Goal: Task Accomplishment & Management: Complete application form

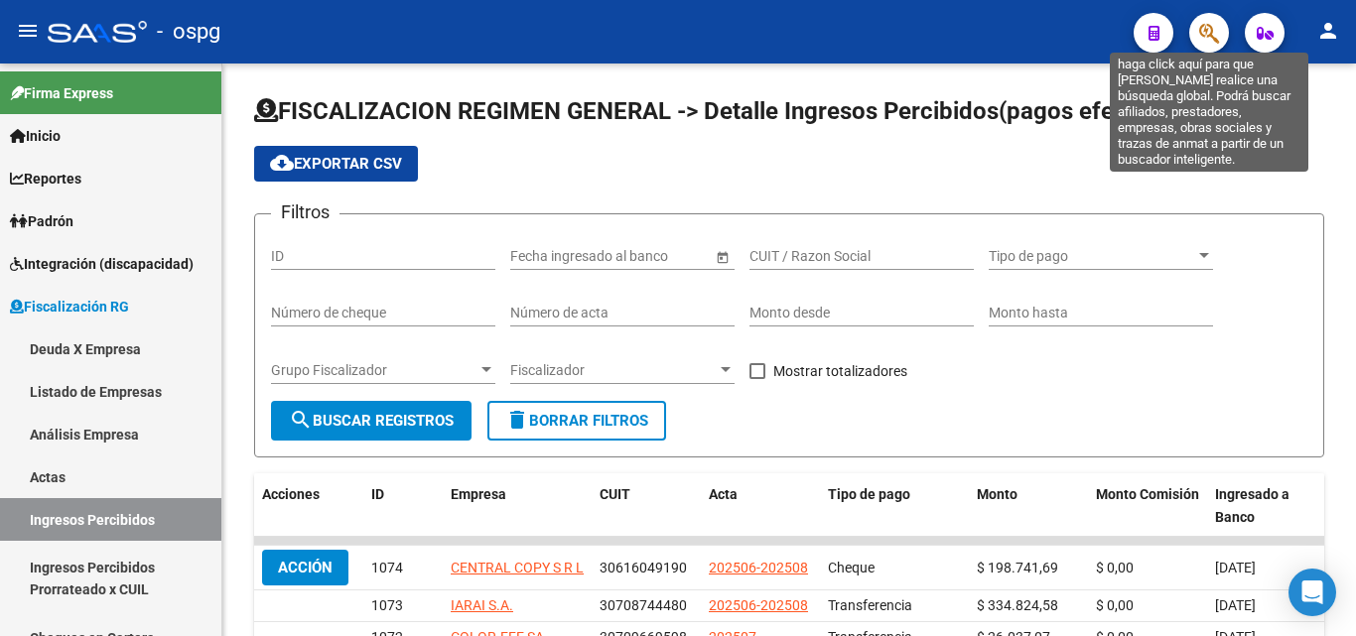
click at [1216, 39] on icon "button" at bounding box center [1209, 33] width 20 height 23
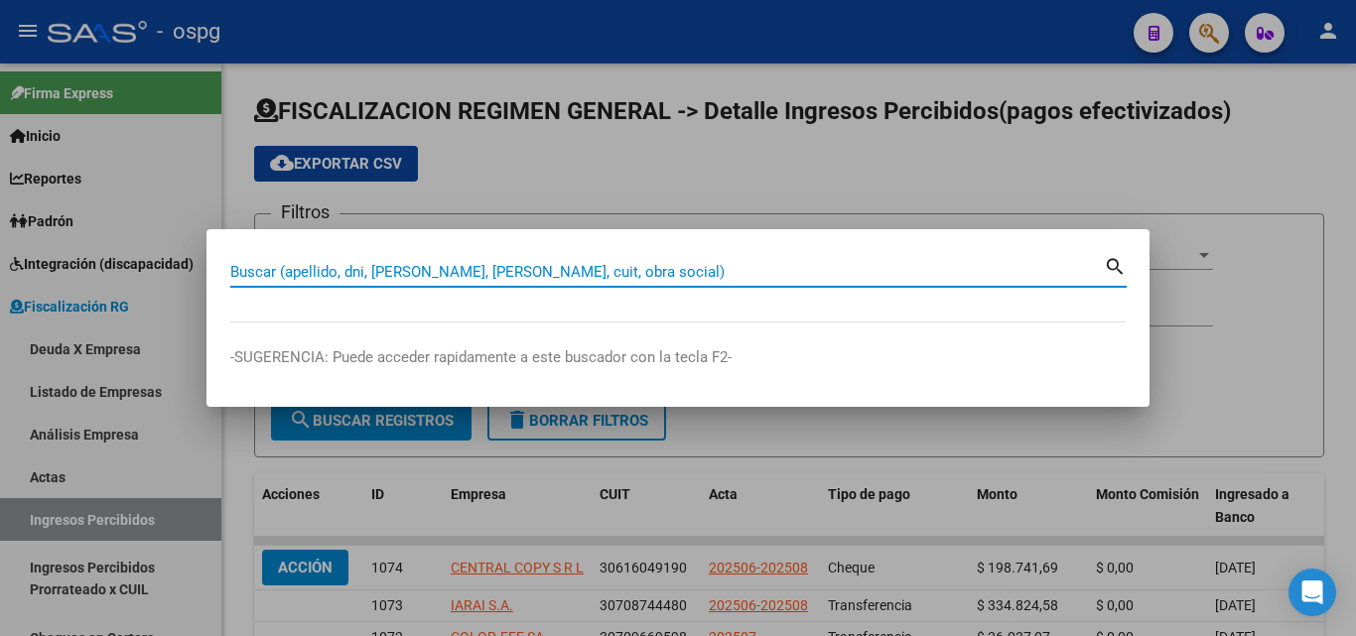
click at [457, 271] on input "Buscar (apellido, dni, [PERSON_NAME], [PERSON_NAME], cuit, obra social)" at bounding box center [666, 272] width 873 height 18
paste input "INTERFORMING S.A."
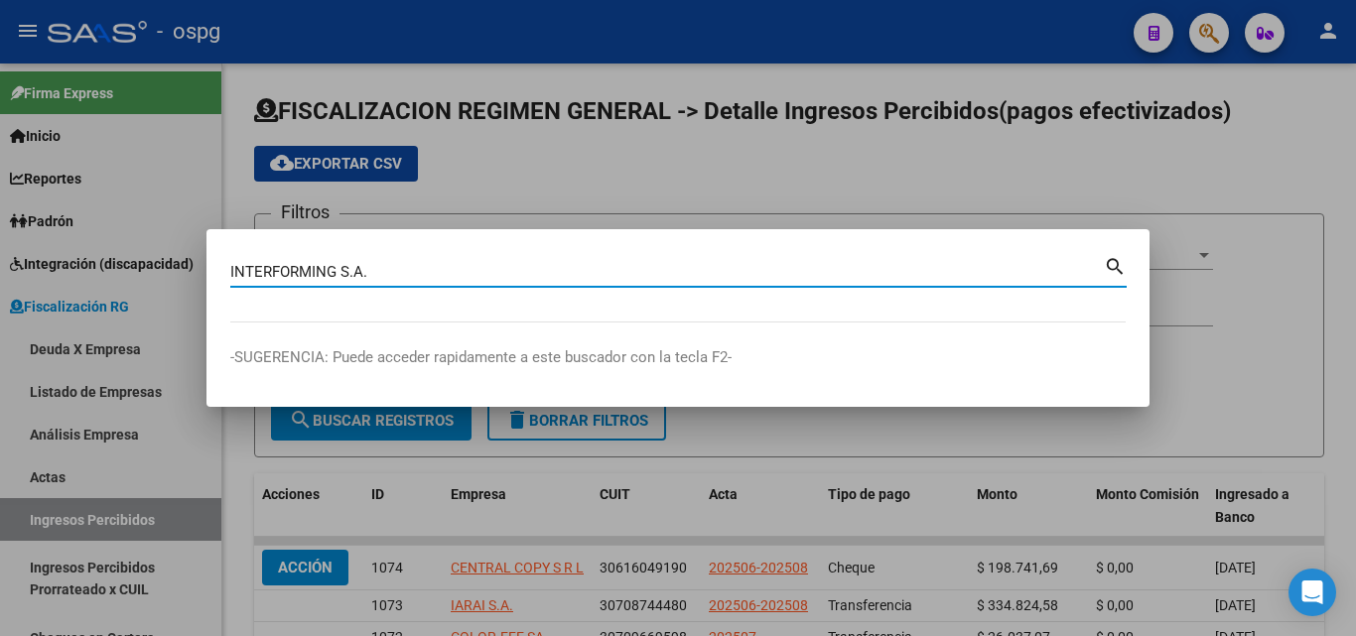
type input "INTERFORMING S.A."
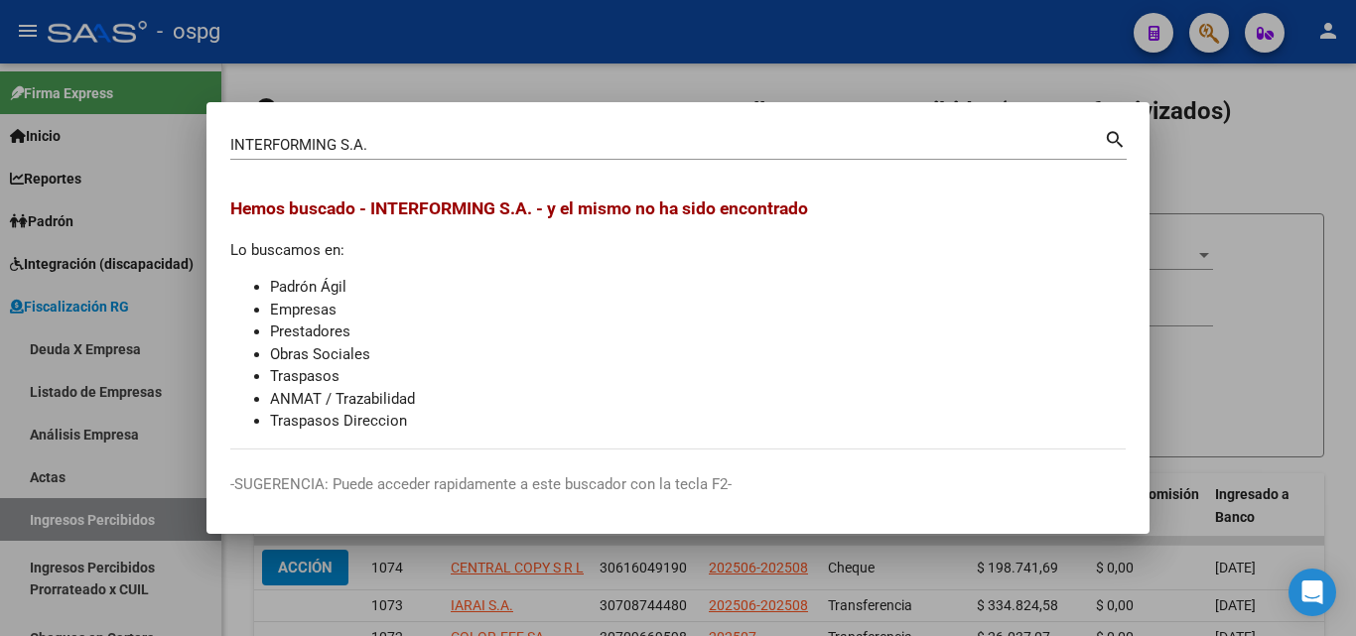
click at [1242, 169] on div at bounding box center [678, 318] width 1356 height 636
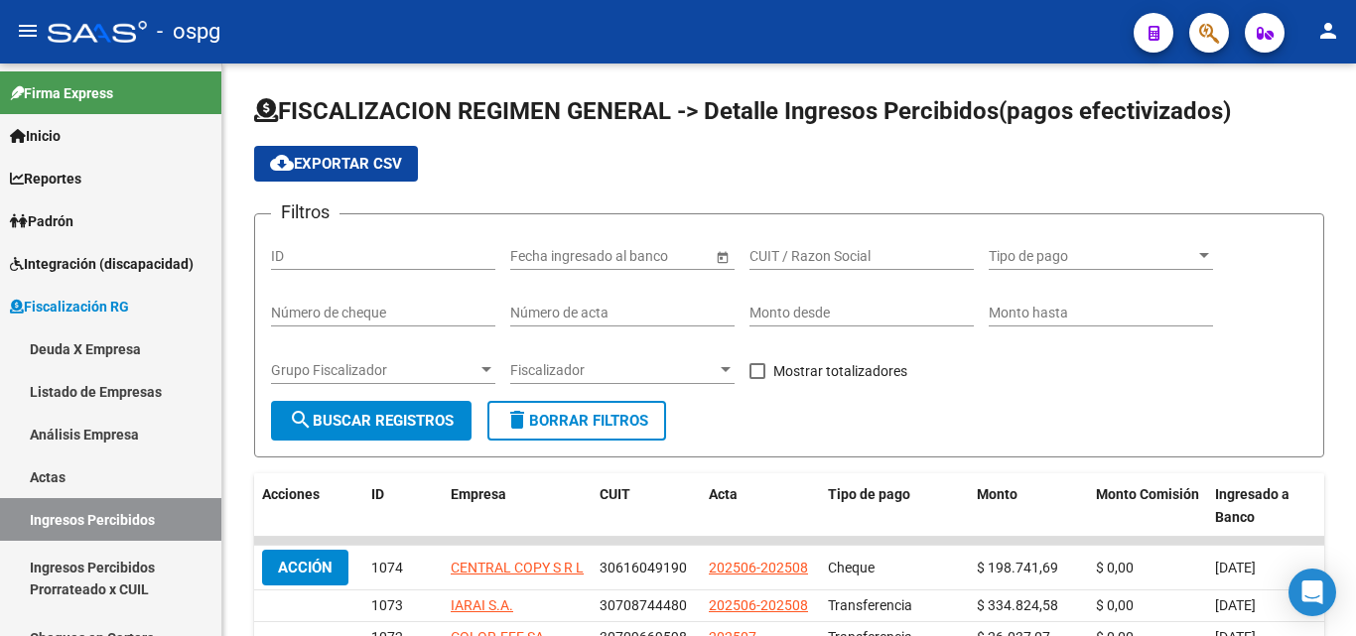
click at [1198, 40] on button "button" at bounding box center [1209, 33] width 40 height 40
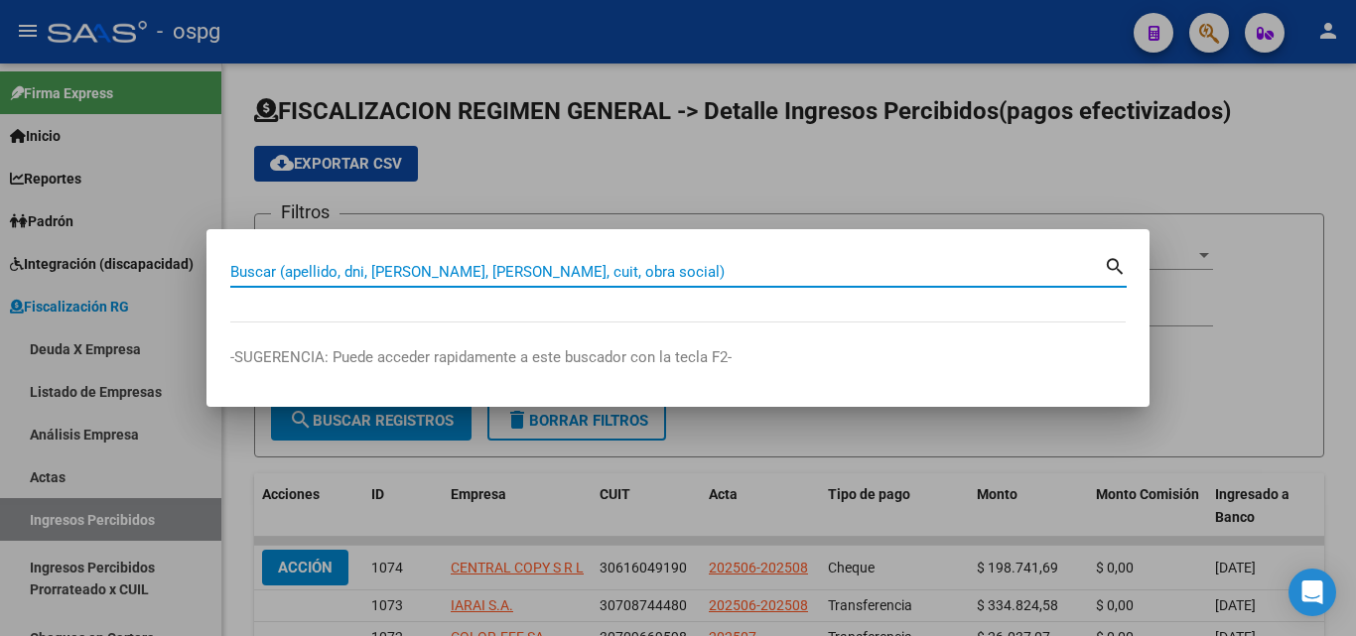
click at [503, 269] on input "Buscar (apellido, dni, [PERSON_NAME], [PERSON_NAME], cuit, obra social)" at bounding box center [666, 272] width 873 height 18
paste input "OFFSET SUD"
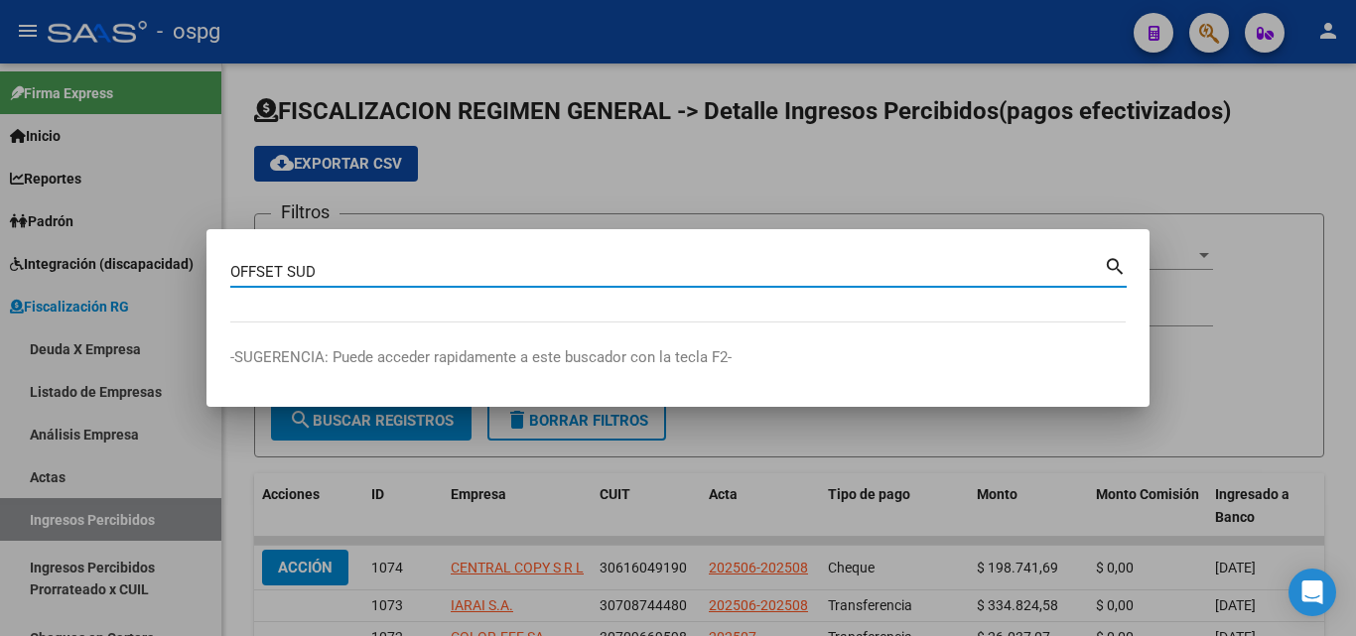
type input "OFFSET SUD"
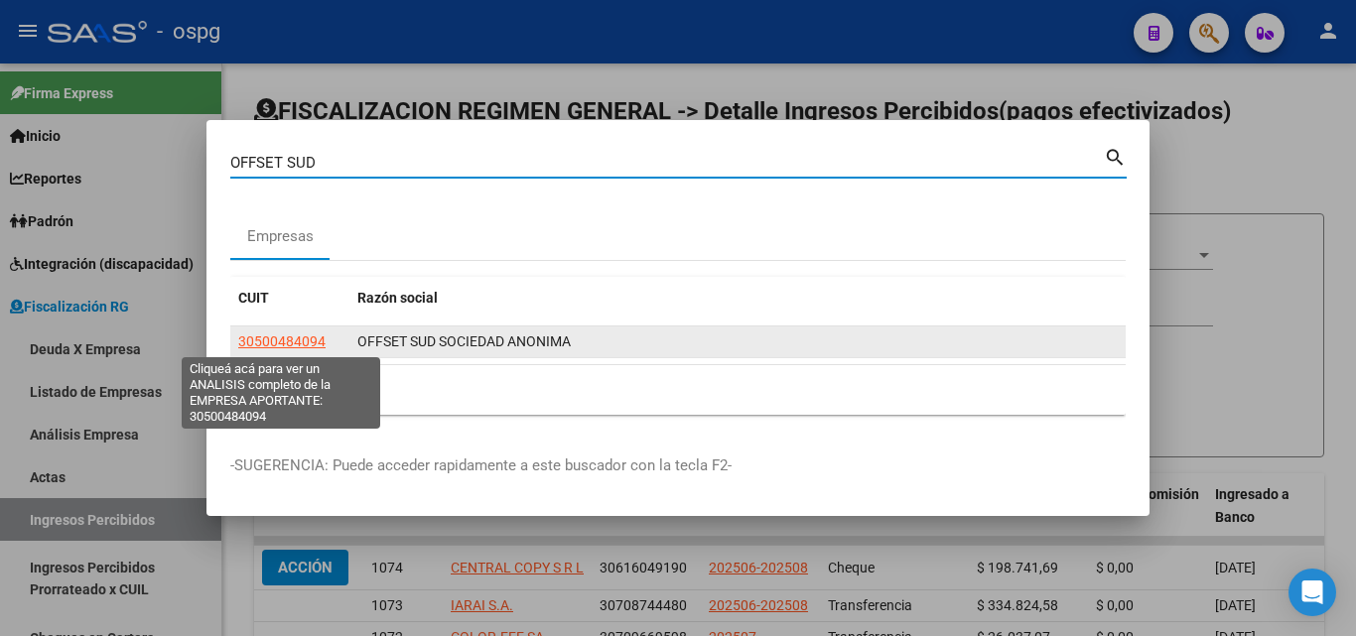
click at [290, 338] on span "30500484094" at bounding box center [281, 341] width 87 height 16
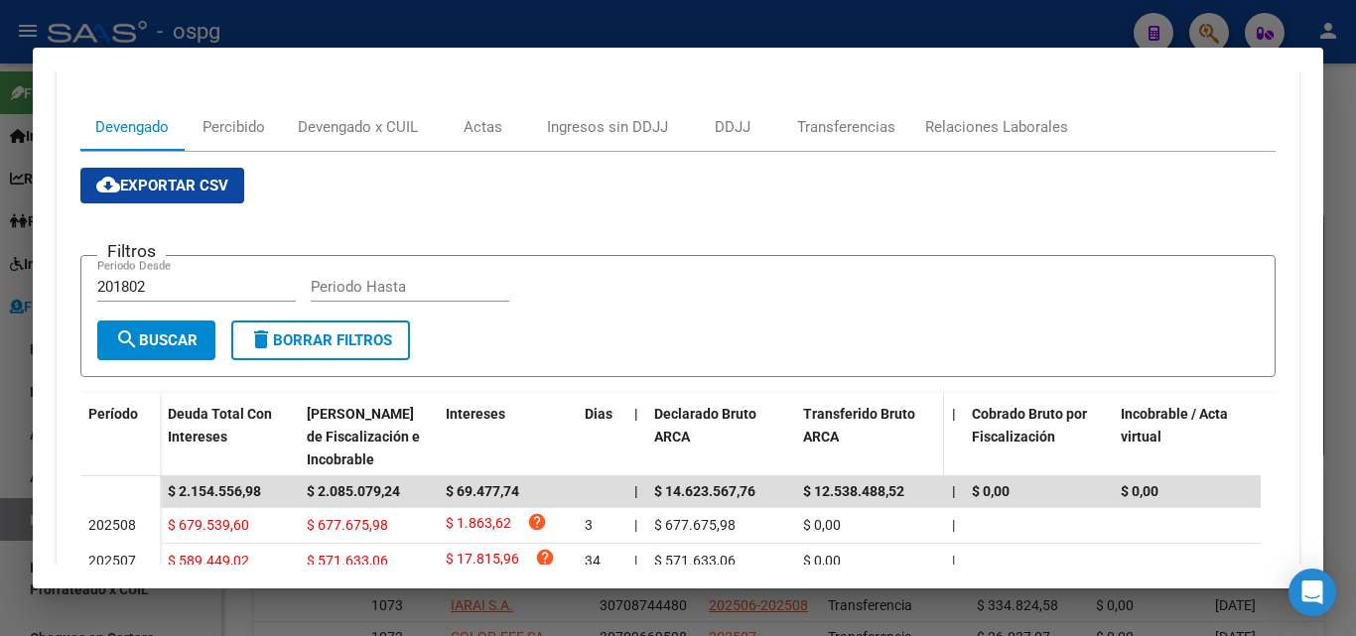
scroll to position [99, 0]
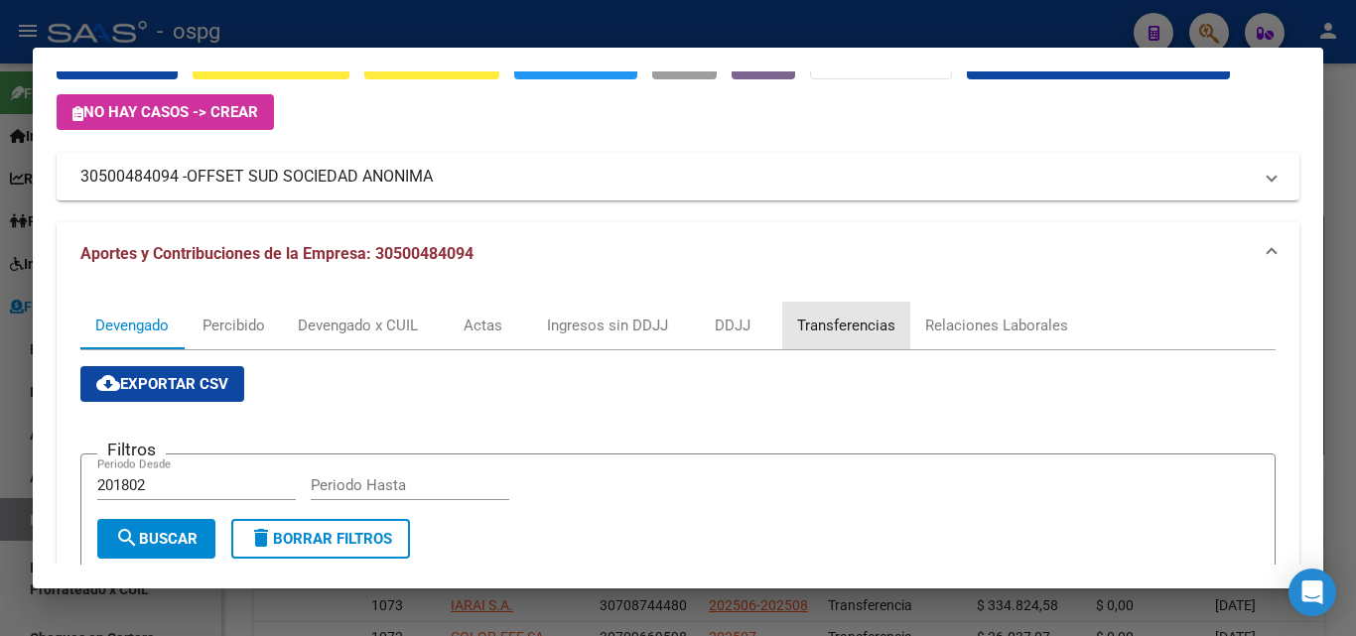
click at [871, 321] on div "Transferencias" at bounding box center [846, 326] width 98 height 22
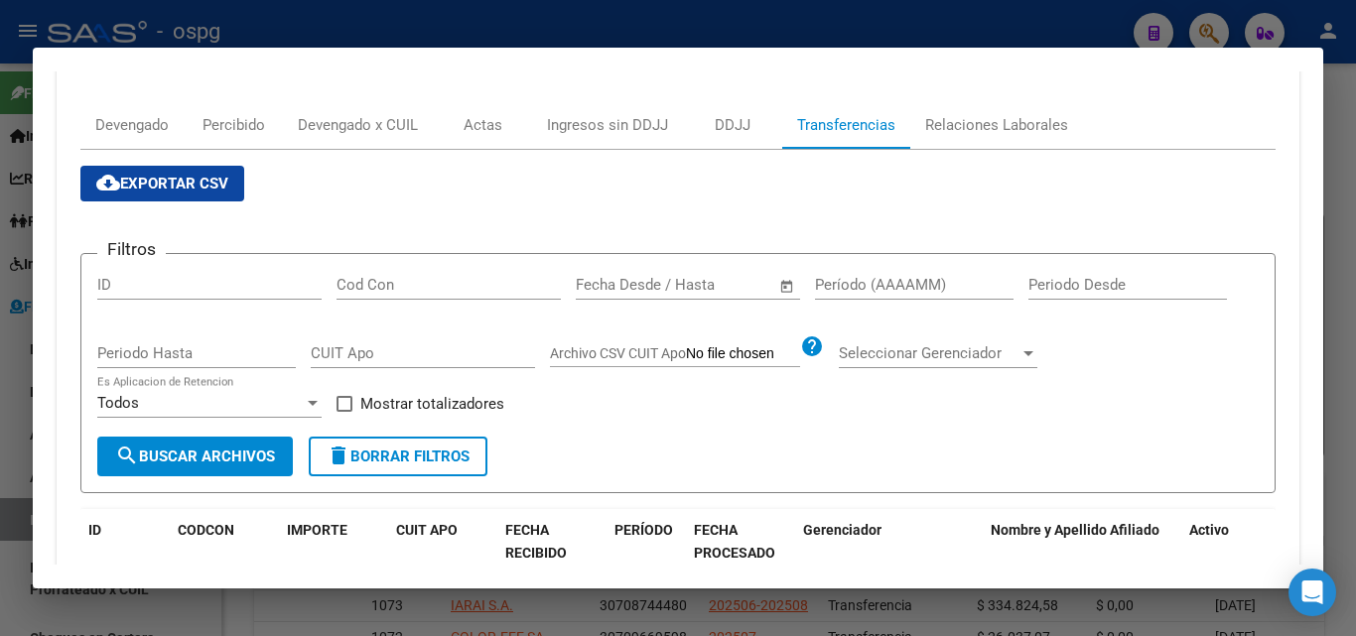
scroll to position [397, 0]
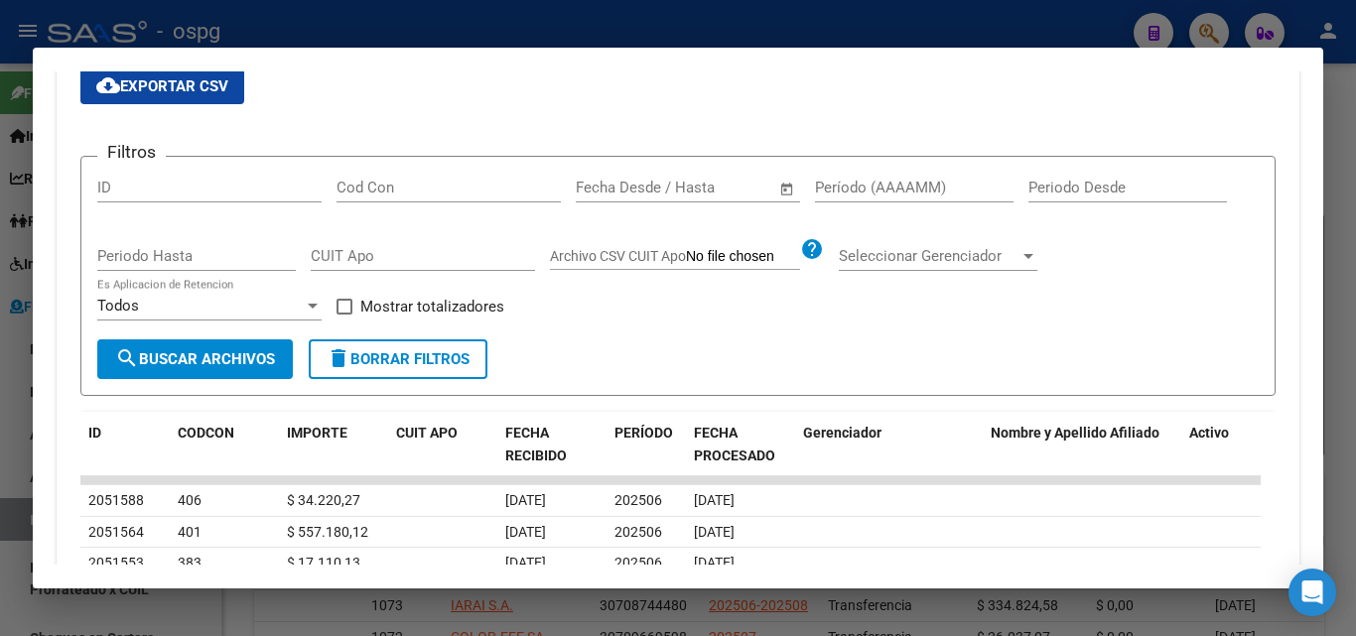
click at [882, 189] on input "Período (AAAAMM)" at bounding box center [914, 188] width 198 height 18
type input "202506"
click at [340, 314] on span at bounding box center [344, 307] width 16 height 16
click at [343, 315] on input "Mostrar totalizadores" at bounding box center [343, 315] width 1 height 1
checkbox input "true"
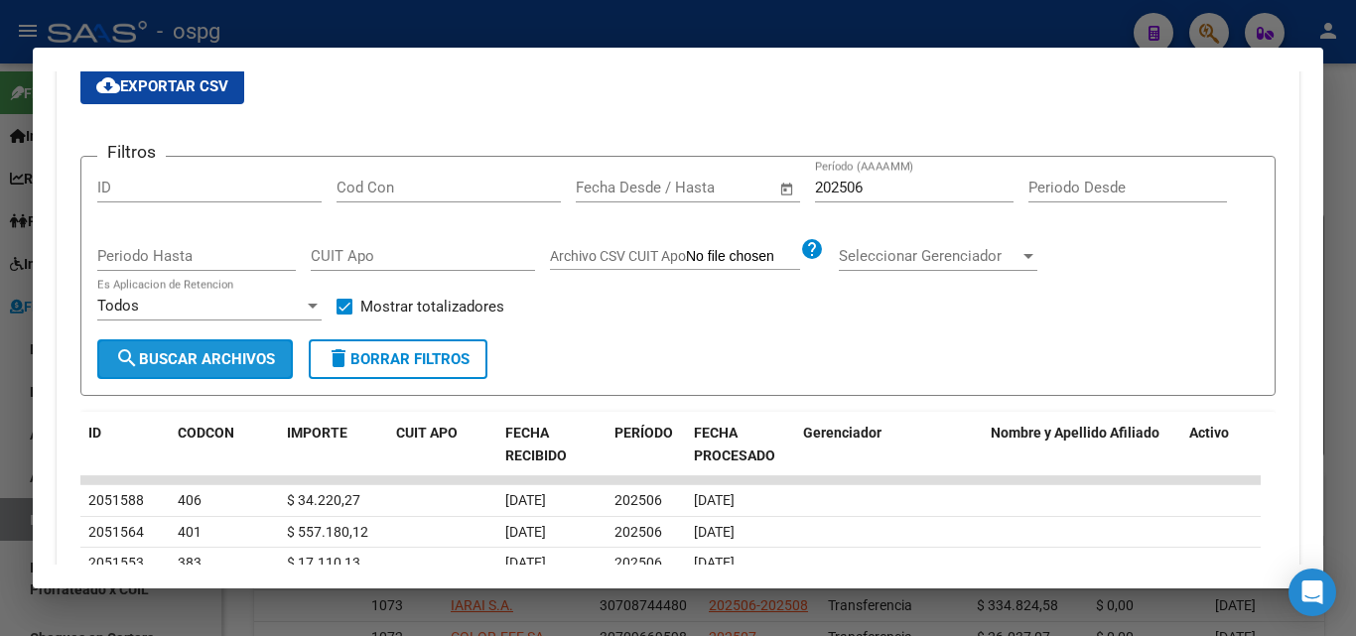
click at [217, 362] on span "search Buscar Archivos" at bounding box center [195, 359] width 160 height 18
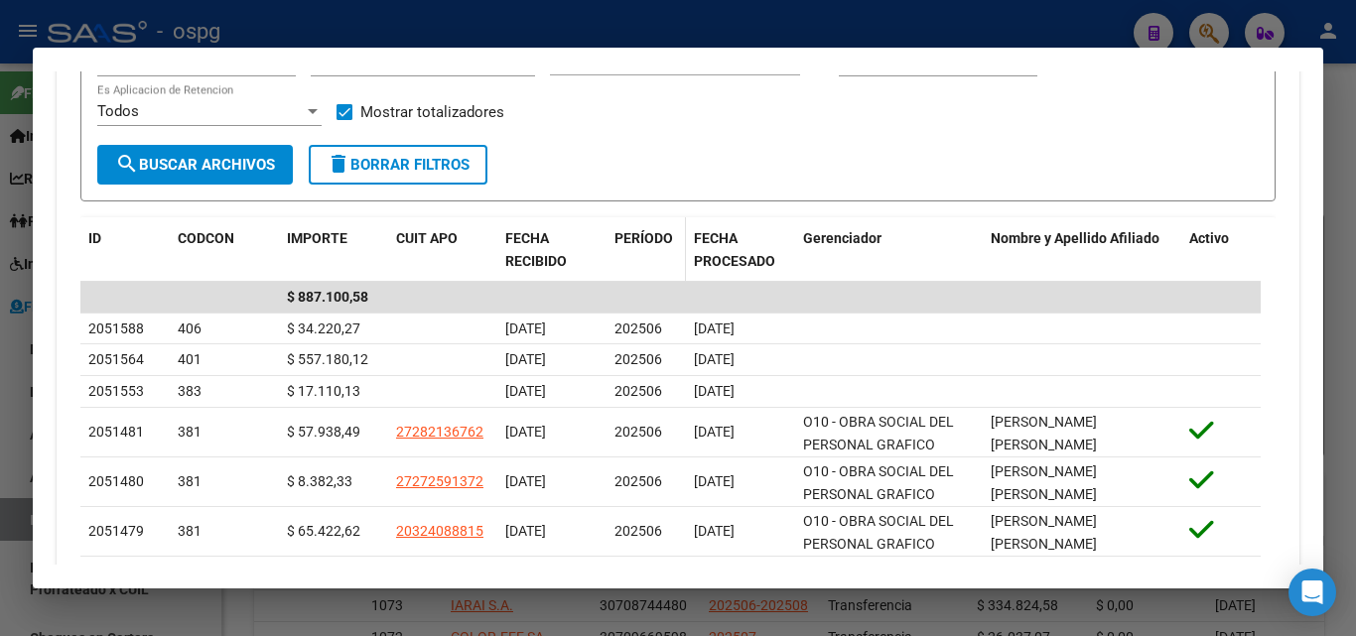
scroll to position [595, 0]
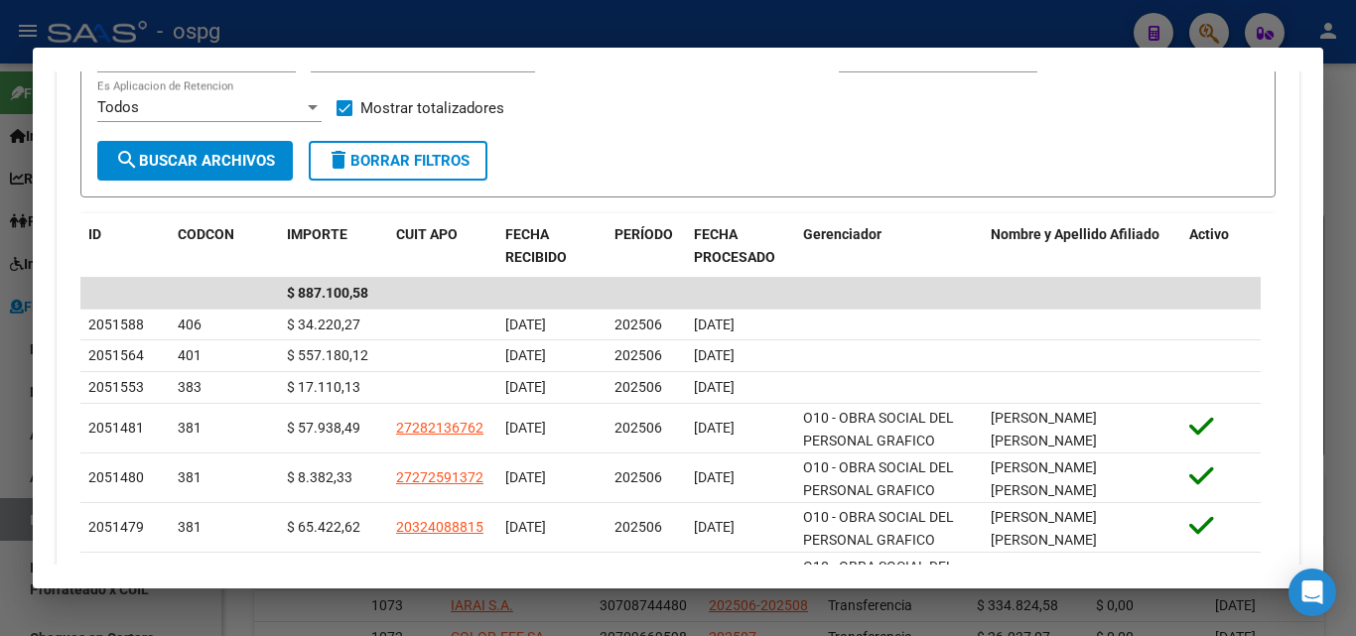
click at [4, 431] on div at bounding box center [678, 318] width 1356 height 636
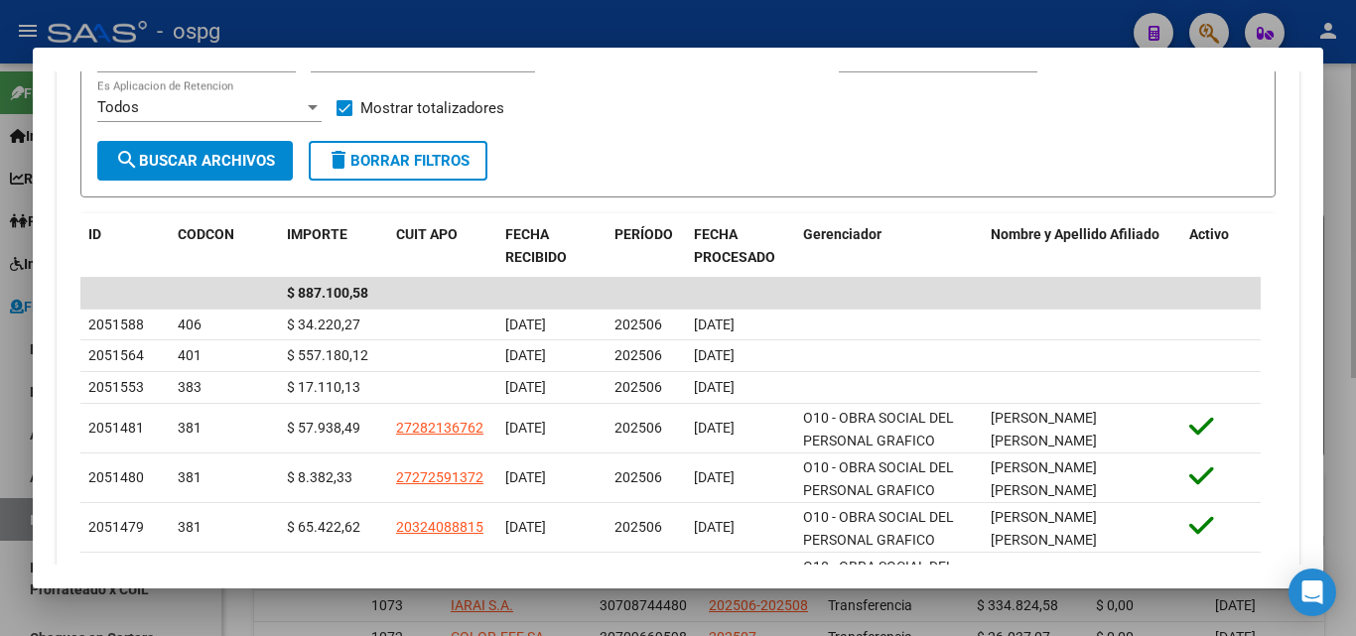
drag, startPoint x: 4, startPoint y: 431, endPoint x: 378, endPoint y: 518, distance: 384.2
click at [12, 431] on div at bounding box center [678, 318] width 1356 height 636
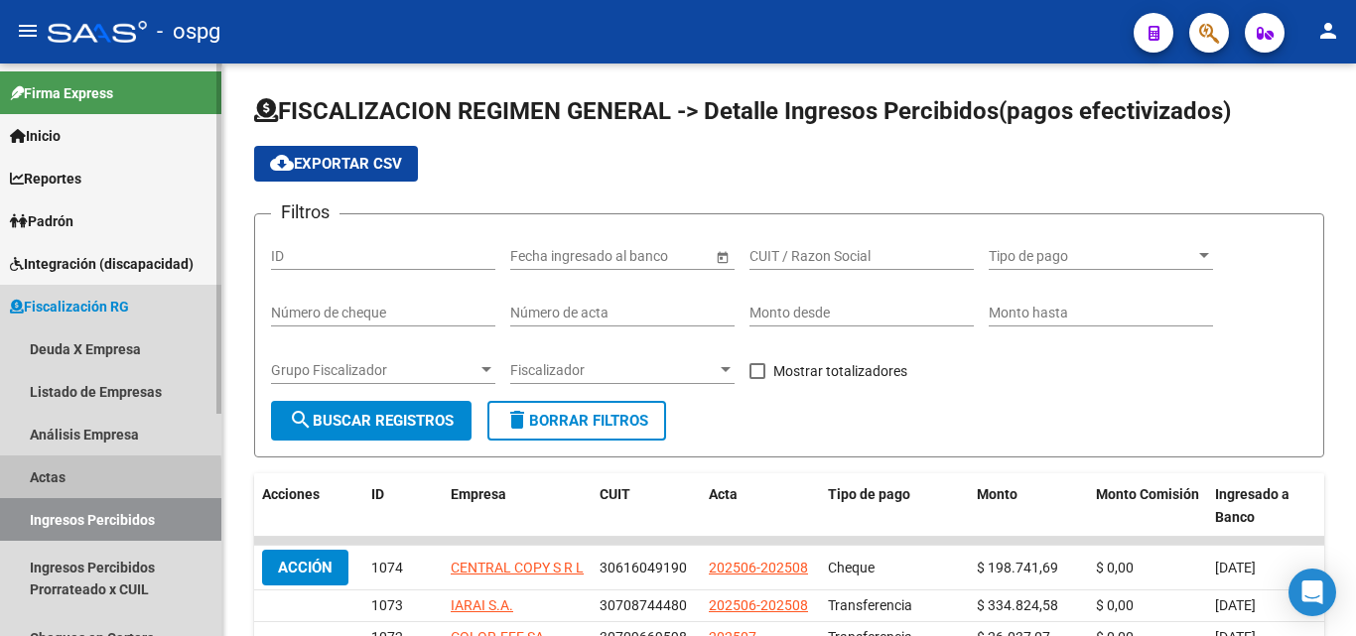
click at [34, 478] on link "Actas" at bounding box center [110, 477] width 221 height 43
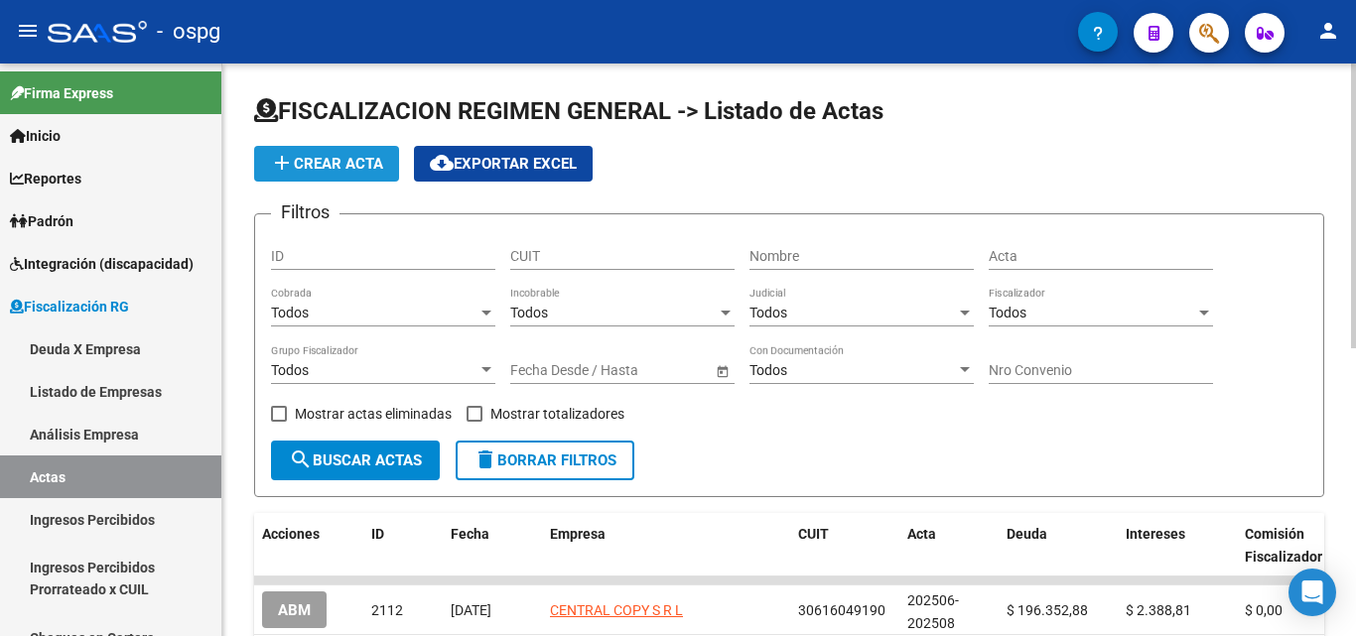
click at [356, 171] on span "add Crear Acta" at bounding box center [326, 164] width 113 height 18
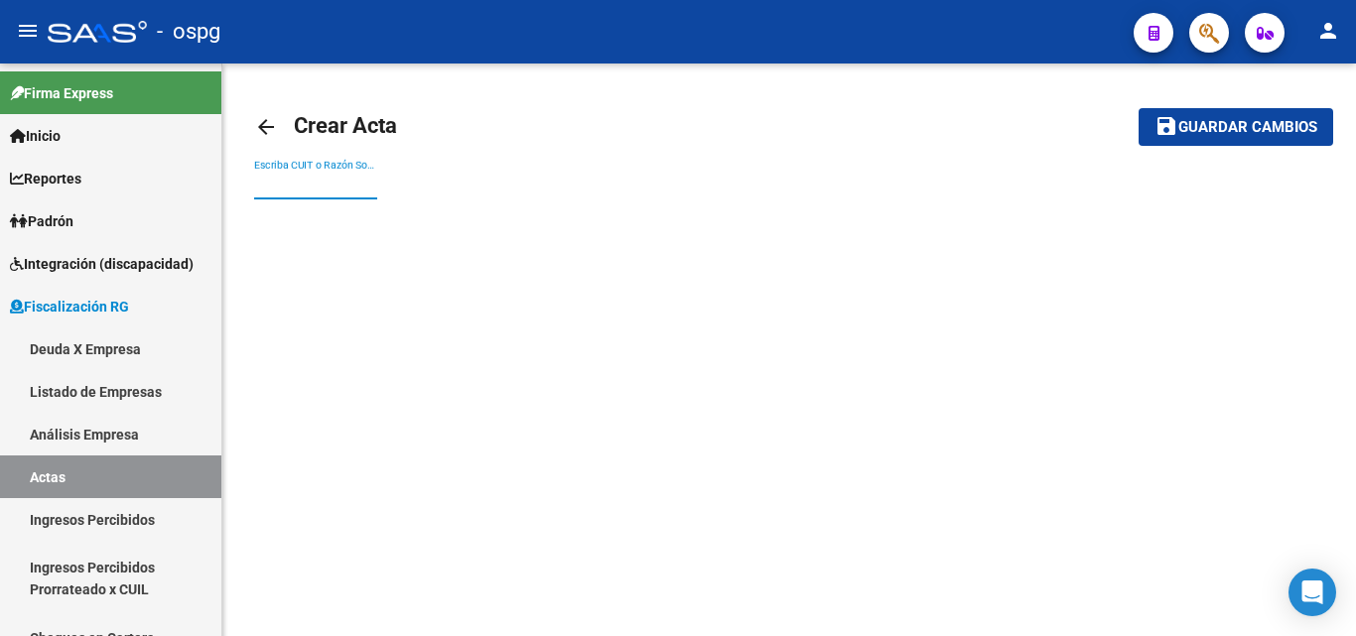
click at [343, 188] on input "Escriba CUIT o Razón Social para buscar" at bounding box center [315, 185] width 123 height 17
type input "[PERSON_NAME]"
click at [1138, 108] on button "save Guardar cambios" at bounding box center [1235, 126] width 195 height 37
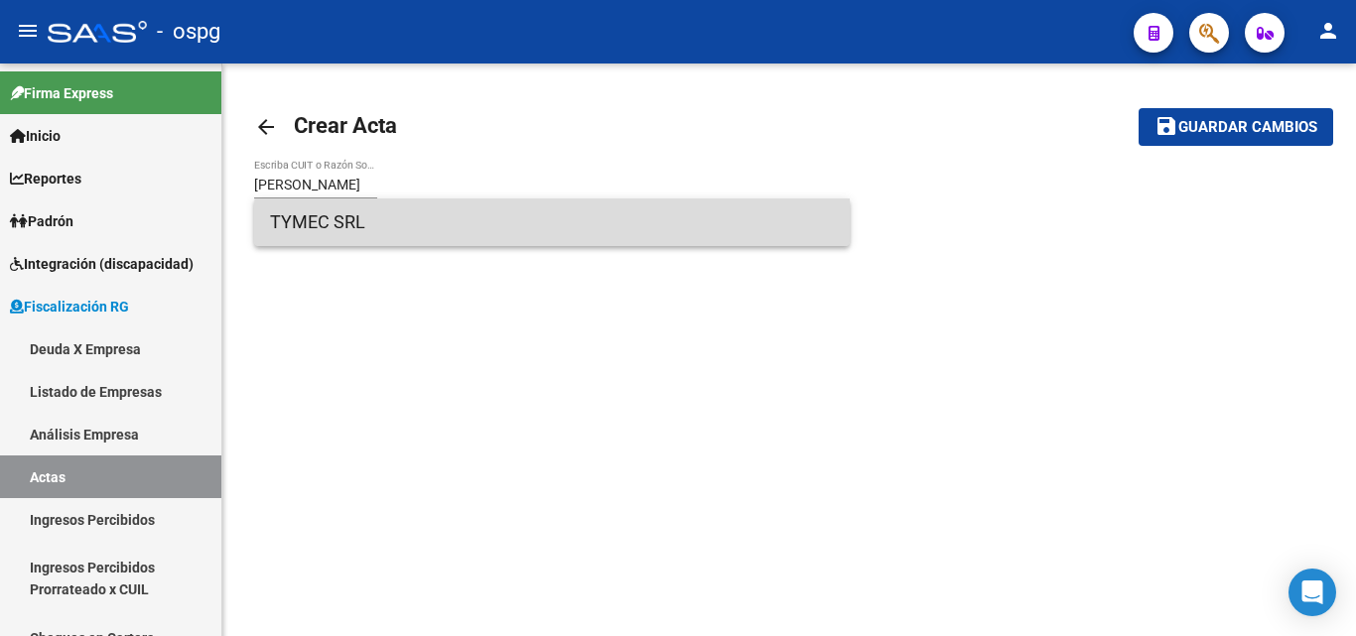
click at [659, 230] on span "TYMEC SRL" at bounding box center [552, 222] width 564 height 48
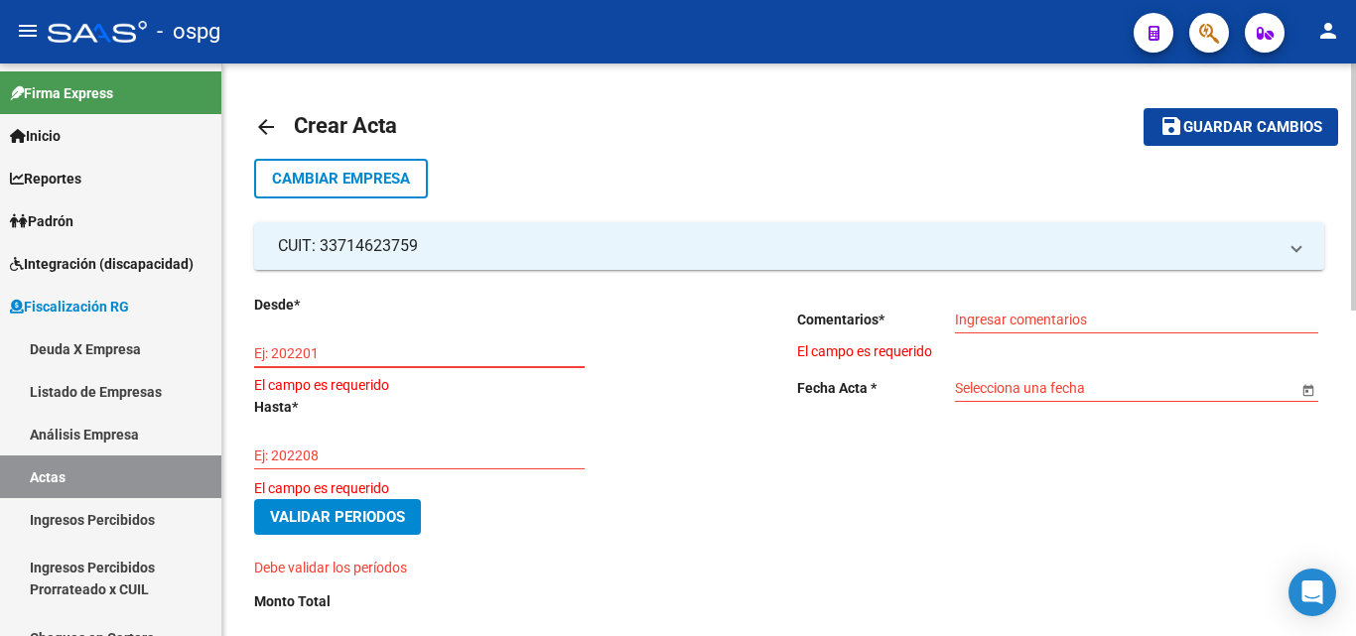
click at [483, 352] on input "Ej: 202201" at bounding box center [419, 353] width 330 height 17
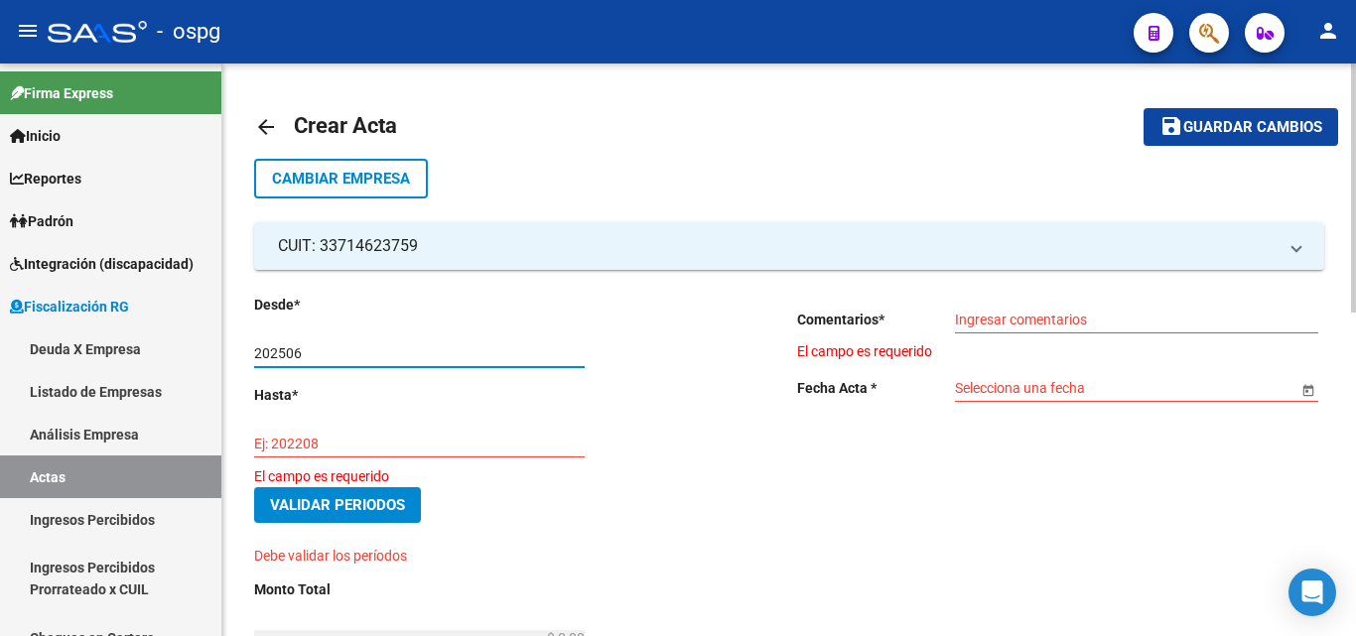
type input "202506"
click at [472, 453] on div "Ej: 202208" at bounding box center [419, 438] width 330 height 40
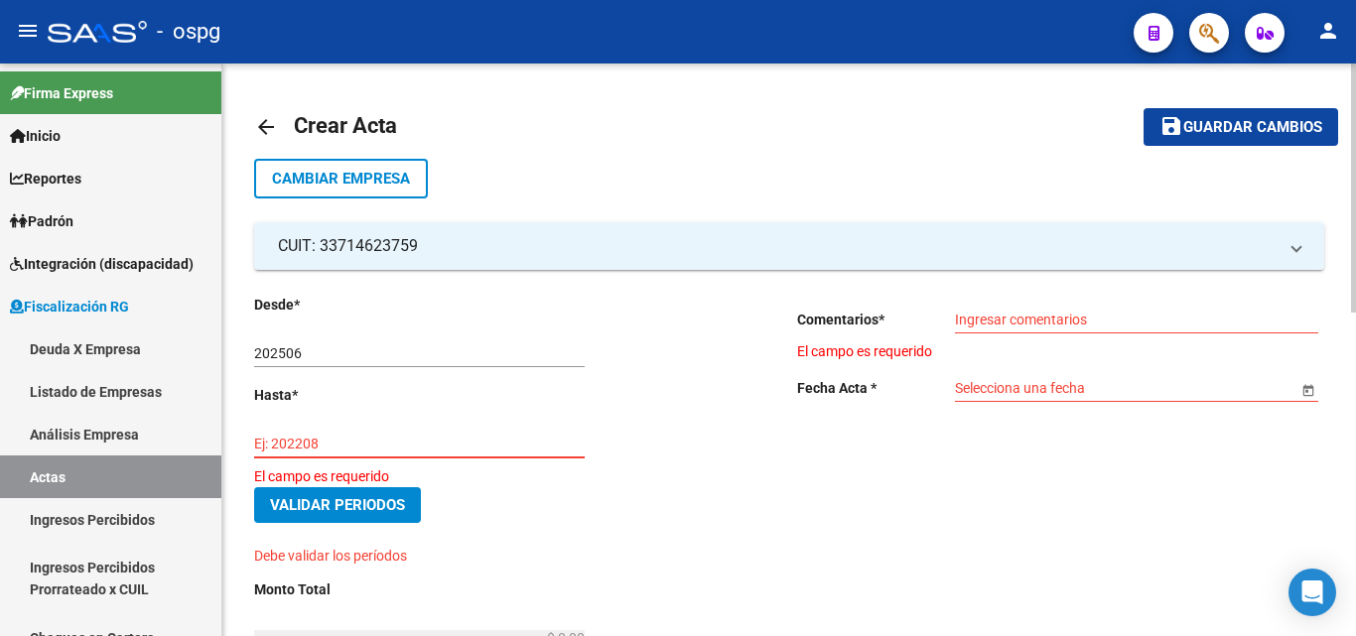
click at [472, 453] on div "Ej: 202208" at bounding box center [419, 438] width 330 height 40
click at [469, 448] on input "Ej: 202208" at bounding box center [419, 444] width 330 height 17
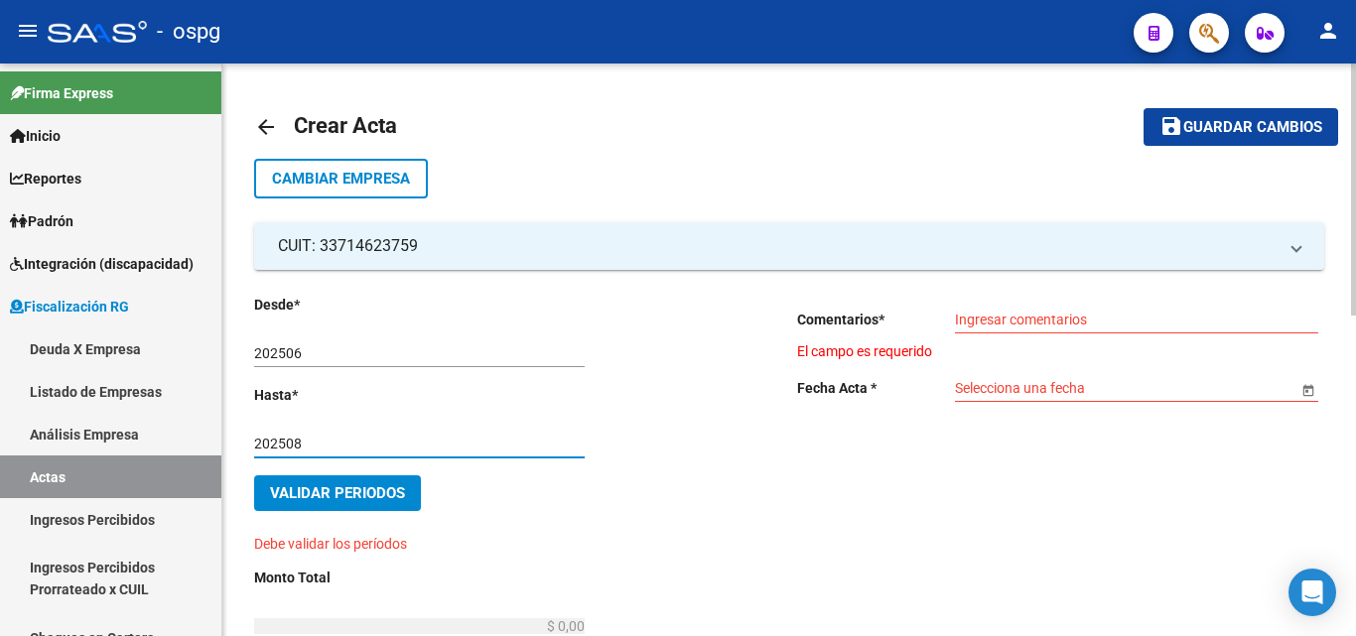
type input "202508"
click at [1100, 320] on input "Ingresar comentarios" at bounding box center [1136, 320] width 363 height 17
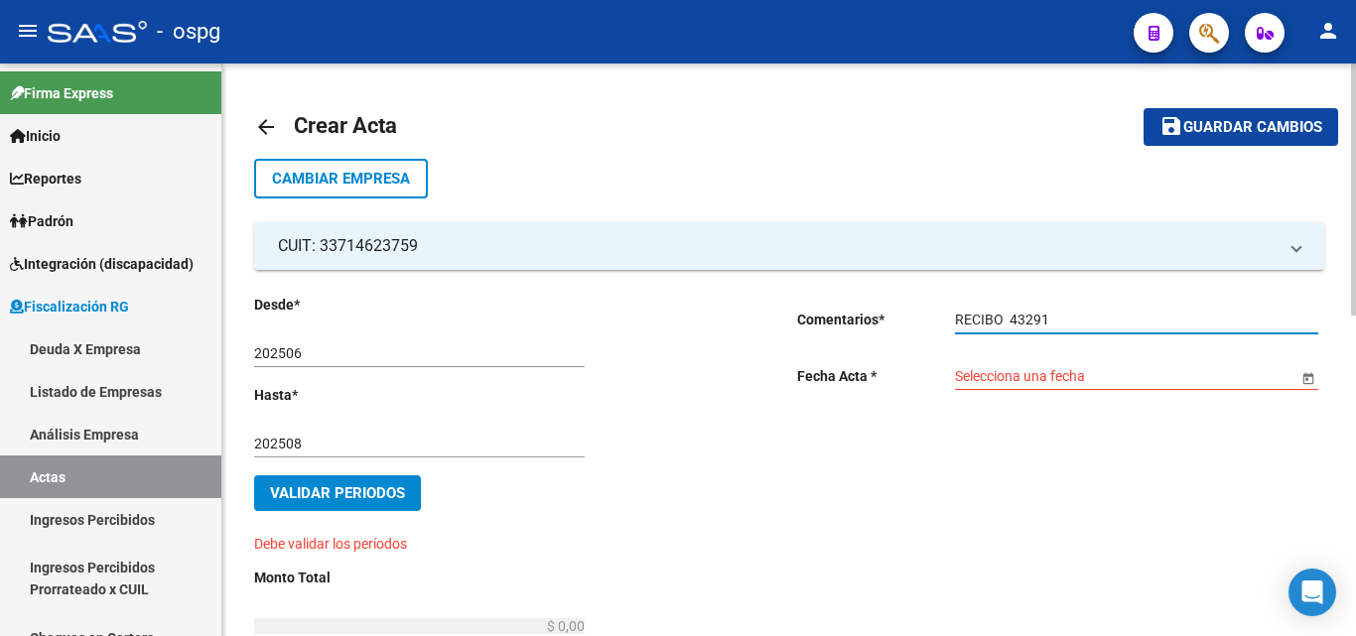
type input "RECIBO 43291"
click at [1075, 383] on input "Selecciona una fecha" at bounding box center [1126, 376] width 342 height 17
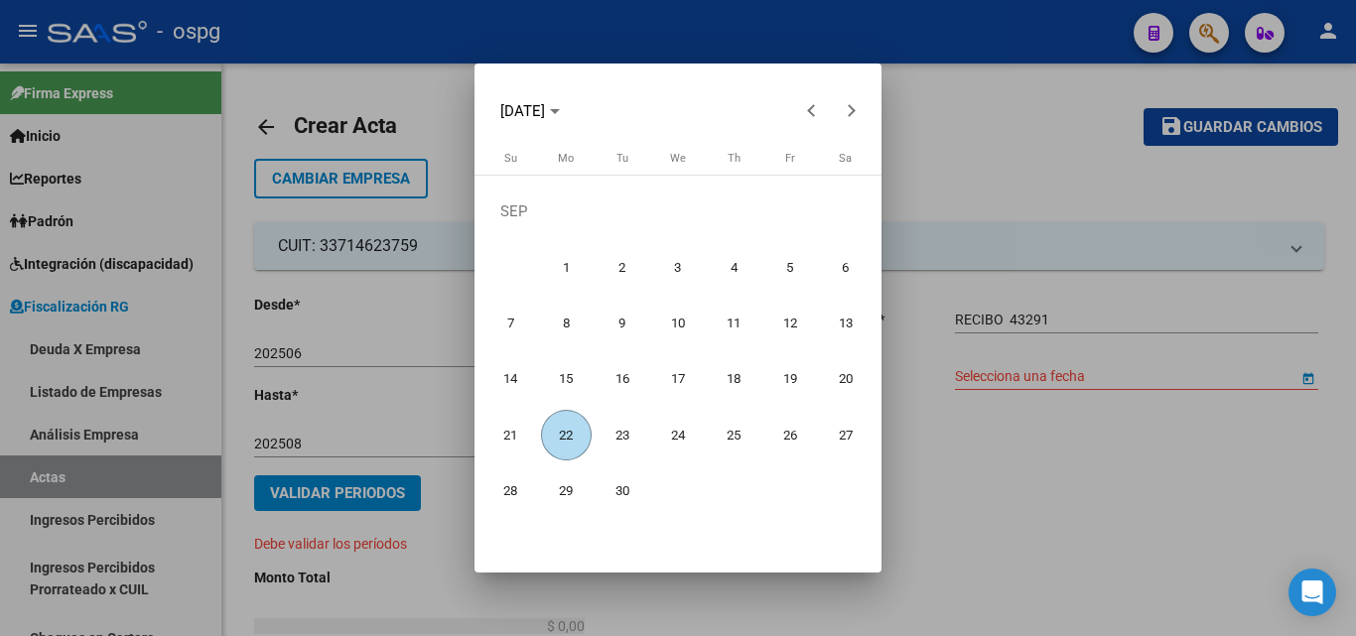
click at [574, 433] on span "22" at bounding box center [566, 435] width 51 height 51
type input "[DATE]"
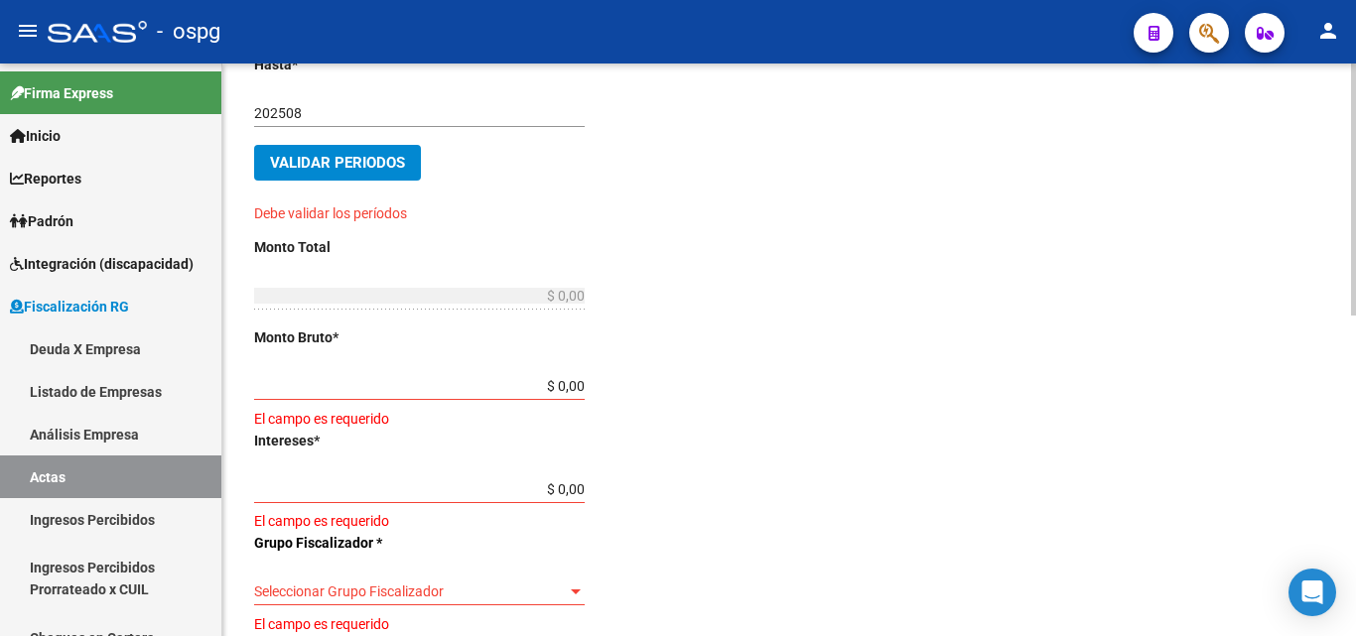
scroll to position [397, 0]
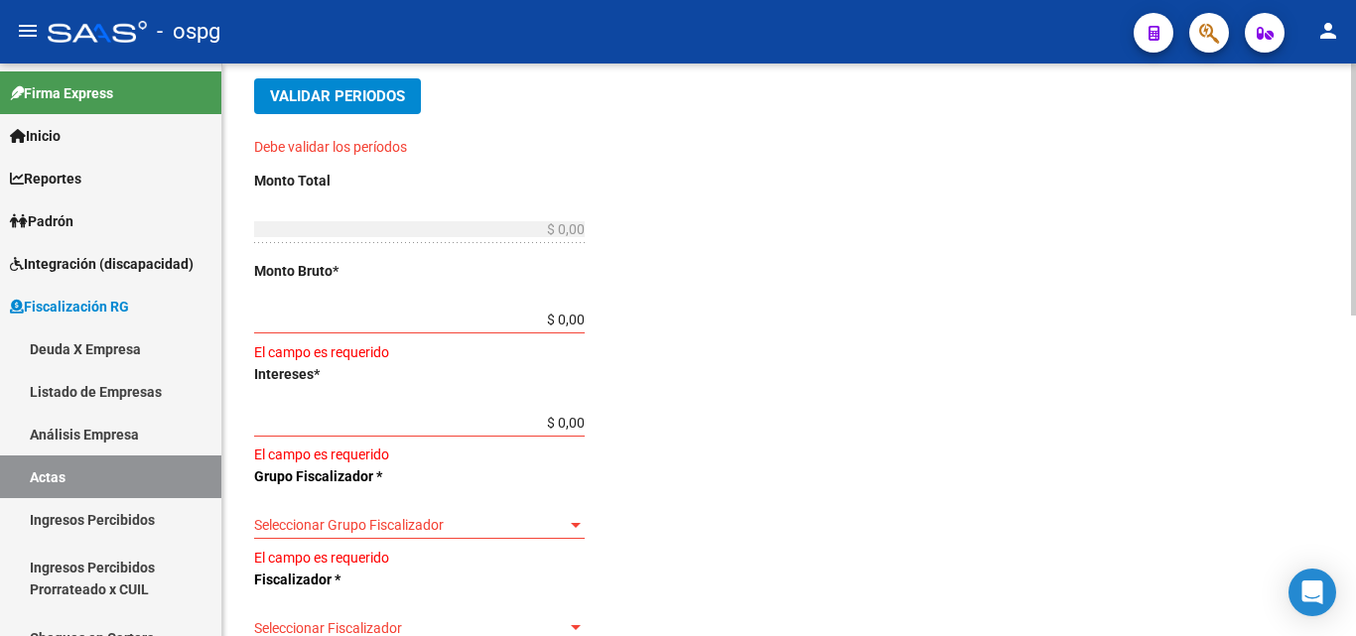
click at [356, 82] on button "Validar Periodos" at bounding box center [337, 96] width 167 height 36
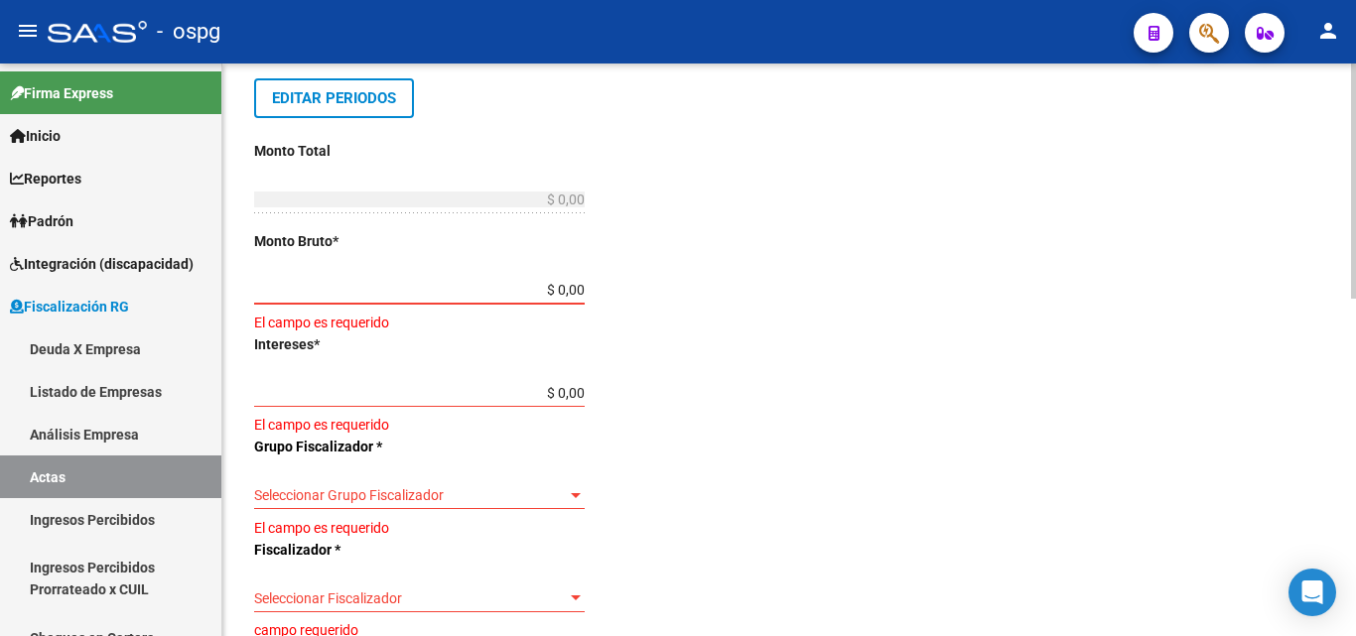
click at [579, 295] on input "$ 0,00" at bounding box center [419, 290] width 330 height 17
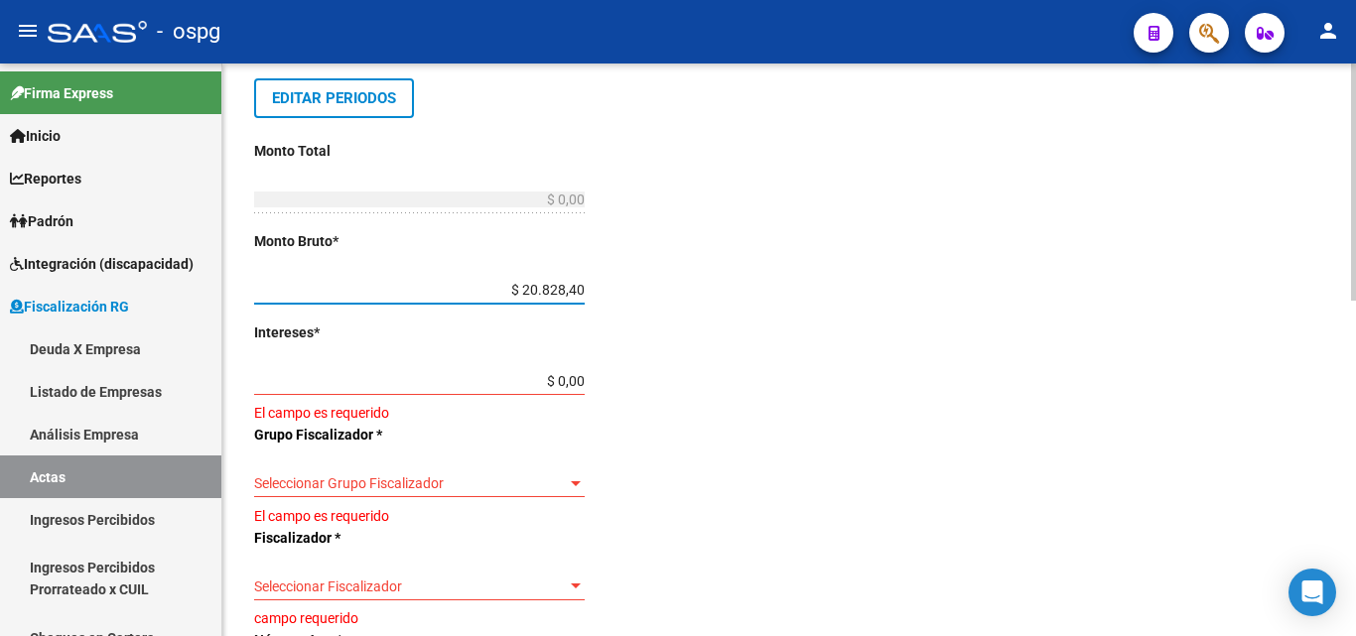
type input "$ 208.284,70"
click at [574, 386] on input "$ 0,00" at bounding box center [419, 381] width 330 height 17
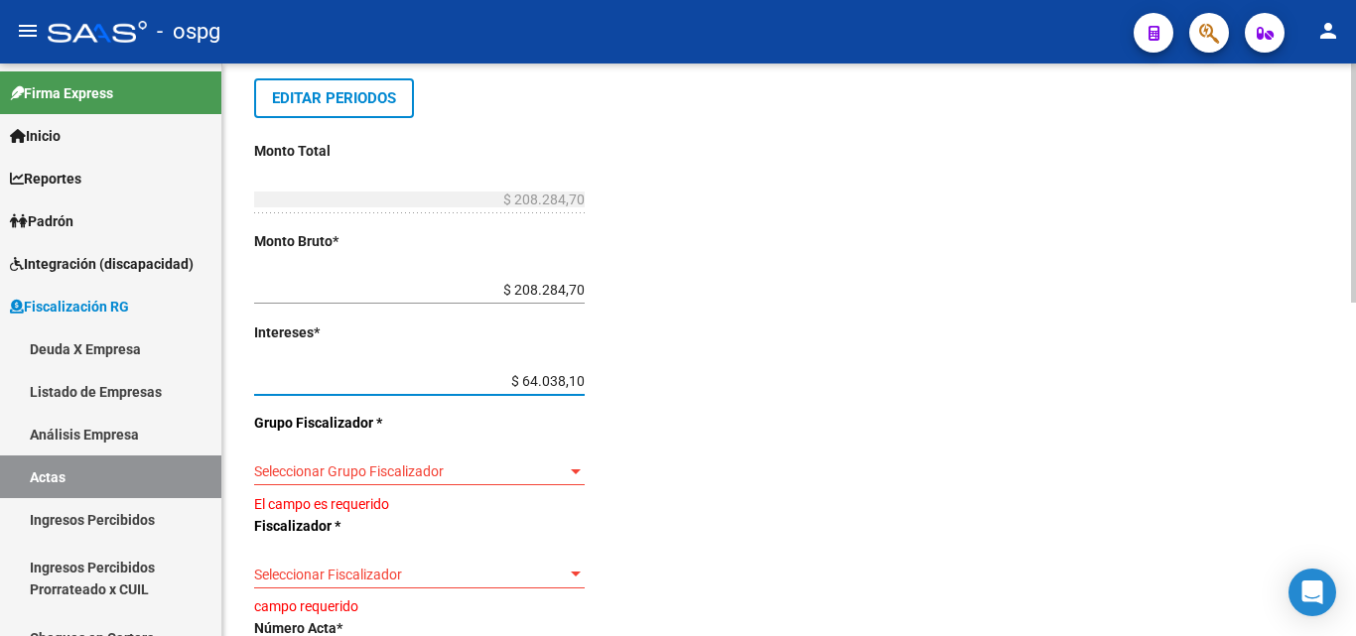
click at [583, 384] on input "$ 64.038,10" at bounding box center [419, 381] width 330 height 17
type input "$ 6.403,81"
type input "$ 214.688,51"
click at [685, 315] on div "Desde * 202506 Ej: 202201 Hasta * 202508 Ej: 202208 Editar Periodos Monto Total…" at bounding box center [493, 442] width 479 height 1091
click at [563, 292] on input "$ 208.284,70" at bounding box center [419, 290] width 330 height 17
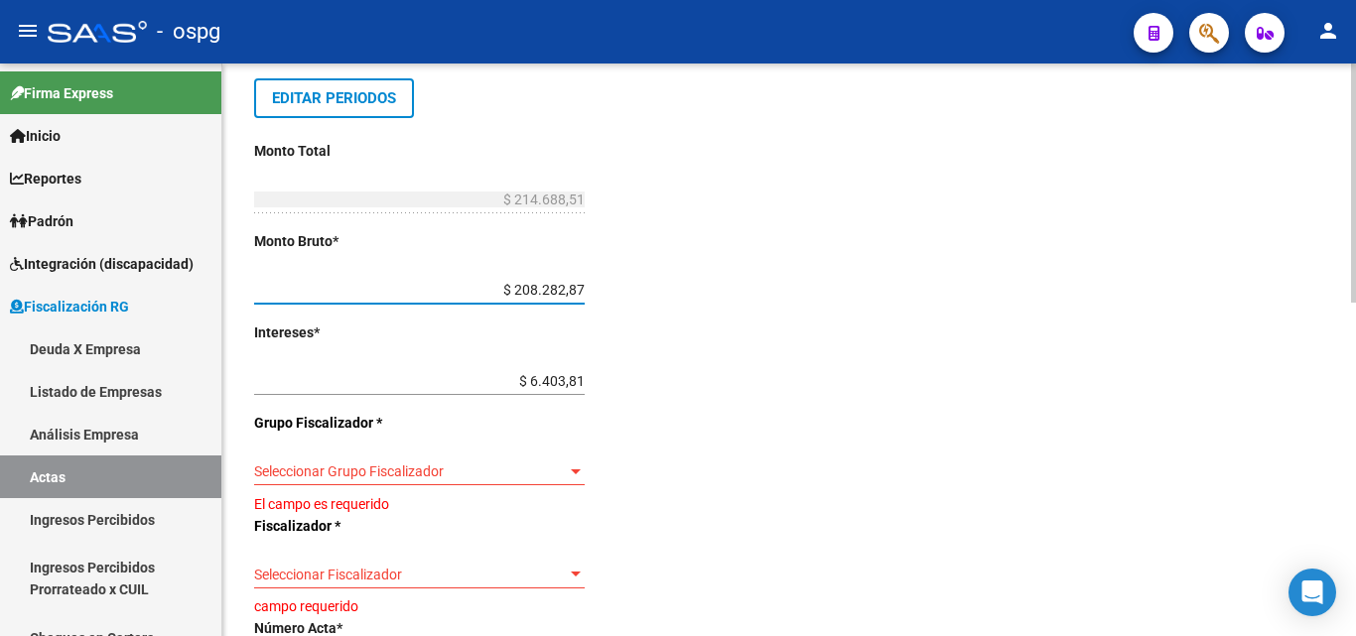
drag, startPoint x: 517, startPoint y: 291, endPoint x: 698, endPoint y: 287, distance: 180.7
click at [698, 287] on div "Desde * 202506 Ej: 202201 Hasta * 202508 Ej: 202208 Editar Periodos Monto Total…" at bounding box center [493, 442] width 479 height 1091
type input "$ 208.828,47"
type input "$ 215.232,28"
click at [679, 295] on div "Desde * 202506 Ej: 202201 Hasta * 202508 Ej: 202208 Editar Periodos Monto Total…" at bounding box center [493, 442] width 479 height 1091
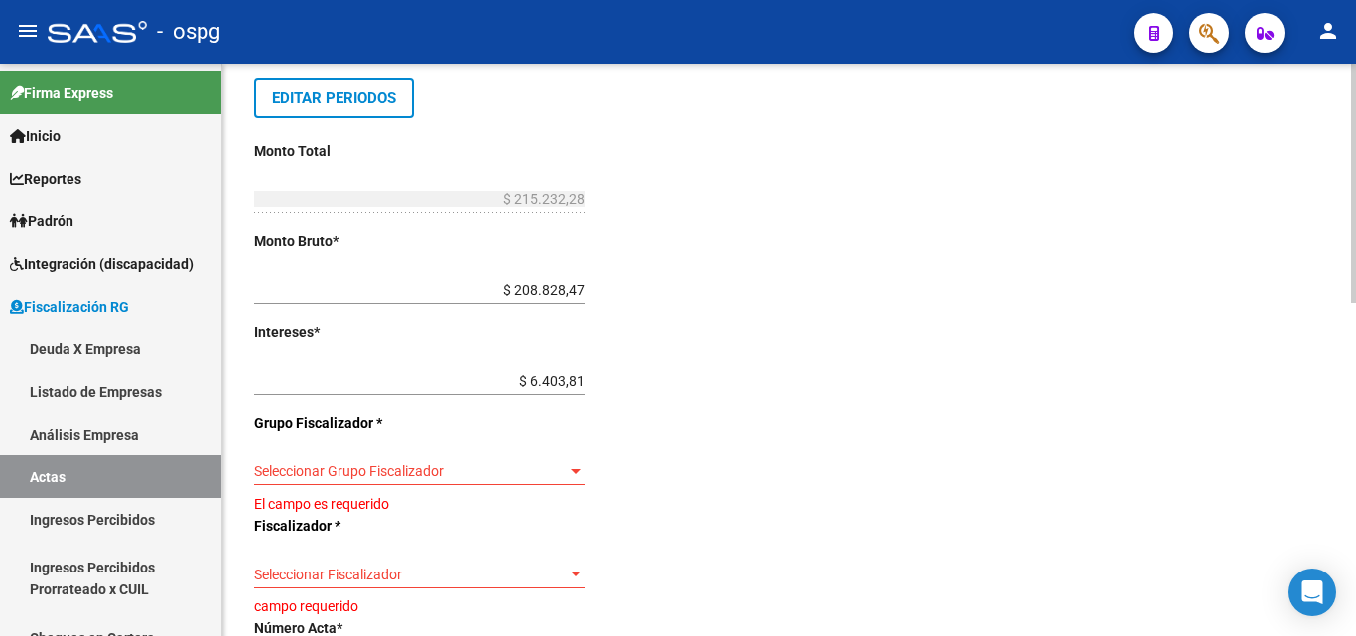
scroll to position [496, 0]
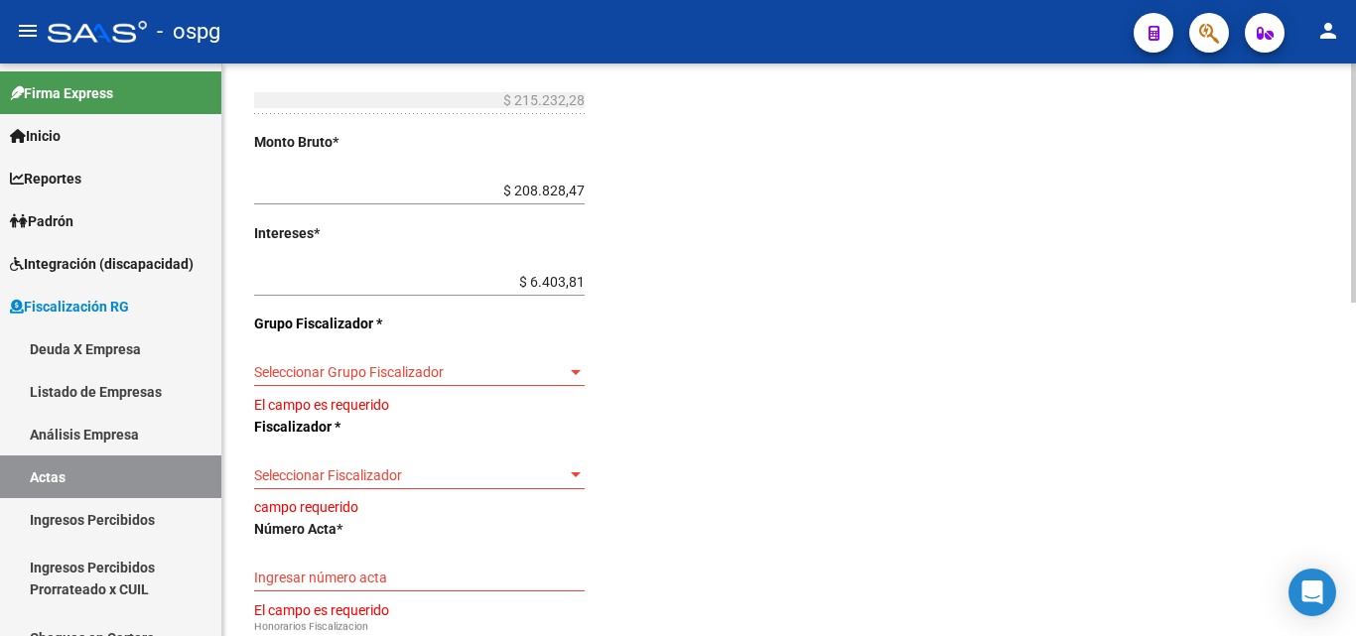
click at [577, 370] on div at bounding box center [576, 372] width 10 height 5
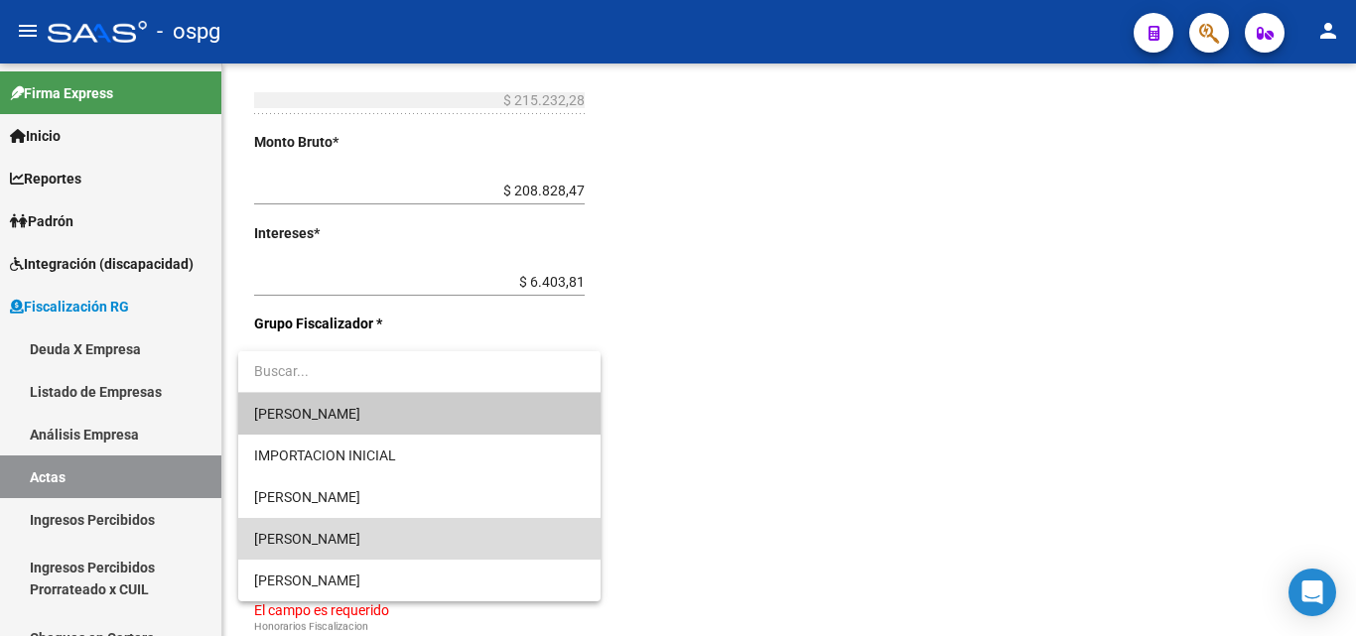
click at [371, 538] on span "[PERSON_NAME]" at bounding box center [419, 539] width 330 height 42
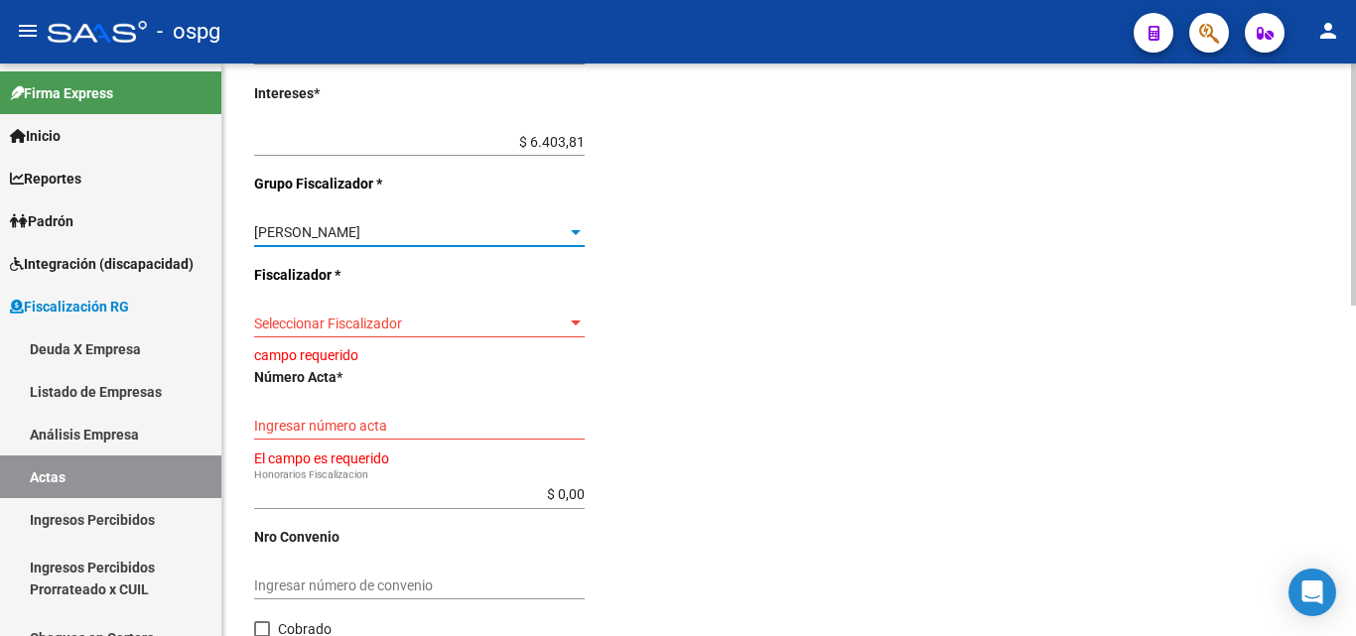
scroll to position [695, 0]
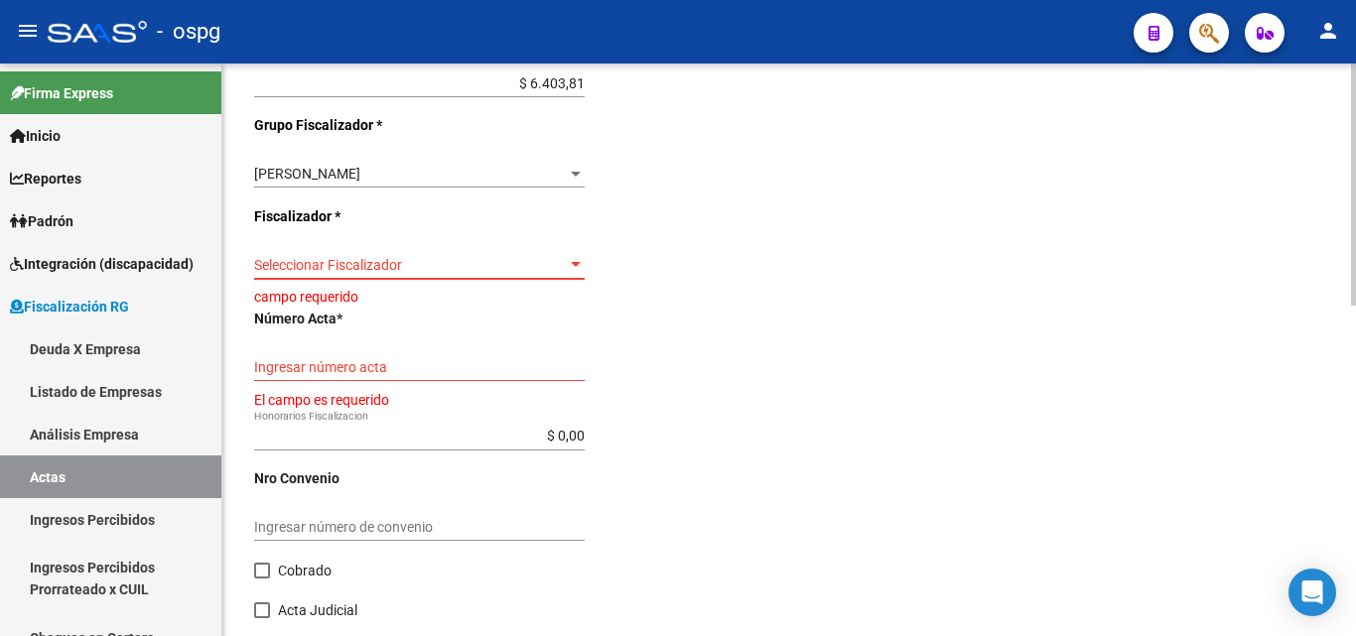
click at [575, 264] on div at bounding box center [576, 264] width 10 height 5
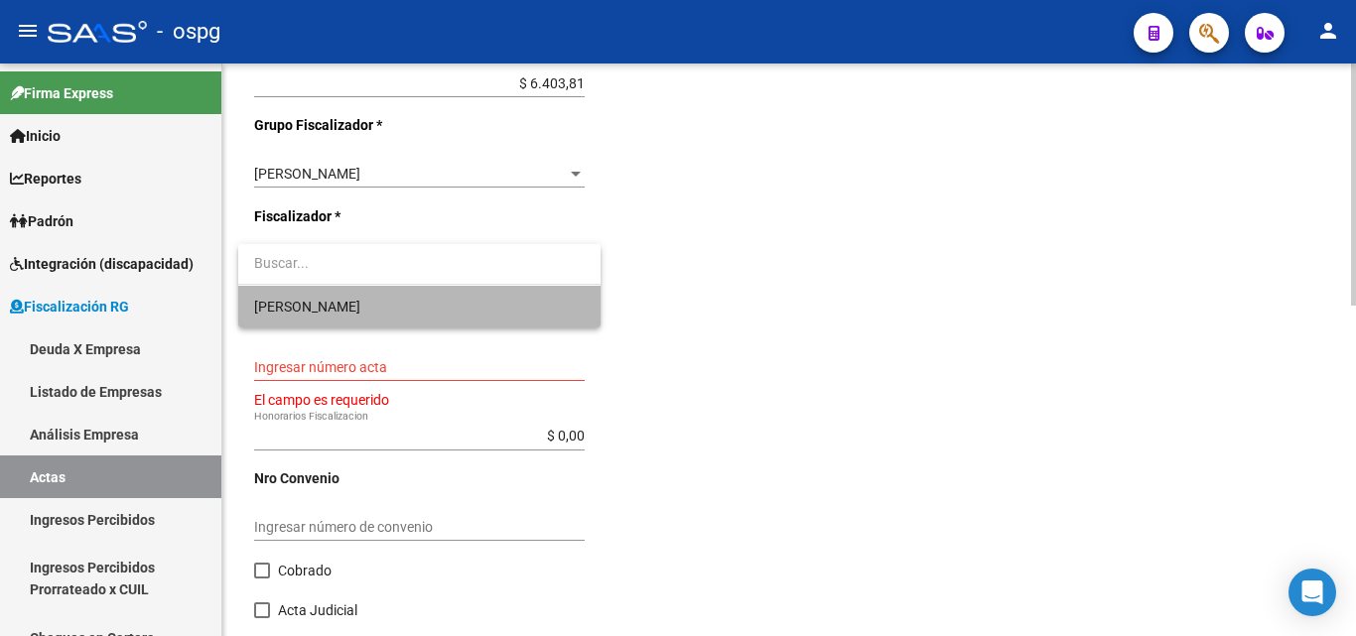
click at [380, 311] on span "[PERSON_NAME]" at bounding box center [419, 307] width 330 height 42
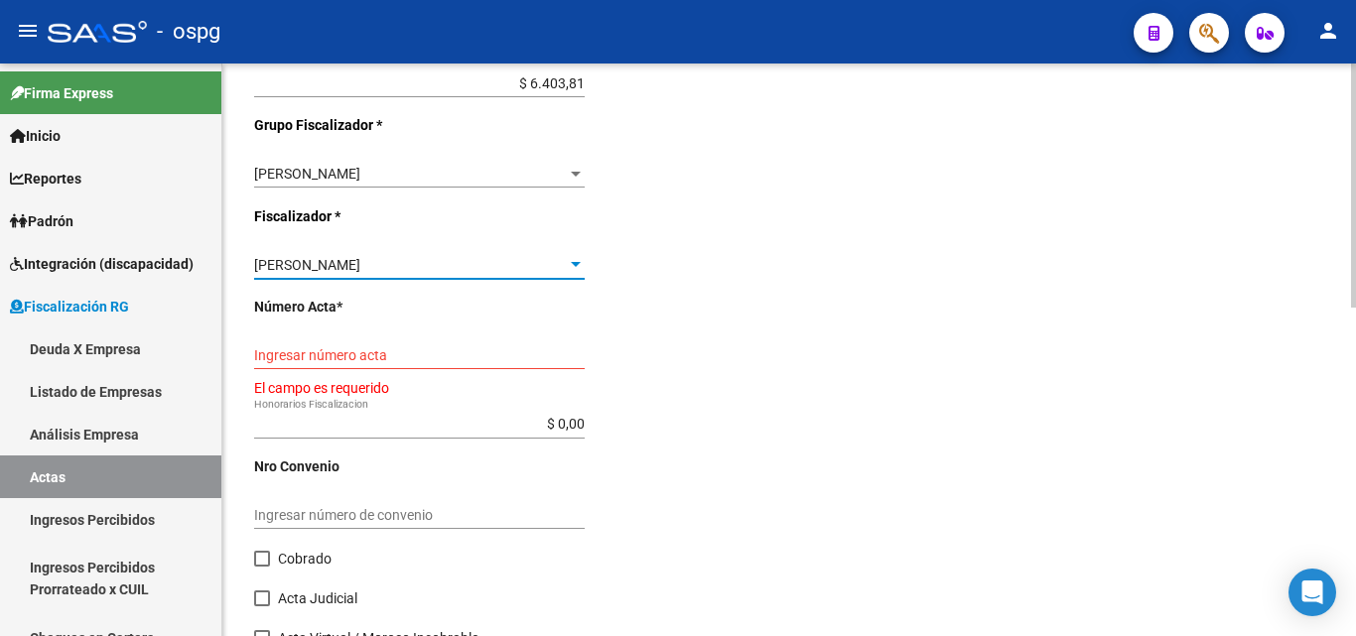
scroll to position [772, 0]
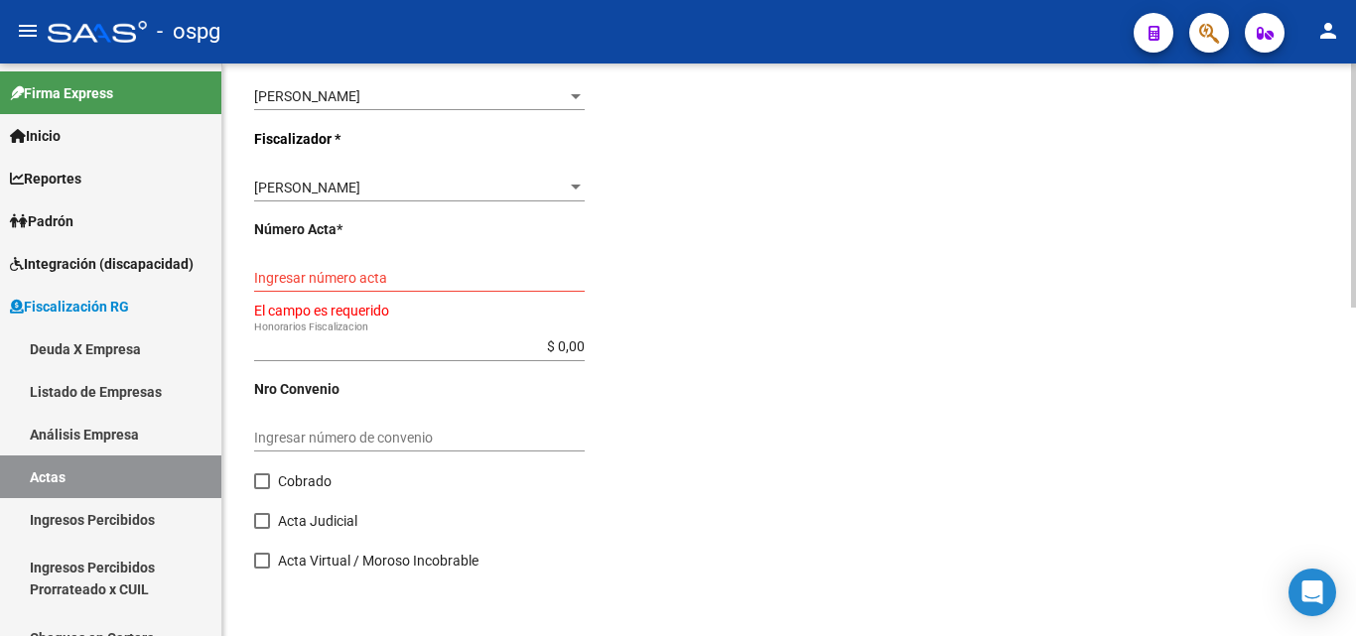
click at [410, 268] on div "Ingresar número acta" at bounding box center [419, 272] width 330 height 40
click at [390, 282] on input "Ingresar número acta" at bounding box center [419, 278] width 330 height 17
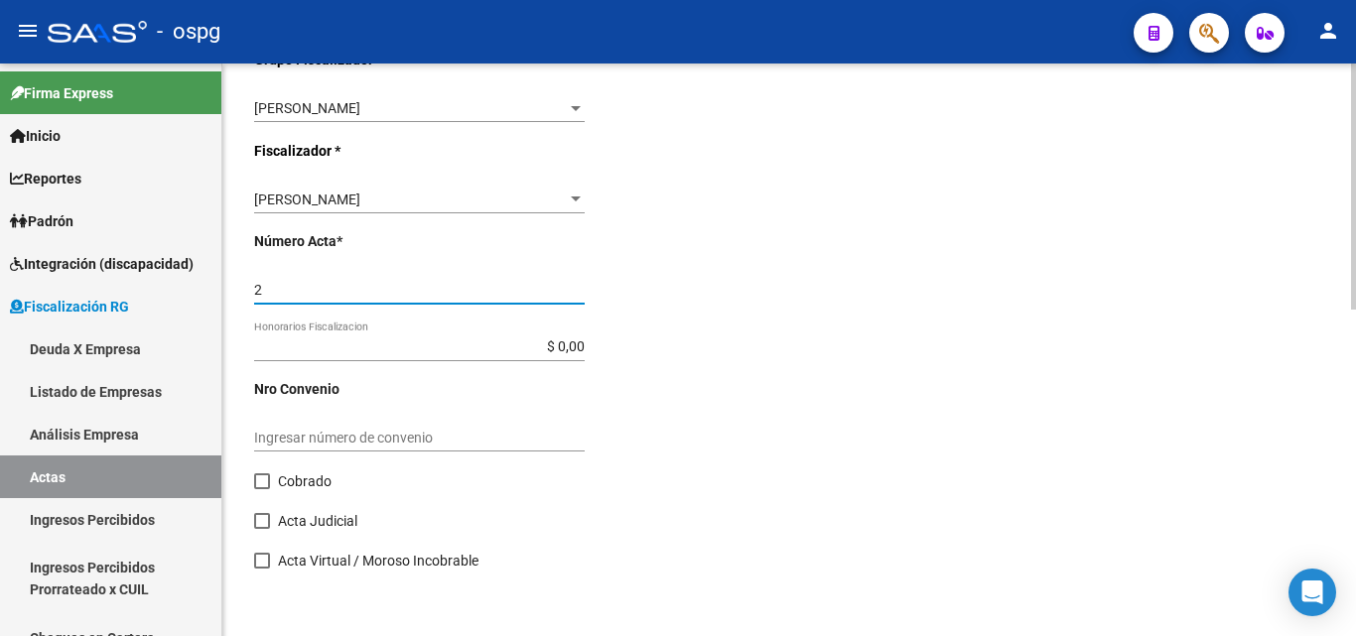
scroll to position [760, 0]
type input "202506-202508"
click at [257, 480] on span at bounding box center [262, 481] width 16 height 16
click at [261, 489] on input "Cobrado" at bounding box center [261, 489] width 1 height 1
checkbox input "true"
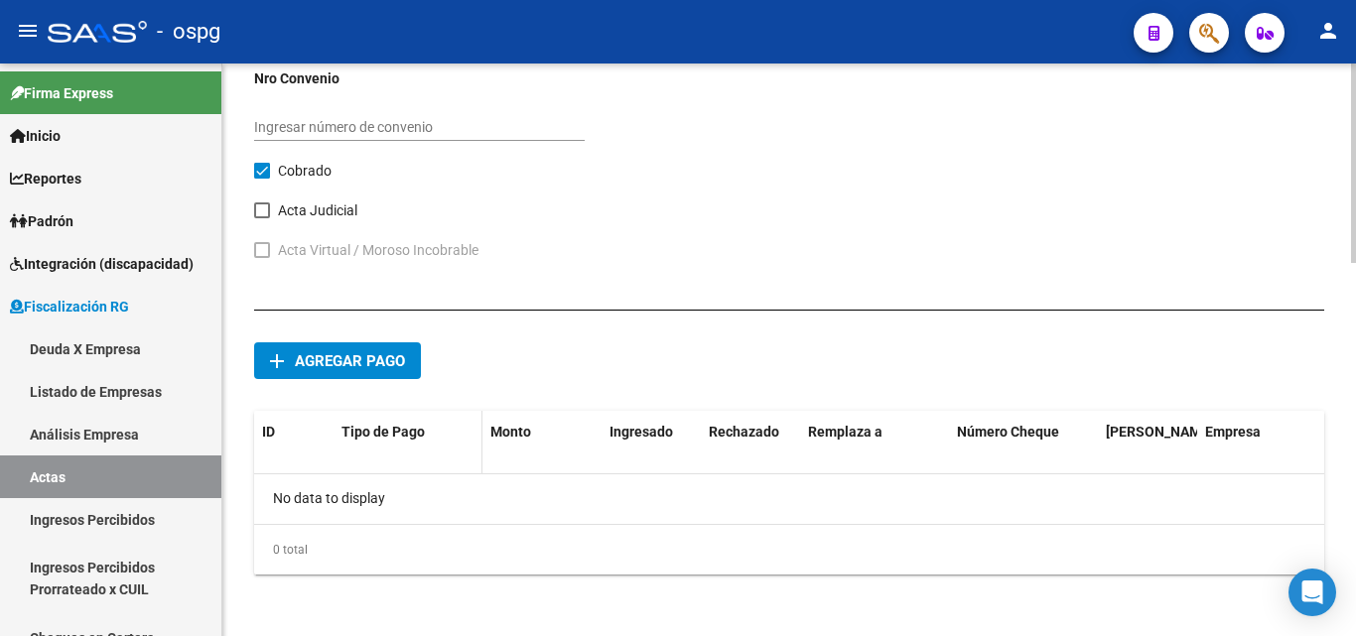
scroll to position [1073, 0]
click at [356, 375] on button "add Agregar pago" at bounding box center [337, 358] width 167 height 37
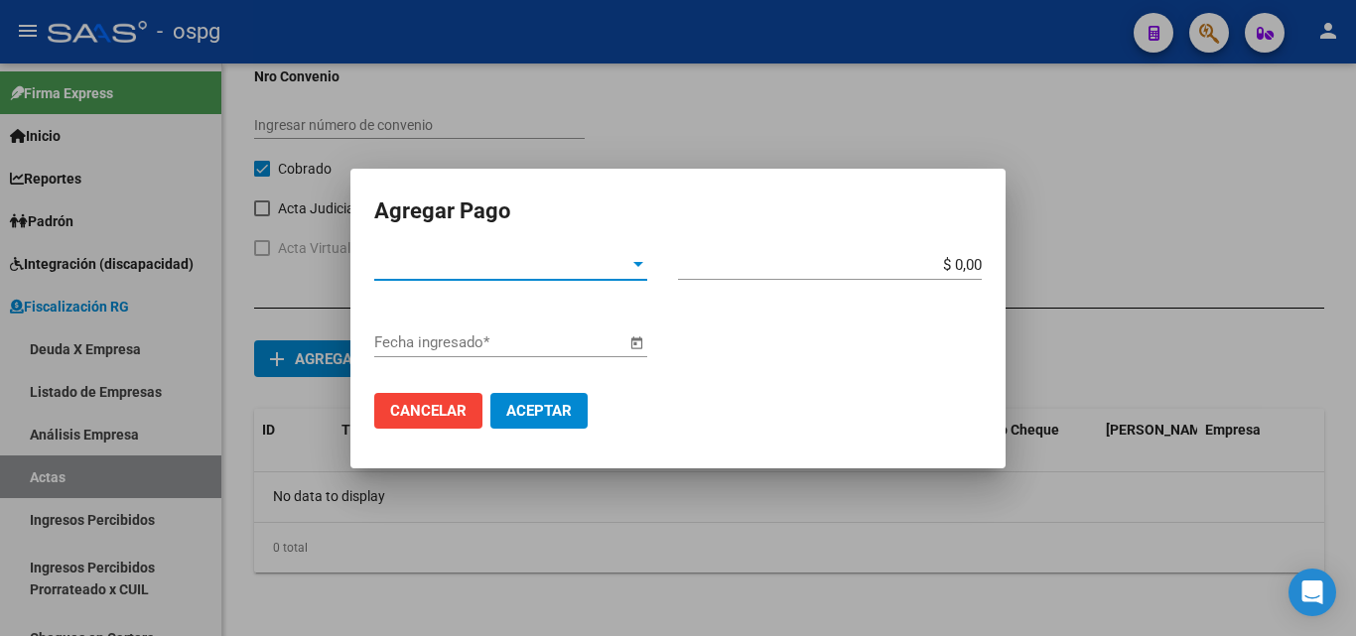
click at [640, 259] on div at bounding box center [638, 265] width 18 height 16
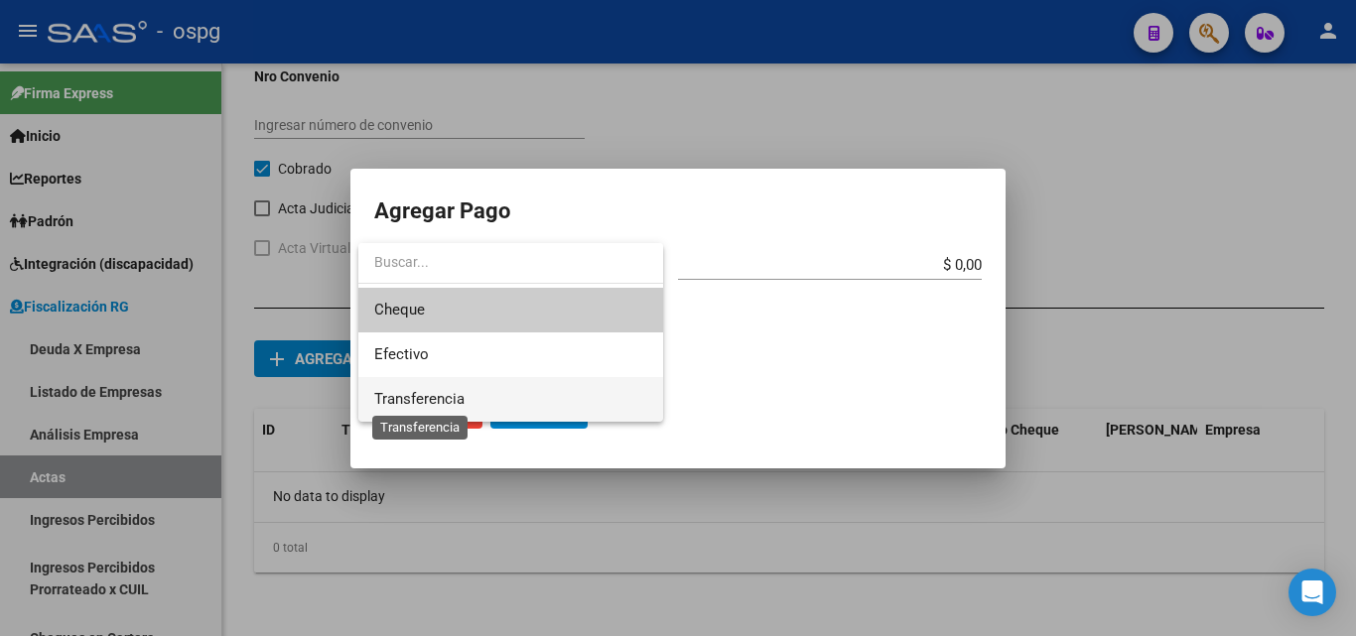
click at [451, 399] on span "Transferencia" at bounding box center [419, 399] width 90 height 18
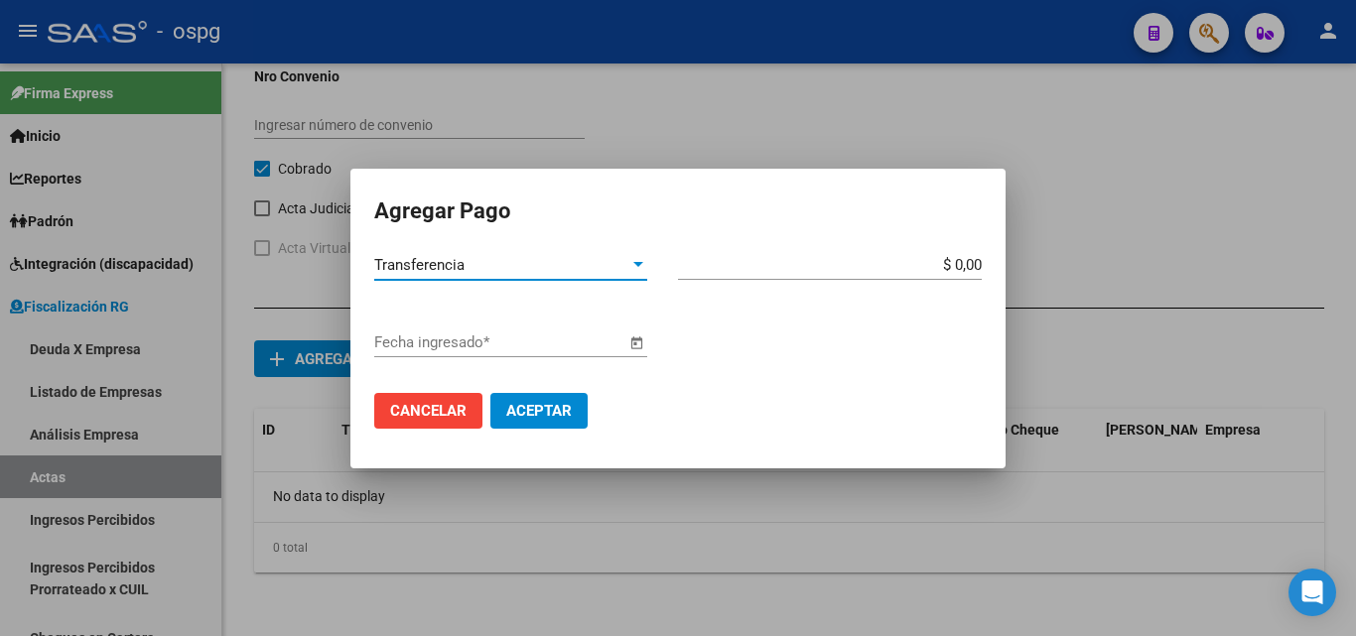
click at [974, 263] on input "$ 0,00" at bounding box center [830, 265] width 304 height 18
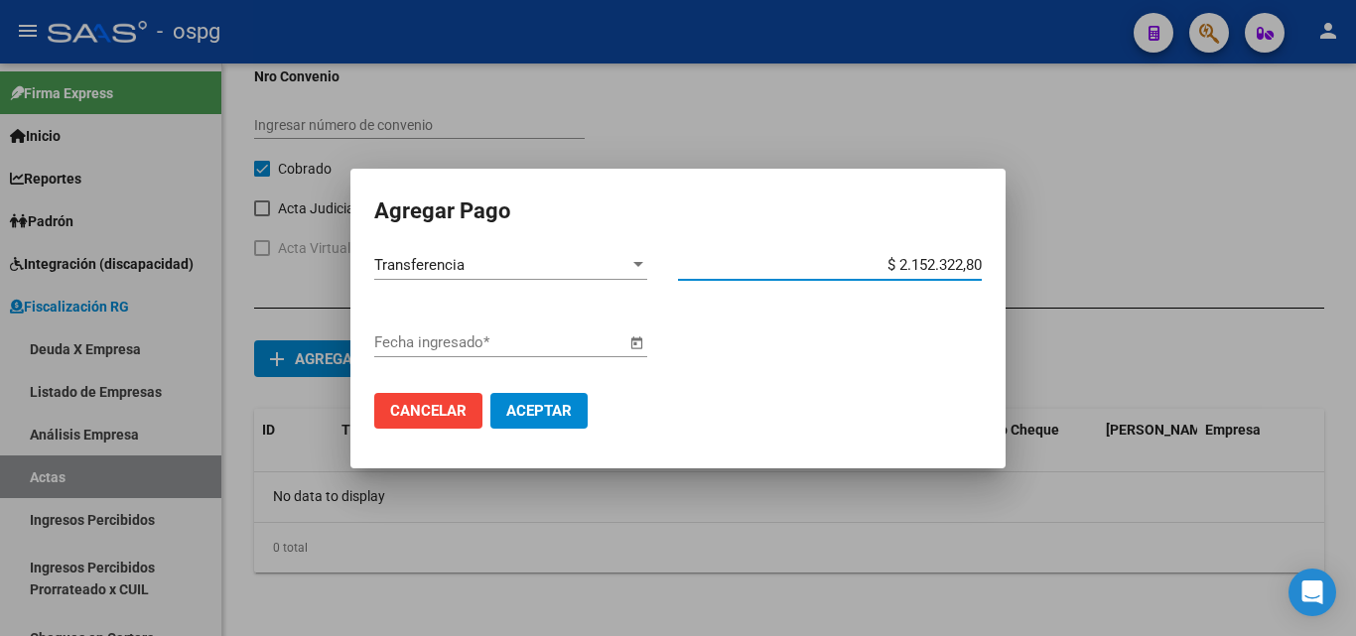
type input "$ 215.232,28"
drag, startPoint x: 696, startPoint y: 395, endPoint x: 647, endPoint y: 369, distance: 55.0
click at [691, 392] on mat-dialog-actions "Cancelar Aceptar" at bounding box center [677, 410] width 607 height 67
click at [633, 341] on span "Open calendar" at bounding box center [636, 344] width 48 height 48
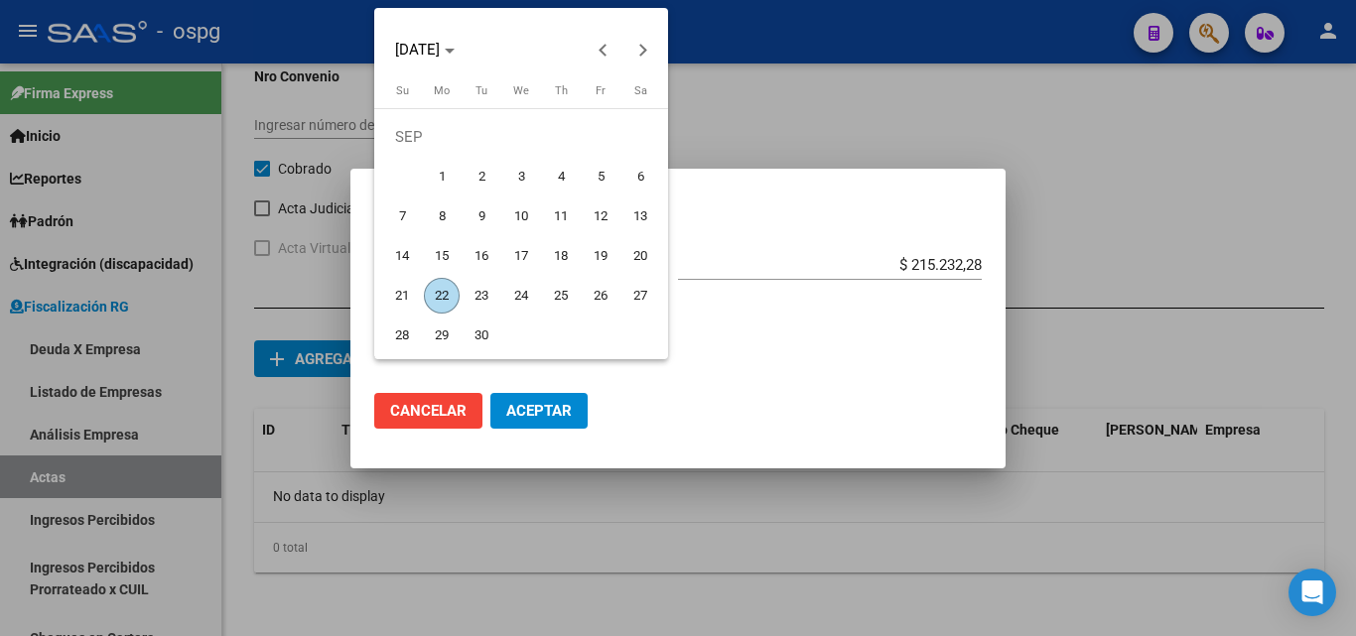
click at [437, 289] on span "22" at bounding box center [442, 296] width 36 height 36
type input "[DATE]"
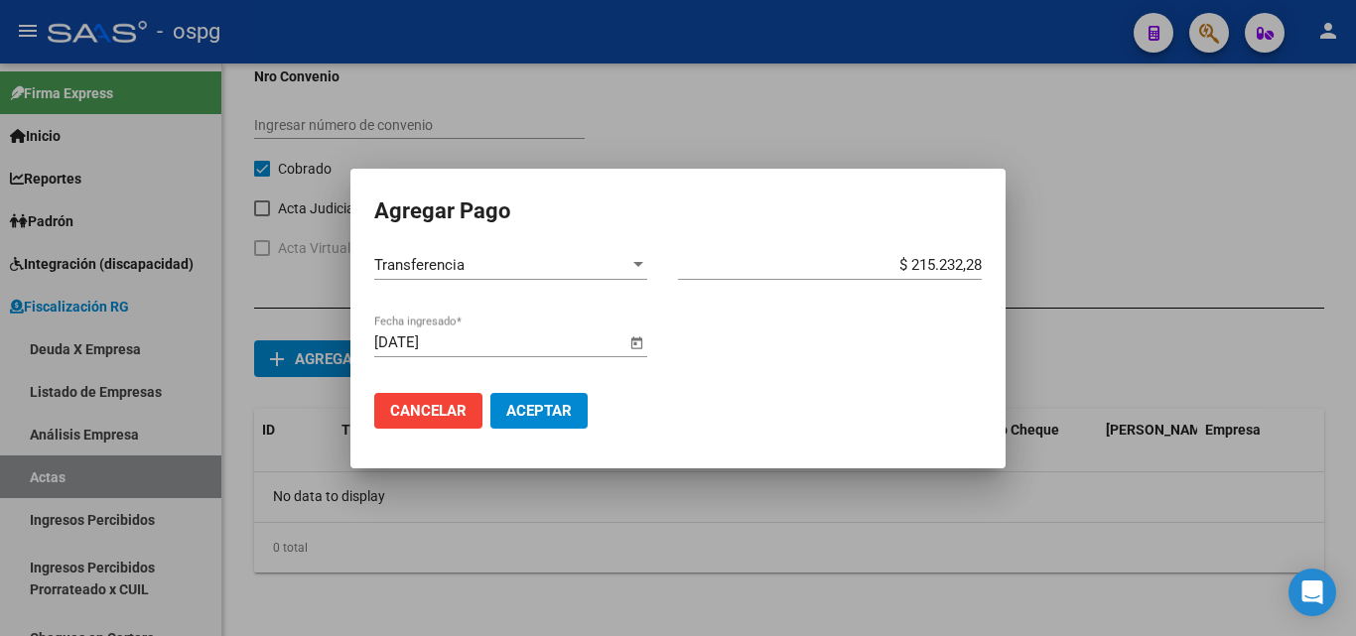
click at [541, 422] on button "Aceptar" at bounding box center [538, 411] width 97 height 36
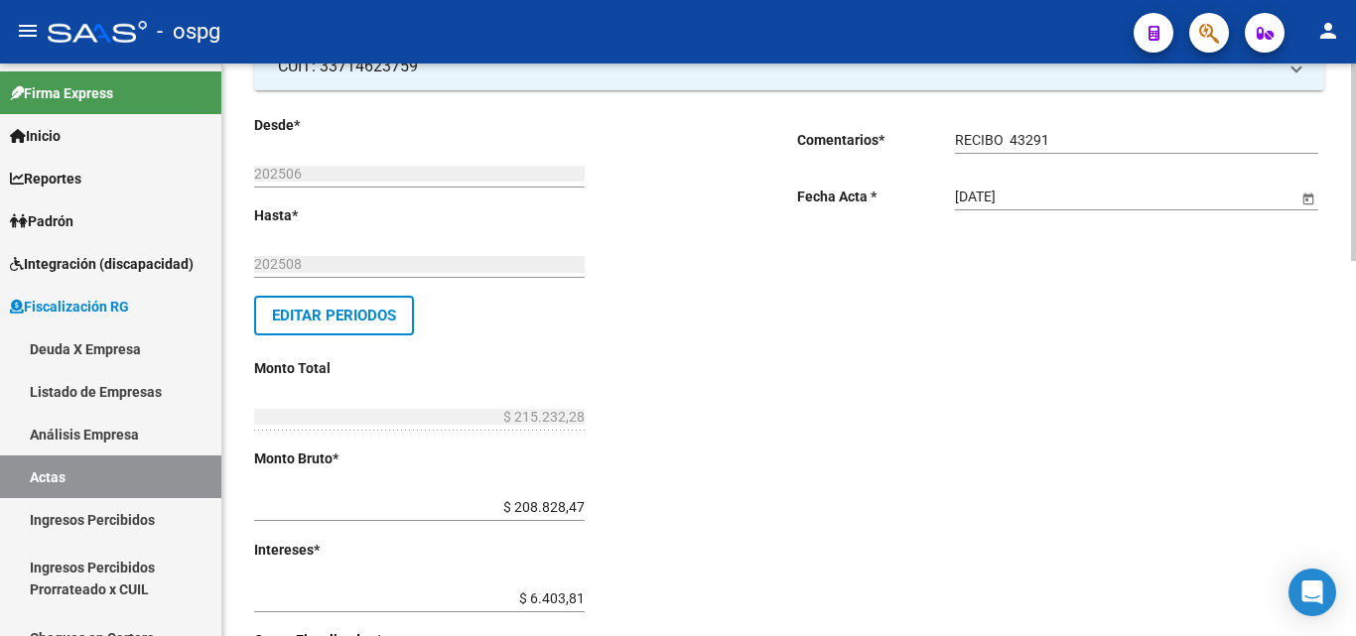
scroll to position [0, 0]
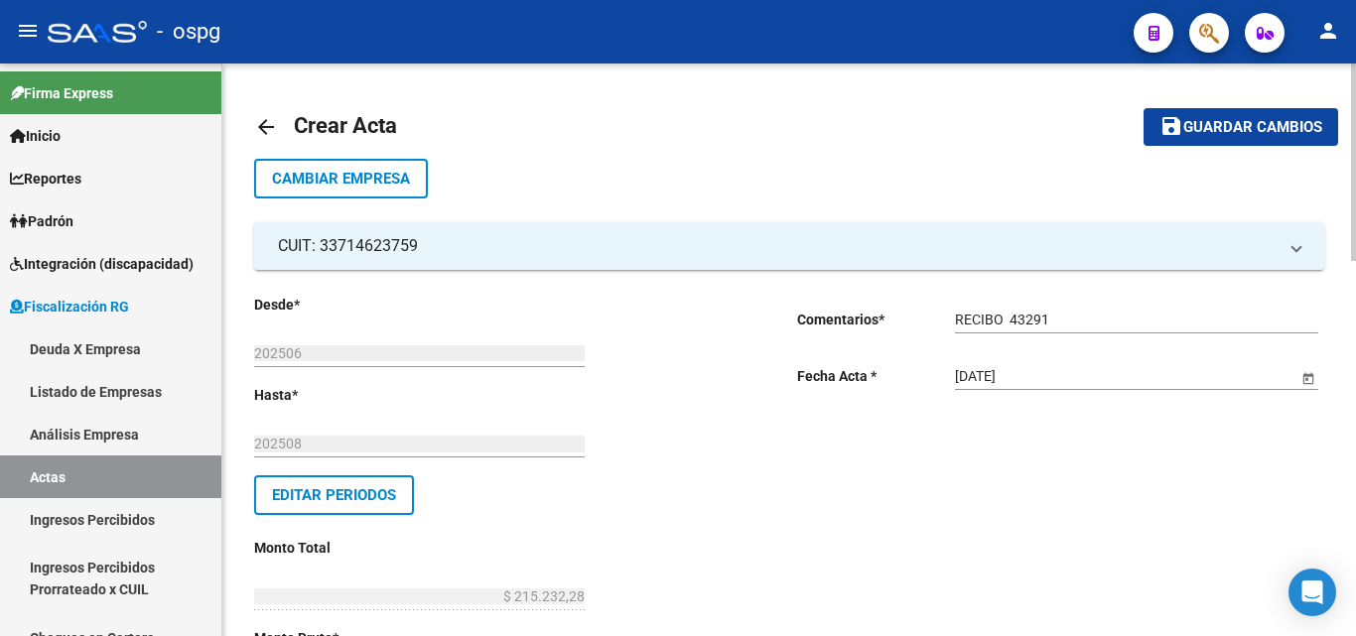
click at [1182, 136] on mat-icon "save" at bounding box center [1171, 126] width 24 height 24
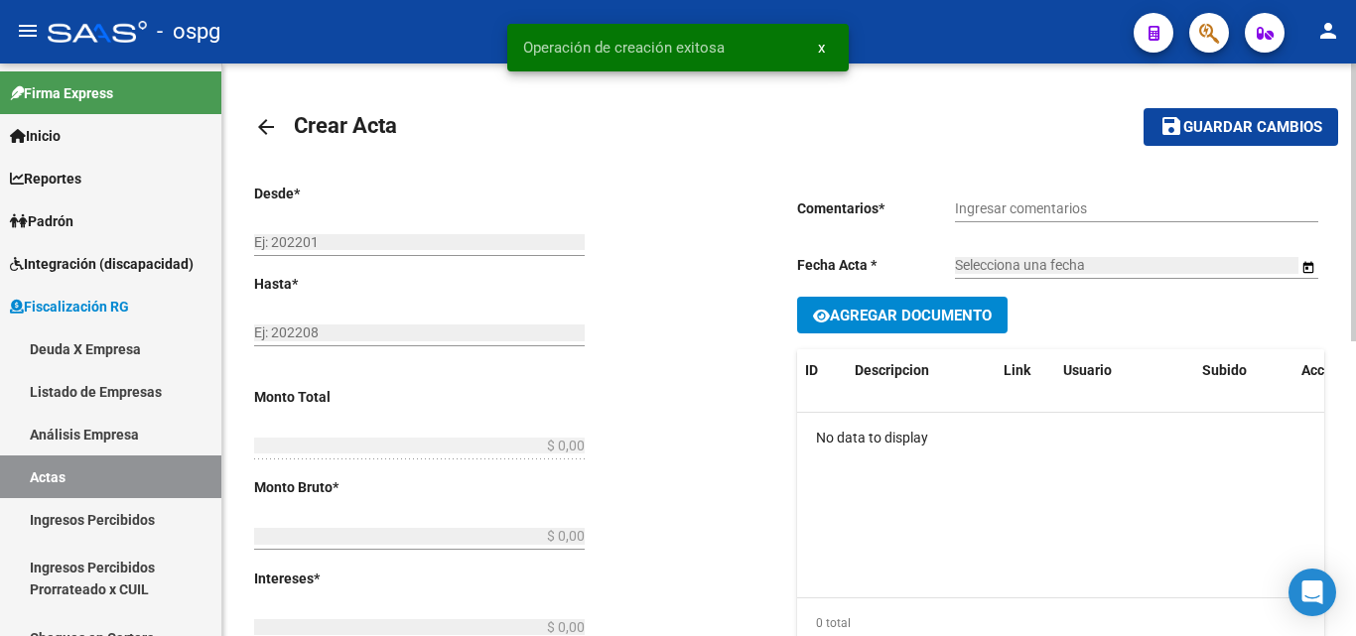
type input "202506"
type input "202508"
type input "$ 215.232,28"
type input "$ 208.828,47"
type input "$ 6.403,81"
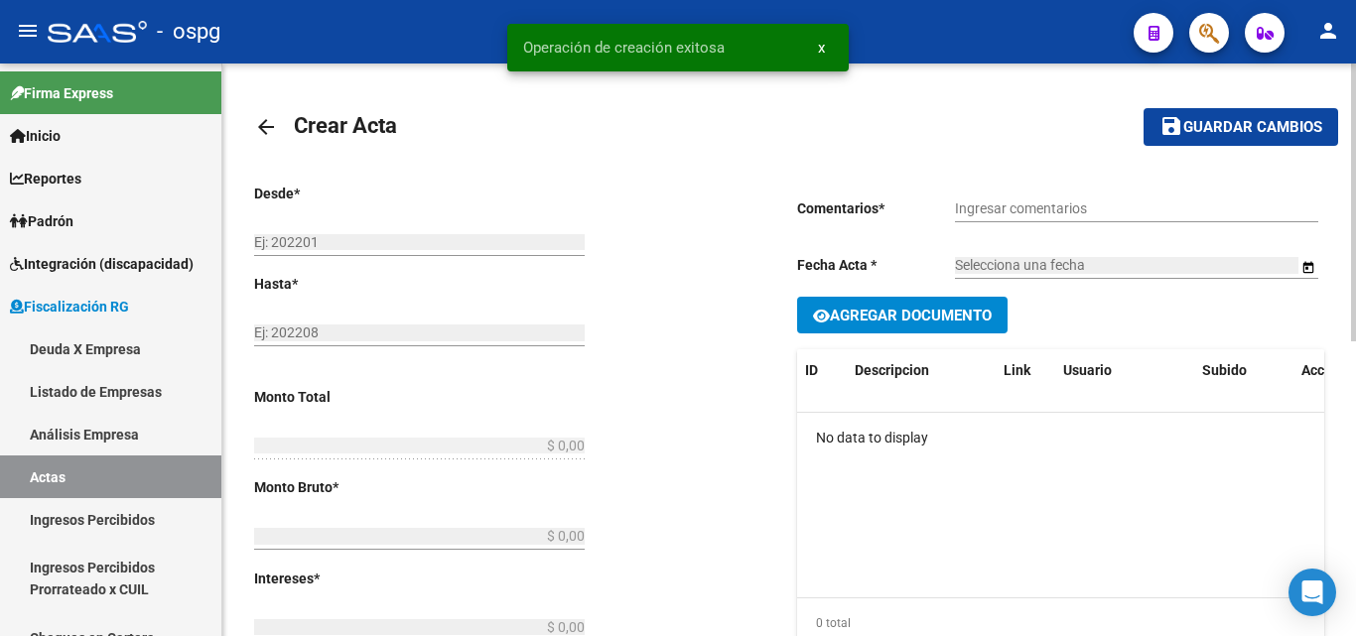
type input "202506-202508"
checkbox input "true"
type input "RECIBO 43291"
type input "[DATE]"
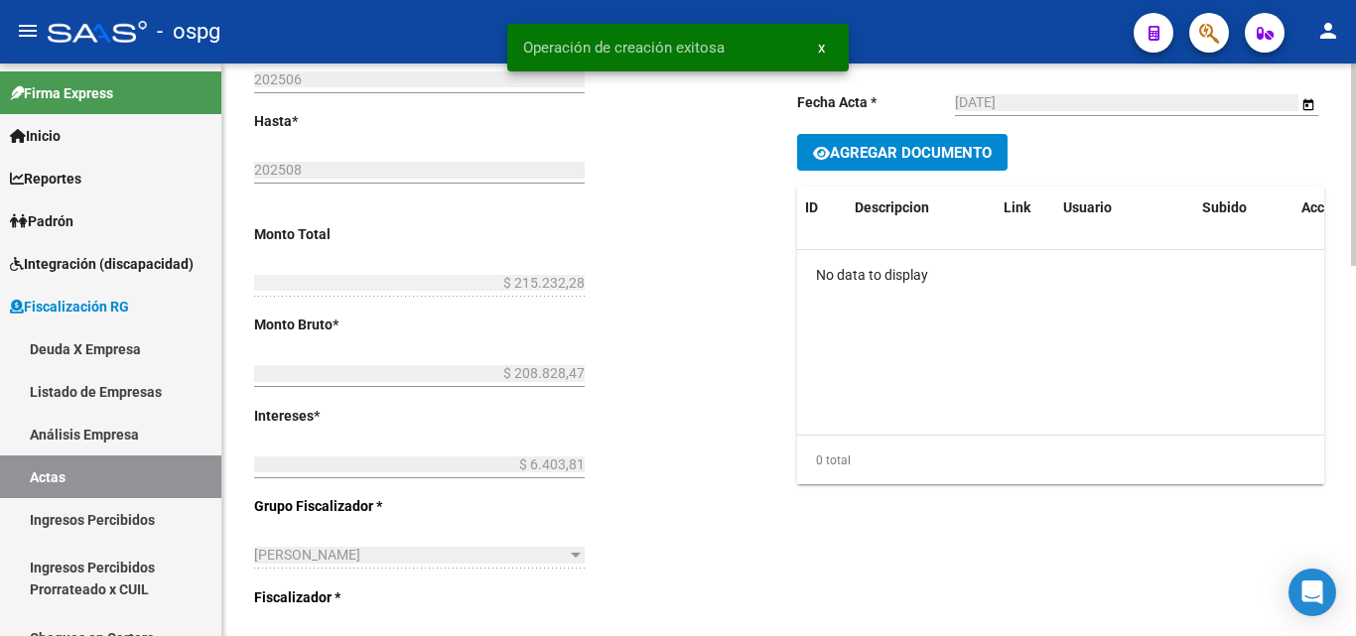
scroll to position [298, 0]
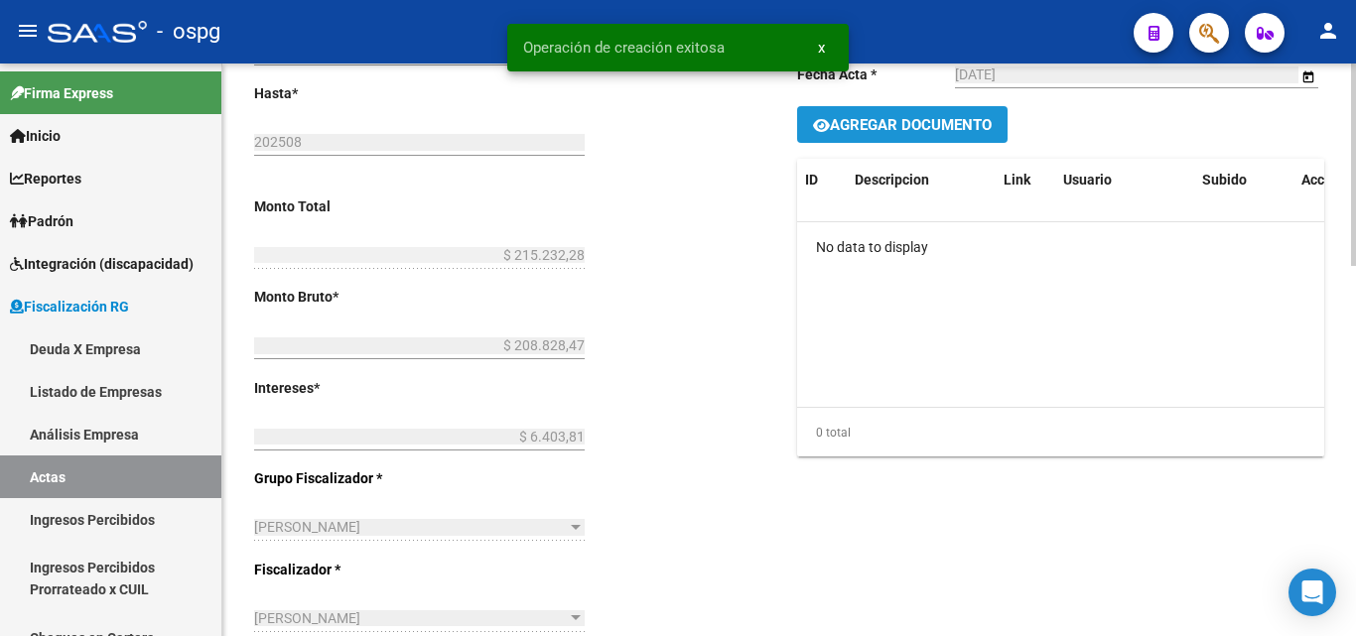
click at [967, 110] on button "Agregar Documento" at bounding box center [902, 124] width 210 height 37
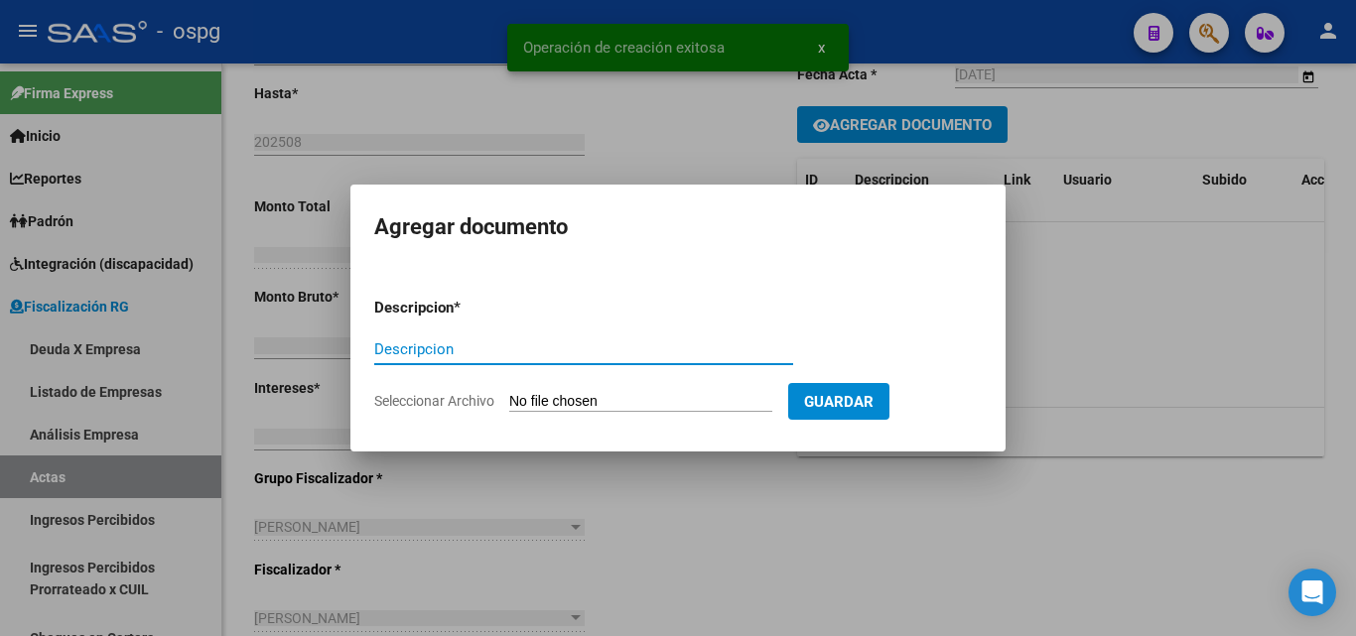
click at [538, 346] on input "Descripcion" at bounding box center [583, 349] width 419 height 18
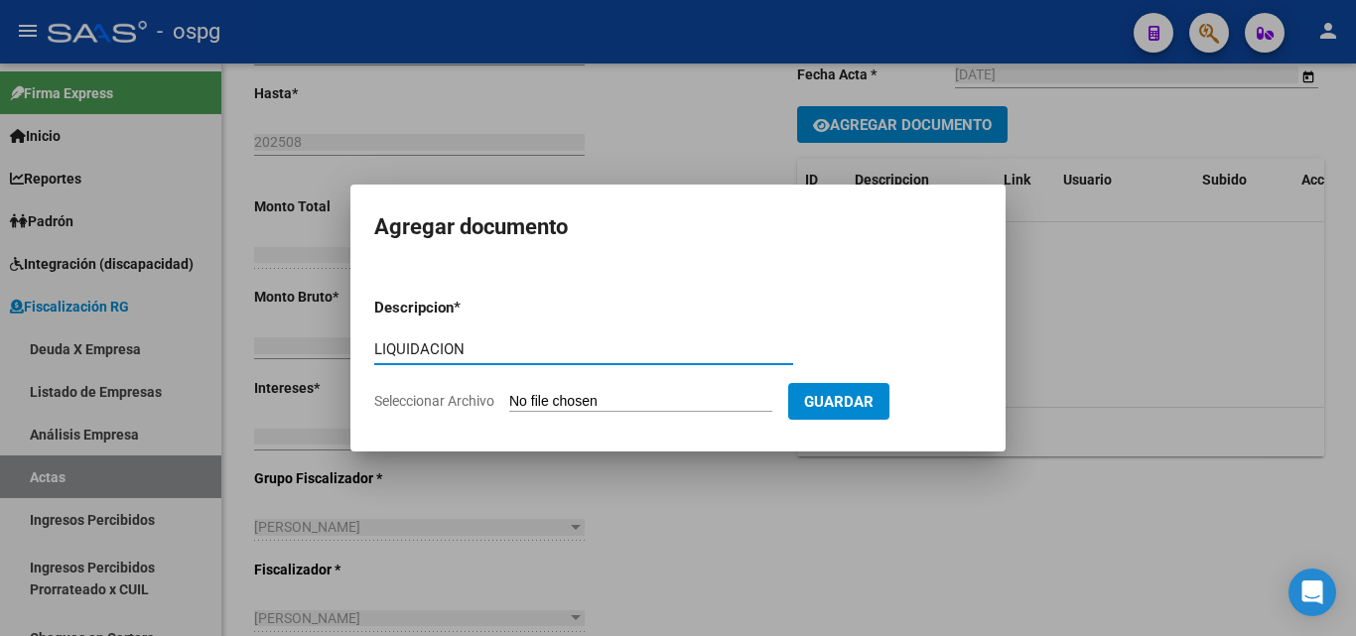
type input "LIQUIDACION"
click at [646, 404] on input "Seleccionar Archivo" at bounding box center [640, 402] width 263 height 19
click at [662, 394] on input "Seleccionar Archivo" at bounding box center [640, 402] width 263 height 19
type input "C:\fakepath\[PERSON_NAME] (5) (2).pdf"
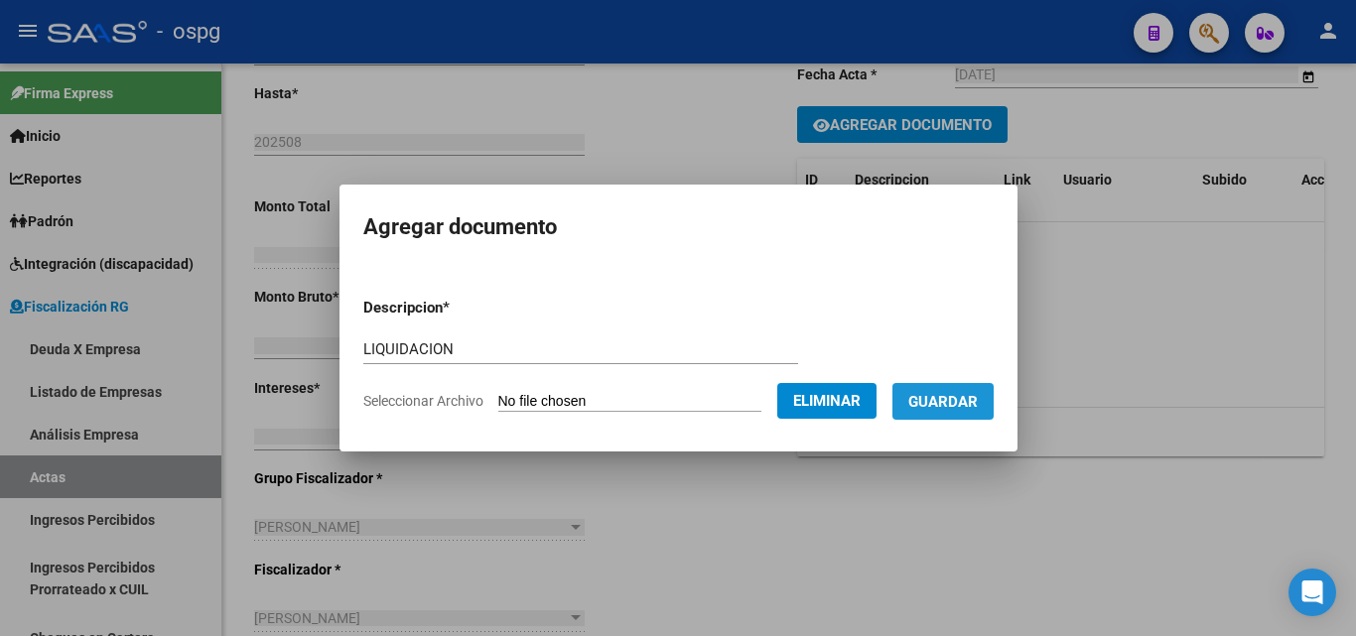
click at [974, 394] on span "Guardar" at bounding box center [942, 402] width 69 height 18
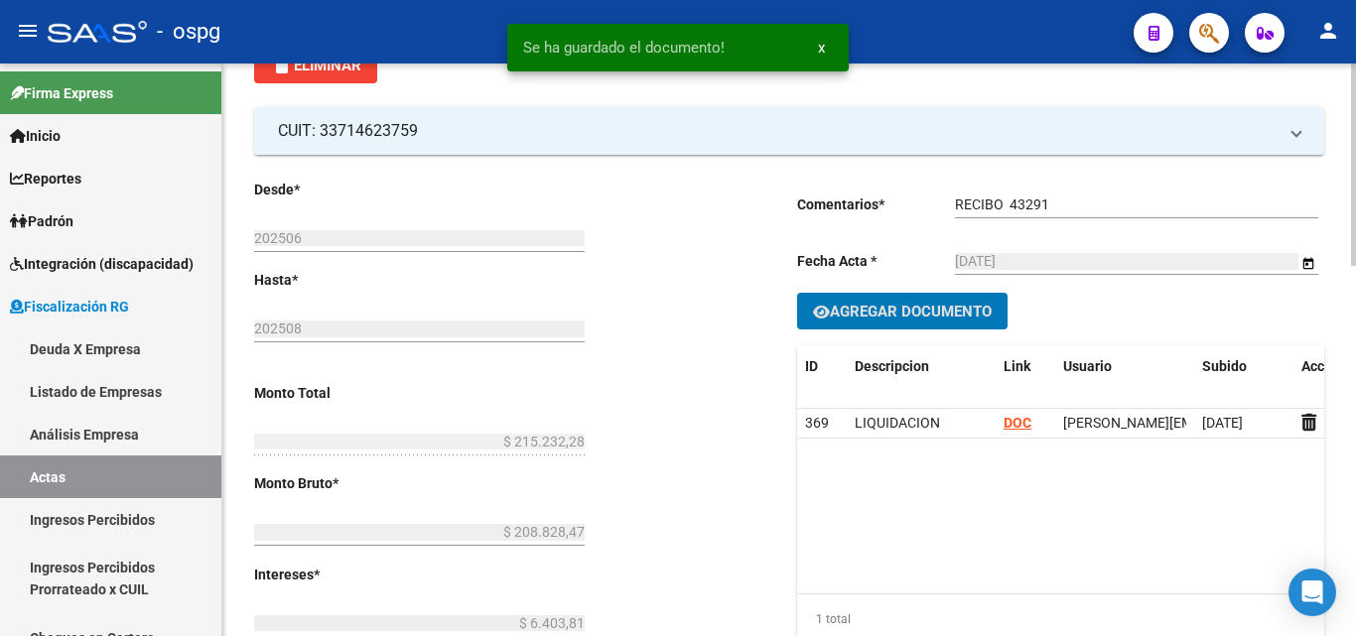
scroll to position [0, 0]
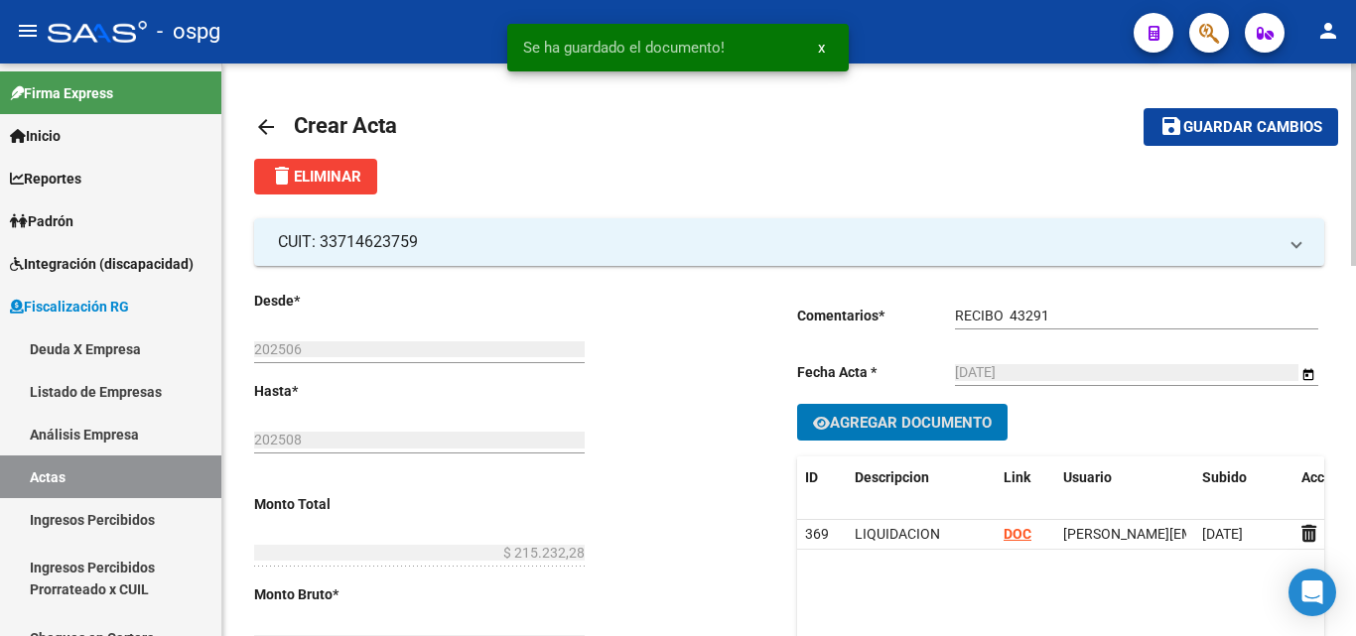
click at [1235, 112] on button "save Guardar cambios" at bounding box center [1240, 126] width 195 height 37
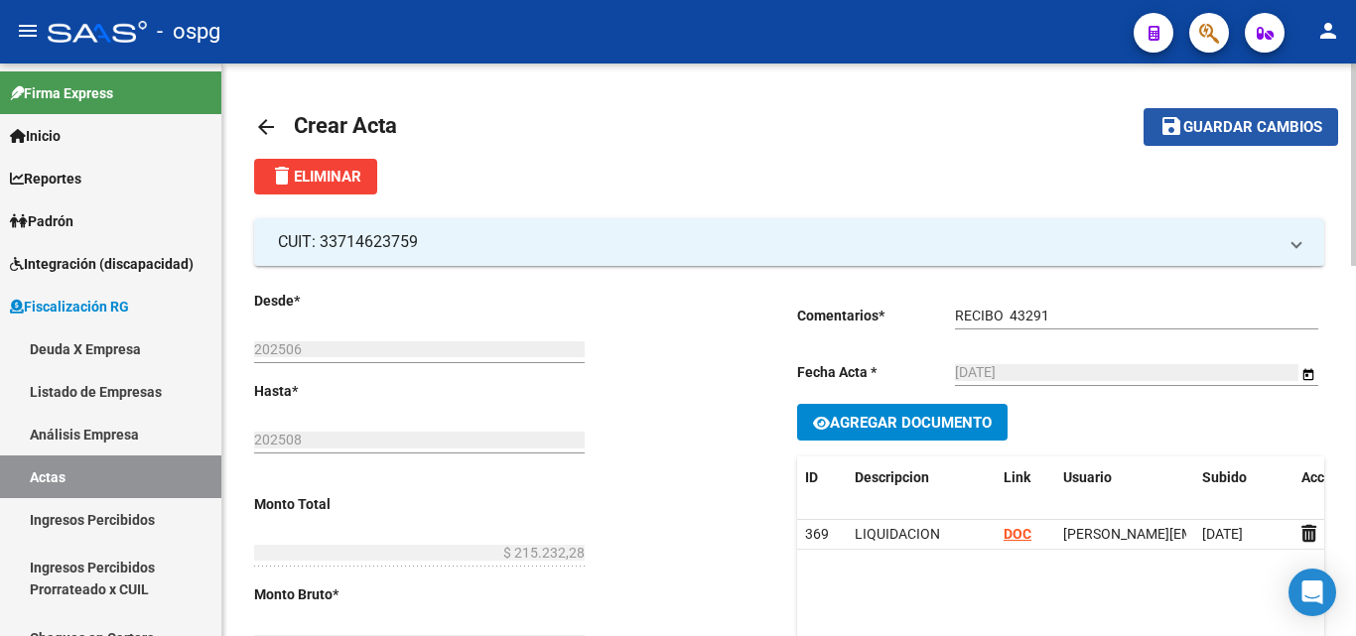
drag, startPoint x: 1209, startPoint y: 135, endPoint x: 1129, endPoint y: 129, distance: 79.6
click at [1208, 135] on span "Guardar cambios" at bounding box center [1252, 128] width 139 height 18
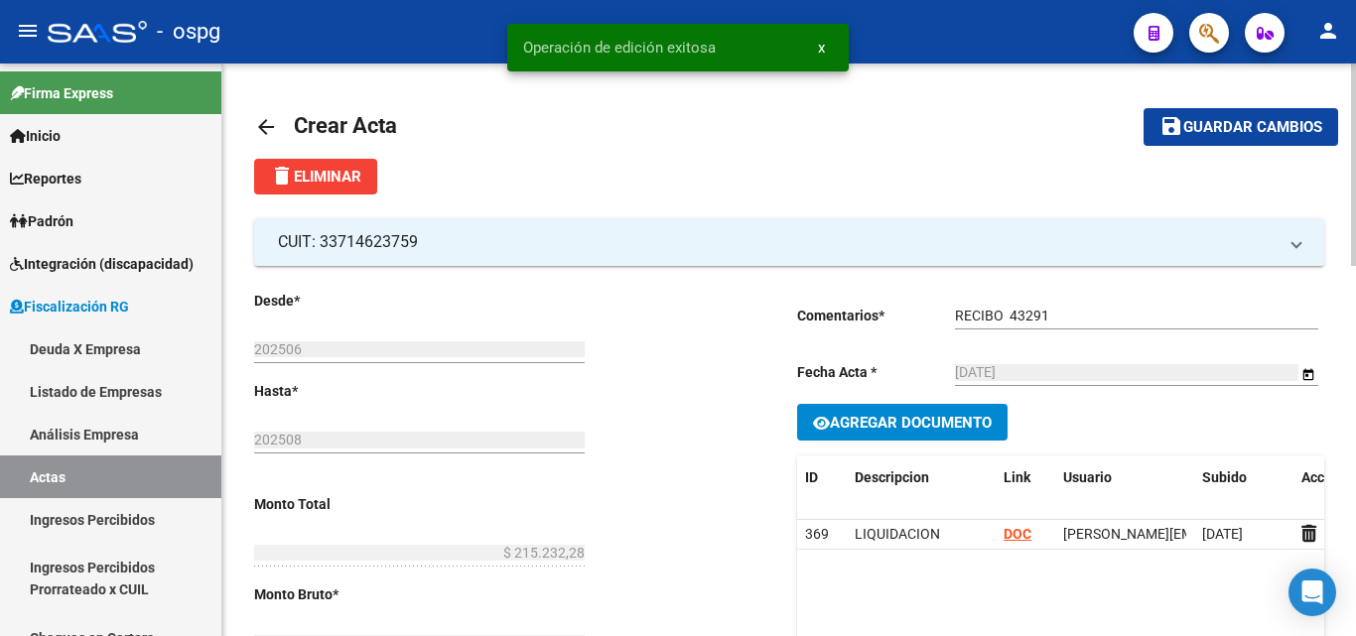
click at [263, 118] on mat-icon "arrow_back" at bounding box center [266, 127] width 24 height 24
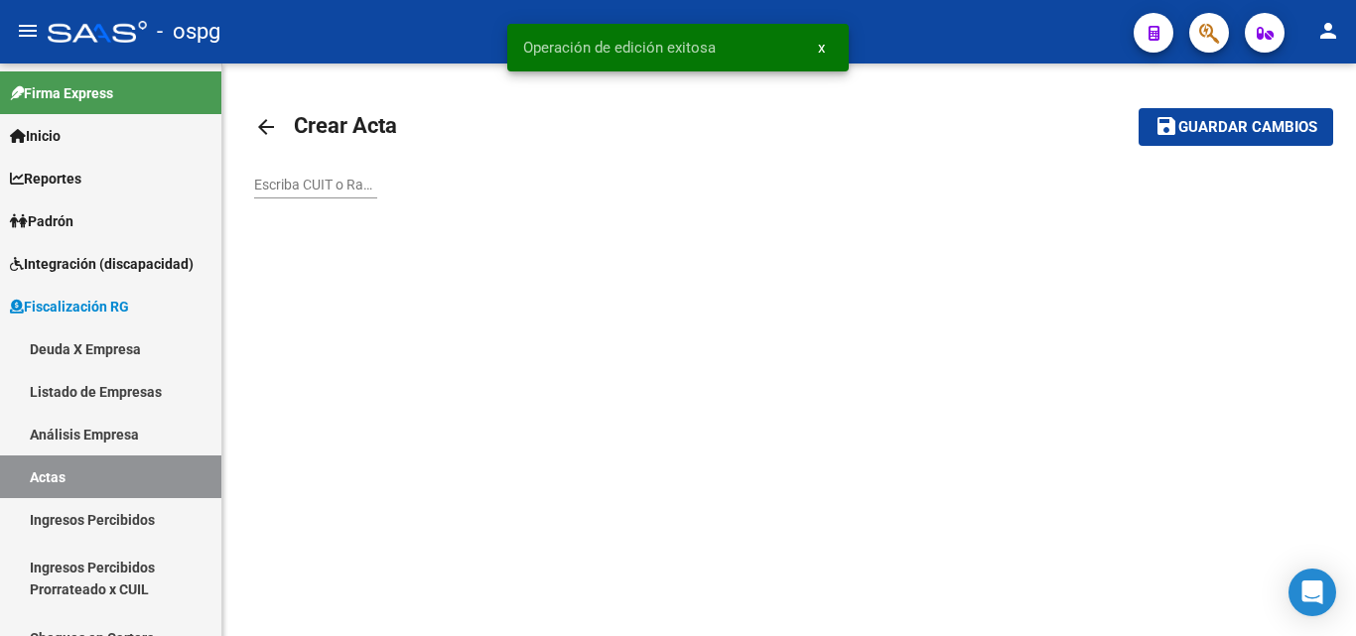
click at [305, 189] on input "Escriba CUIT o Razón Social para buscar" at bounding box center [315, 185] width 123 height 17
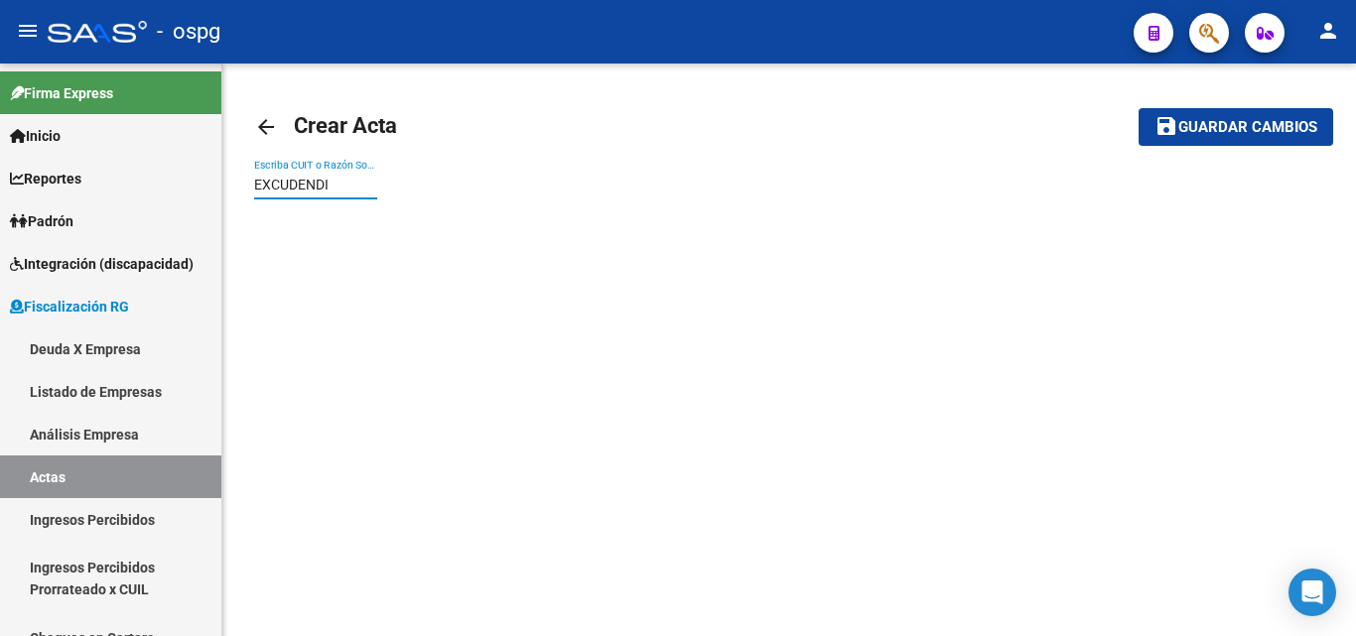
type input "EXCUDENDI"
click at [1138, 108] on button "save Guardar cambios" at bounding box center [1235, 126] width 195 height 37
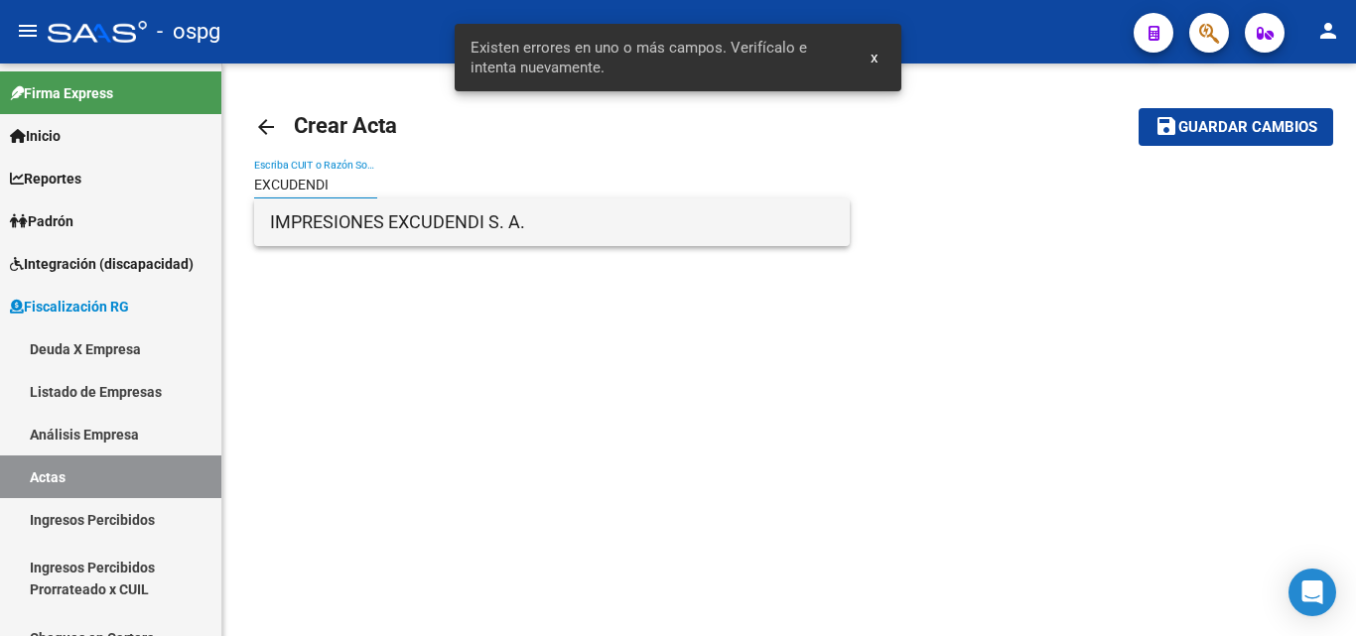
click at [386, 223] on span "IMPRESIONES EXCUDENDI S. A." at bounding box center [552, 222] width 564 height 48
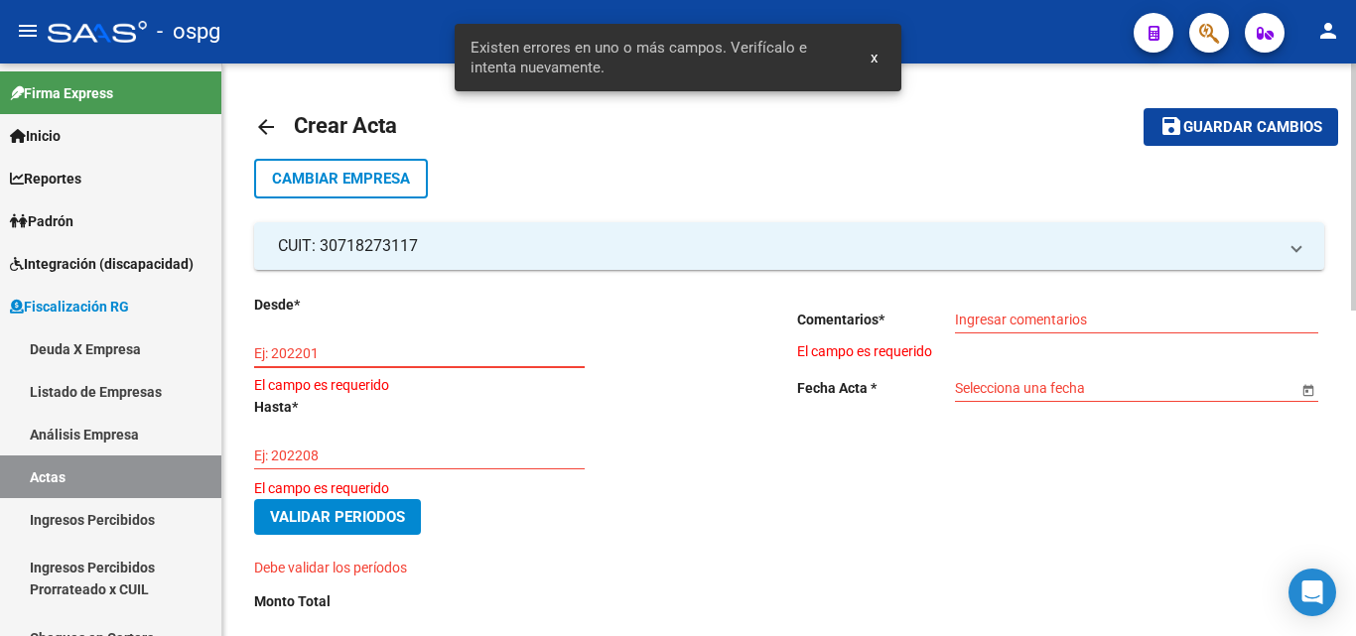
click at [379, 355] on input "Ej: 202201" at bounding box center [419, 353] width 330 height 17
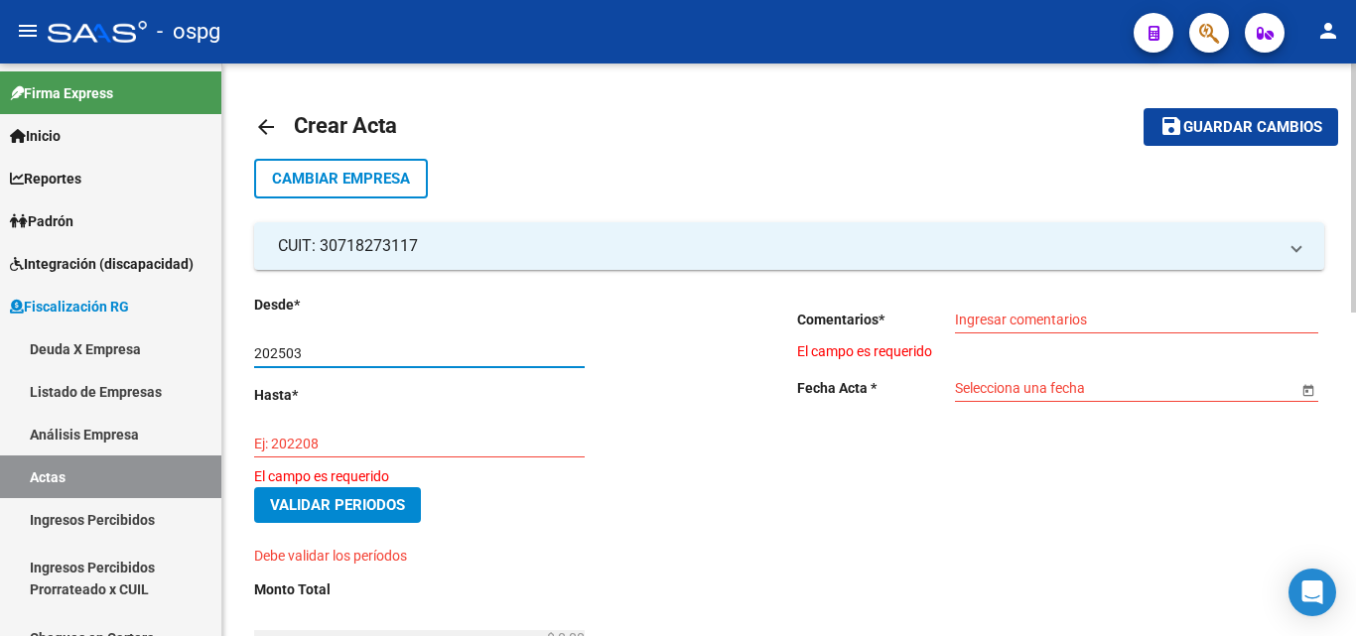
type input "202503"
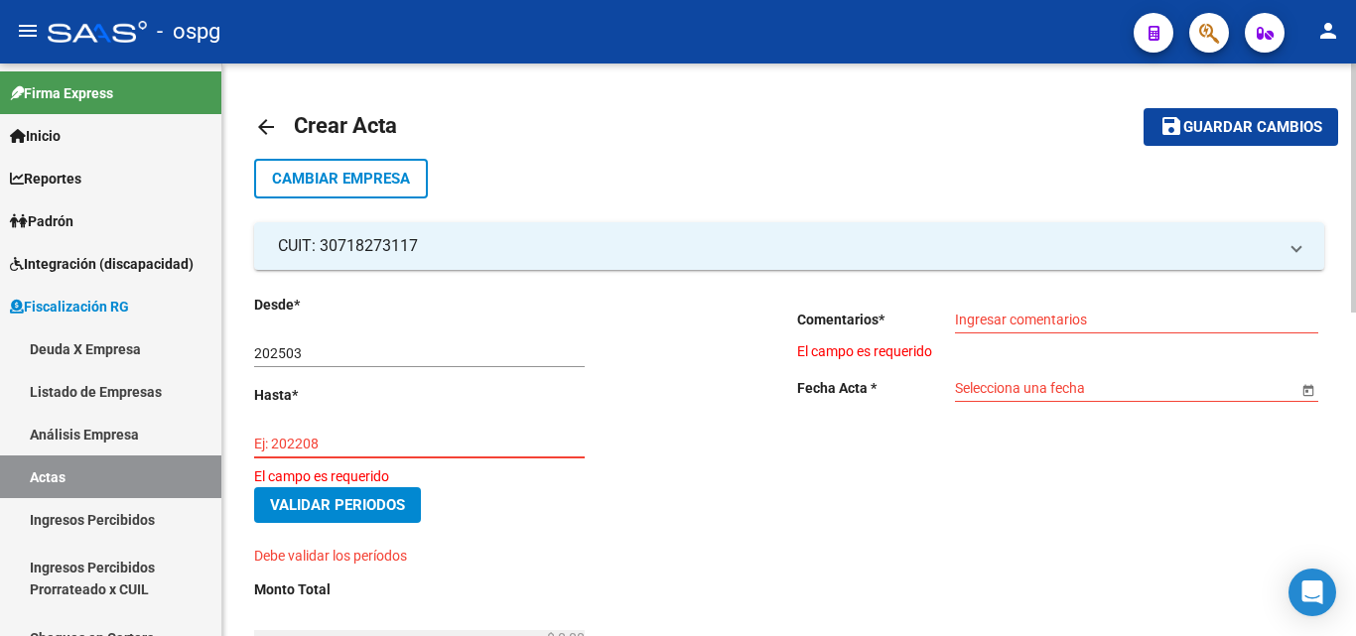
click at [417, 442] on input "Ej: 202208" at bounding box center [419, 444] width 330 height 17
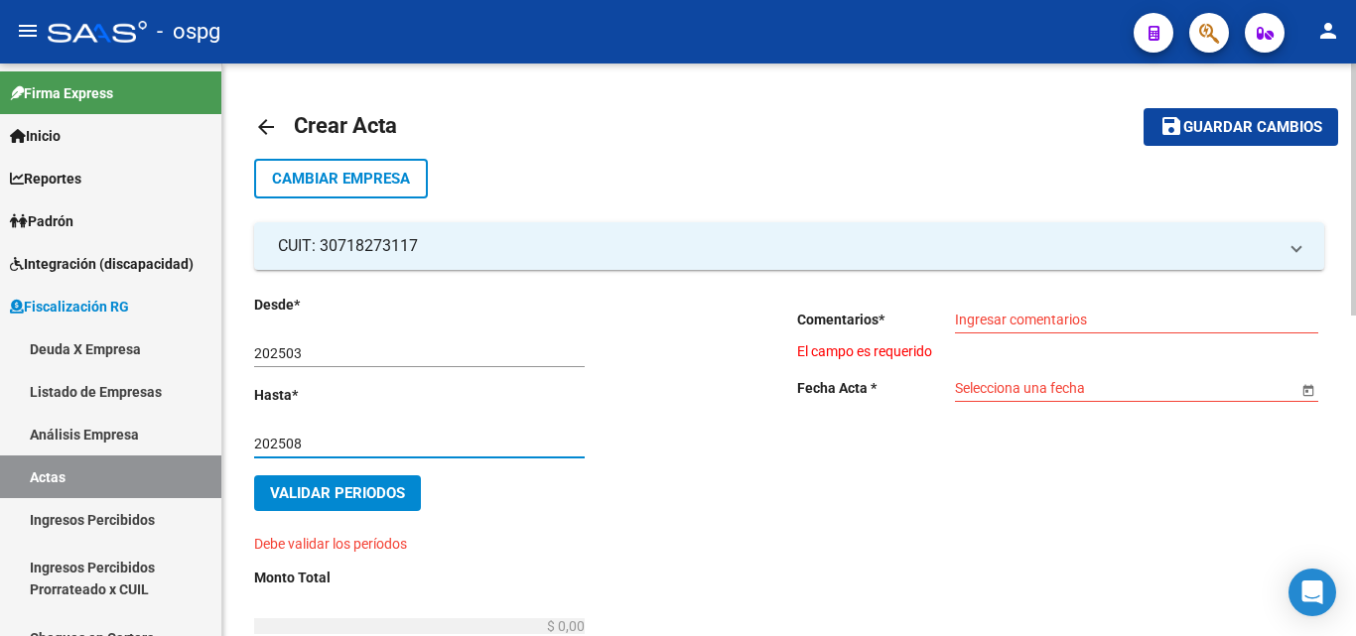
type input "202508"
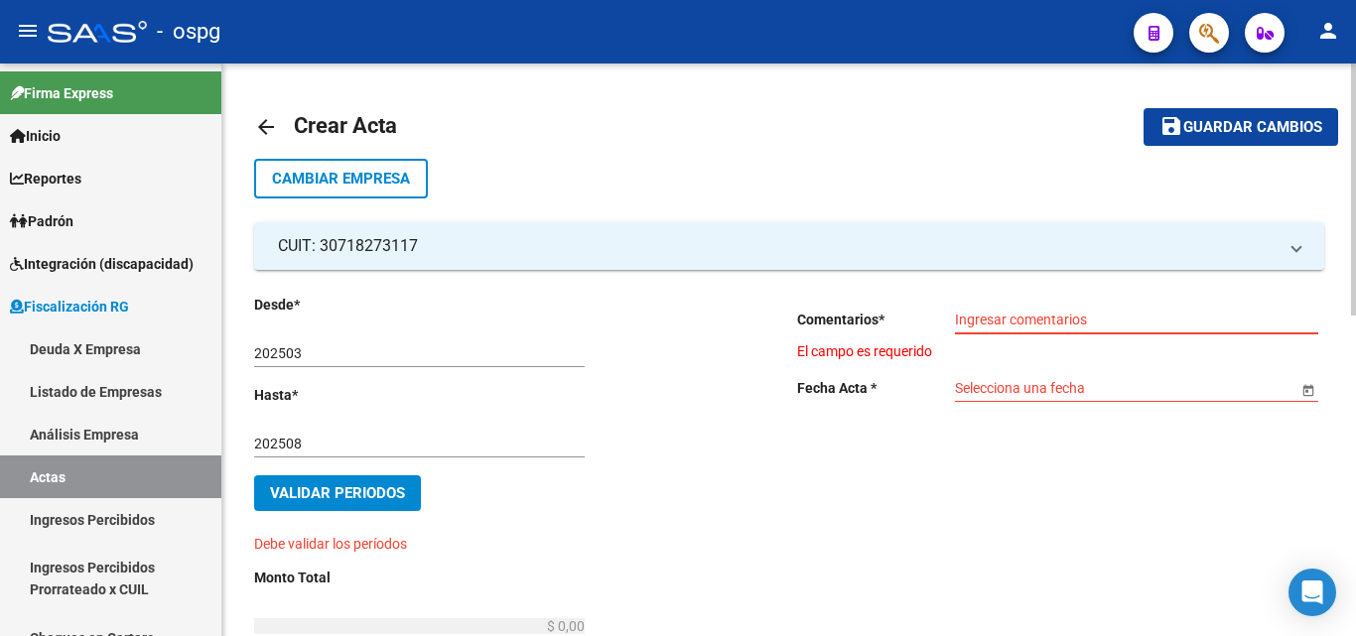
click at [1114, 317] on input "Ingresar comentarios" at bounding box center [1136, 320] width 363 height 17
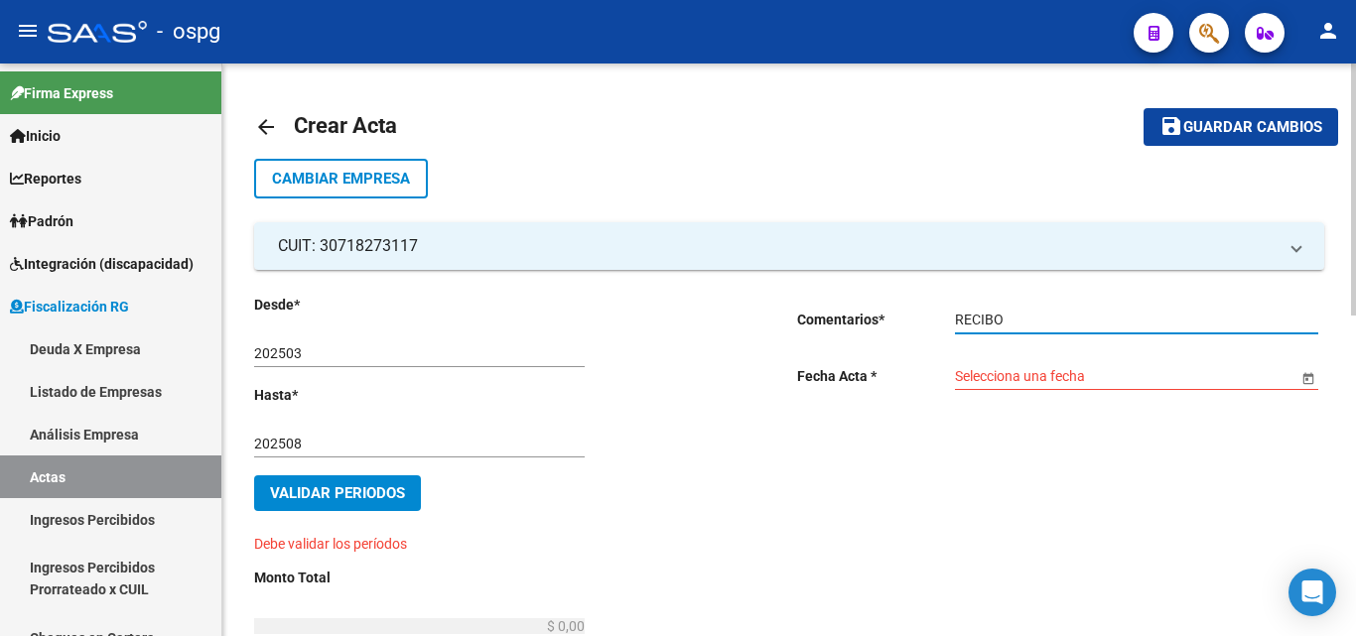
type input "RECIBO"
click at [268, 135] on mat-icon "arrow_back" at bounding box center [266, 127] width 24 height 24
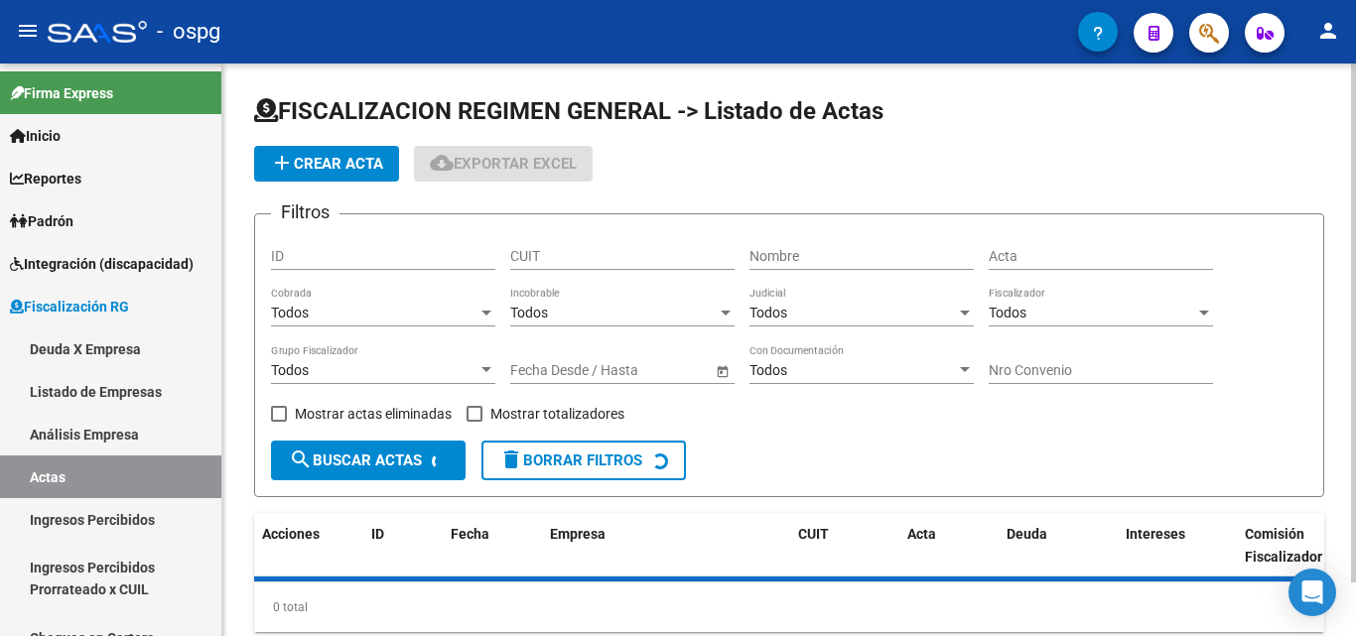
click at [308, 171] on span "add Crear Acta" at bounding box center [326, 164] width 113 height 18
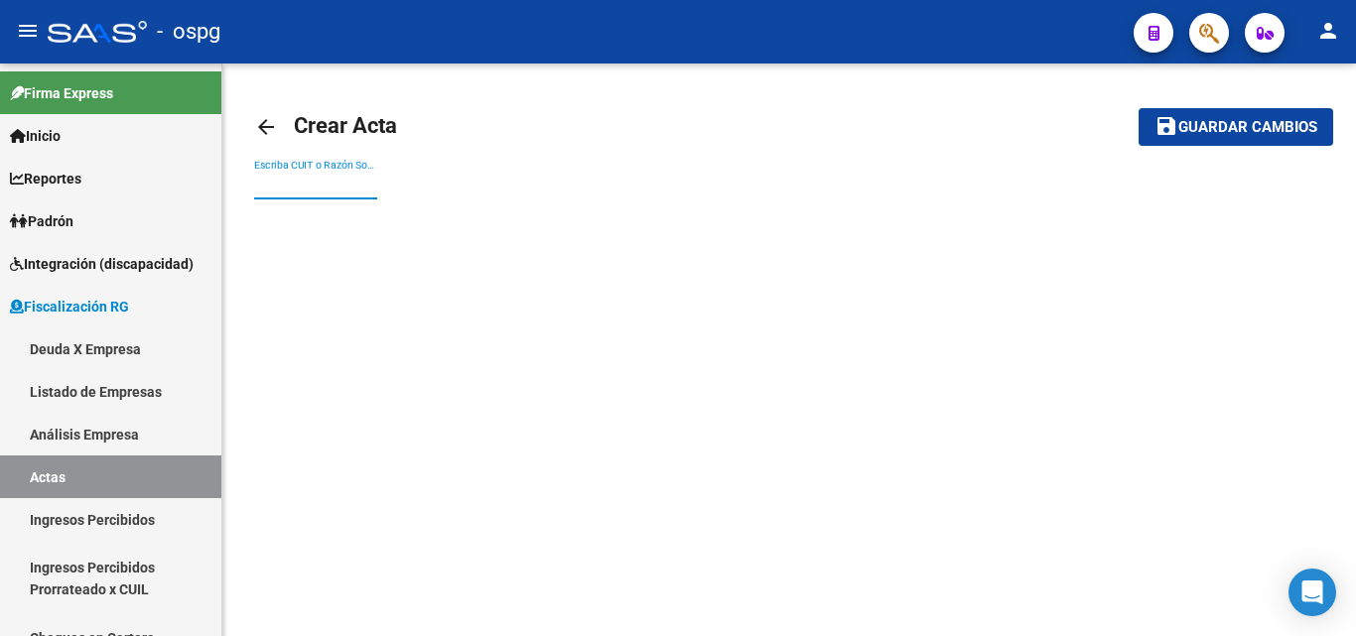
click at [305, 192] on input "Escriba CUIT o Razón Social para buscar" at bounding box center [315, 185] width 123 height 17
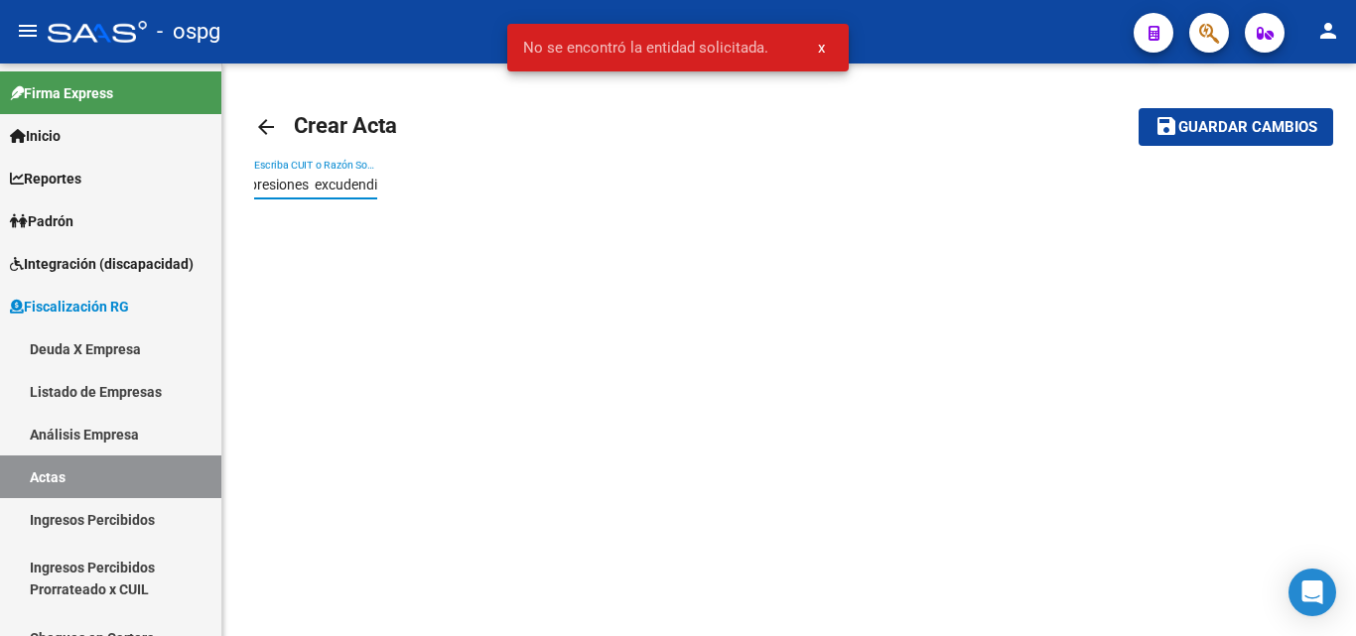
type input "impresiones excudendi"
drag, startPoint x: 379, startPoint y: 186, endPoint x: 239, endPoint y: 173, distance: 140.5
click at [239, 173] on div "arrow_back Crear Acta save Guardar cambios impresiones excudendi Escriba CUIT o…" at bounding box center [788, 163] width 1133 height 199
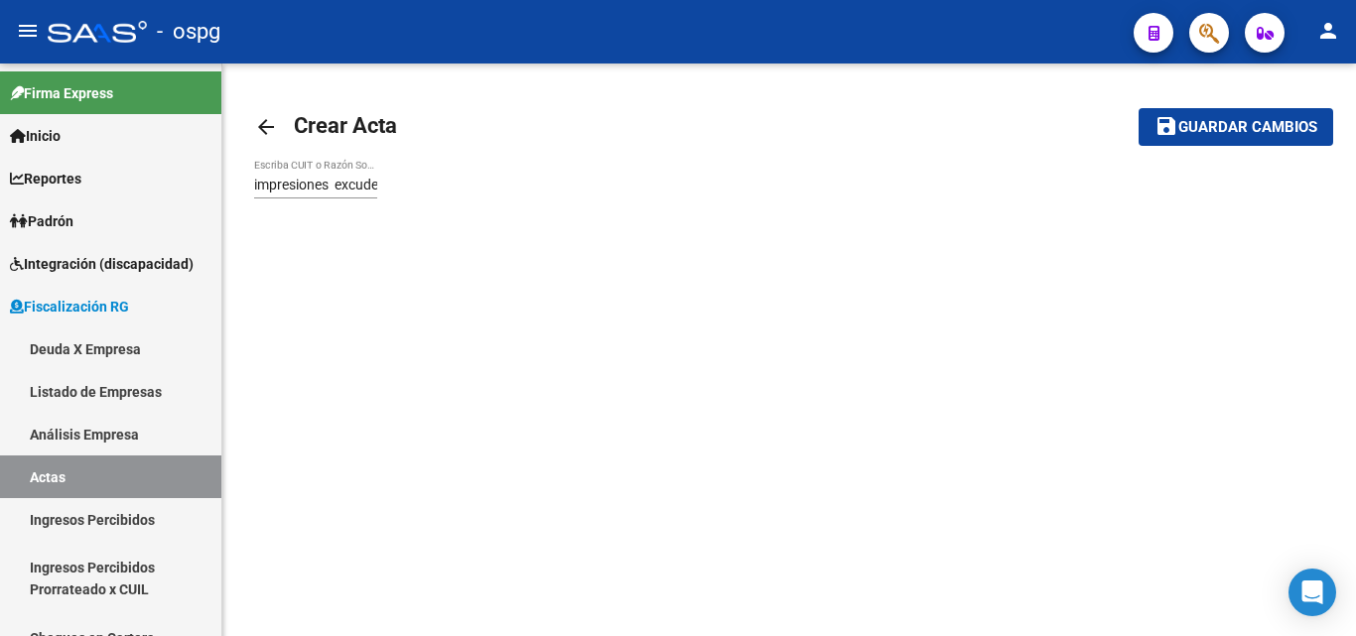
click at [346, 314] on mat-sidenav-content "arrow_back Crear Acta save Guardar cambios impresiones excudendi Escriba CUIT o…" at bounding box center [788, 350] width 1133 height 573
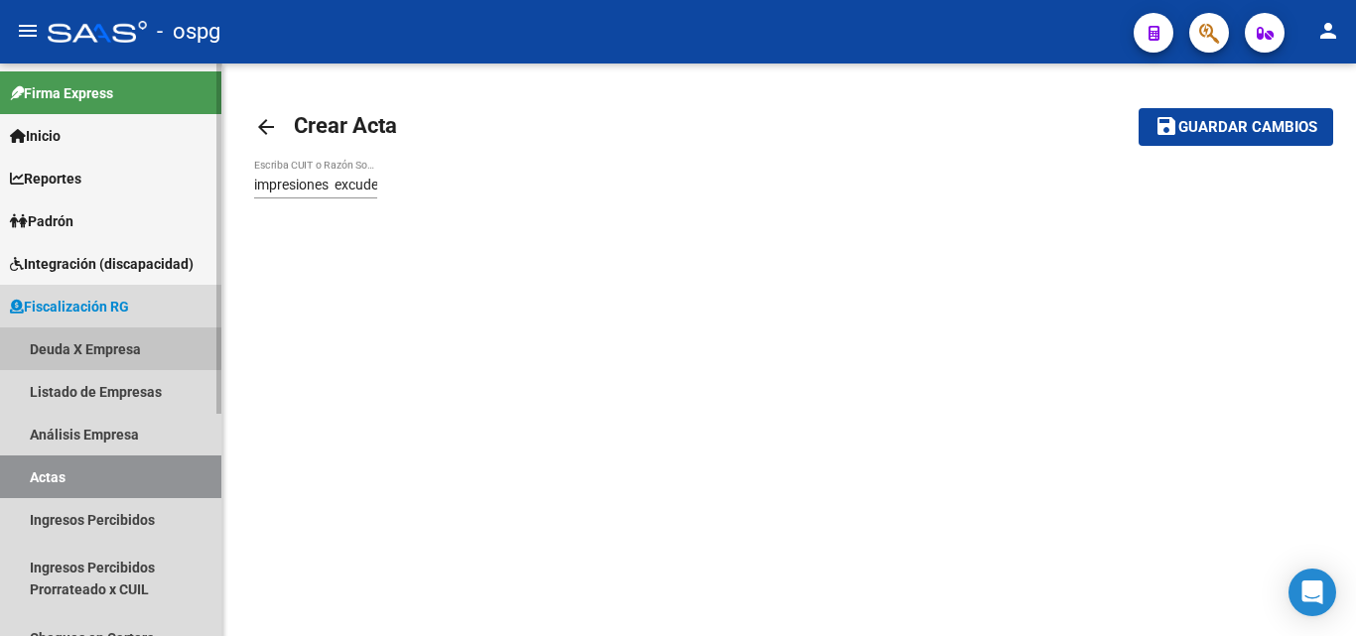
click at [80, 347] on link "Deuda X Empresa" at bounding box center [110, 348] width 221 height 43
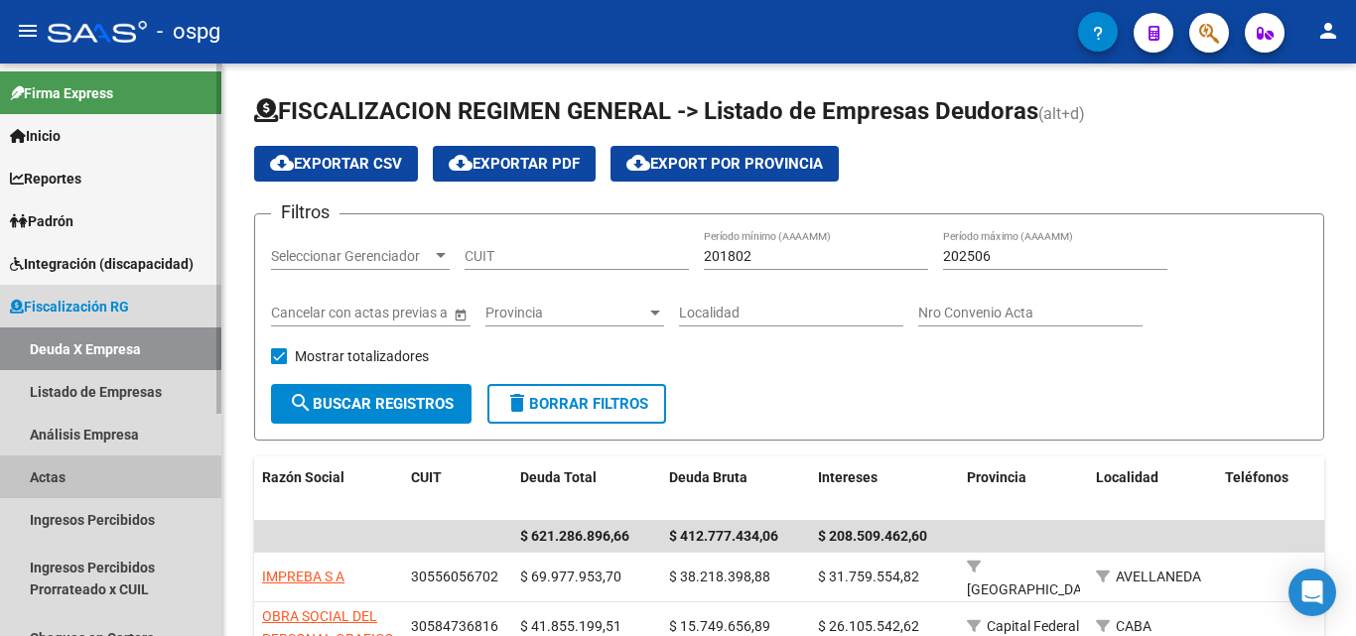
drag, startPoint x: 61, startPoint y: 475, endPoint x: 75, endPoint y: 461, distance: 20.4
click at [60, 476] on link "Actas" at bounding box center [110, 477] width 221 height 43
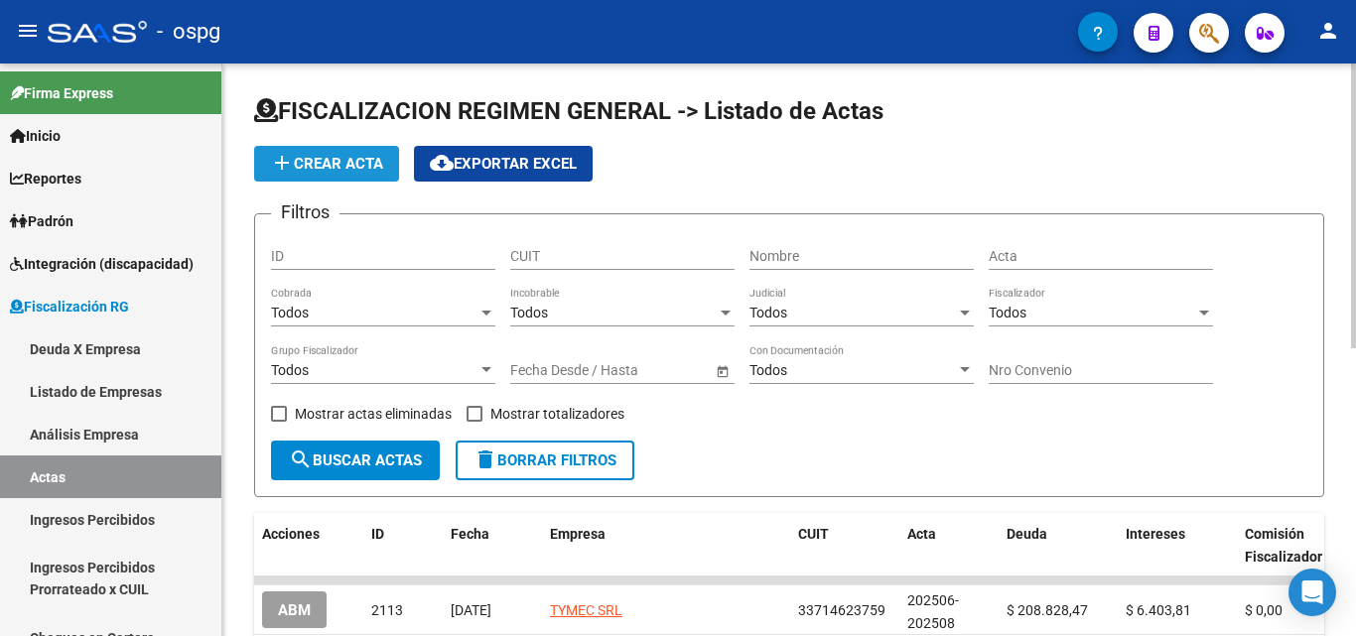
click at [334, 163] on span "add Crear Acta" at bounding box center [326, 164] width 113 height 18
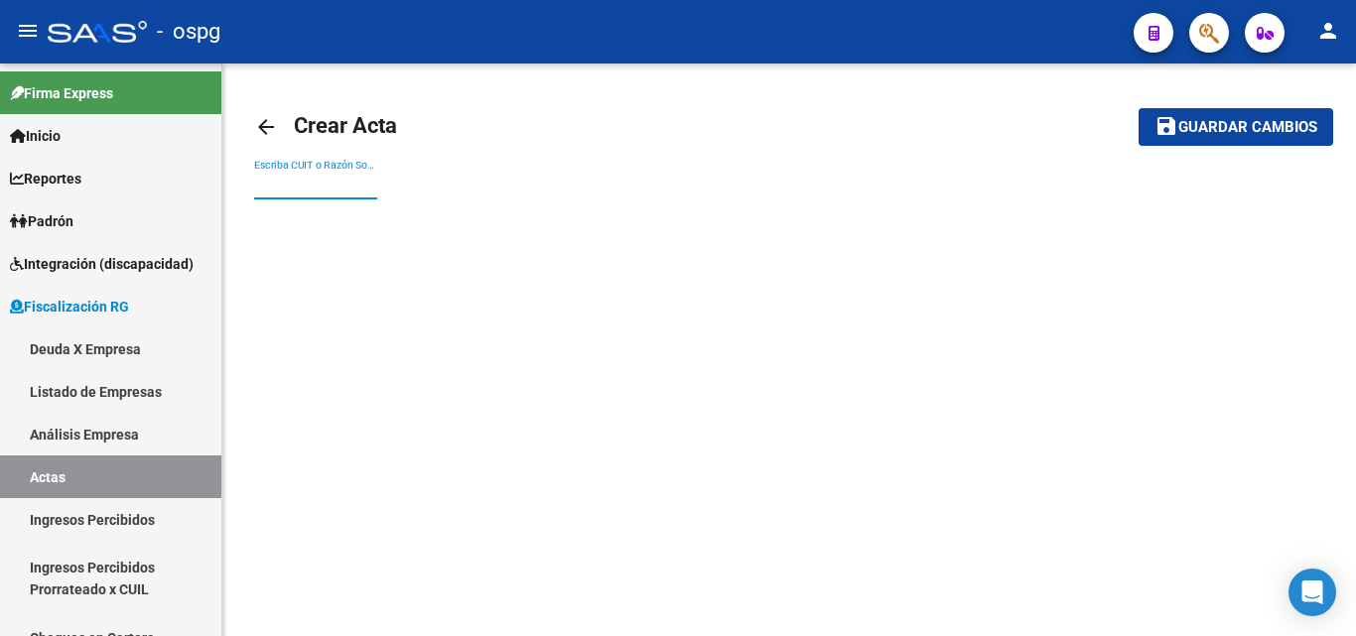
click at [317, 182] on input "Escriba CUIT o Razón Social para buscar" at bounding box center [315, 185] width 123 height 17
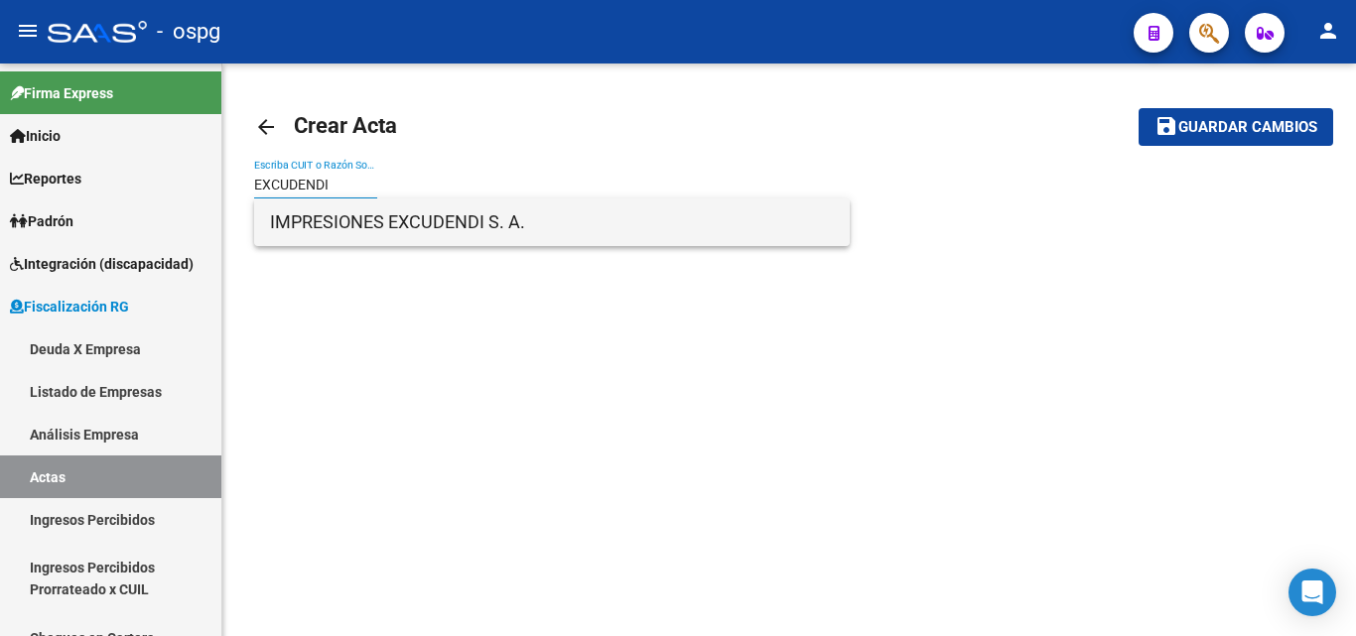
type input "EXCUDENDI"
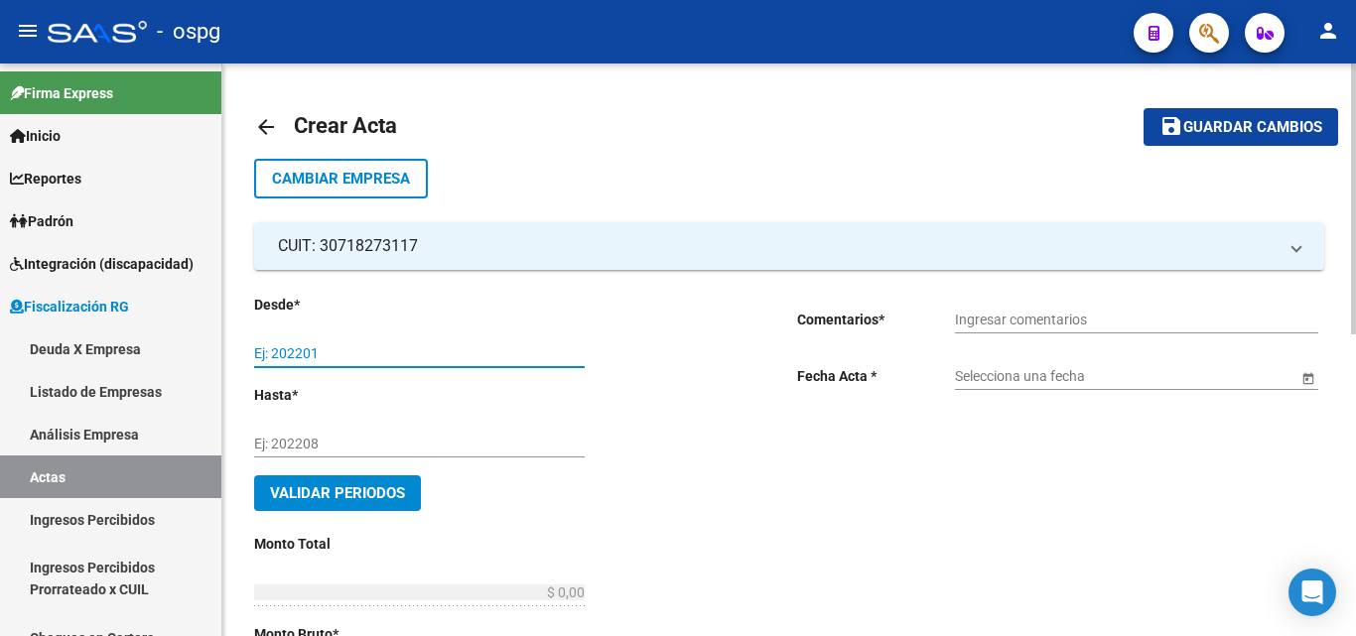
click at [428, 353] on input "Ej: 202201" at bounding box center [419, 353] width 330 height 17
type input "202503"
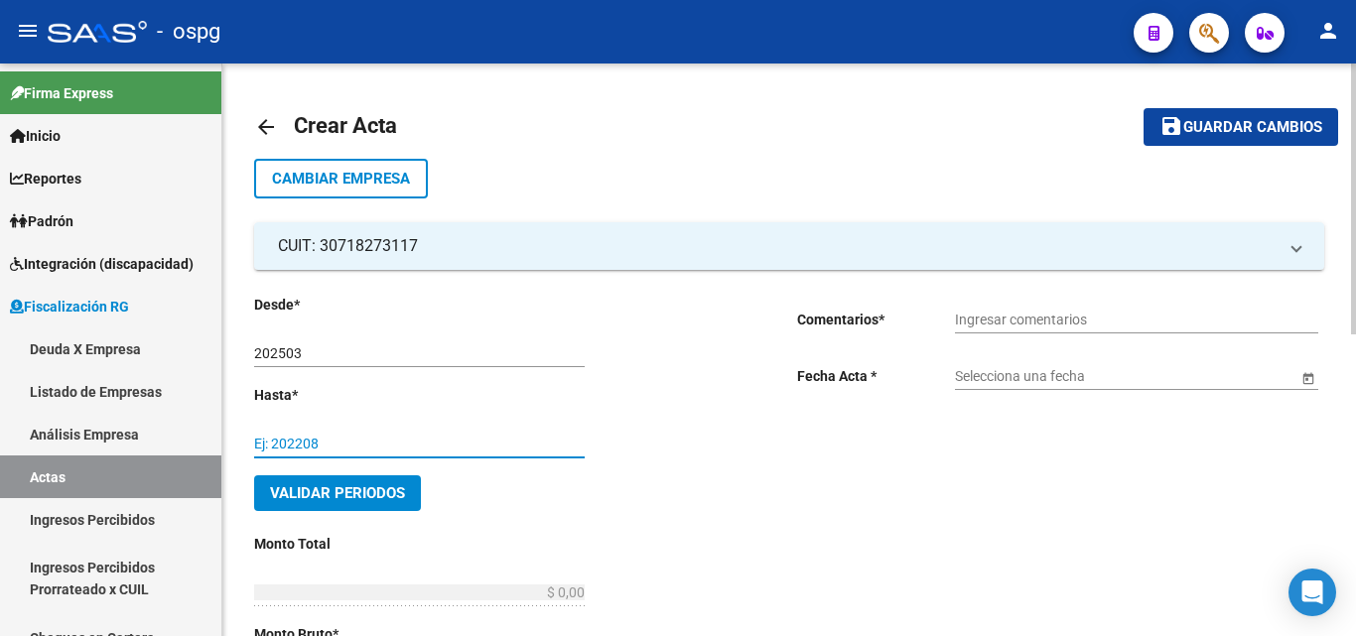
click at [370, 442] on input "Ej: 202208" at bounding box center [419, 444] width 330 height 17
type input "202508"
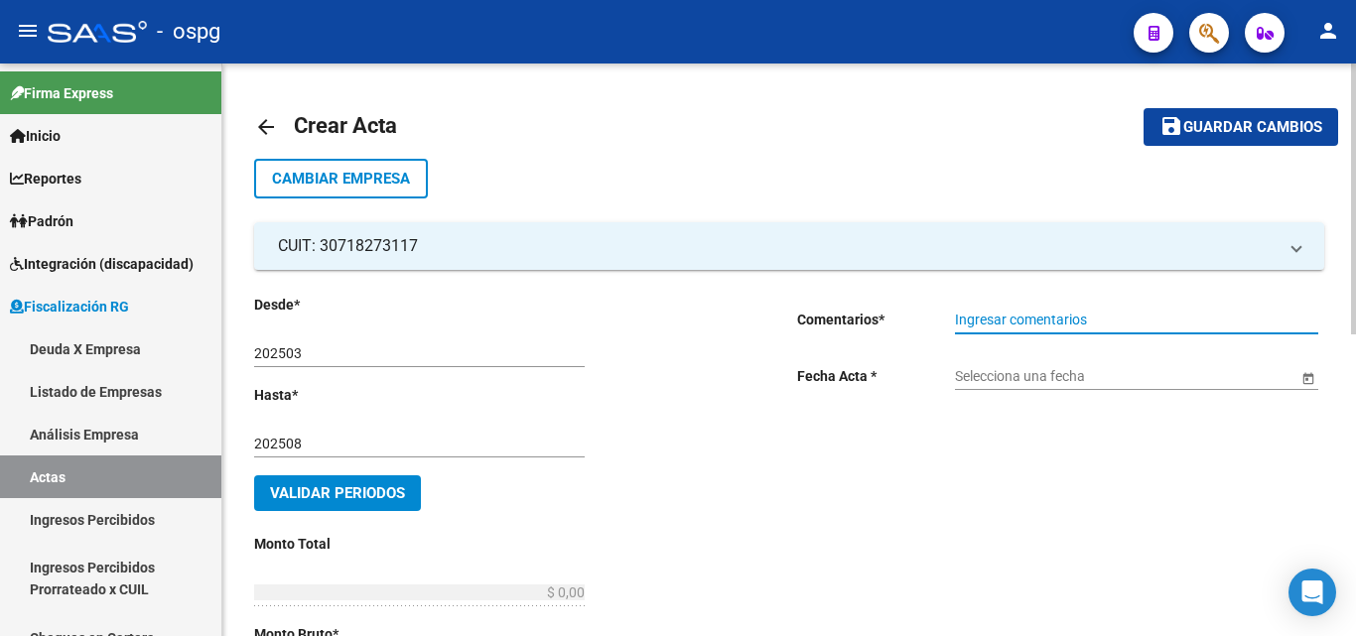
click at [1034, 315] on input "Ingresar comentarios" at bounding box center [1136, 320] width 363 height 17
type input "RECIBO 43292"
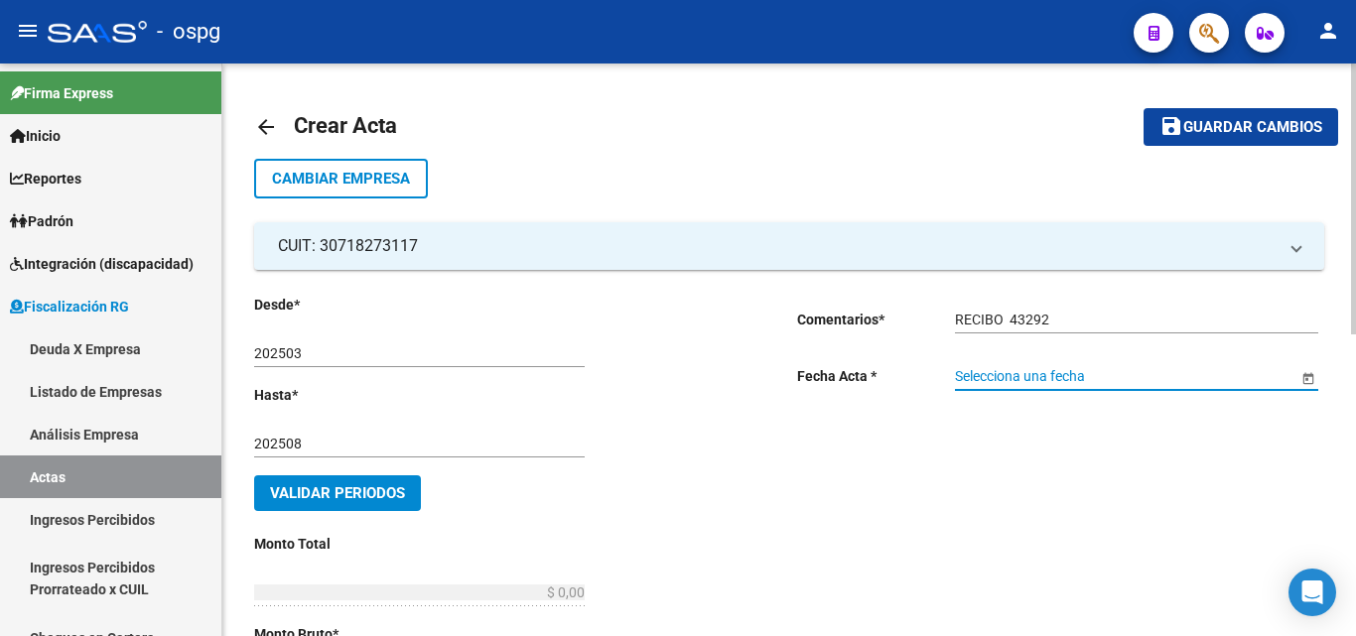
click at [1092, 370] on input "Selecciona una fecha" at bounding box center [1126, 376] width 342 height 17
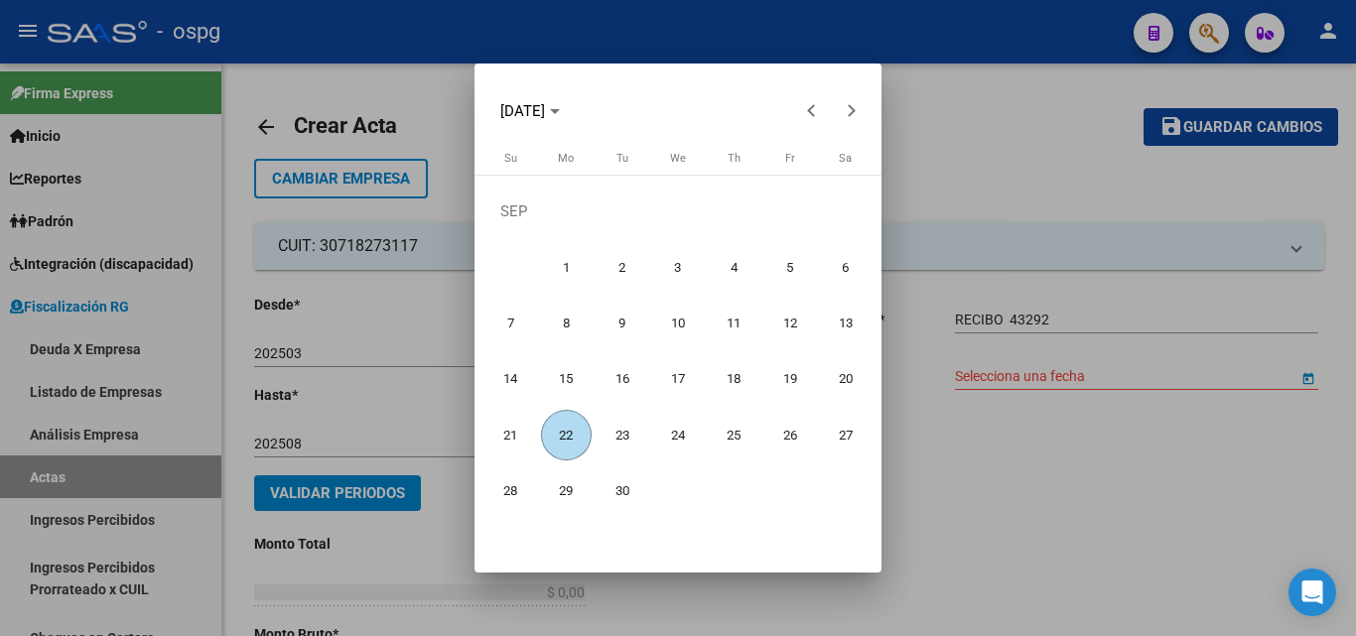
click at [563, 445] on span "22" at bounding box center [566, 435] width 51 height 51
type input "[DATE]"
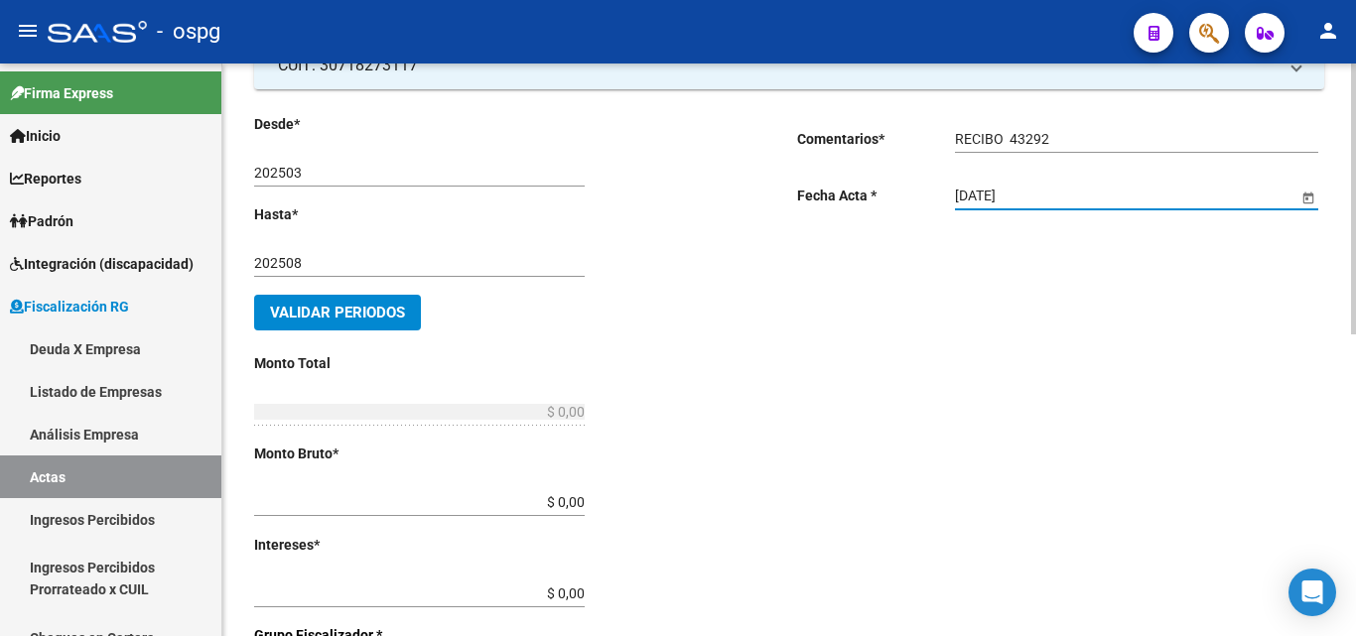
scroll to position [198, 0]
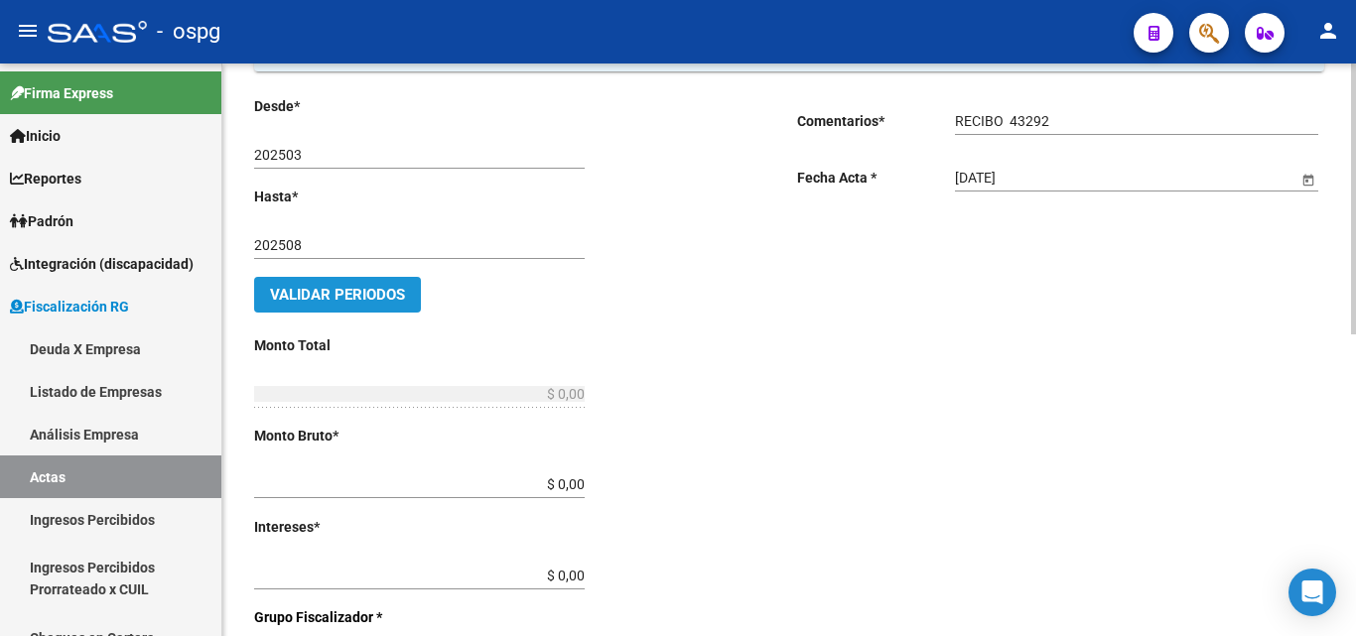
click at [372, 288] on span "Validar Periodos" at bounding box center [337, 295] width 135 height 18
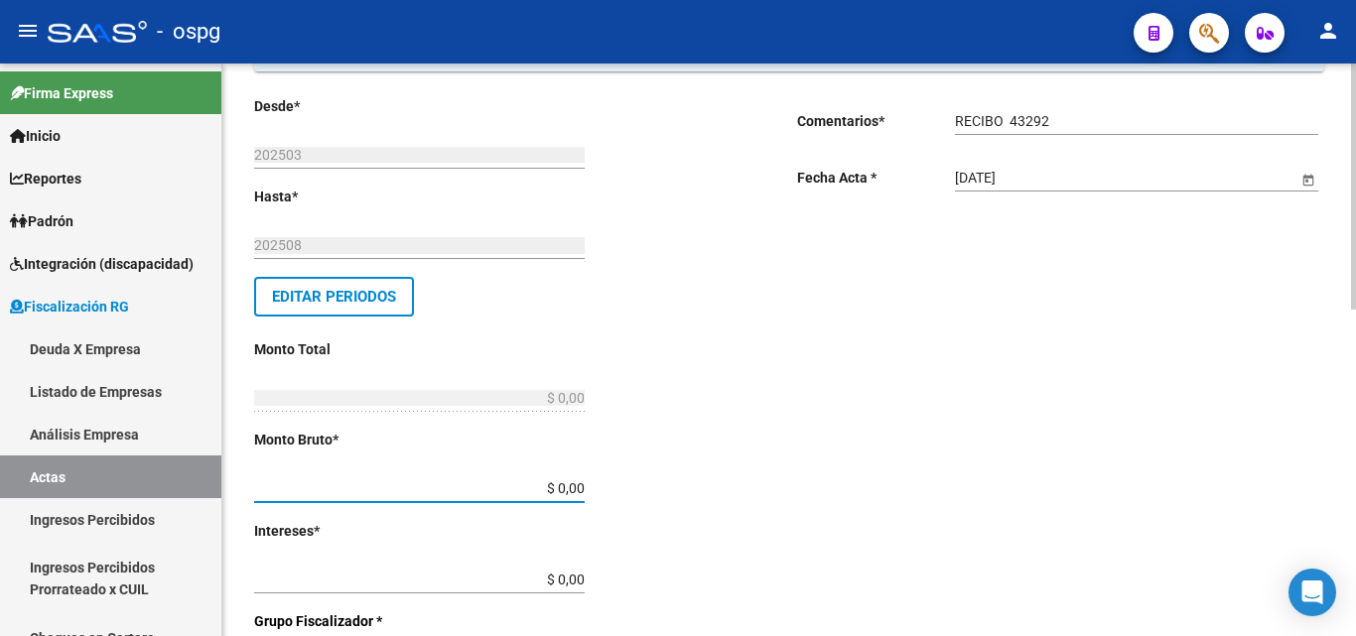
click at [575, 485] on input "$ 0,00" at bounding box center [419, 488] width 330 height 17
type input "$ 0,00"
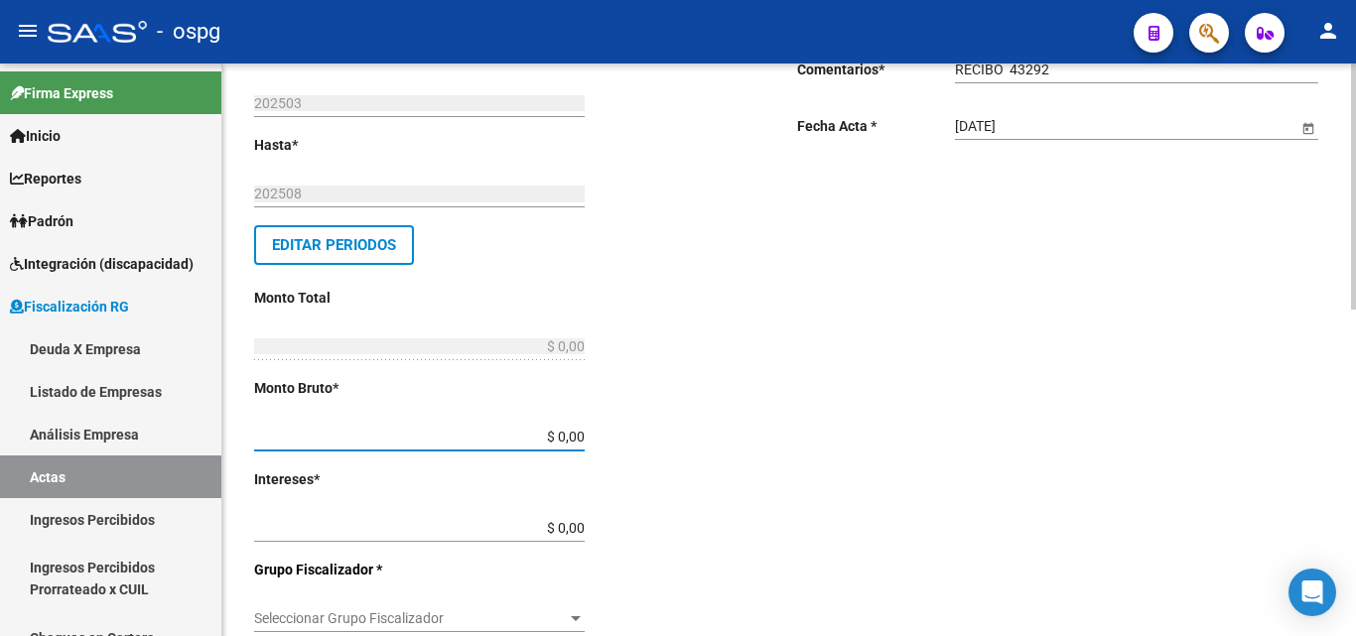
scroll to position [298, 0]
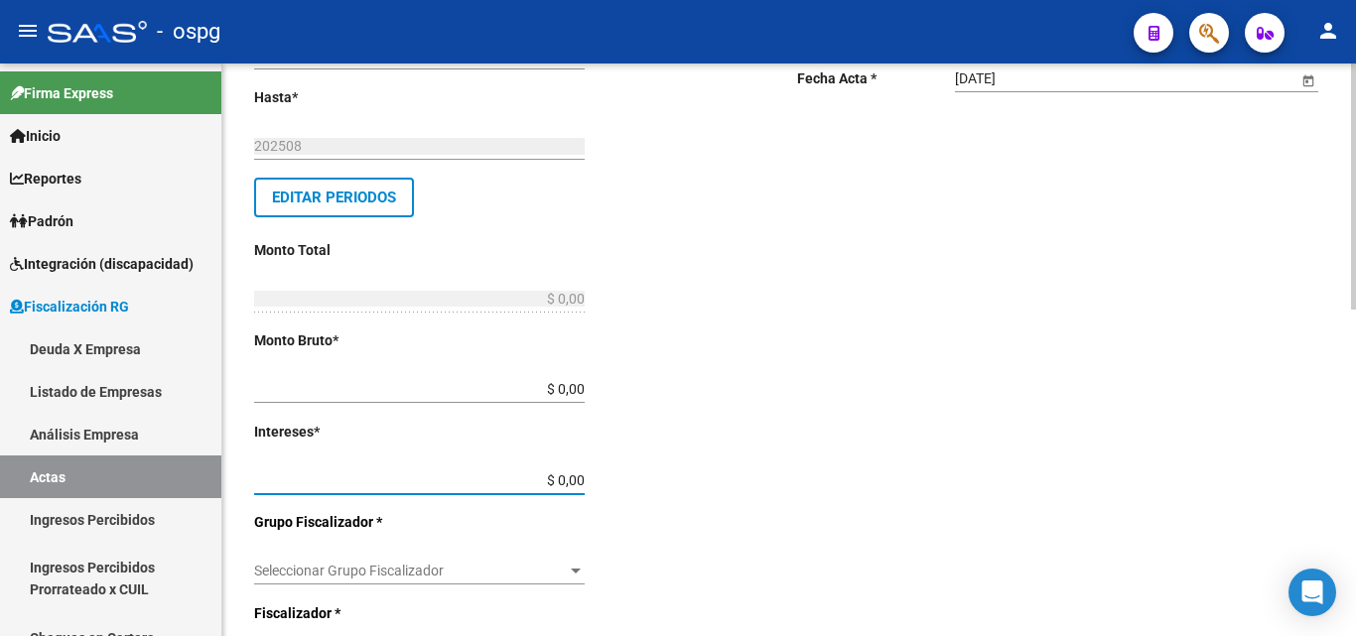
click at [573, 481] on input "$ 0,00" at bounding box center [419, 480] width 330 height 17
click at [575, 480] on input "$ 0,00" at bounding box center [419, 480] width 330 height 17
drag, startPoint x: 501, startPoint y: 481, endPoint x: 649, endPoint y: 471, distance: 148.2
click at [649, 472] on div "Desde * 202503 Ej: 202201 Hasta * 202508 Ej: 202208 Editar Periodos Monto Total…" at bounding box center [493, 523] width 479 height 1055
type input "$ 1.395.853,76"
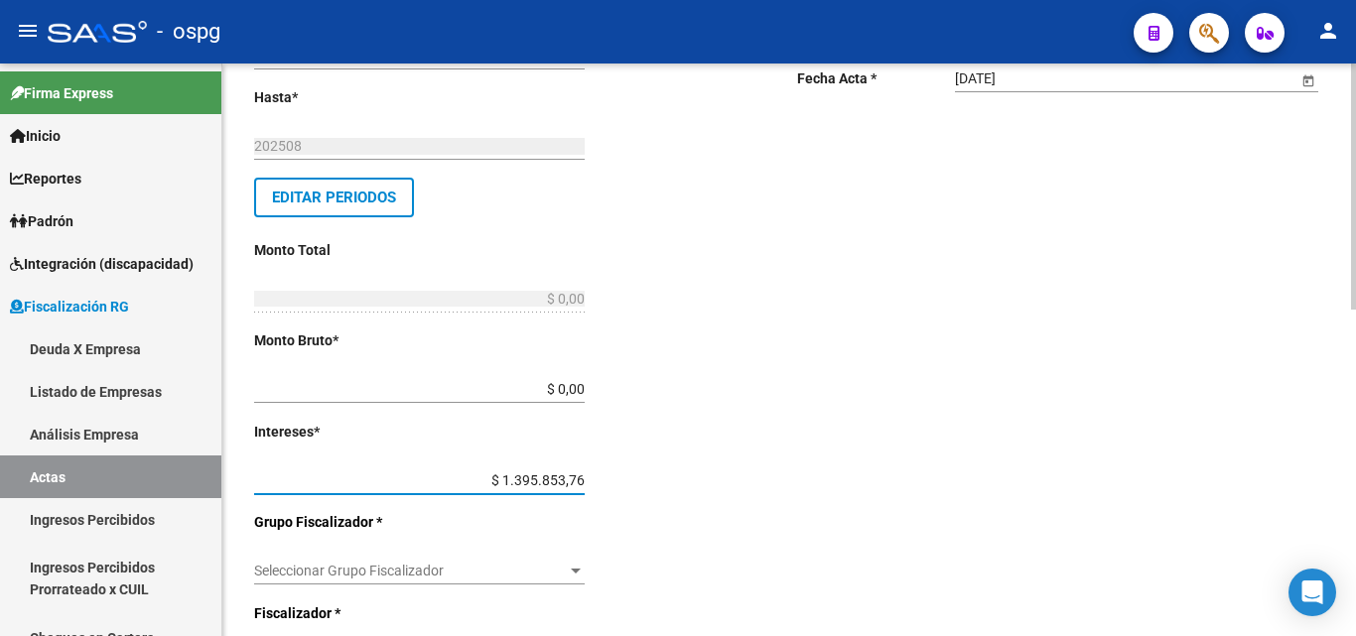
type input "$ 1.395.853,76"
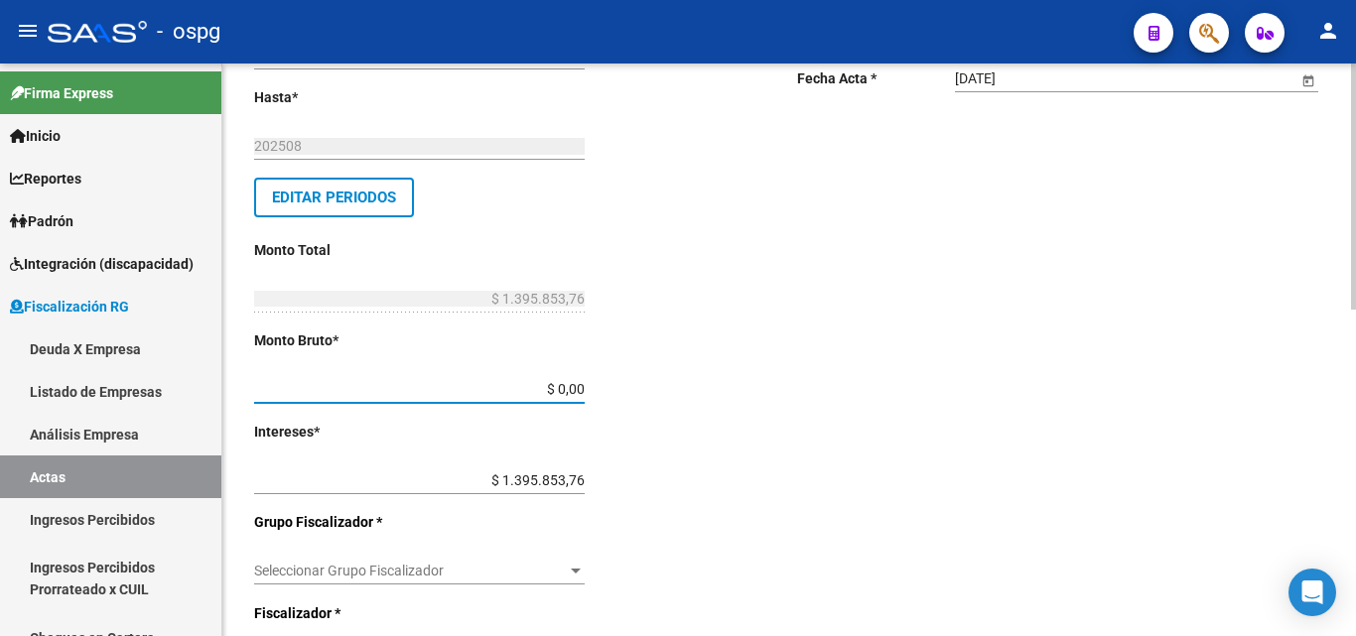
click at [574, 387] on input "$ 0,00" at bounding box center [419, 389] width 330 height 17
click at [573, 387] on input "$ 0,00" at bounding box center [419, 389] width 330 height 17
click at [576, 386] on input "$ 0,00" at bounding box center [419, 389] width 330 height 17
type input "$ 59.253.299,80"
type input "$ 60.649.153,56"
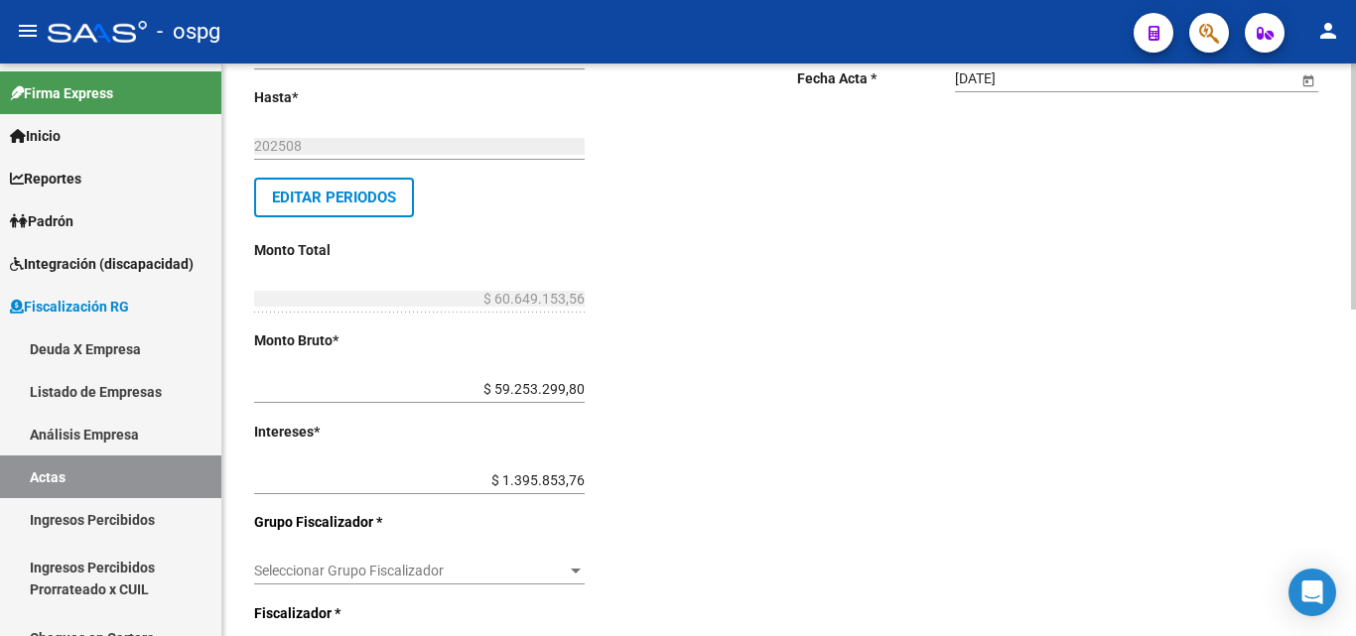
click at [586, 392] on div "Desde * 202503 Ej: 202201 Hasta * 202508 Ej: 202208 Editar Periodos Monto Total…" at bounding box center [493, 523] width 479 height 1055
click at [578, 387] on input "$ 59.253.299,80" at bounding box center [419, 389] width 330 height 17
click at [583, 391] on input "$ 59.253.299,80" at bounding box center [419, 389] width 330 height 17
type input "$ 5.925.329,98"
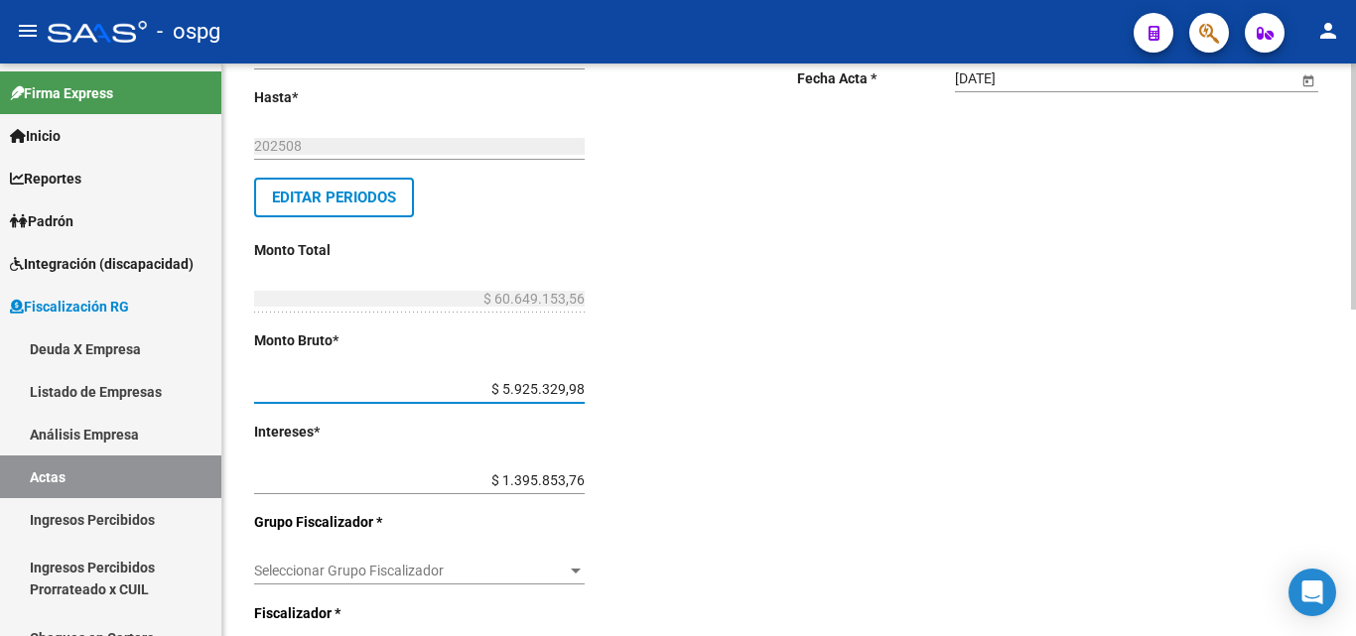
type input "$ 7.321.183,74"
click at [639, 361] on div "Desde * 202503 Ej: 202201 Hasta * 202508 Ej: 202208 Editar Periodos Monto Total…" at bounding box center [493, 523] width 479 height 1055
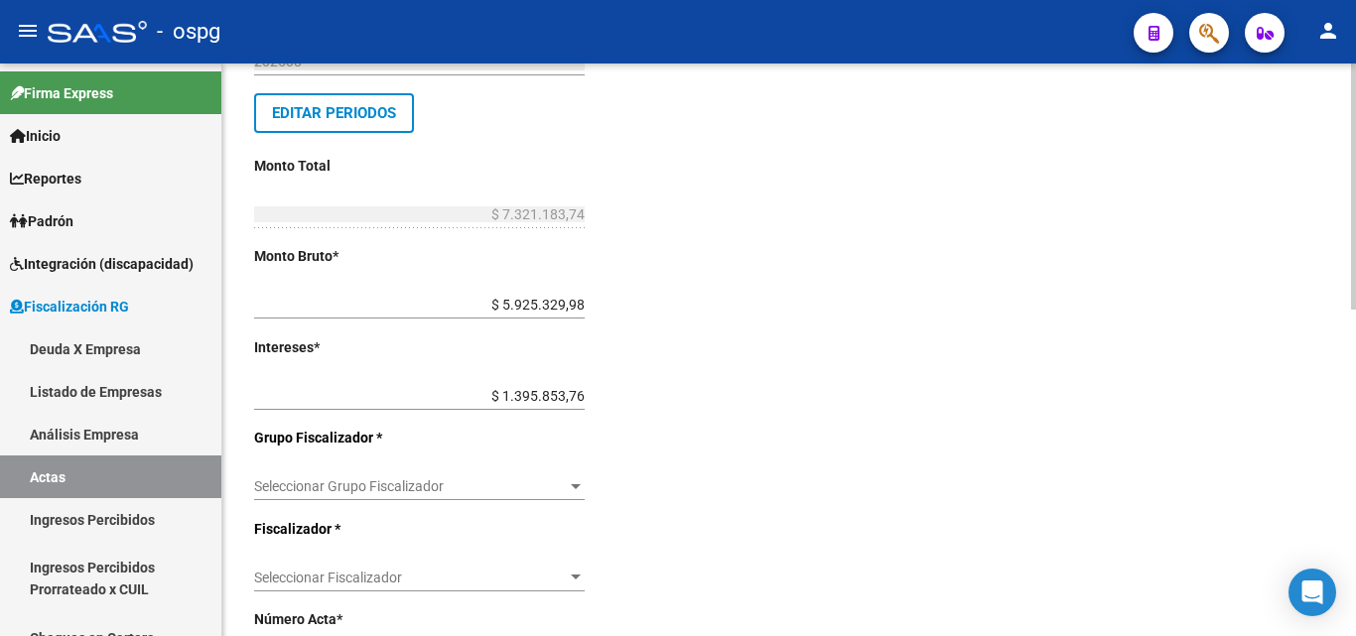
scroll to position [496, 0]
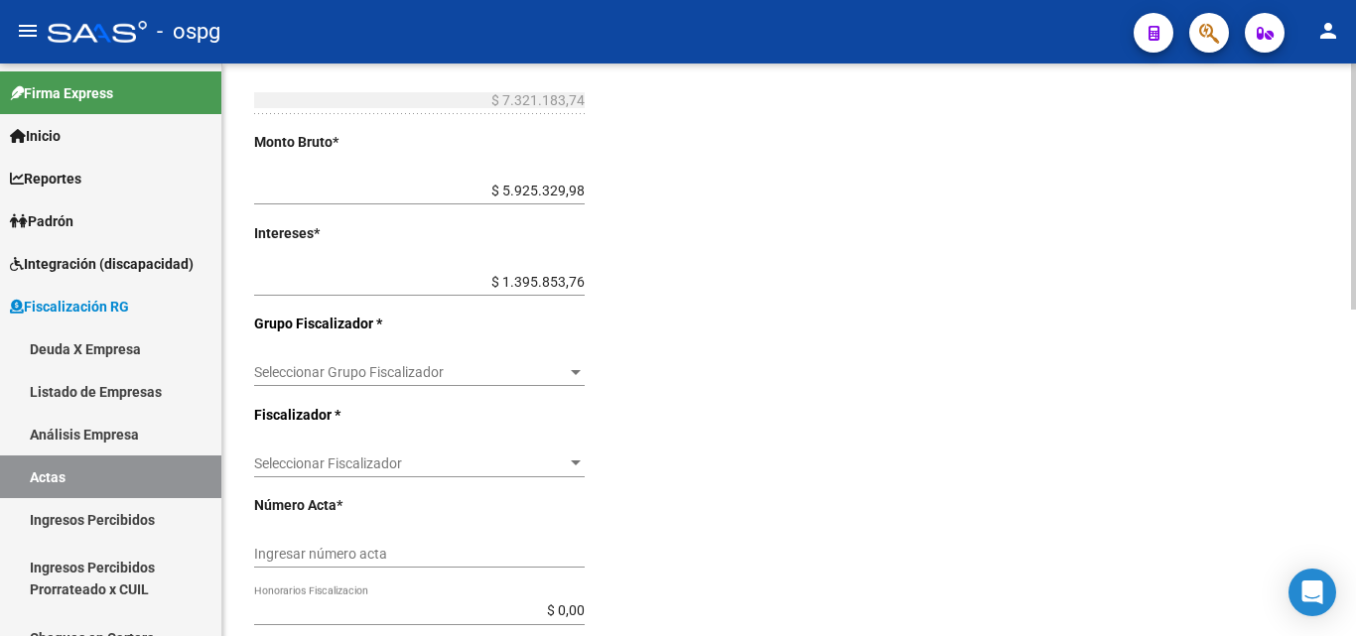
click at [521, 369] on span "Seleccionar Grupo Fiscalizador" at bounding box center [410, 372] width 313 height 17
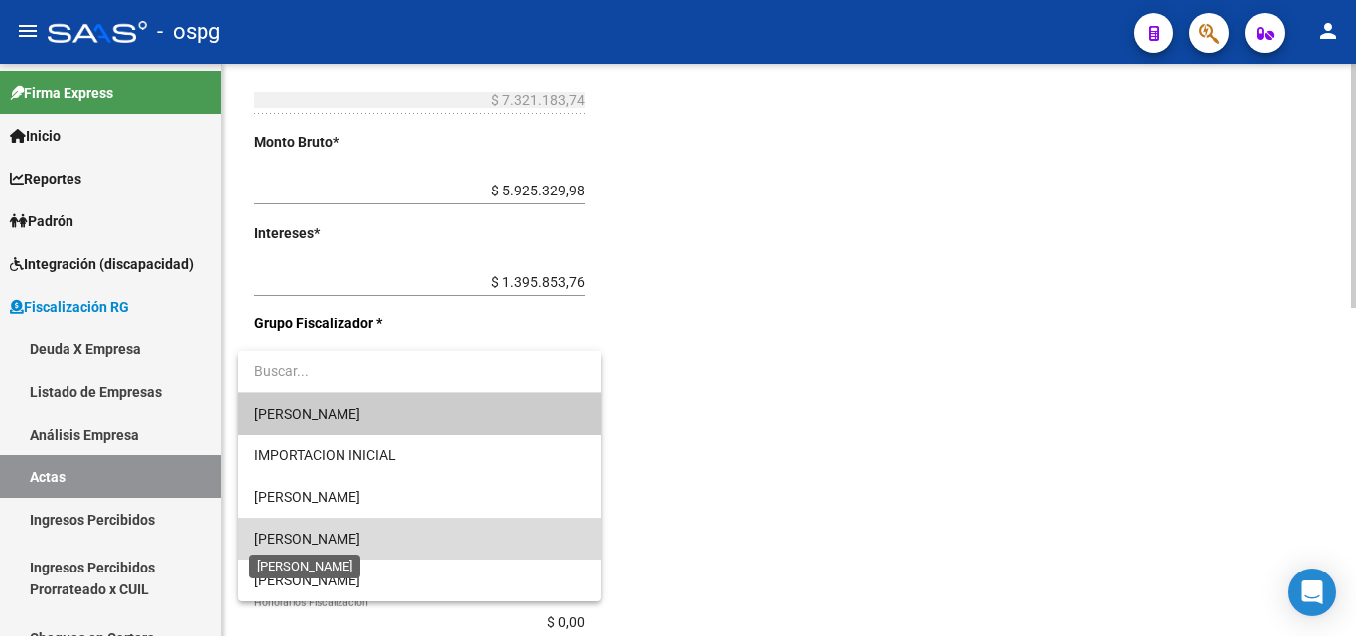
click at [341, 532] on span "[PERSON_NAME]" at bounding box center [307, 539] width 106 height 16
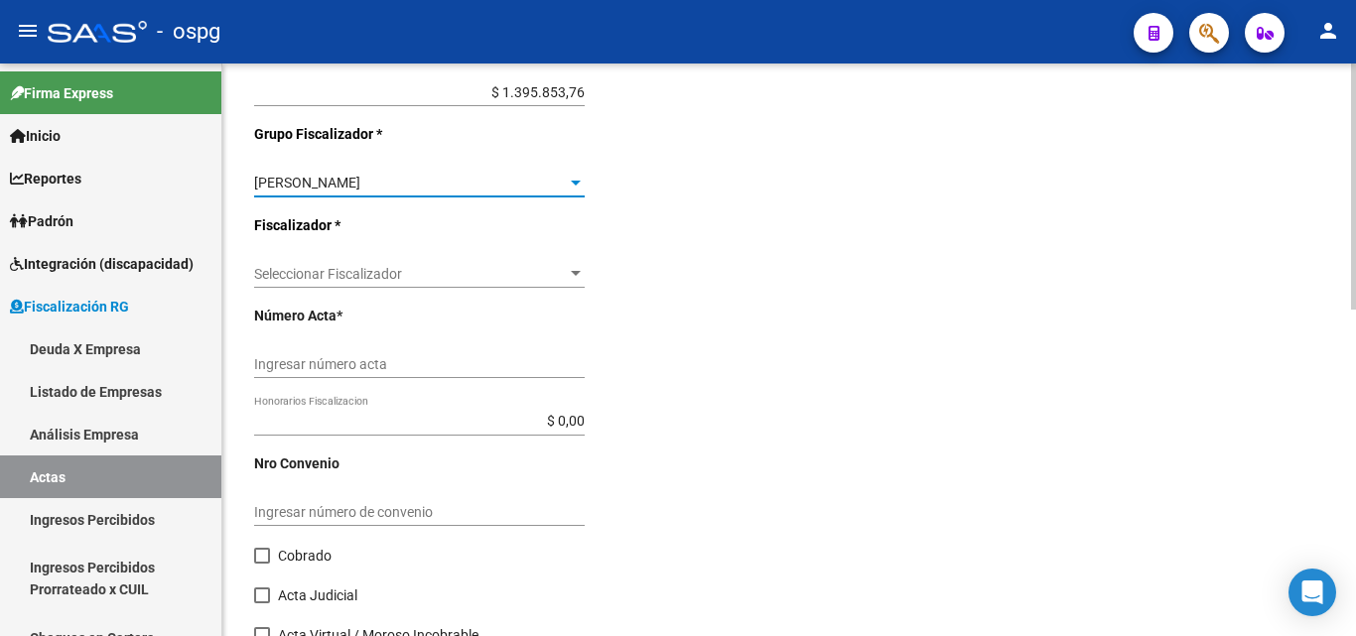
scroll to position [695, 0]
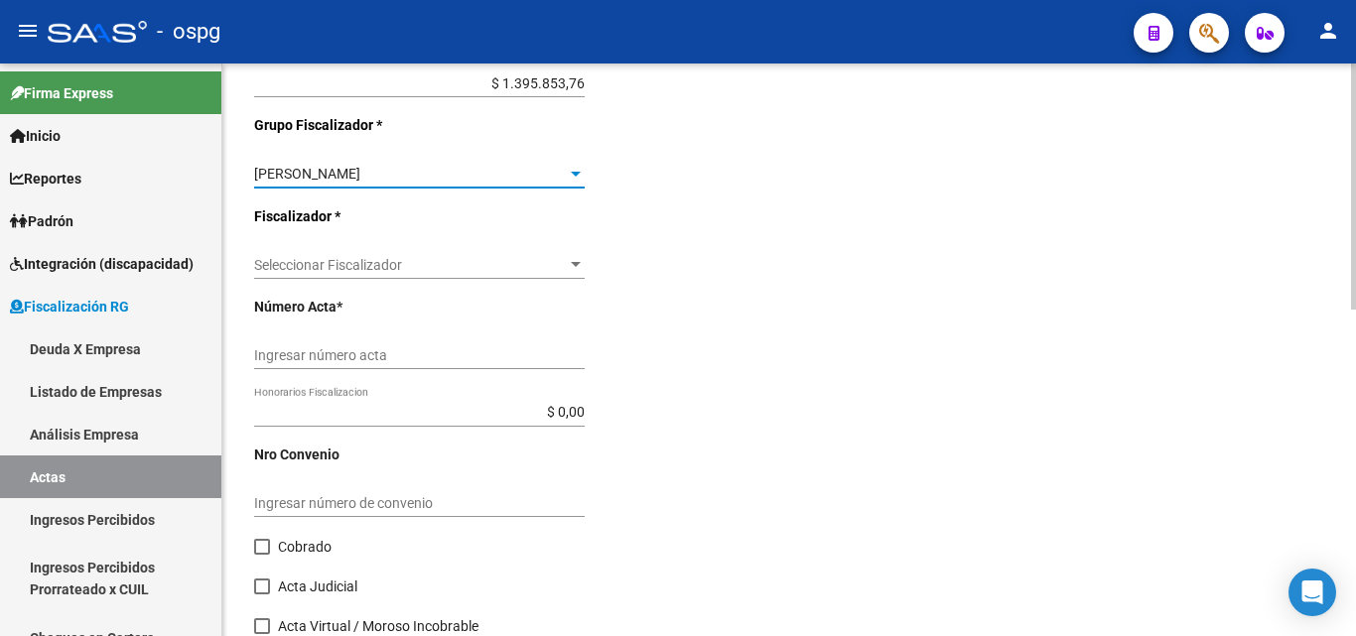
click at [520, 261] on span "Seleccionar Fiscalizador" at bounding box center [410, 265] width 313 height 17
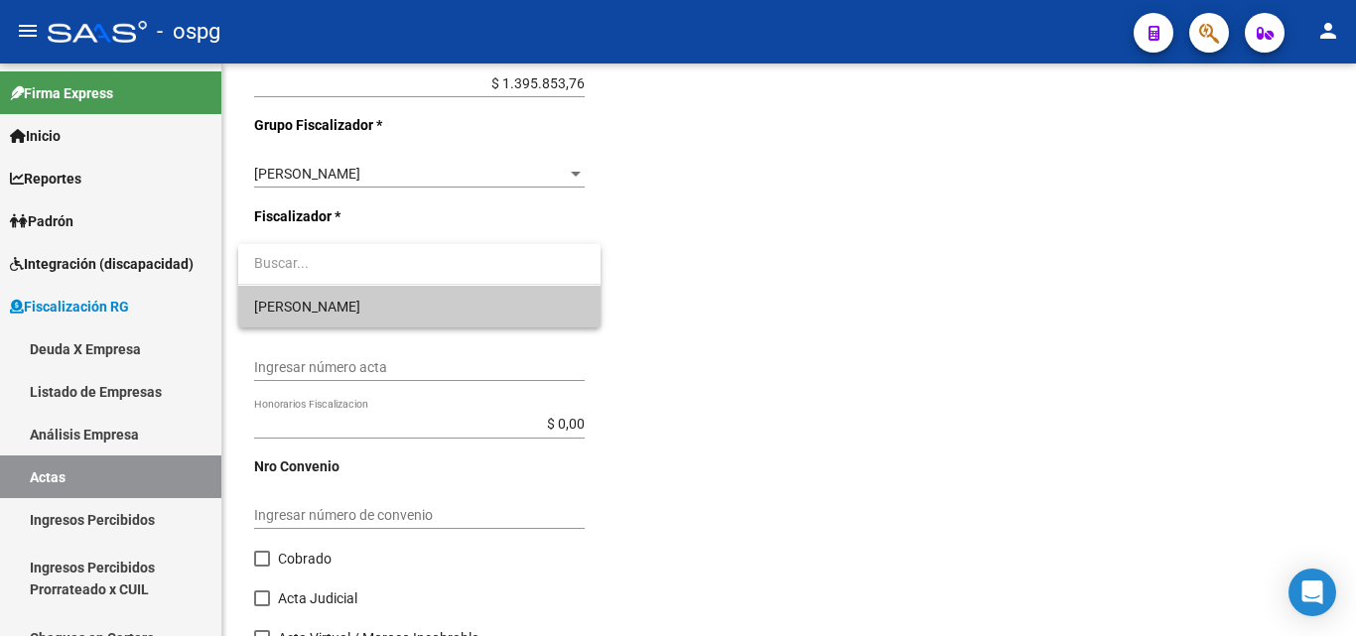
click at [412, 307] on span "[PERSON_NAME]" at bounding box center [419, 307] width 330 height 42
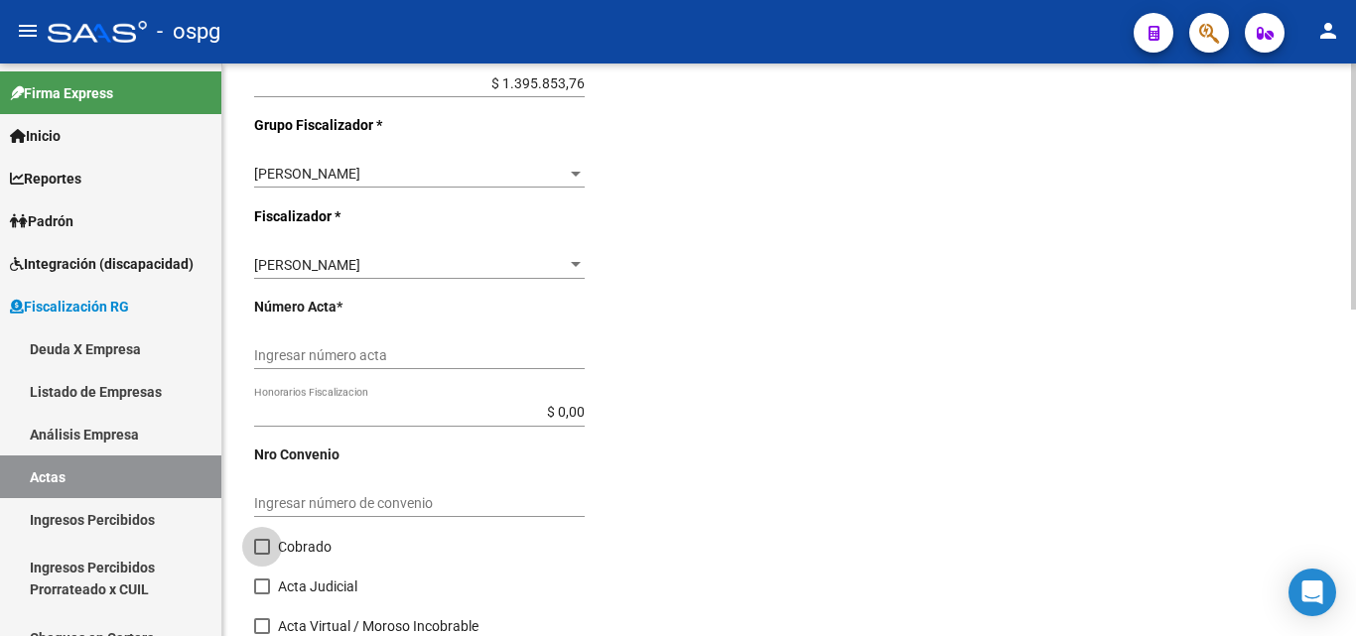
click at [259, 552] on span at bounding box center [262, 547] width 16 height 16
click at [261, 555] on input "Cobrado" at bounding box center [261, 555] width 1 height 1
checkbox input "true"
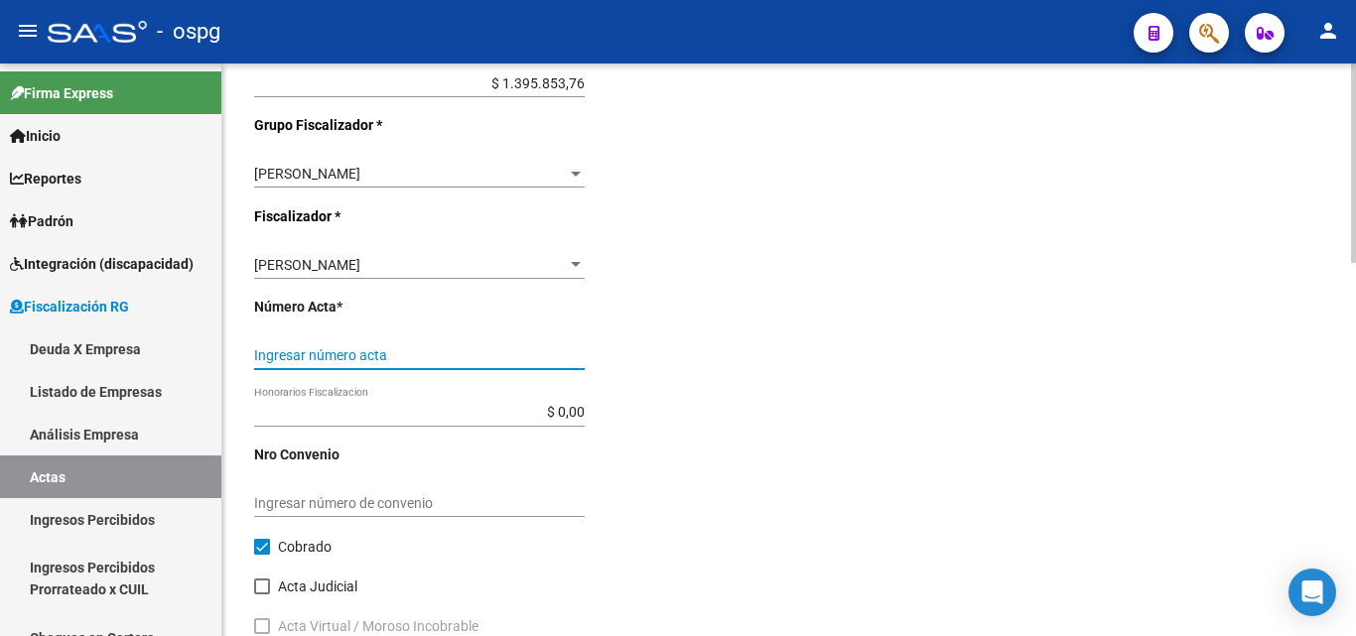
click at [379, 349] on input "Ingresar número acta" at bounding box center [419, 355] width 330 height 17
type input "202503-202508"
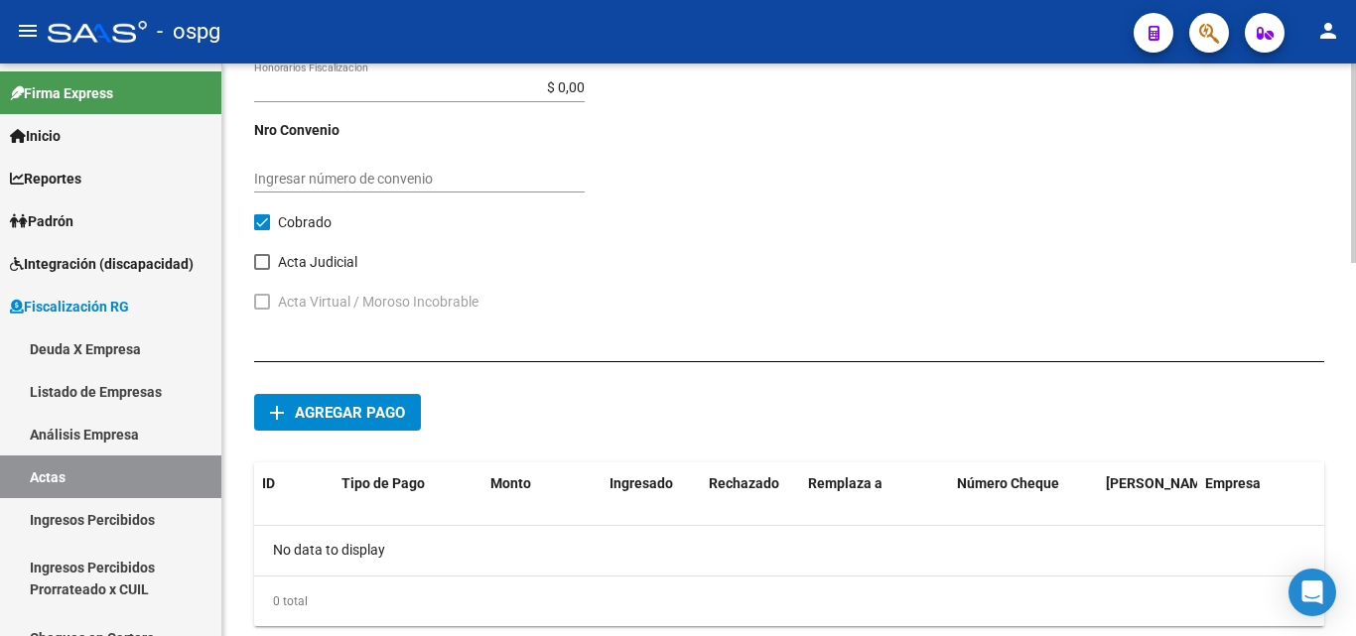
scroll to position [1073, 0]
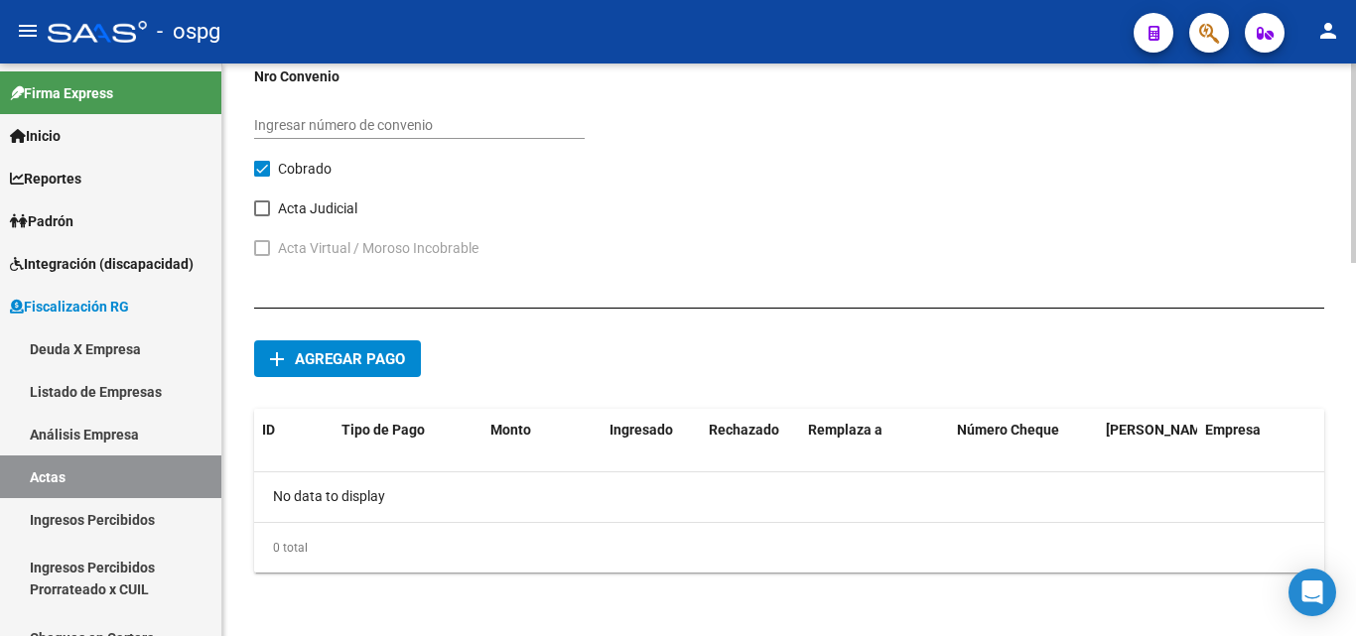
click at [380, 350] on span "Agregar pago" at bounding box center [350, 359] width 110 height 18
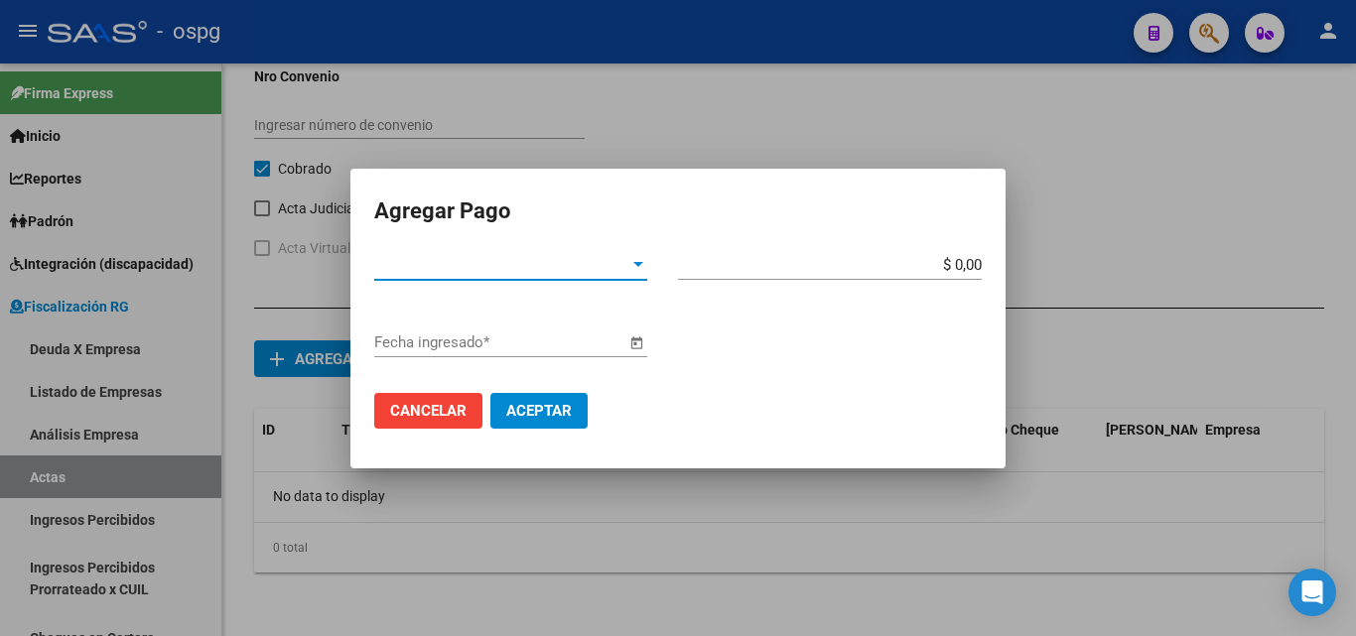
click at [628, 267] on span "Tipo de Pago *" at bounding box center [501, 265] width 255 height 18
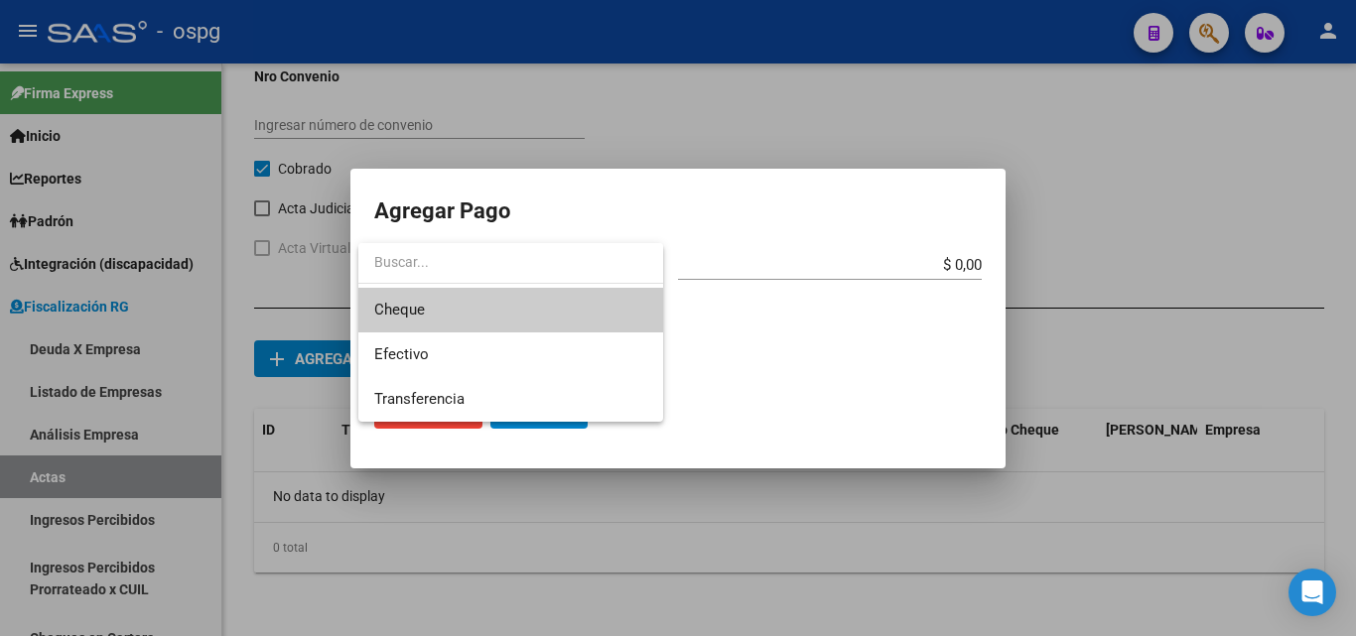
click at [504, 309] on span "Cheque" at bounding box center [510, 310] width 273 height 45
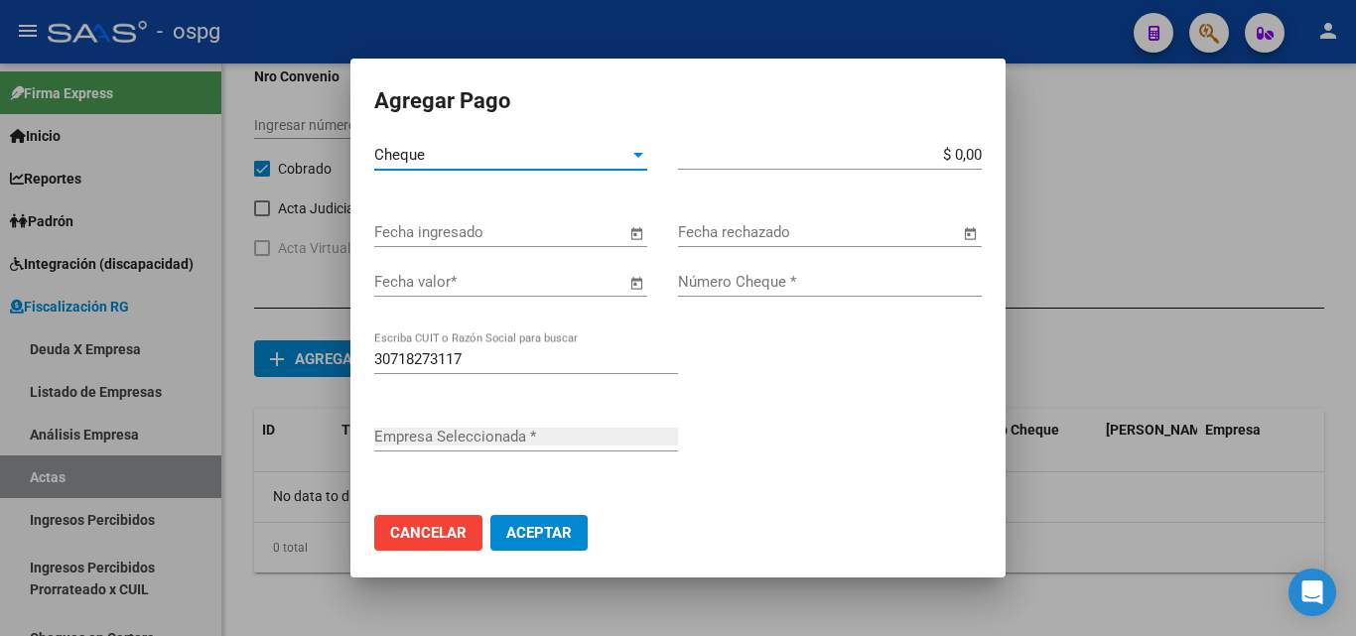
type input "IMPRESIONES EXCUDENDI S. A."
click at [852, 603] on div at bounding box center [678, 318] width 1356 height 636
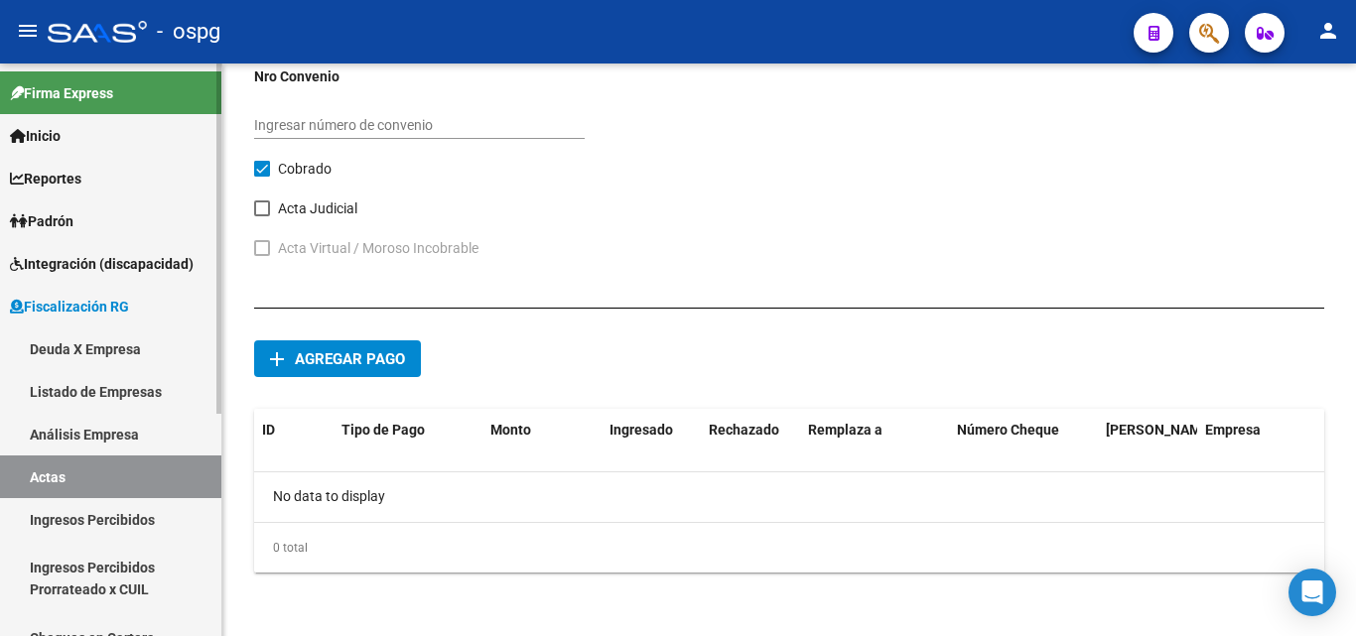
click at [107, 161] on link "Reportes" at bounding box center [110, 178] width 221 height 43
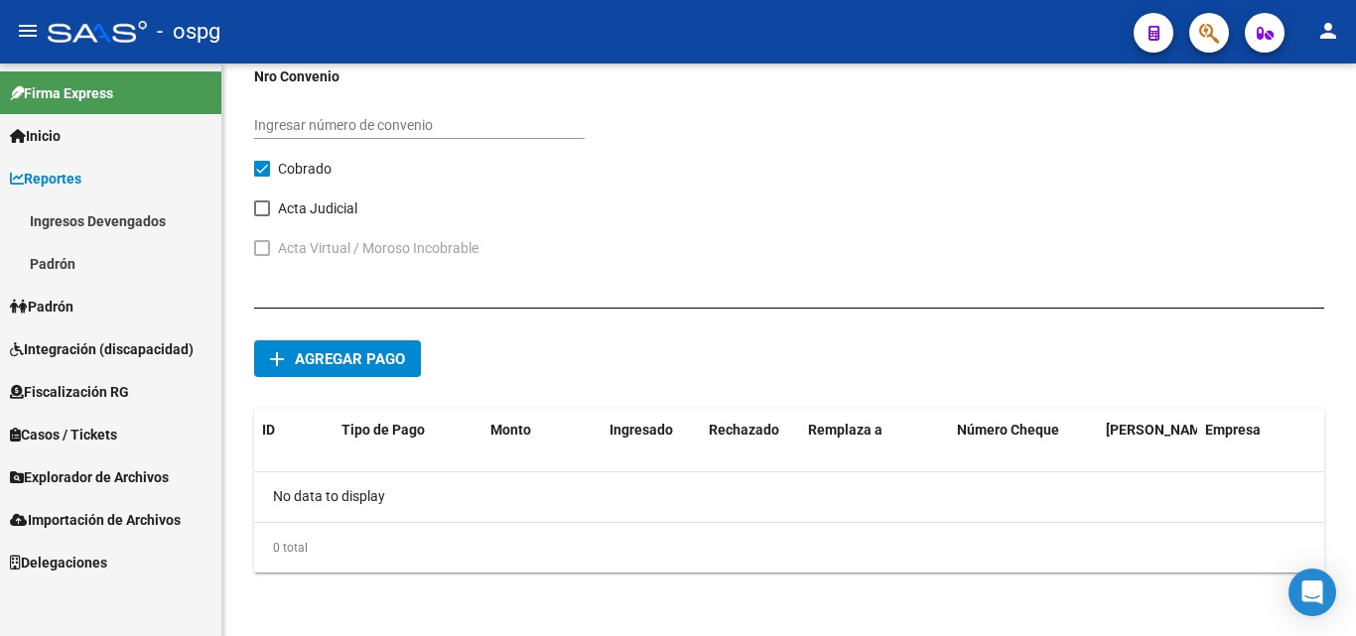
click at [120, 215] on link "Ingresos Devengados" at bounding box center [110, 220] width 221 height 43
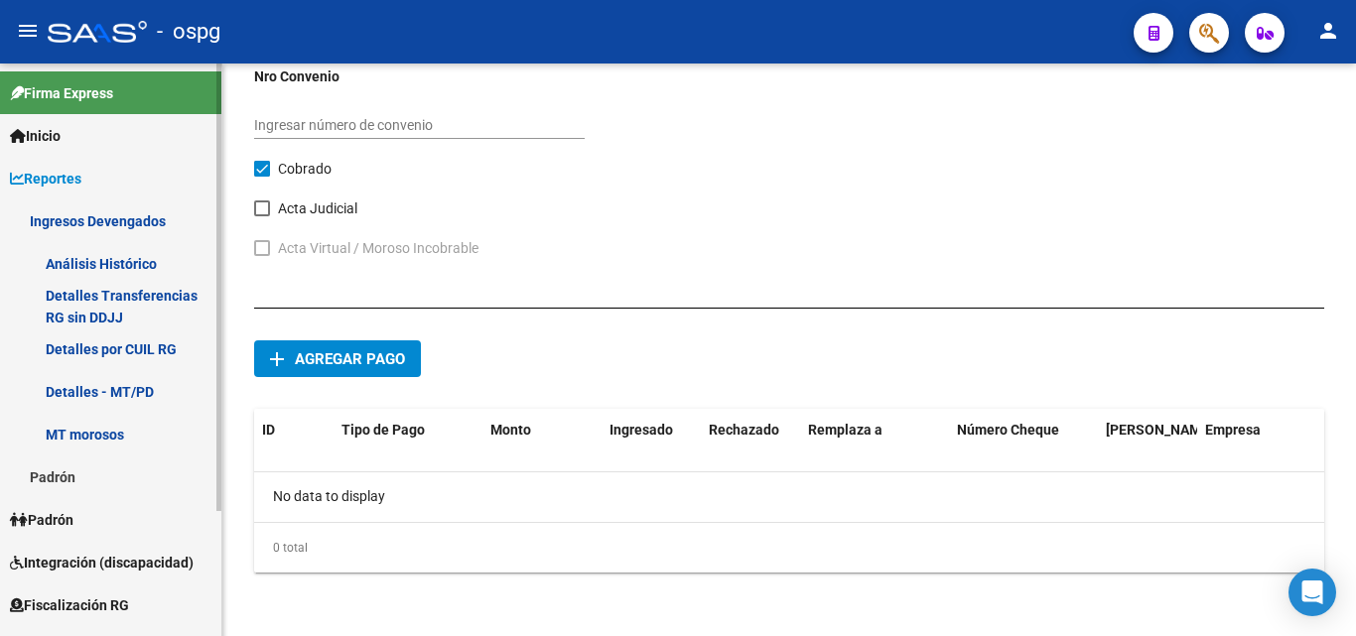
click at [107, 258] on link "Análisis Histórico" at bounding box center [110, 263] width 221 height 43
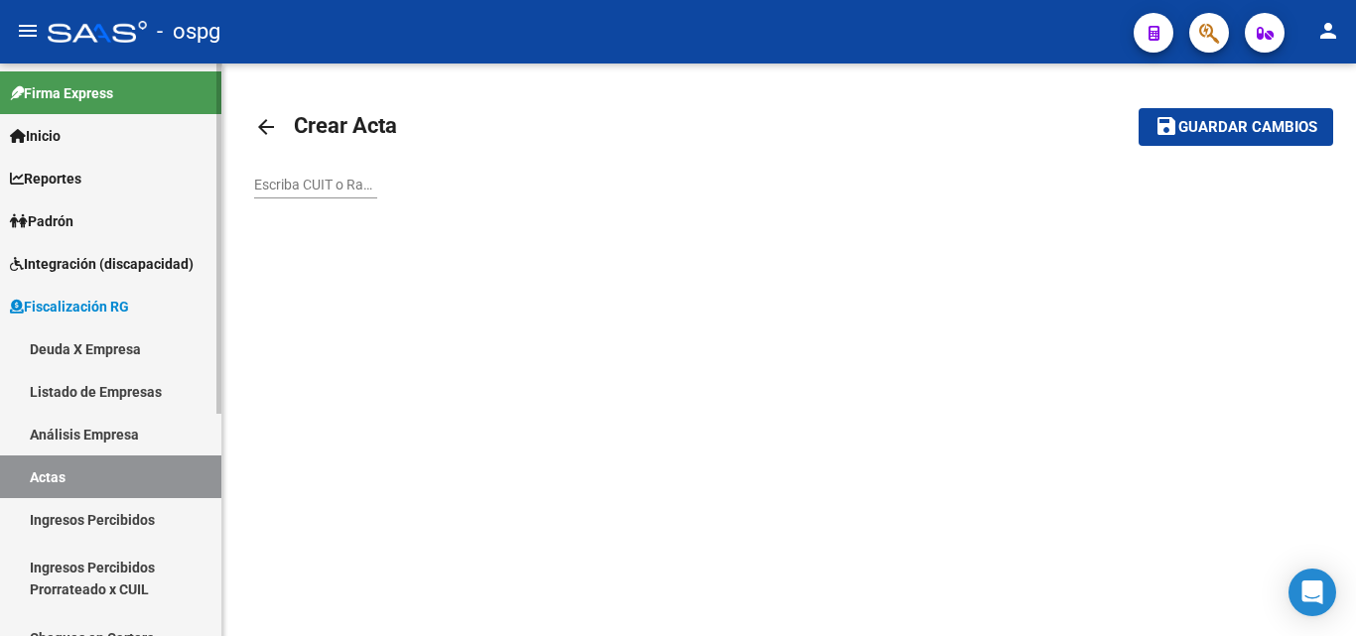
click at [72, 478] on link "Actas" at bounding box center [110, 477] width 221 height 43
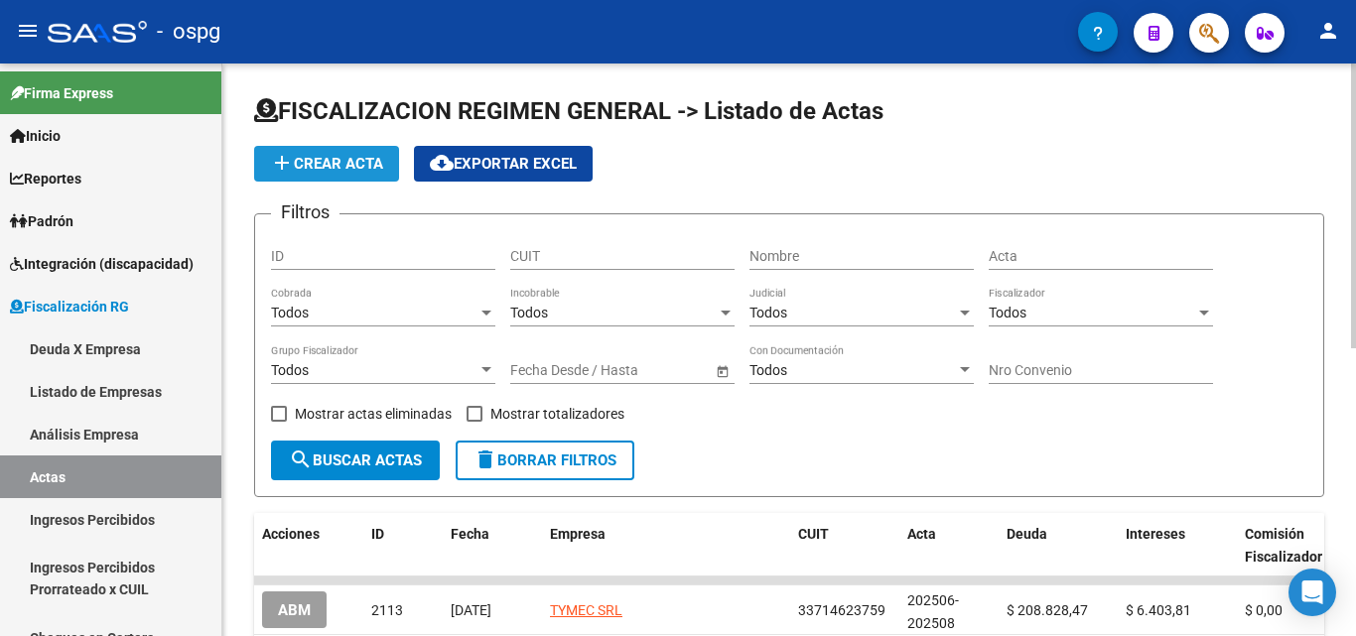
click at [355, 150] on button "add Crear Acta" at bounding box center [326, 164] width 145 height 36
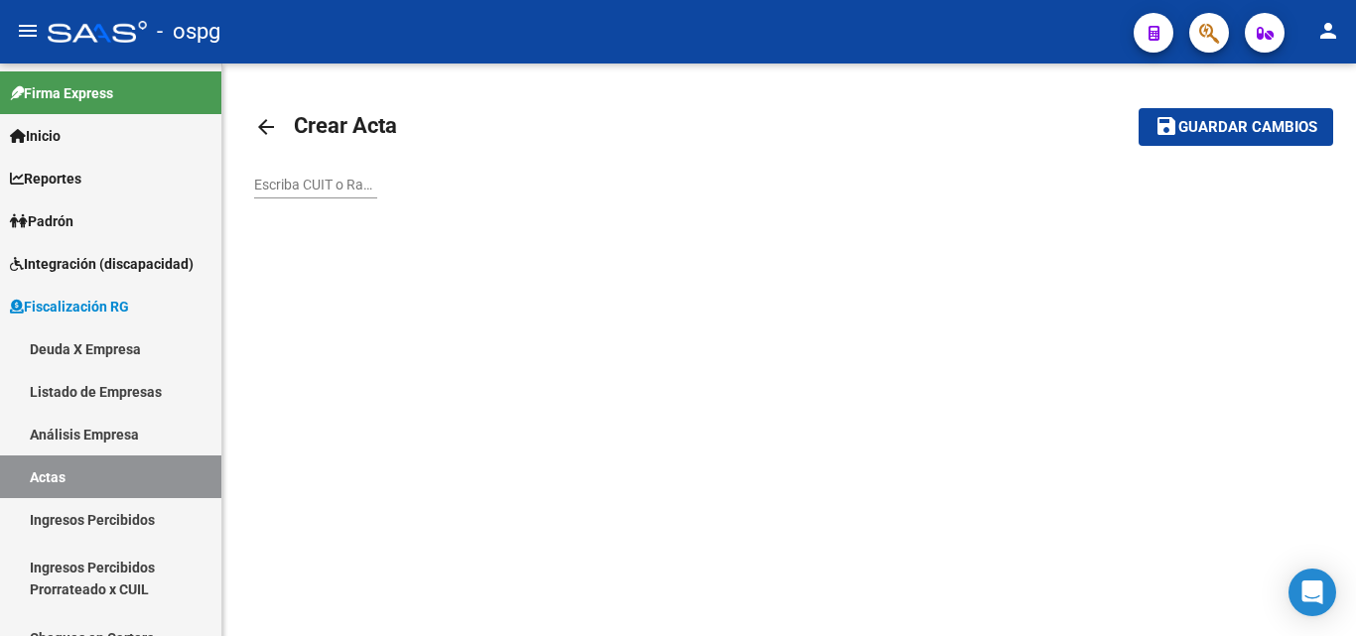
click at [336, 188] on input "Escriba CUIT o Razón Social para buscar" at bounding box center [315, 185] width 123 height 17
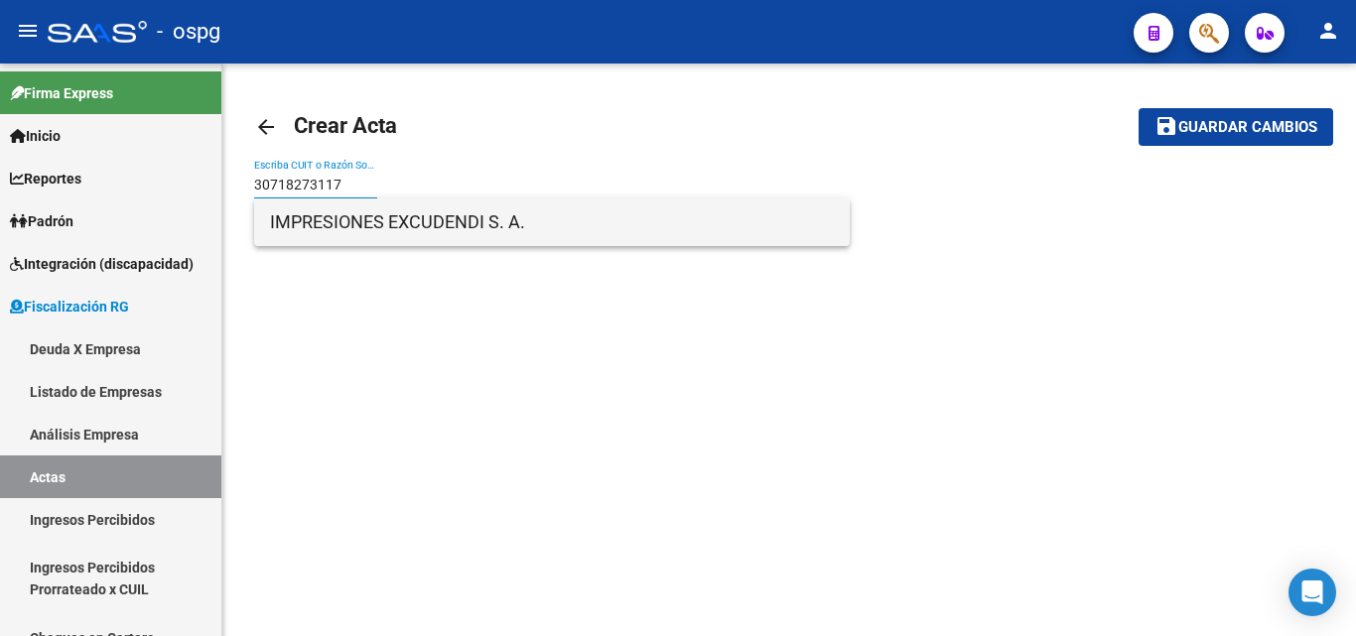
type input "30718273117"
click at [333, 229] on span "IMPRESIONES EXCUDENDI S. A." at bounding box center [552, 222] width 564 height 48
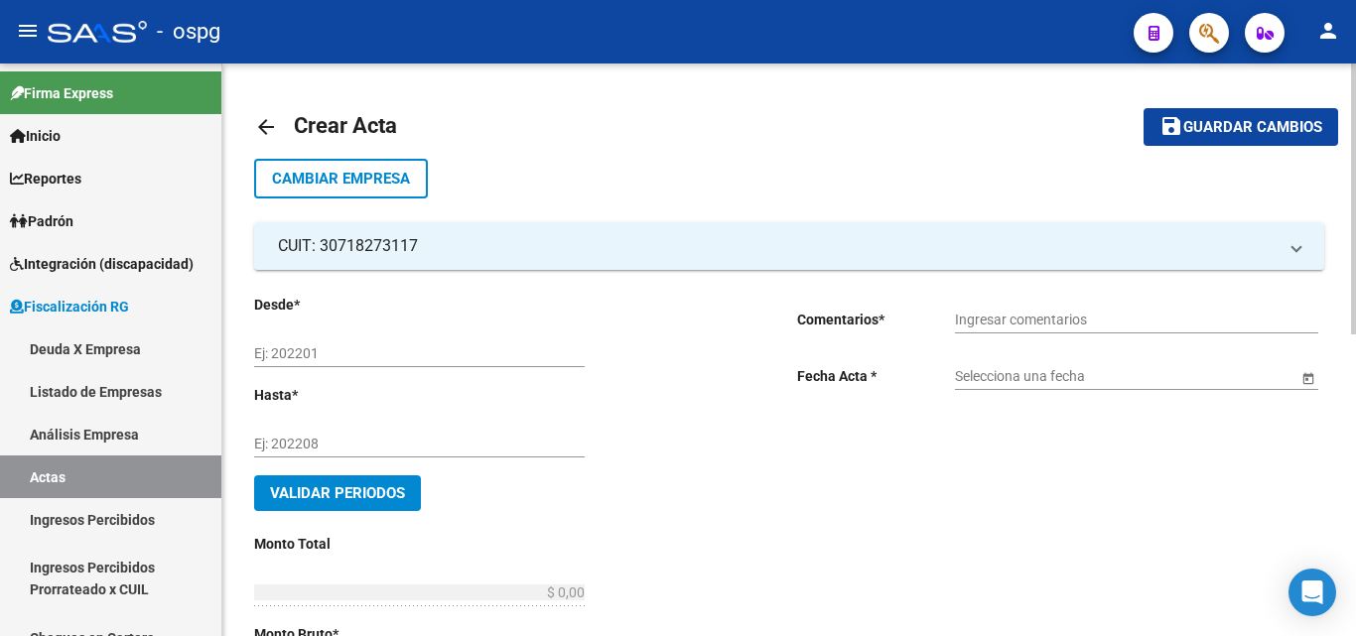
click at [303, 339] on div "Ej: 202201" at bounding box center [419, 347] width 330 height 40
click at [302, 357] on input "Ej: 202201" at bounding box center [419, 353] width 330 height 17
type input "202503"
click at [311, 441] on input "Ej: 202208" at bounding box center [419, 444] width 330 height 17
type input "202508"
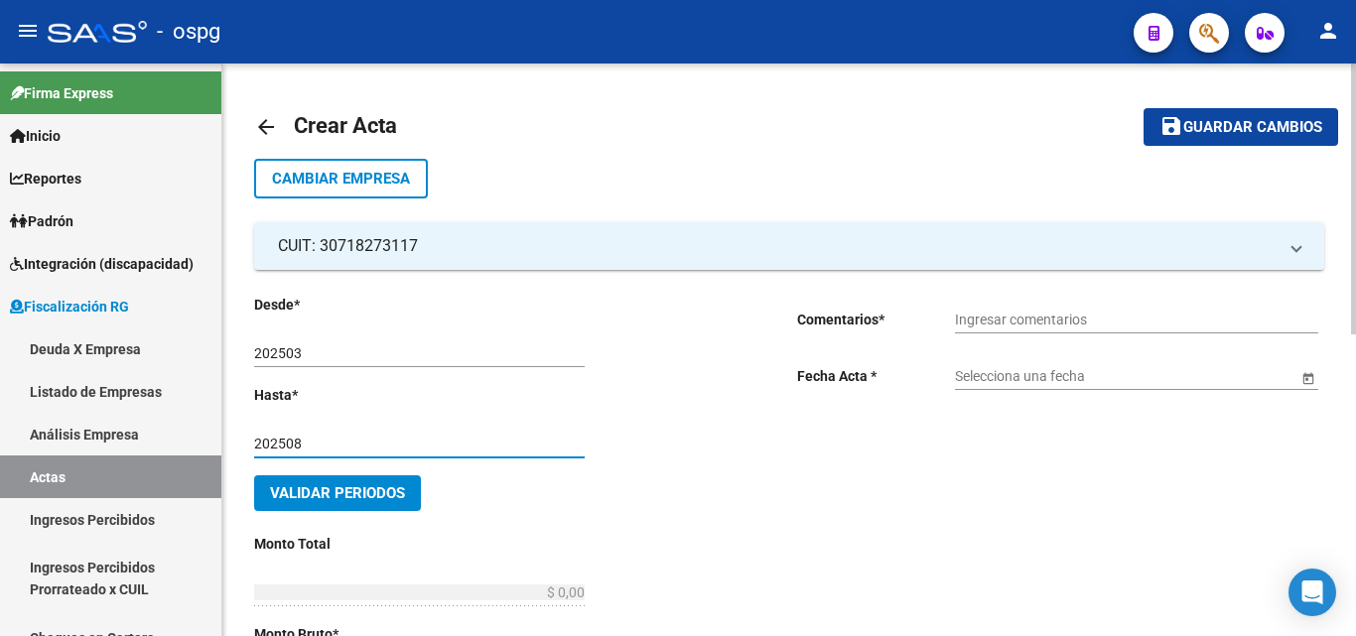
click at [1030, 319] on input "Ingresar comentarios" at bounding box center [1136, 320] width 363 height 17
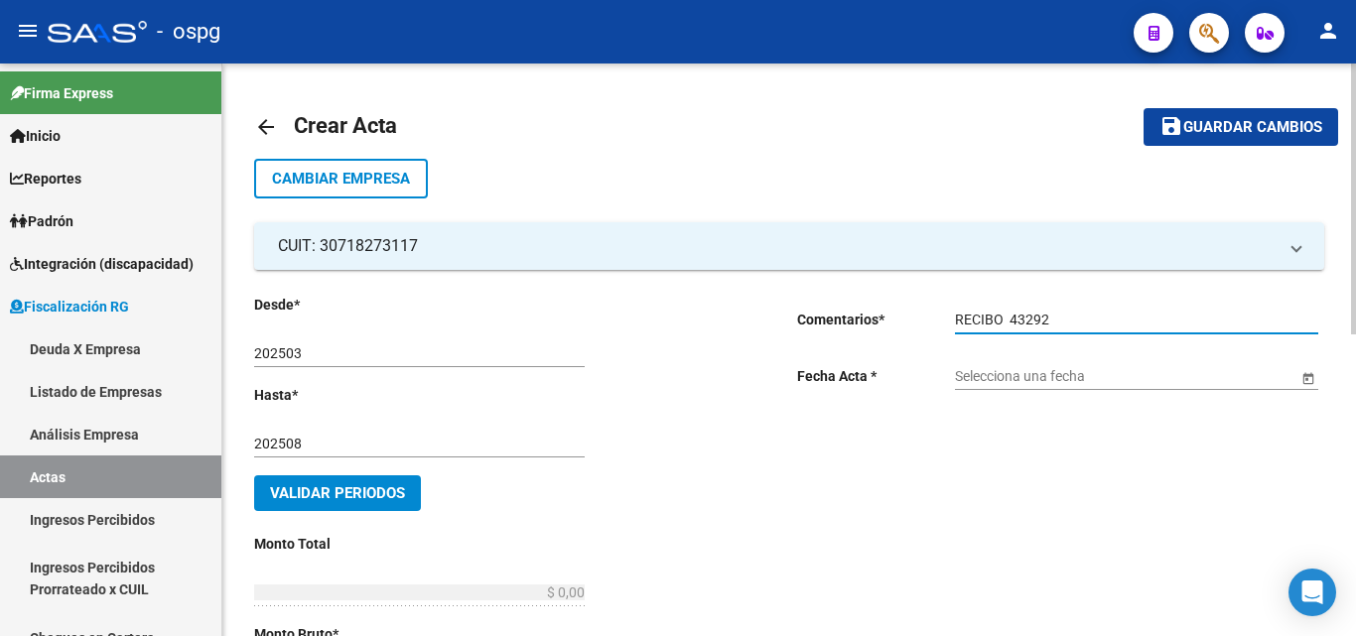
type input "RECIBO 43292"
click at [1049, 377] on input "Selecciona una fecha" at bounding box center [1126, 376] width 342 height 17
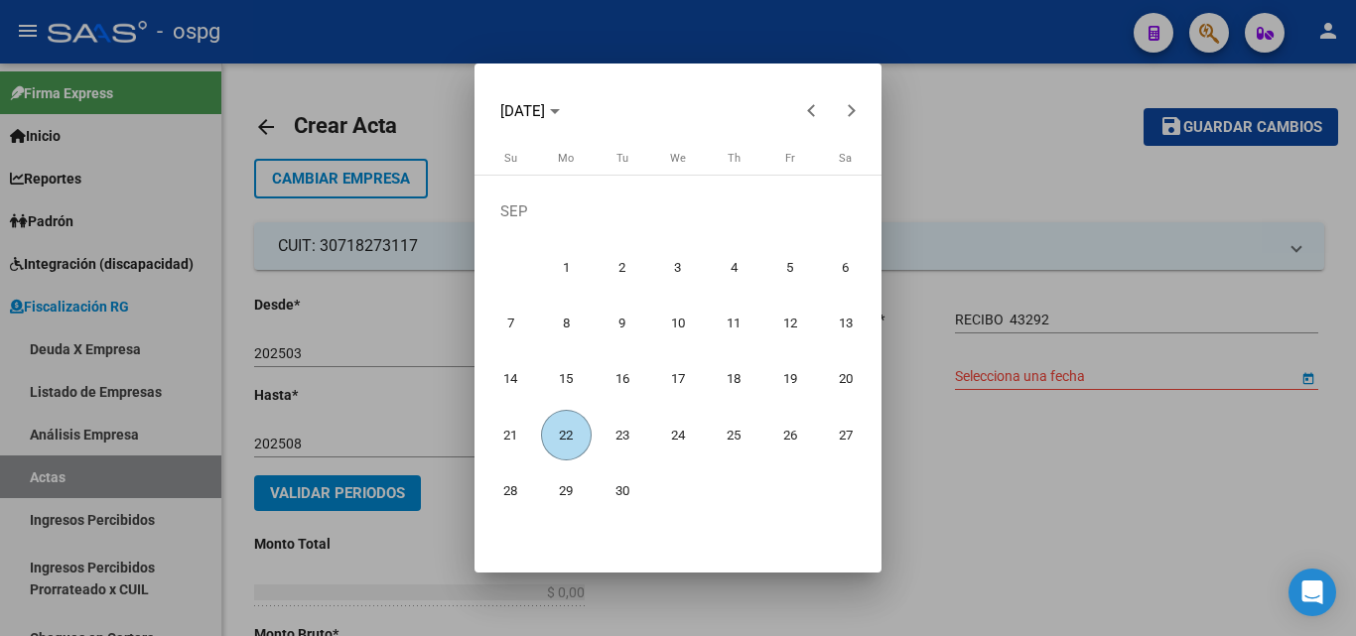
click at [557, 442] on span "22" at bounding box center [566, 435] width 51 height 51
type input "[DATE]"
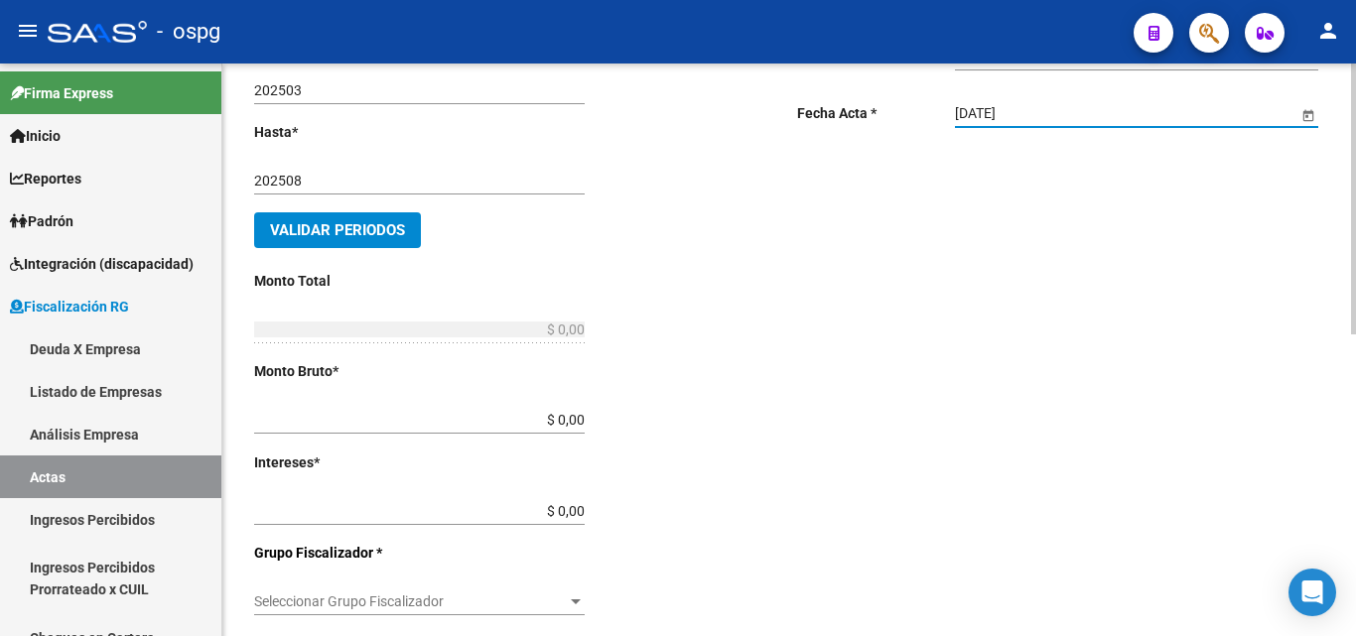
scroll to position [298, 0]
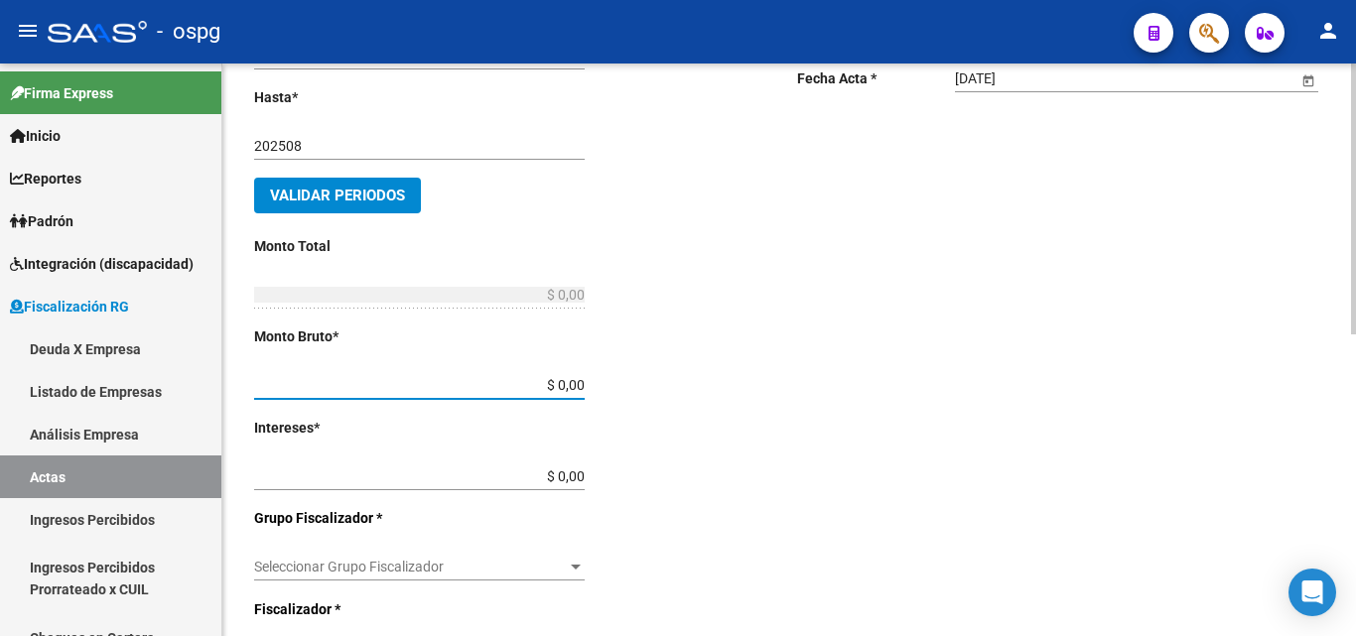
click at [577, 390] on input "$ 0,00" at bounding box center [419, 385] width 330 height 17
click at [585, 385] on input "$ 59.253.299,80" at bounding box center [419, 385] width 330 height 17
type input "$ 5.925.329,98"
click at [621, 403] on div "Desde * 202503 Ej: 202201 Hasta * 202508 Ej: 202208 Validar Periodos Monto Tota…" at bounding box center [493, 462] width 479 height 932
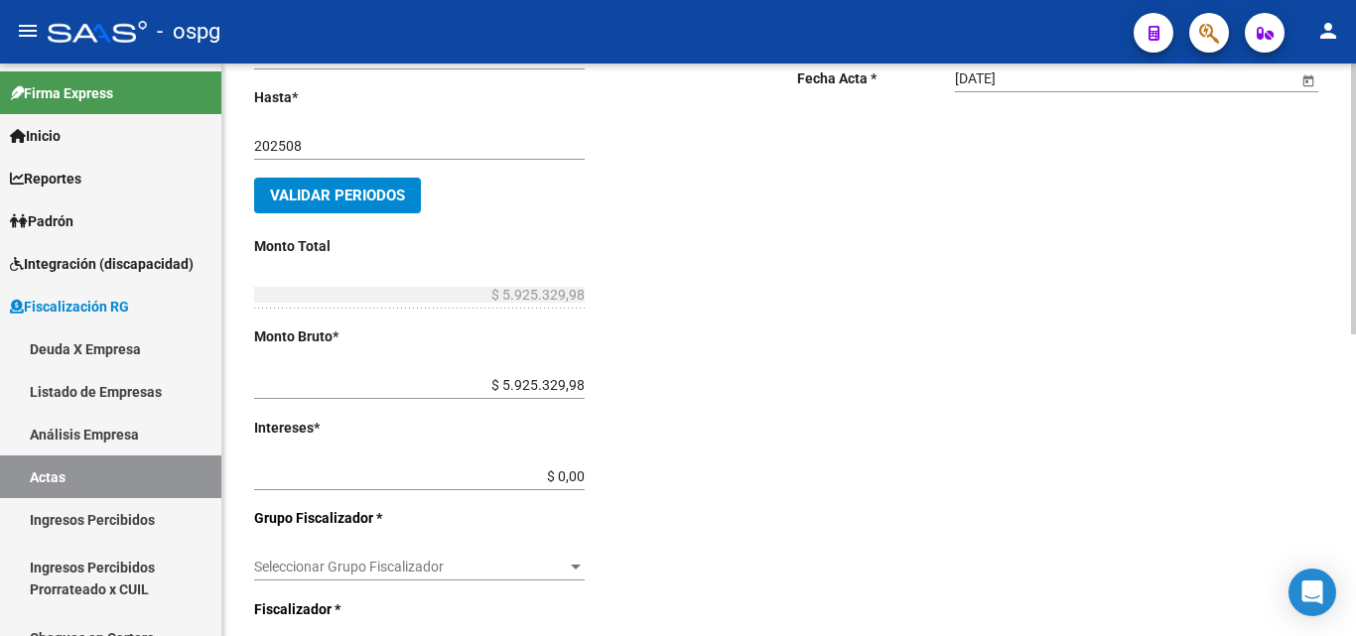
click at [574, 477] on input "$ 0,00" at bounding box center [419, 476] width 330 height 17
click at [585, 475] on input "$ 4.409.167,90" at bounding box center [419, 476] width 330 height 17
type input "$ 440.916,79"
type input "$ 6.366.246,77"
click at [600, 436] on div "Desde * 202503 Ej: 202201 Hasta * 202508 Ej: 202208 Validar Periodos Monto Tota…" at bounding box center [493, 462] width 479 height 932
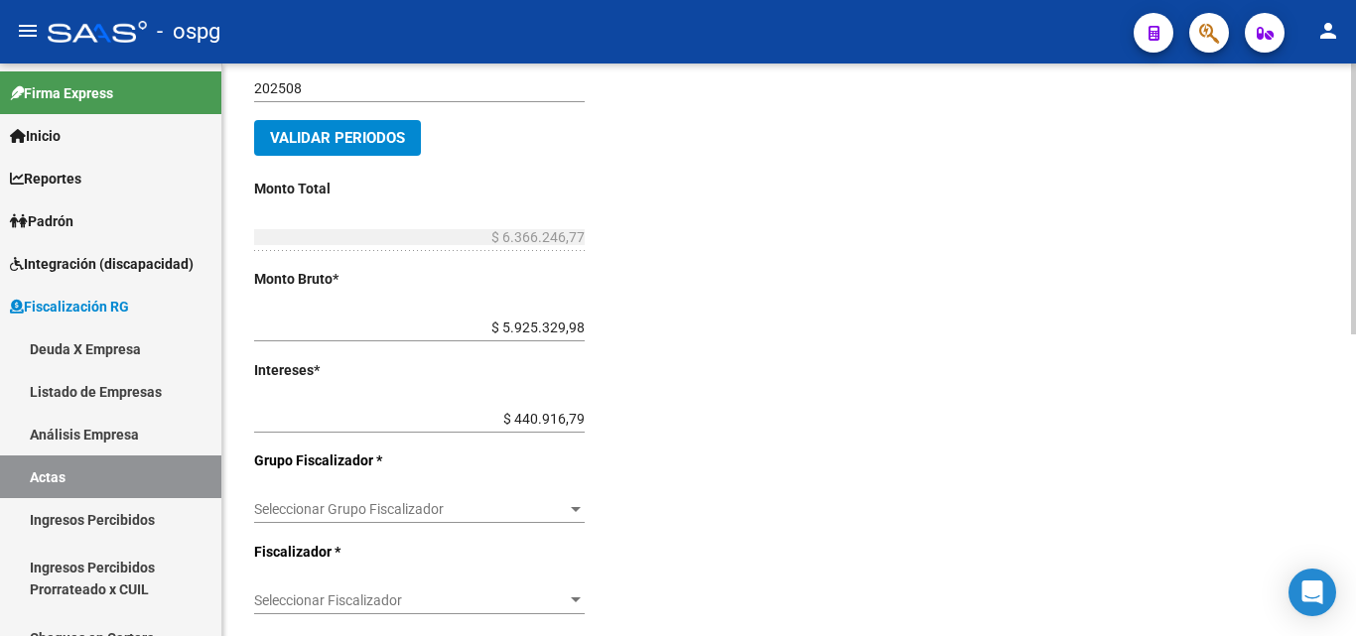
scroll to position [397, 0]
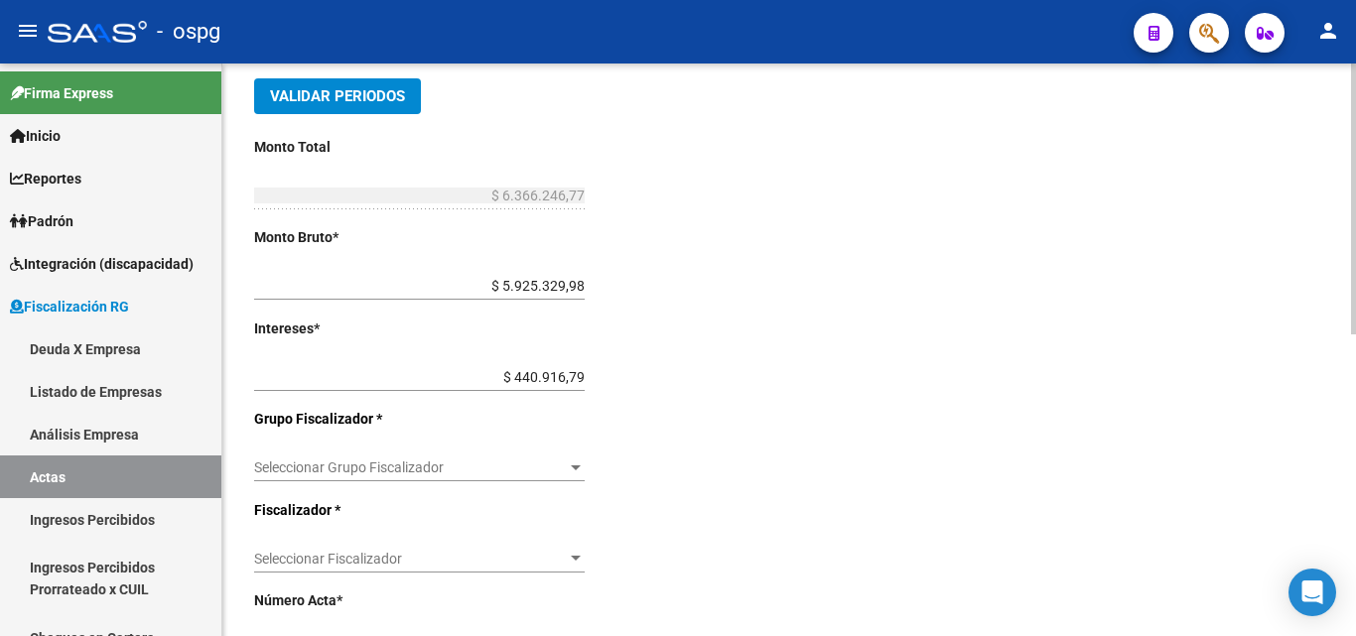
click at [553, 455] on div "Seleccionar Grupo Fiscalizador Seleccionar Grupo Fiscalizador" at bounding box center [419, 462] width 330 height 40
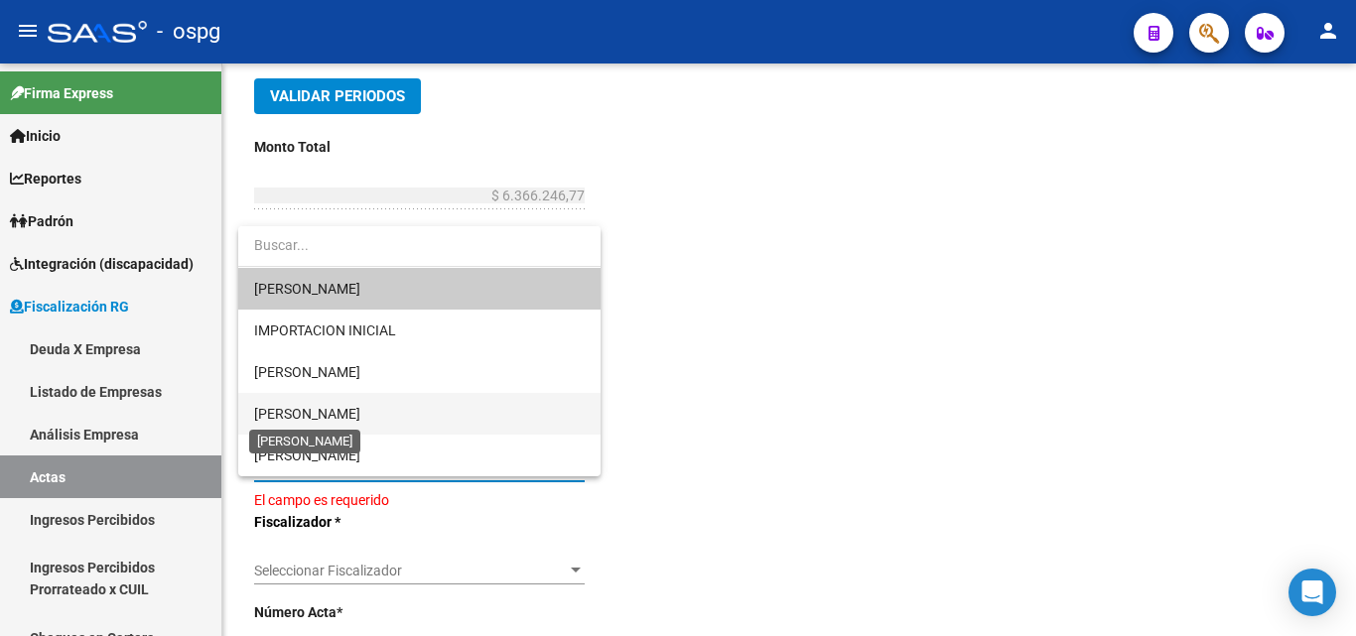
click at [302, 406] on span "[PERSON_NAME]" at bounding box center [307, 414] width 106 height 16
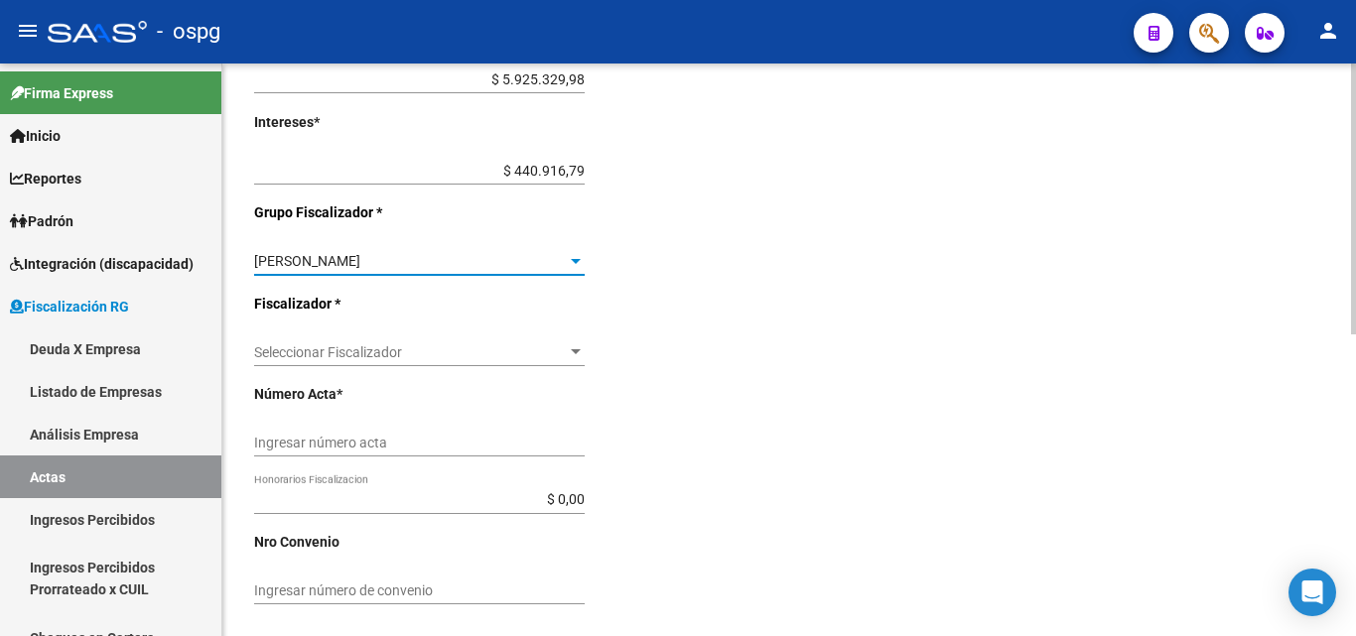
scroll to position [637, 0]
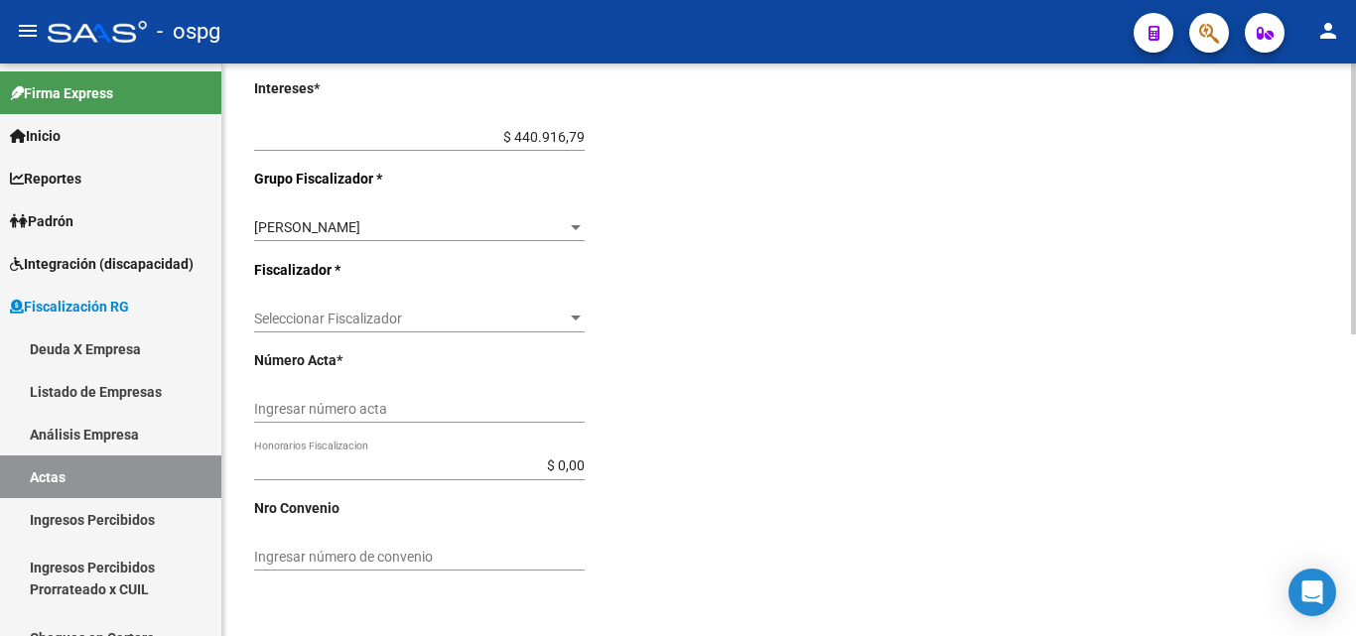
click at [580, 330] on div "Seleccionar Fiscalizador Seleccionar Fiscalizador" at bounding box center [419, 313] width 330 height 40
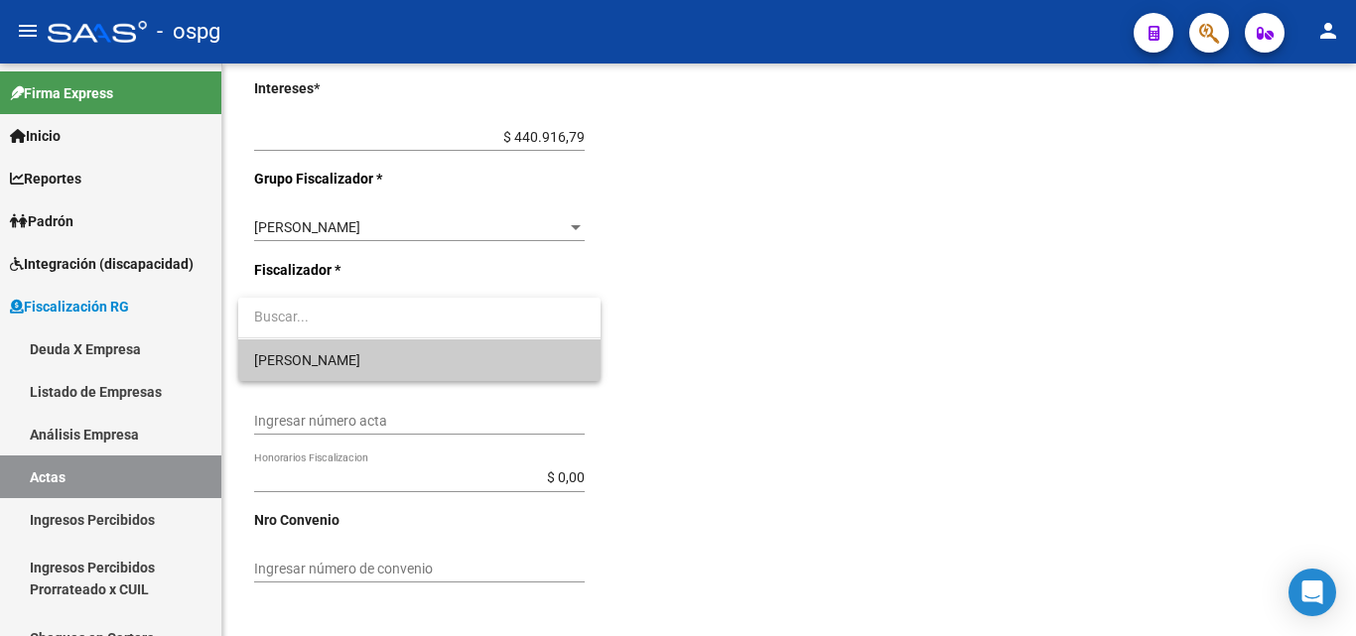
click at [349, 360] on span "[PERSON_NAME]" at bounding box center [419, 360] width 330 height 42
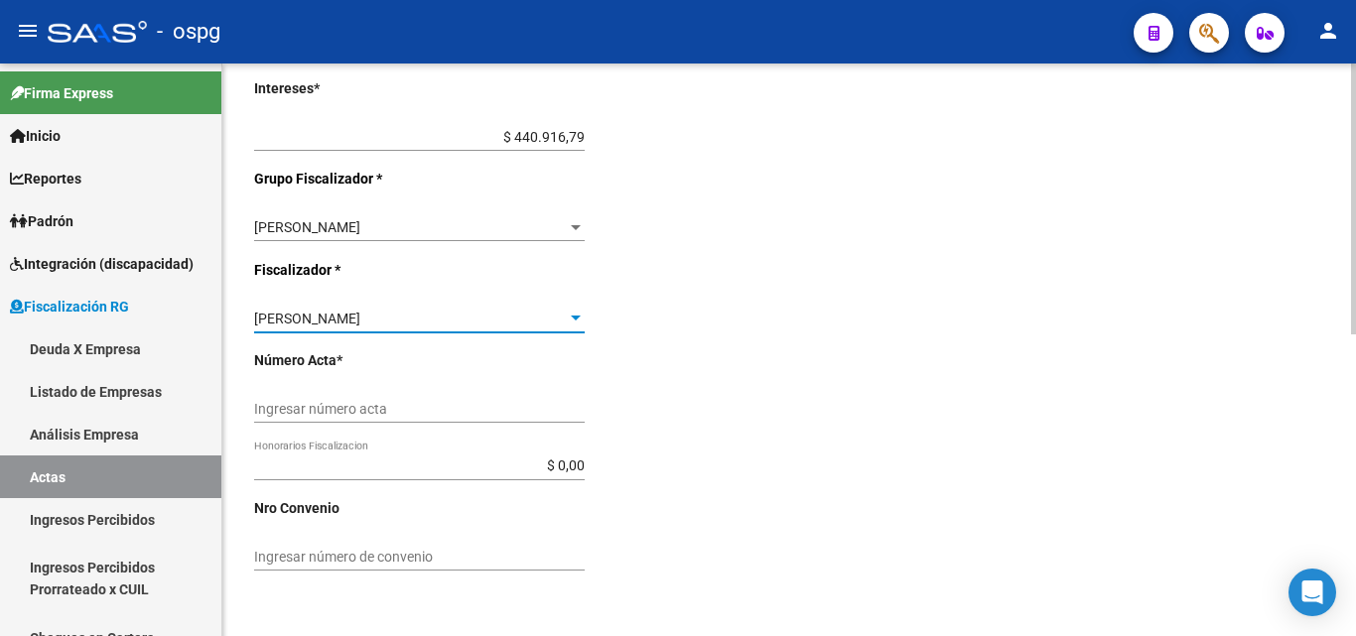
click at [373, 401] on input "Ingresar número acta" at bounding box center [419, 409] width 330 height 17
type input "202503-202508"
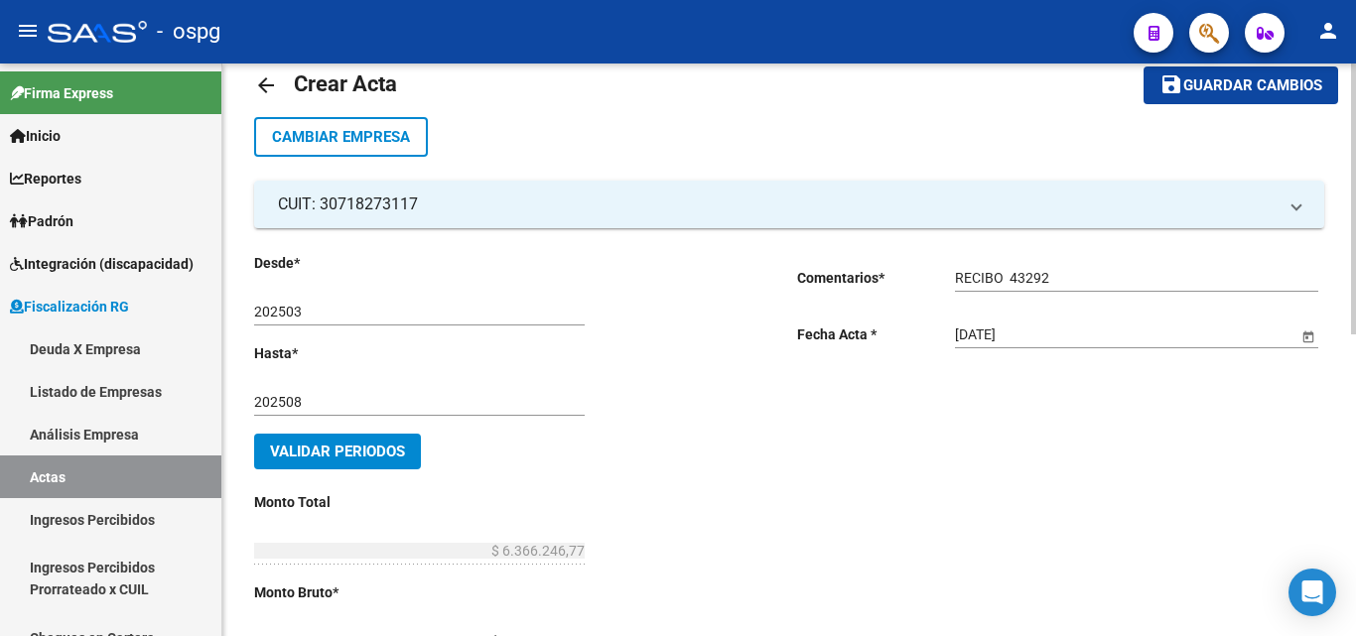
scroll to position [0, 0]
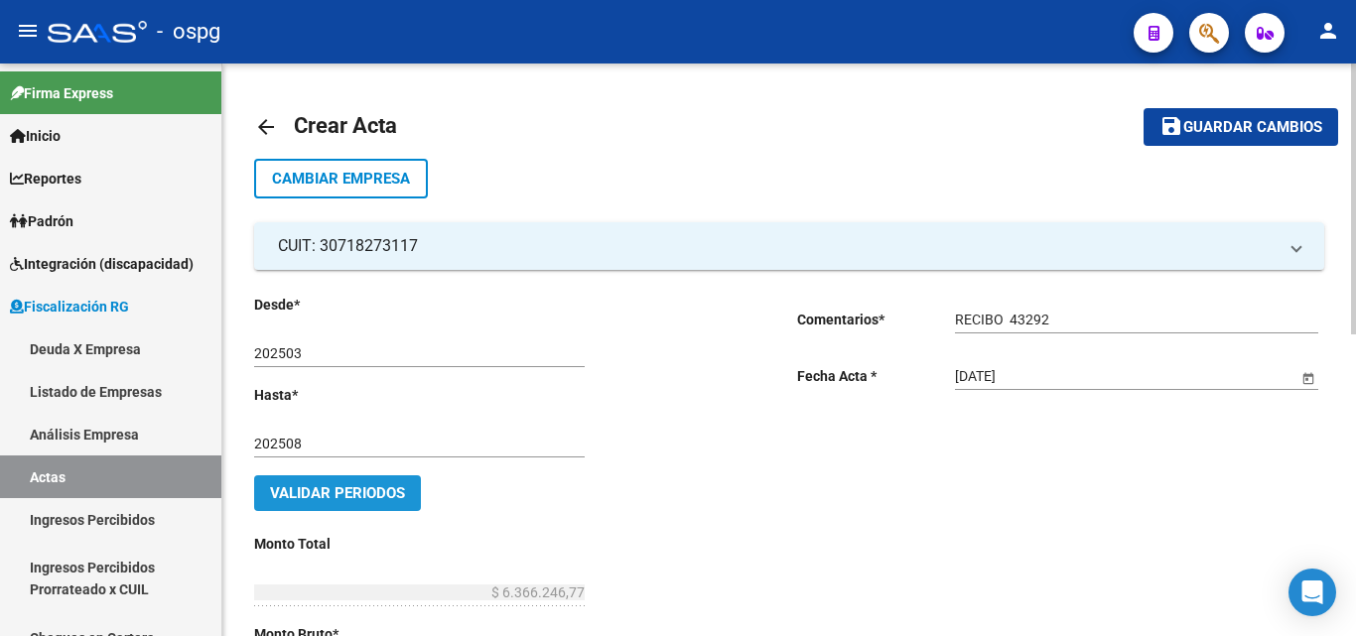
click at [390, 495] on span "Validar Periodos" at bounding box center [337, 493] width 135 height 18
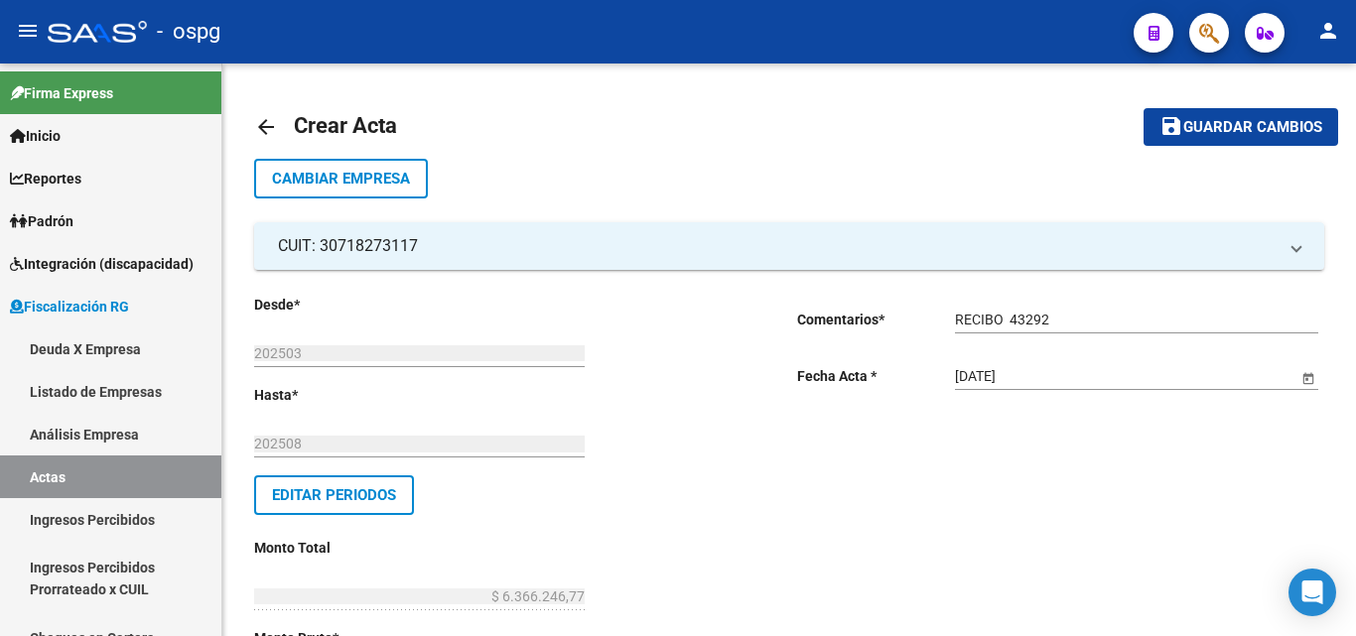
drag, startPoint x: 1214, startPoint y: 133, endPoint x: 520, endPoint y: 457, distance: 765.8
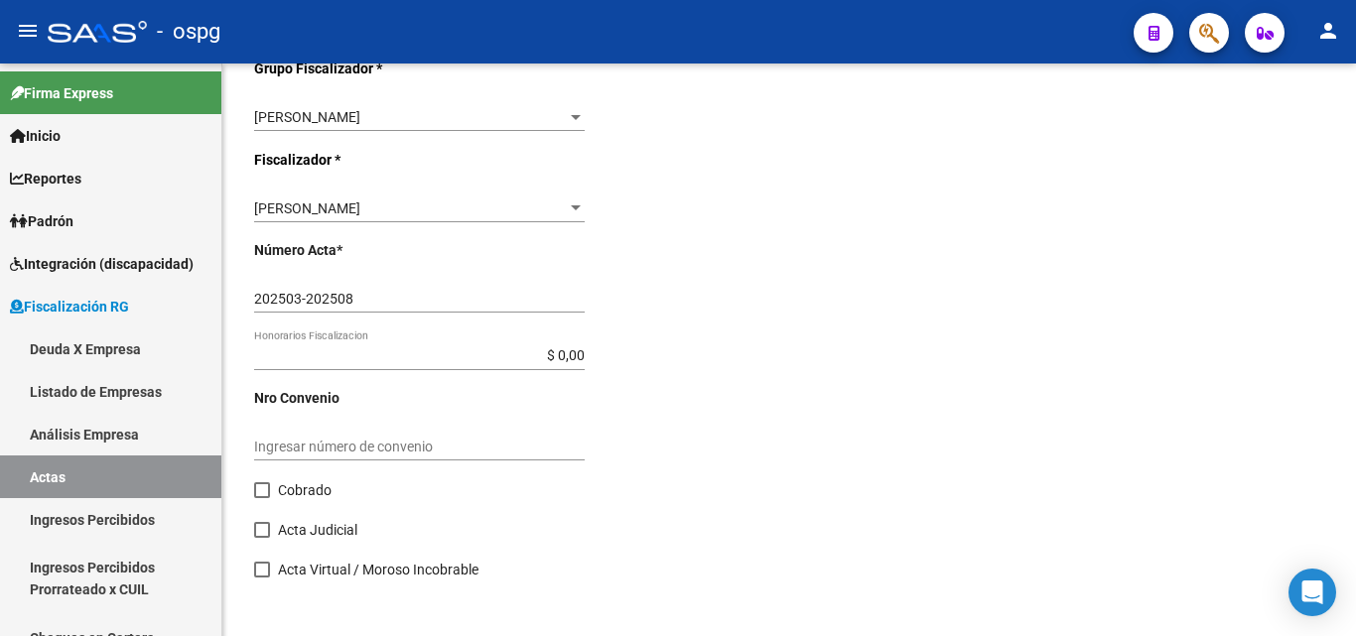
scroll to position [760, 0]
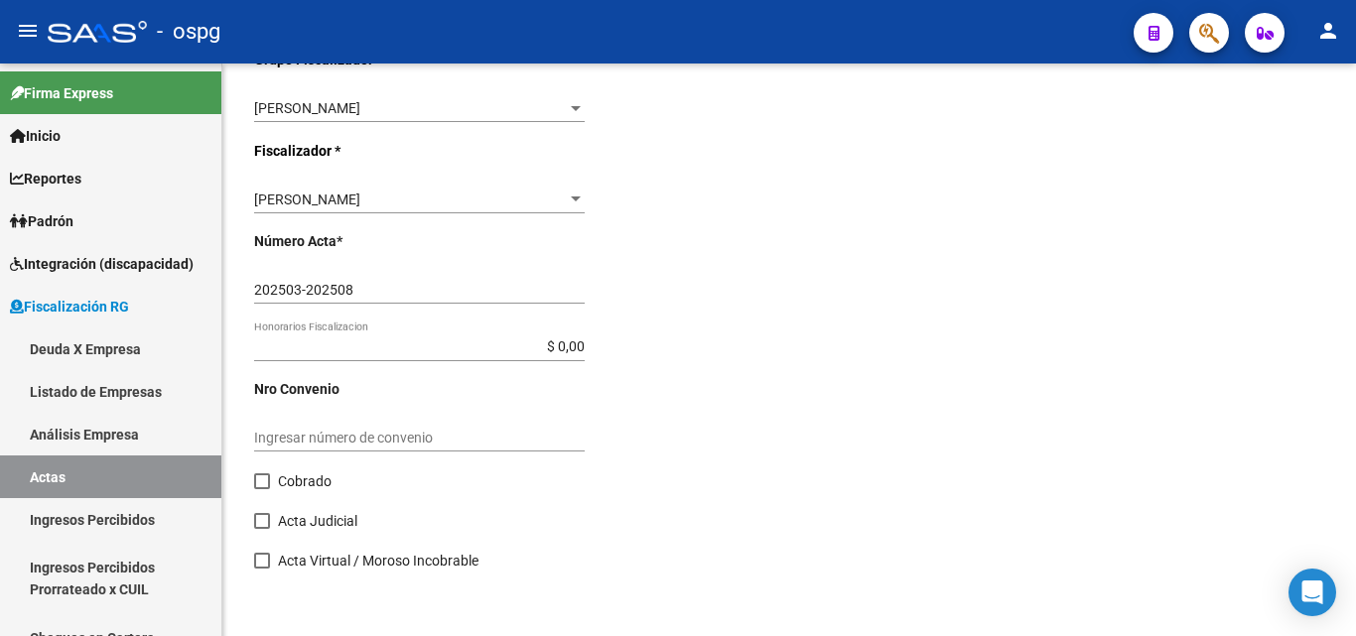
click at [268, 478] on span at bounding box center [262, 481] width 16 height 16
click at [262, 489] on input "Cobrado" at bounding box center [261, 489] width 1 height 1
checkbox input "true"
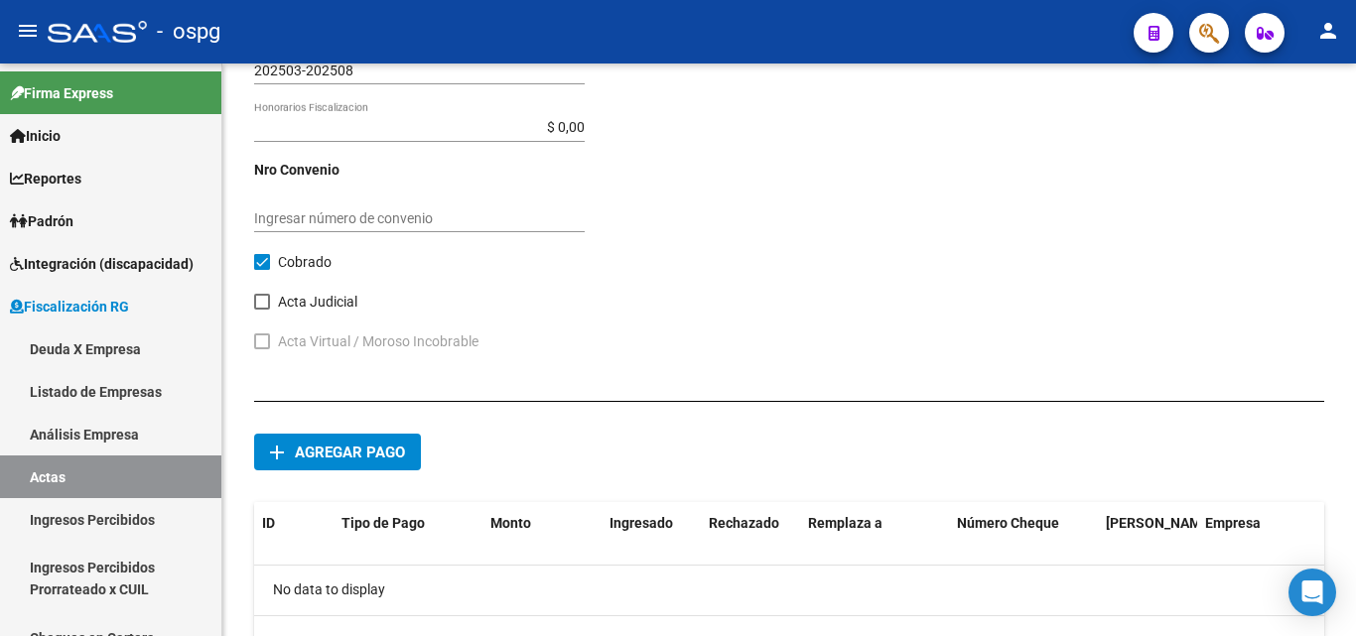
scroll to position [1058, 0]
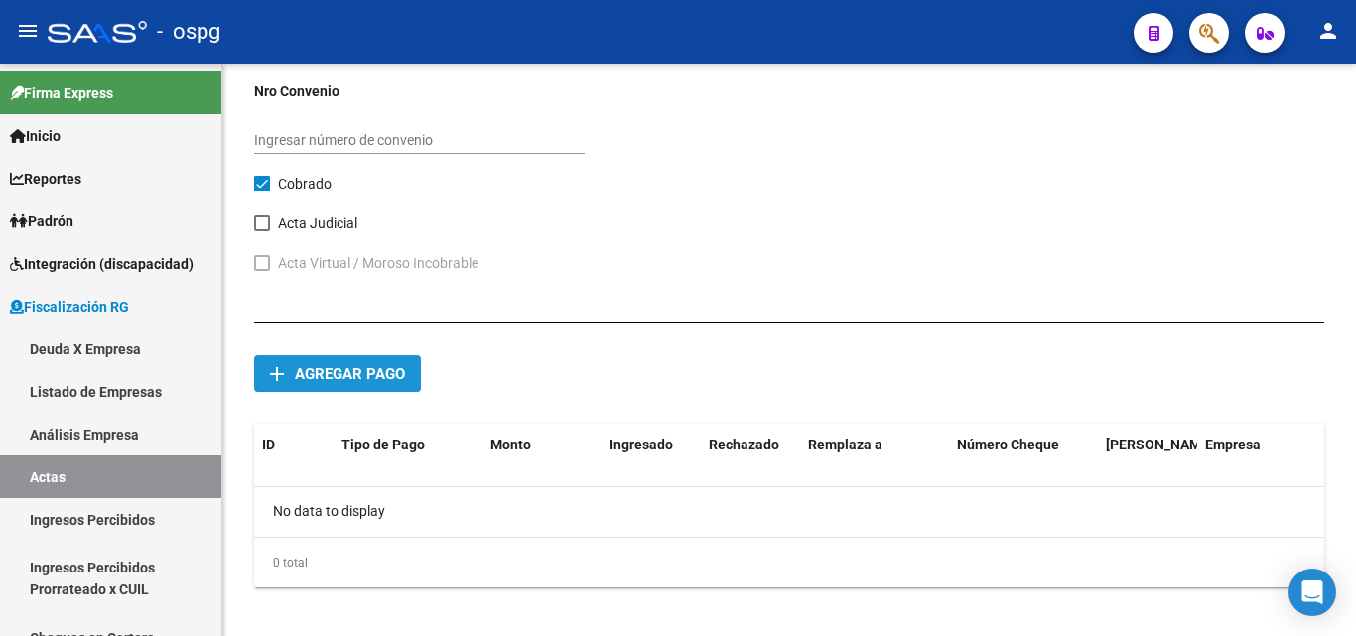
click at [344, 370] on span "Agregar pago" at bounding box center [350, 374] width 110 height 18
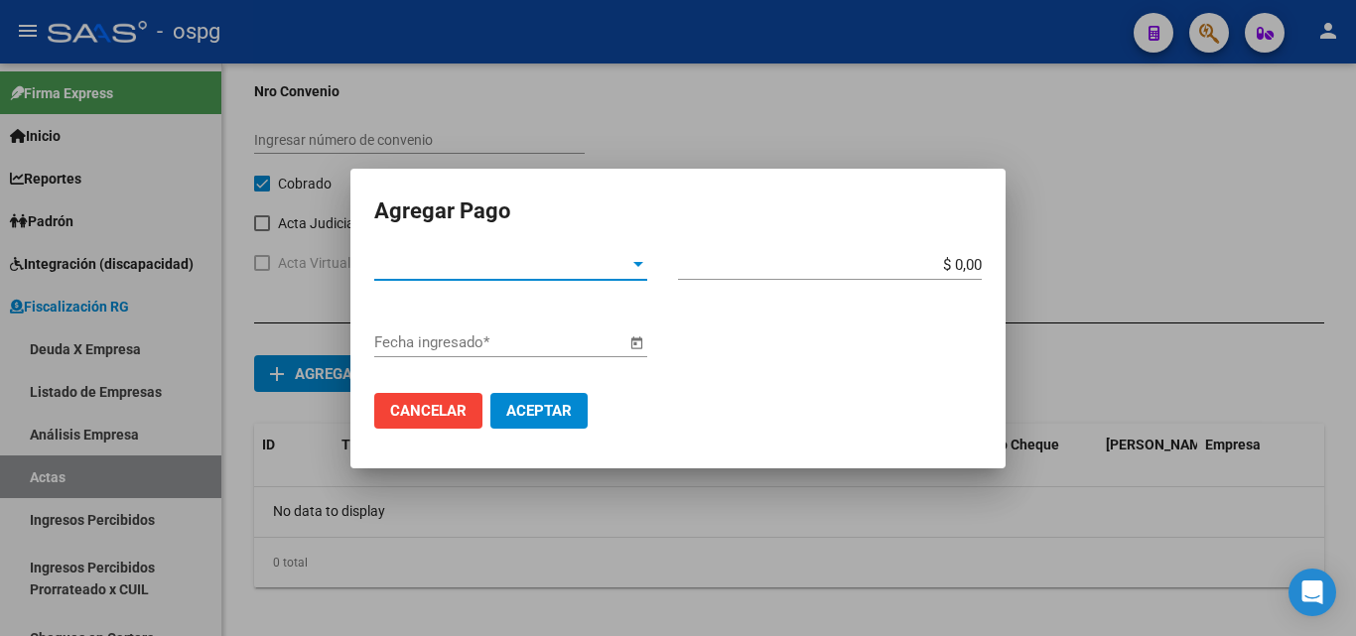
click at [640, 269] on div at bounding box center [638, 265] width 18 height 16
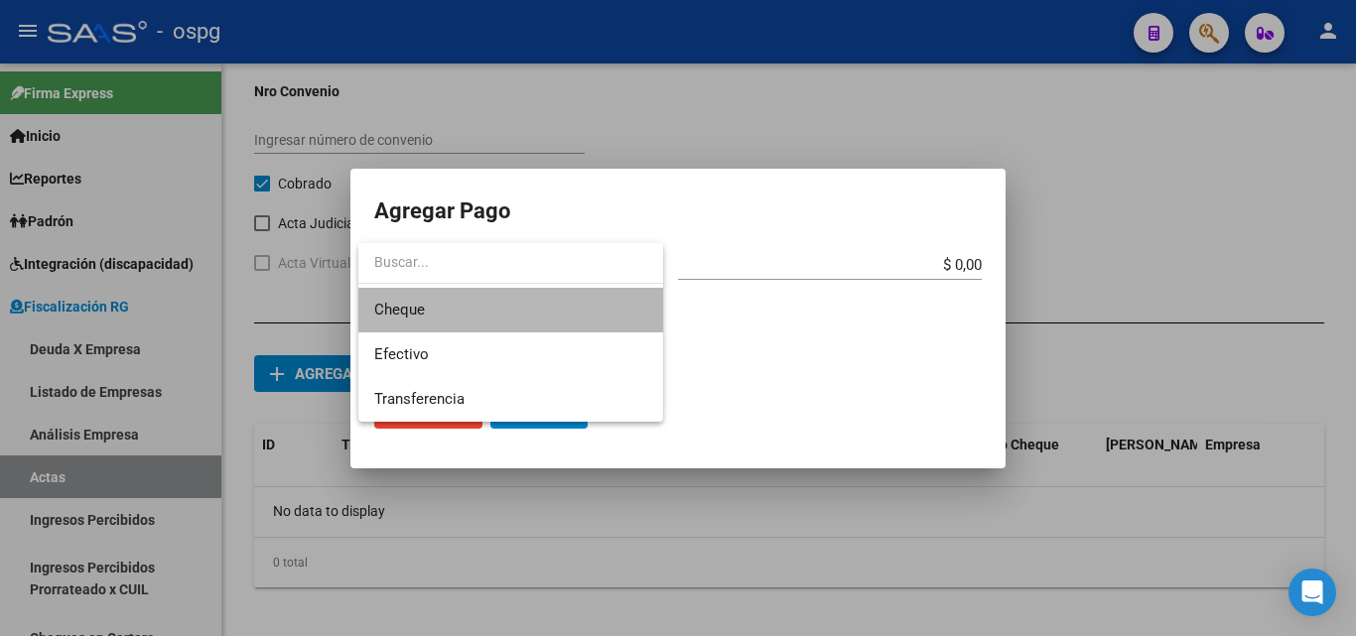
click at [425, 304] on span "Cheque" at bounding box center [510, 310] width 273 height 45
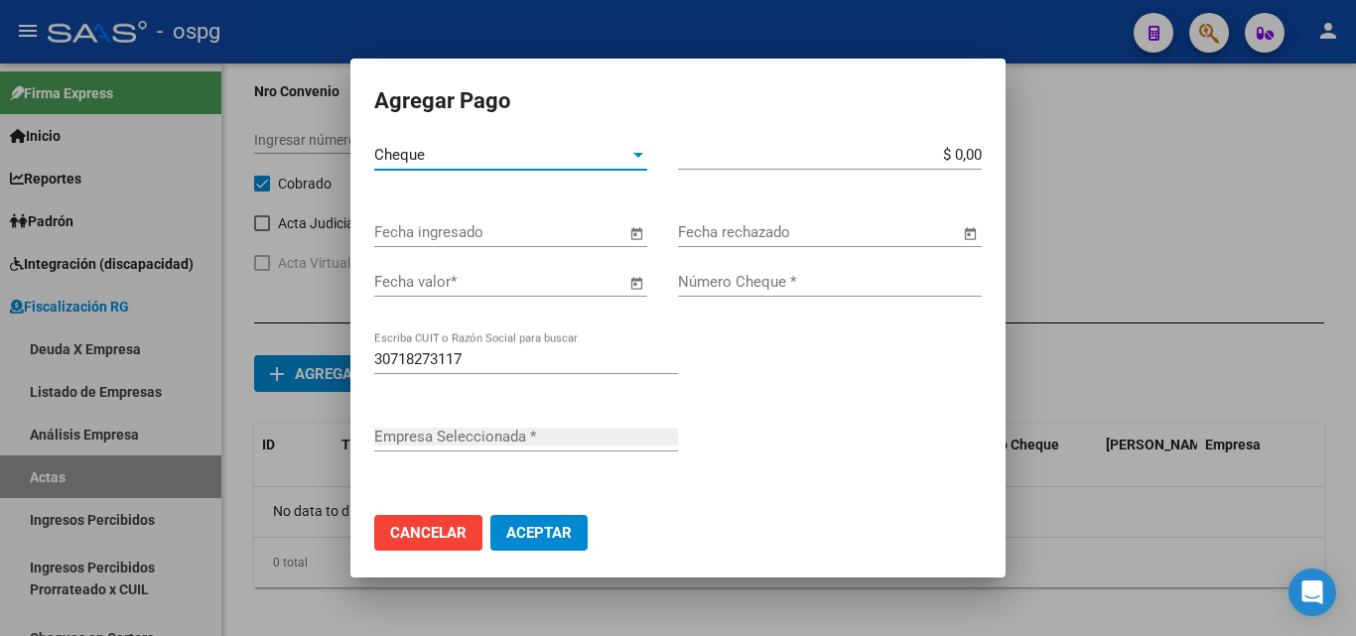
type input "IMPRESIONES EXCUDENDI S. A."
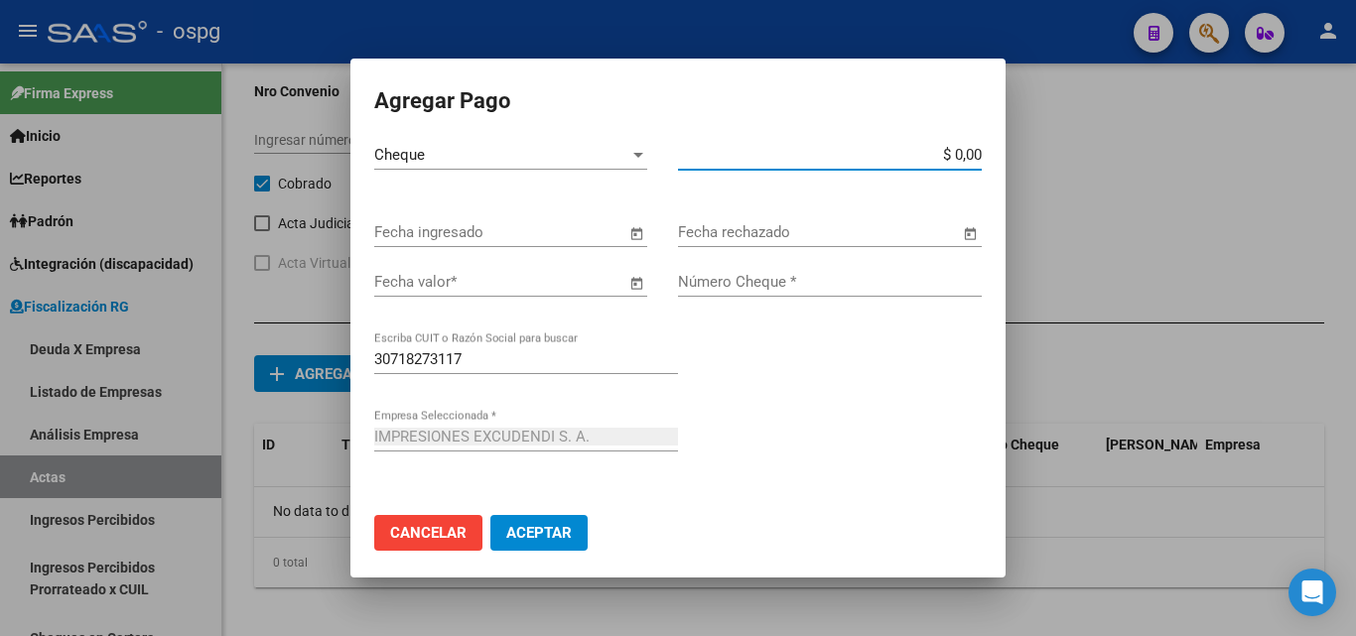
click at [957, 149] on input "$ 0,00" at bounding box center [830, 155] width 304 height 18
type input "$ 1.220.197,29"
click at [630, 232] on span "Open calendar" at bounding box center [636, 233] width 48 height 48
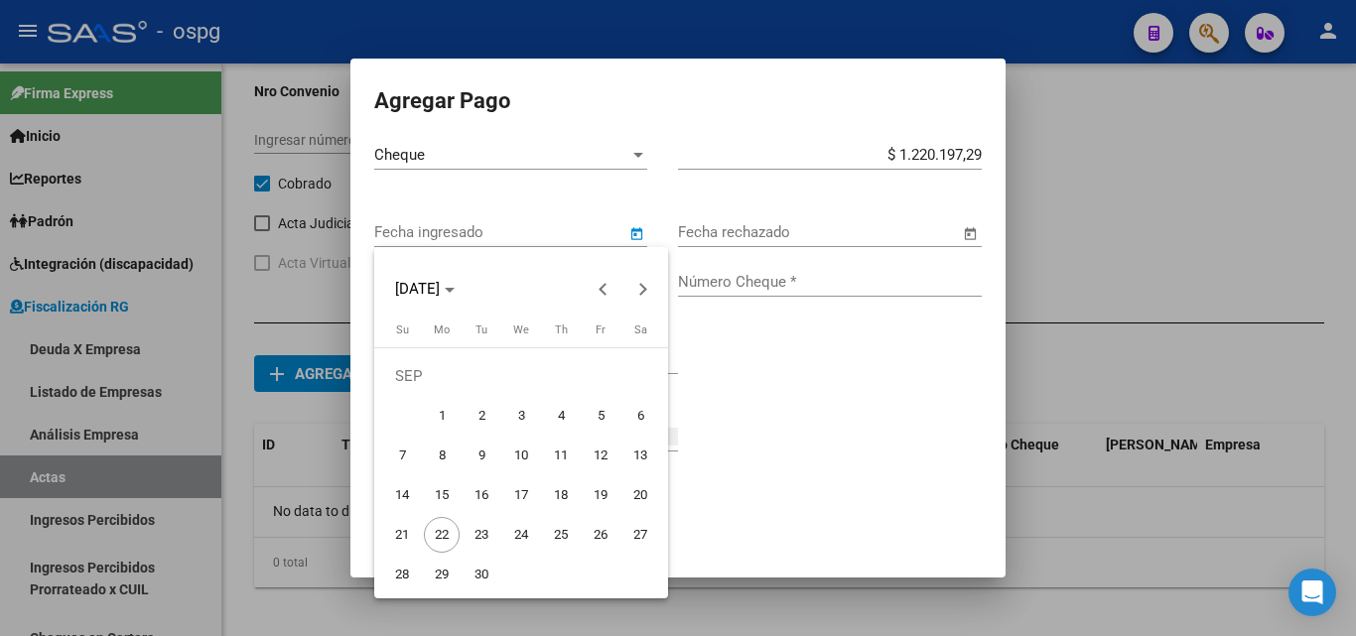
click at [557, 540] on span "25" at bounding box center [561, 535] width 36 height 36
type input "[DATE]"
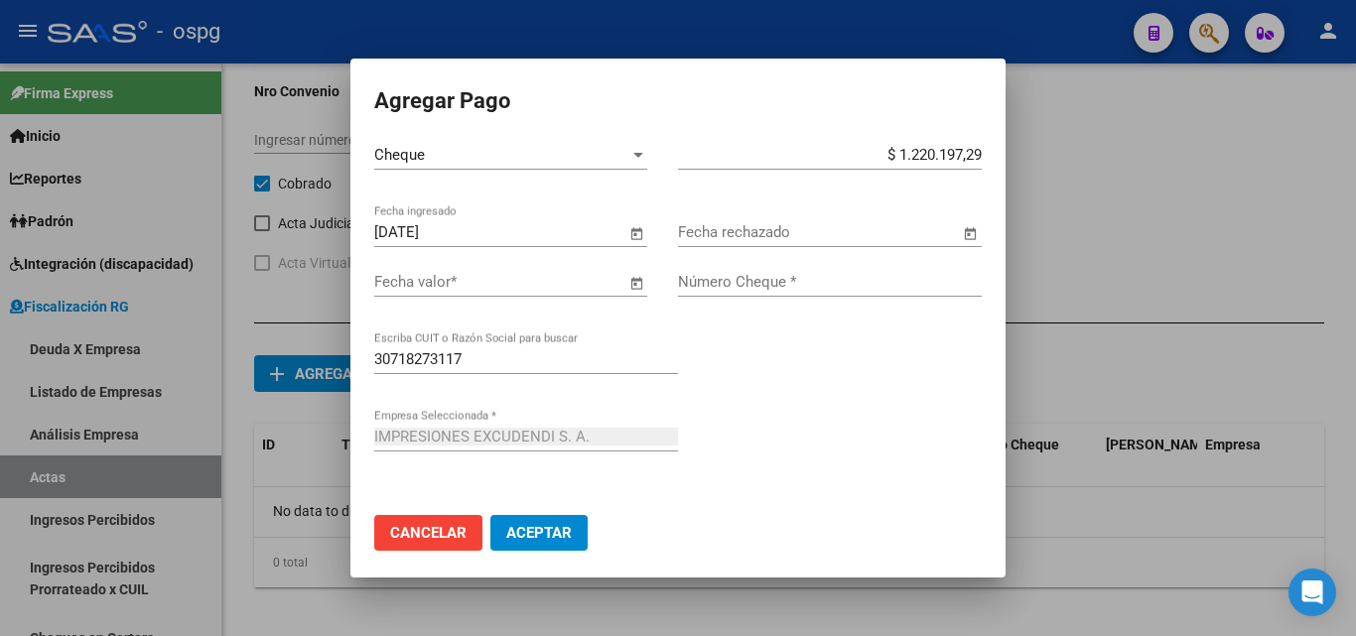
click at [627, 276] on span "Open calendar" at bounding box center [636, 283] width 48 height 48
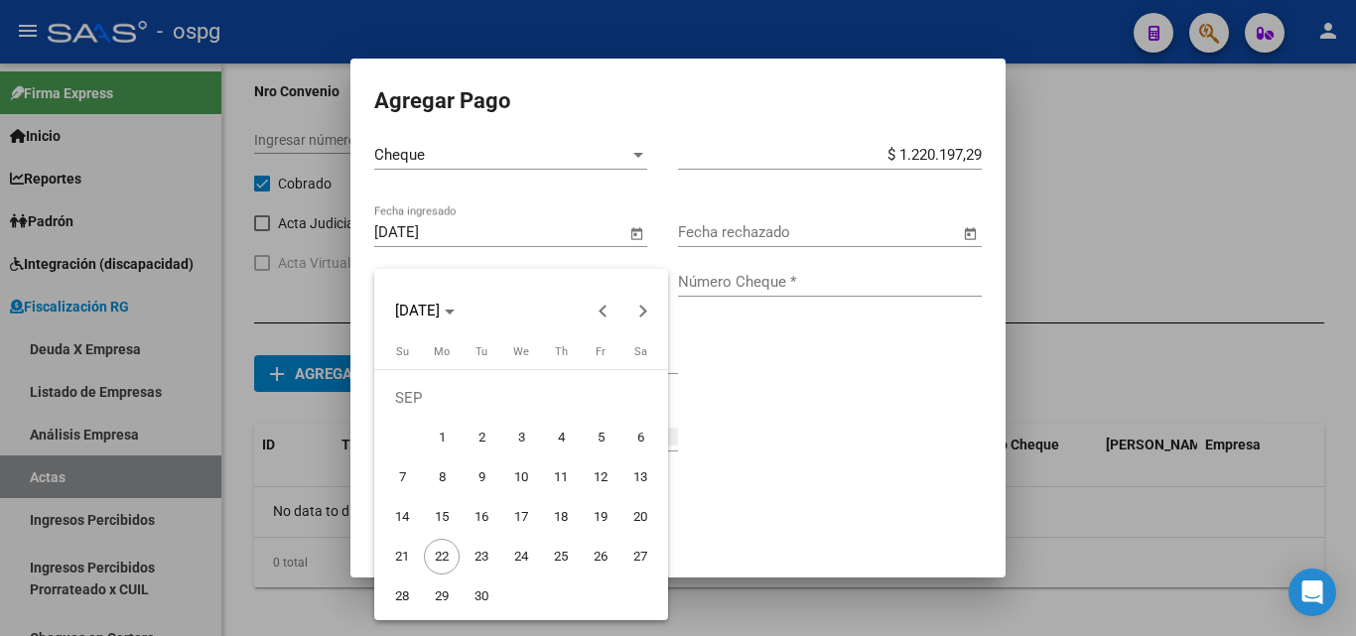
click at [731, 370] on div at bounding box center [678, 318] width 1356 height 636
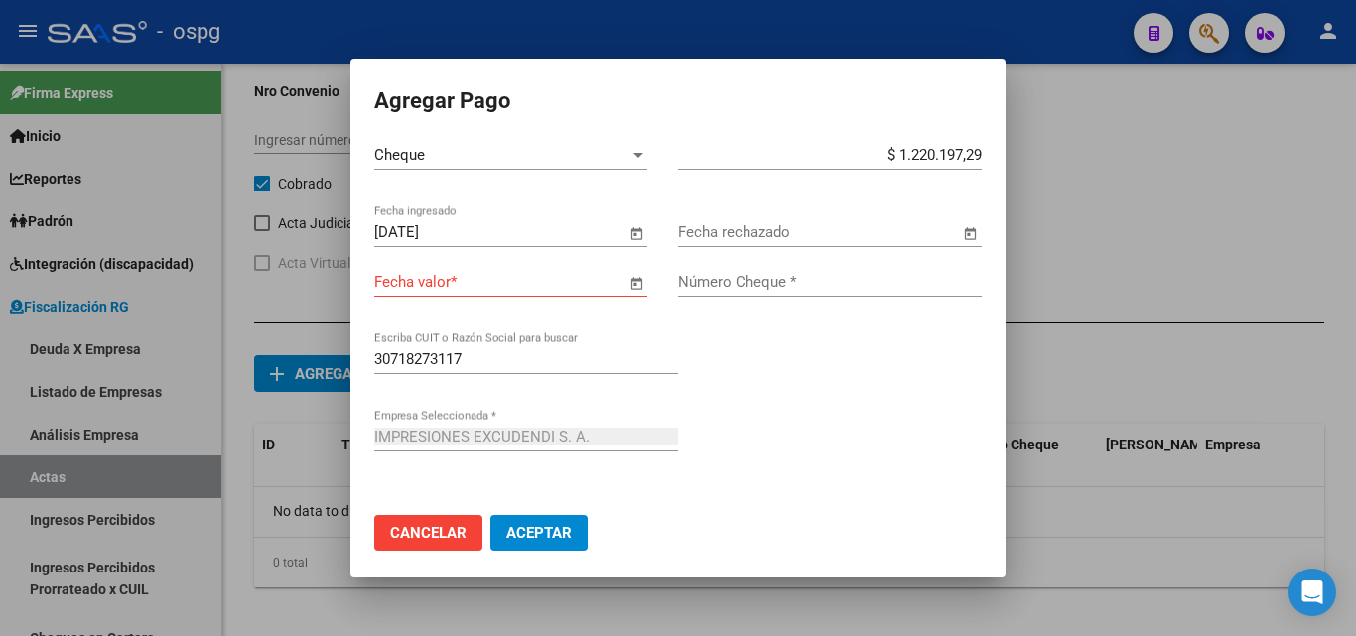
click at [626, 274] on span "Open calendar" at bounding box center [636, 283] width 48 height 48
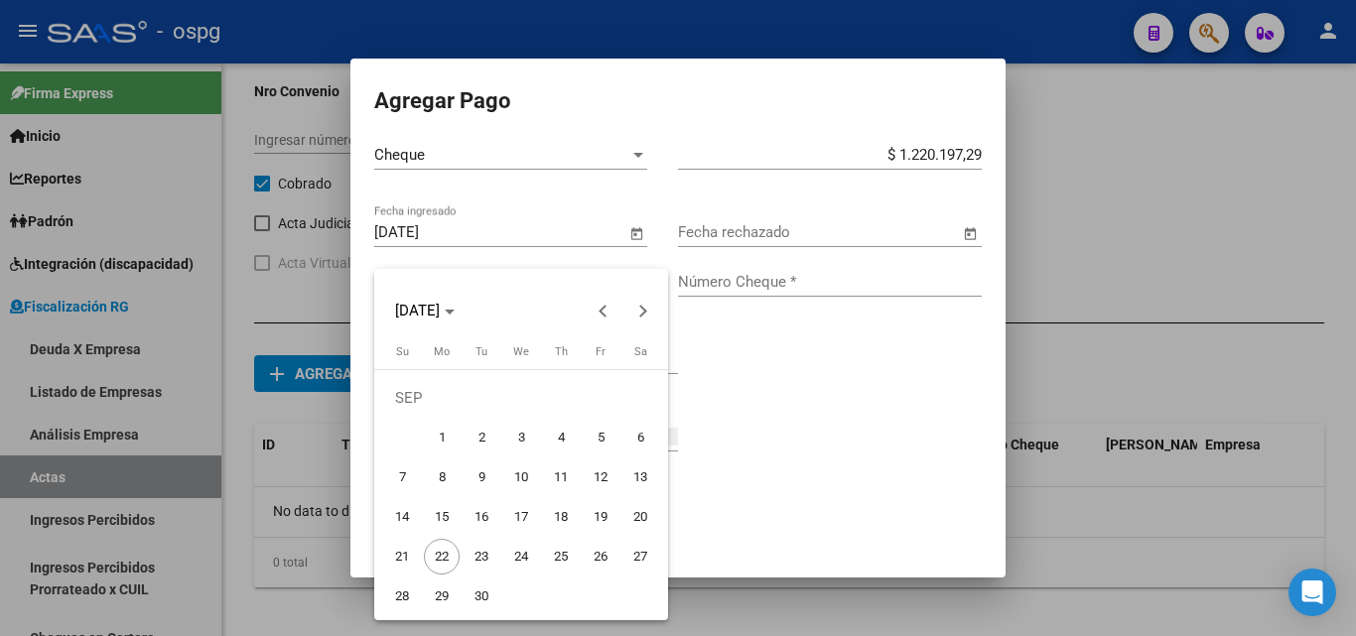
click at [563, 550] on span "25" at bounding box center [561, 557] width 36 height 36
type input "[DATE]"
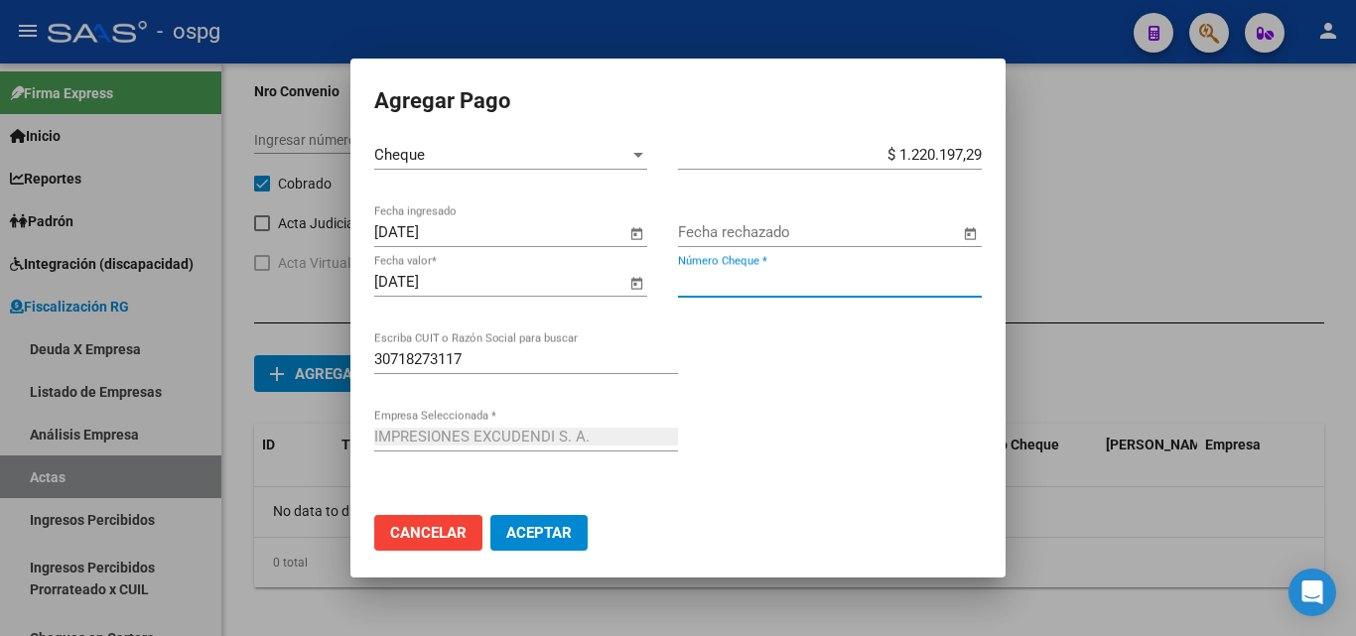
click at [801, 281] on input "Número Cheque *" at bounding box center [830, 282] width 304 height 18
type input "1806"
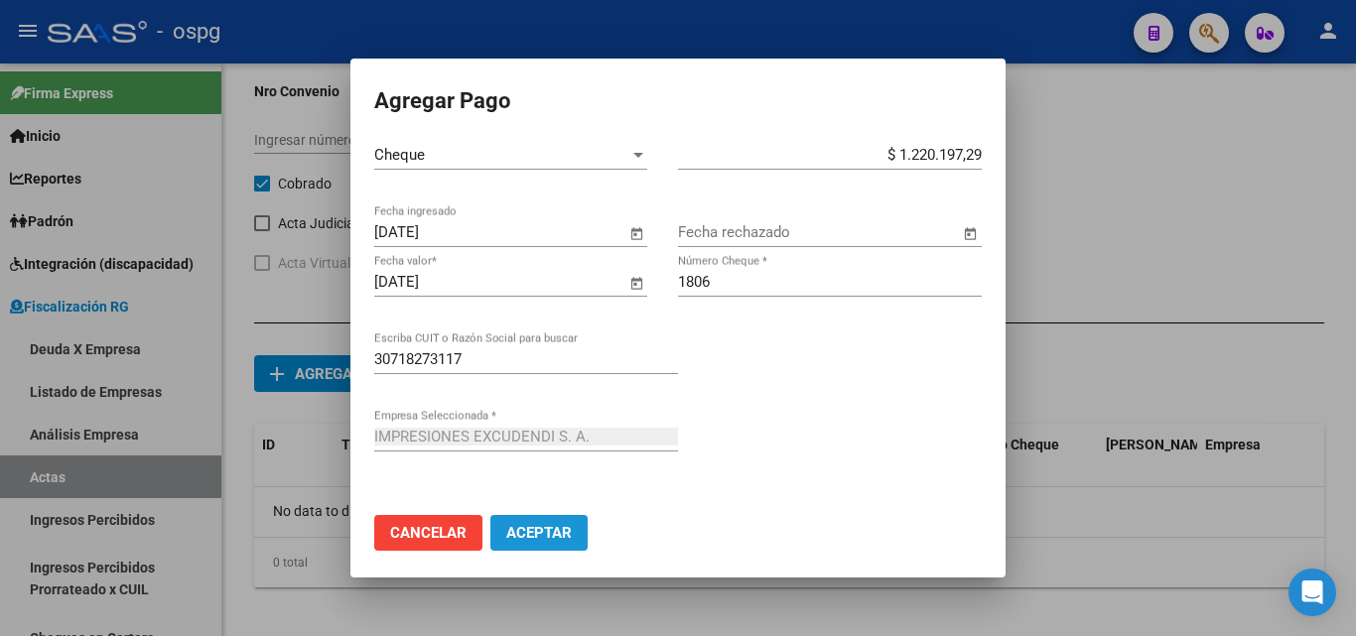
click at [551, 529] on span "Aceptar" at bounding box center [538, 533] width 65 height 18
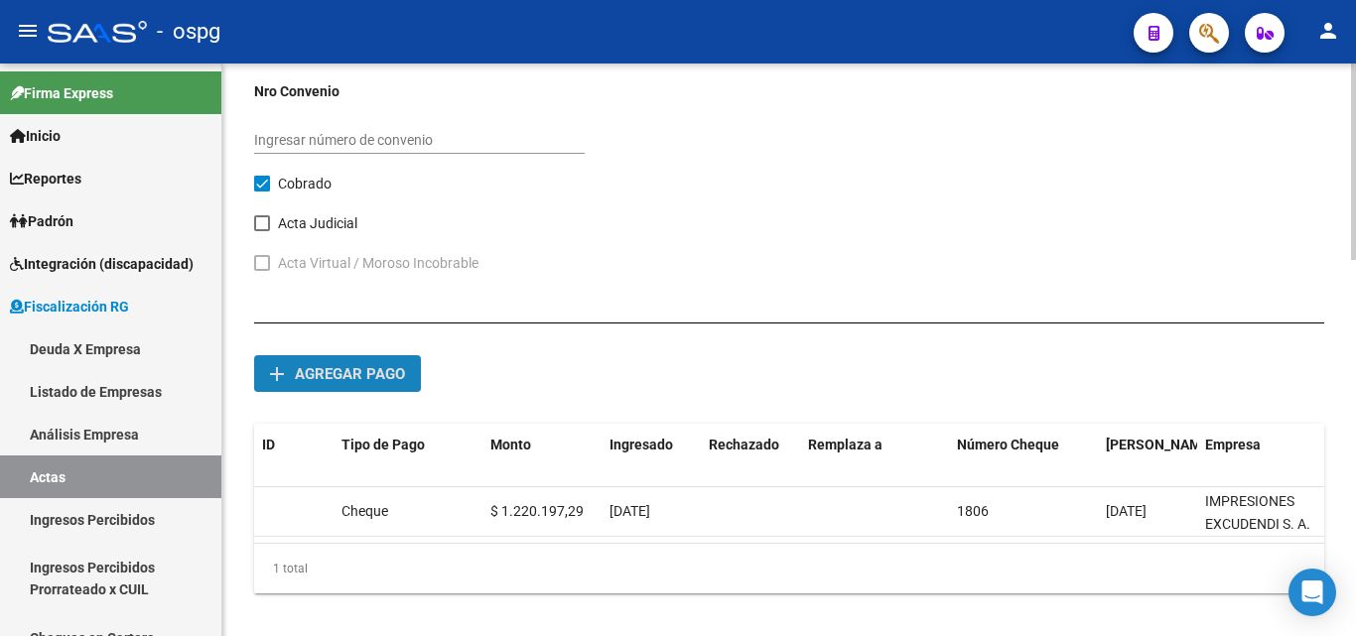
click at [355, 368] on span "Agregar pago" at bounding box center [350, 374] width 110 height 18
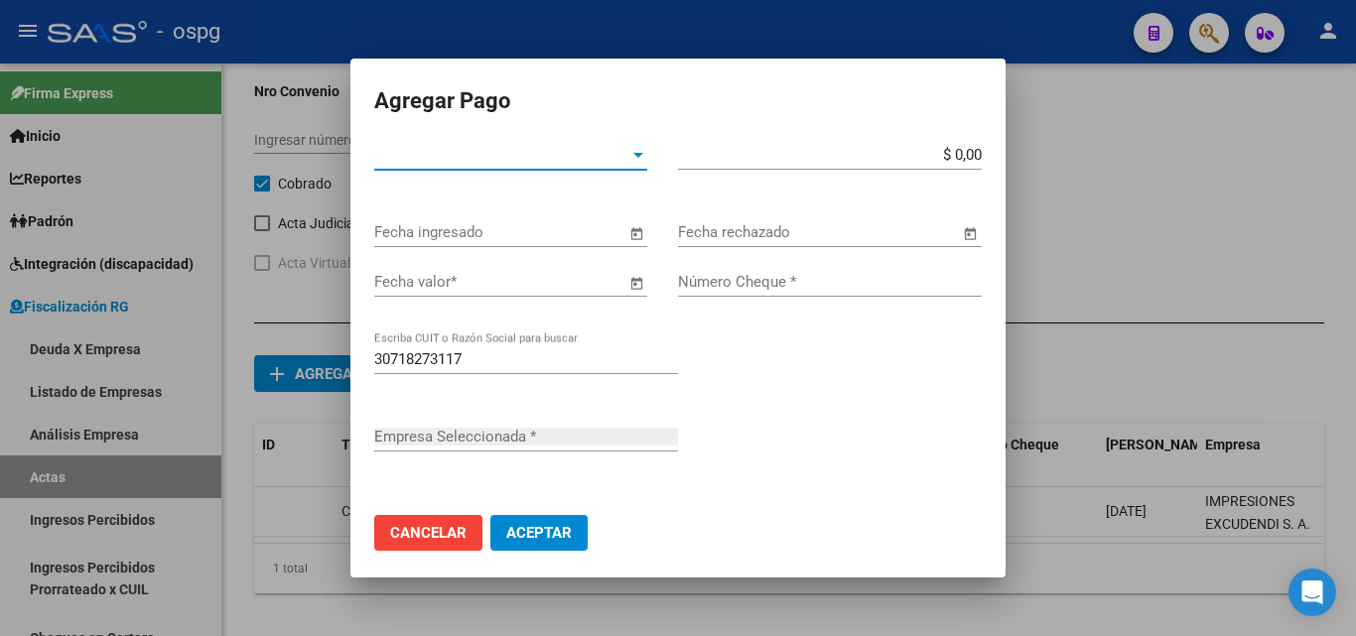
type input "IMPRESIONES EXCUDENDI S. A."
click at [629, 161] on div at bounding box center [638, 155] width 18 height 16
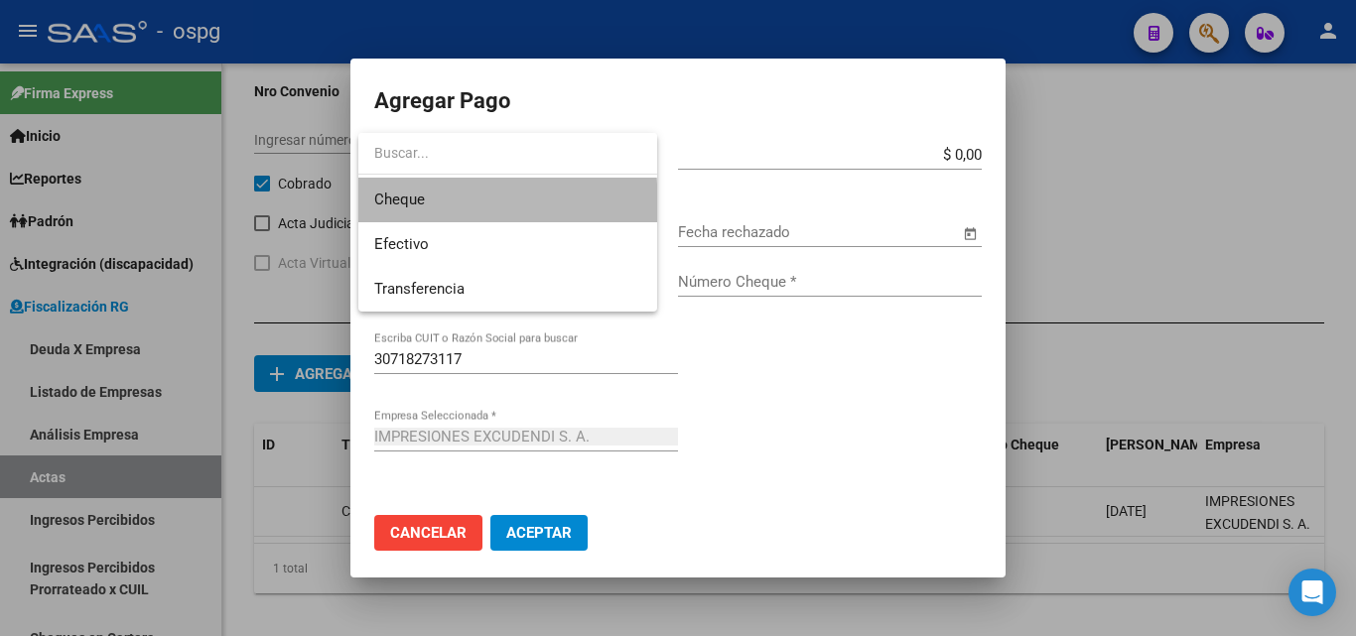
click at [489, 208] on span "Cheque" at bounding box center [507, 200] width 267 height 45
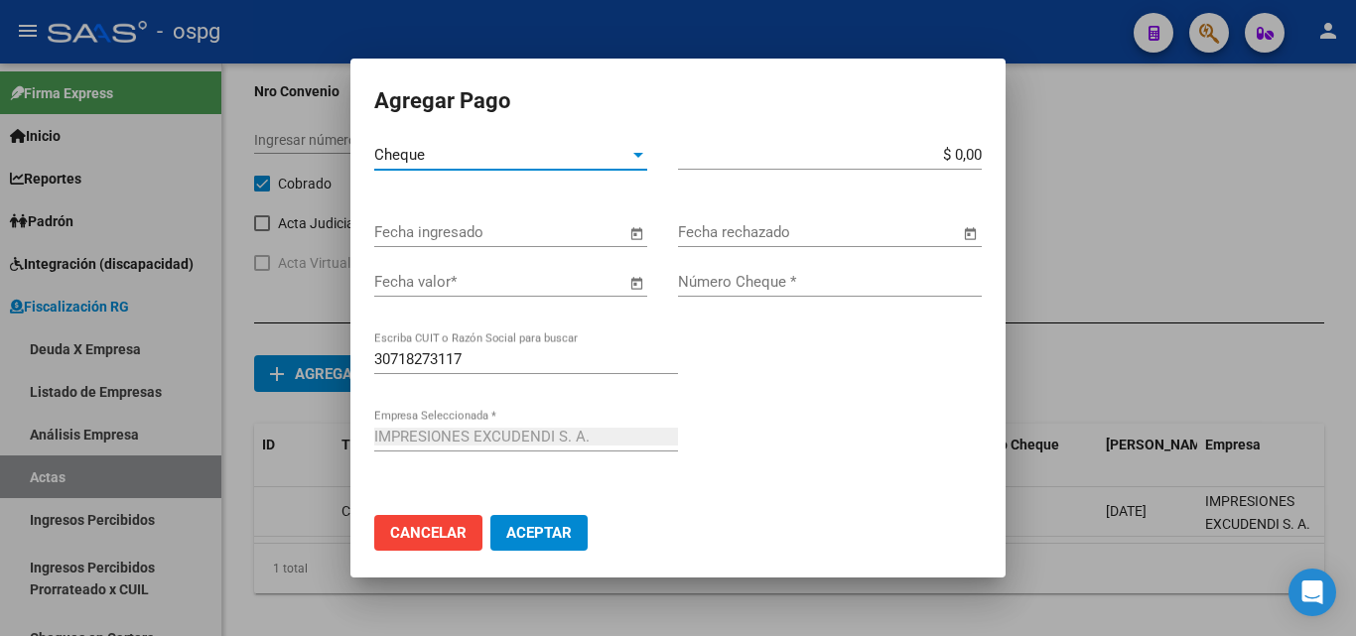
click at [959, 154] on input "$ 0,00" at bounding box center [830, 155] width 304 height 18
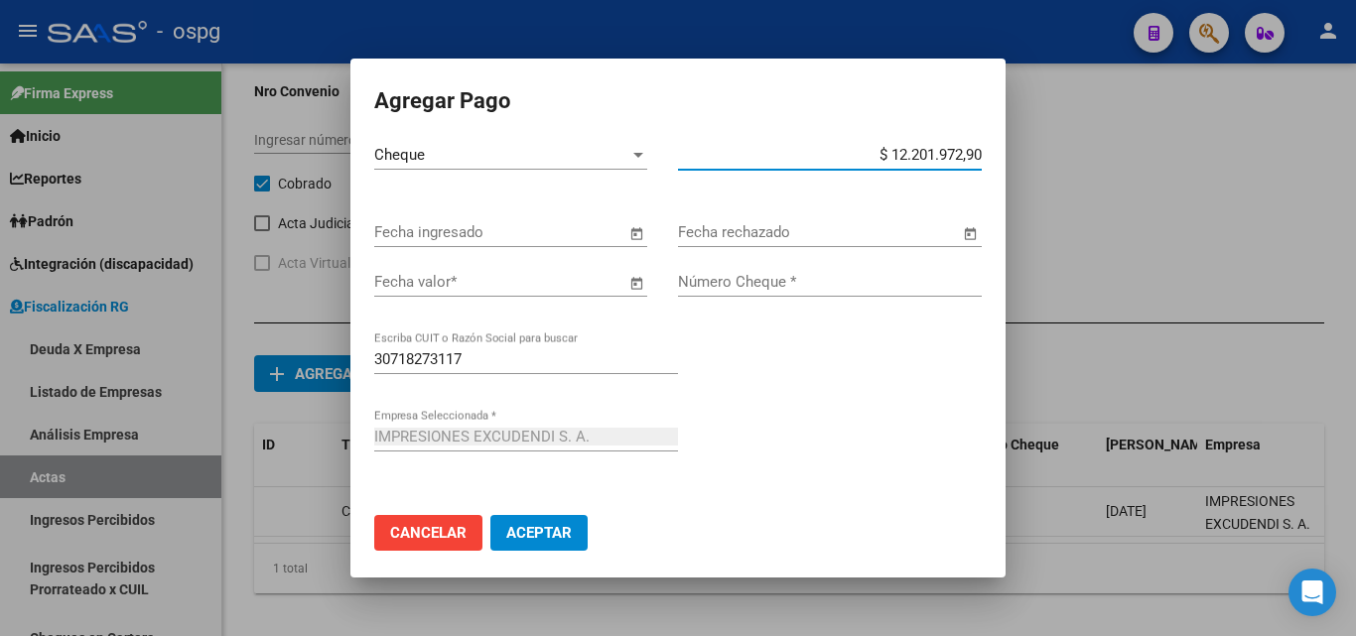
type input "$ 1.220.197,29"
click at [627, 240] on span "Open calendar" at bounding box center [636, 233] width 48 height 48
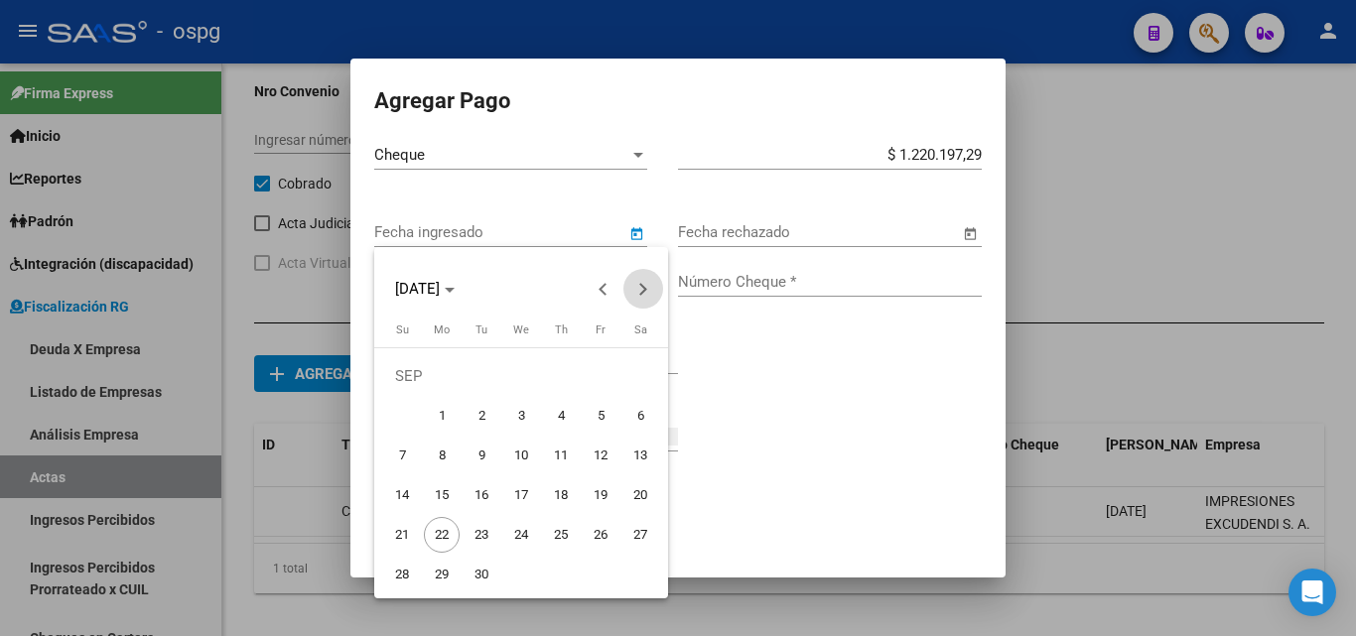
click at [642, 285] on button "Next month" at bounding box center [643, 289] width 40 height 40
click at [637, 502] on span "25" at bounding box center [640, 495] width 36 height 36
type input "[DATE]"
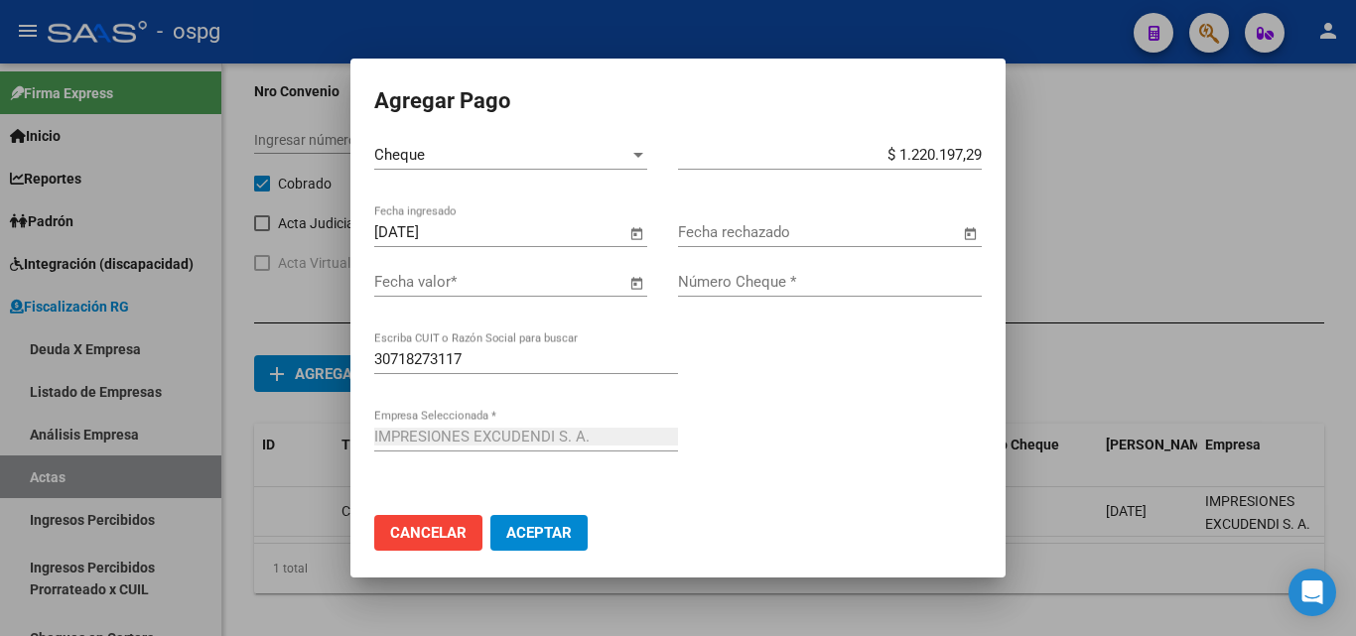
click at [624, 278] on span "Open calendar" at bounding box center [636, 283] width 48 height 48
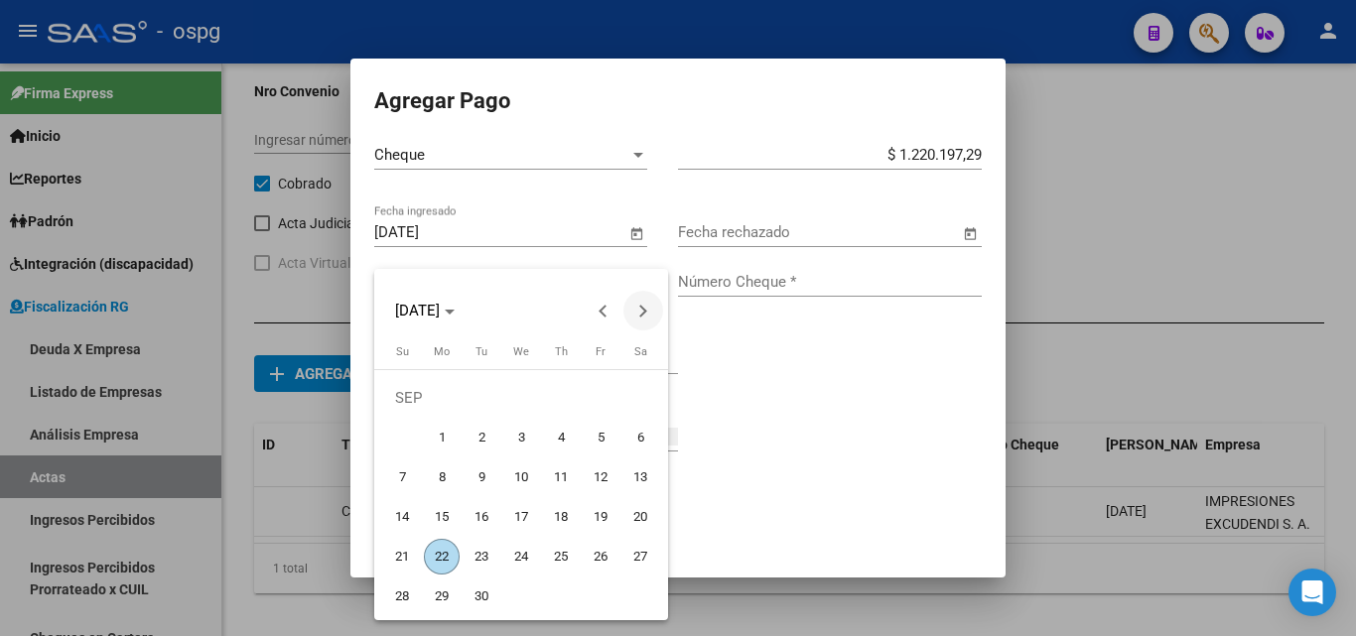
click at [644, 313] on button "Next month" at bounding box center [643, 311] width 40 height 40
click at [631, 513] on span "25" at bounding box center [640, 517] width 36 height 36
type input "[DATE]"
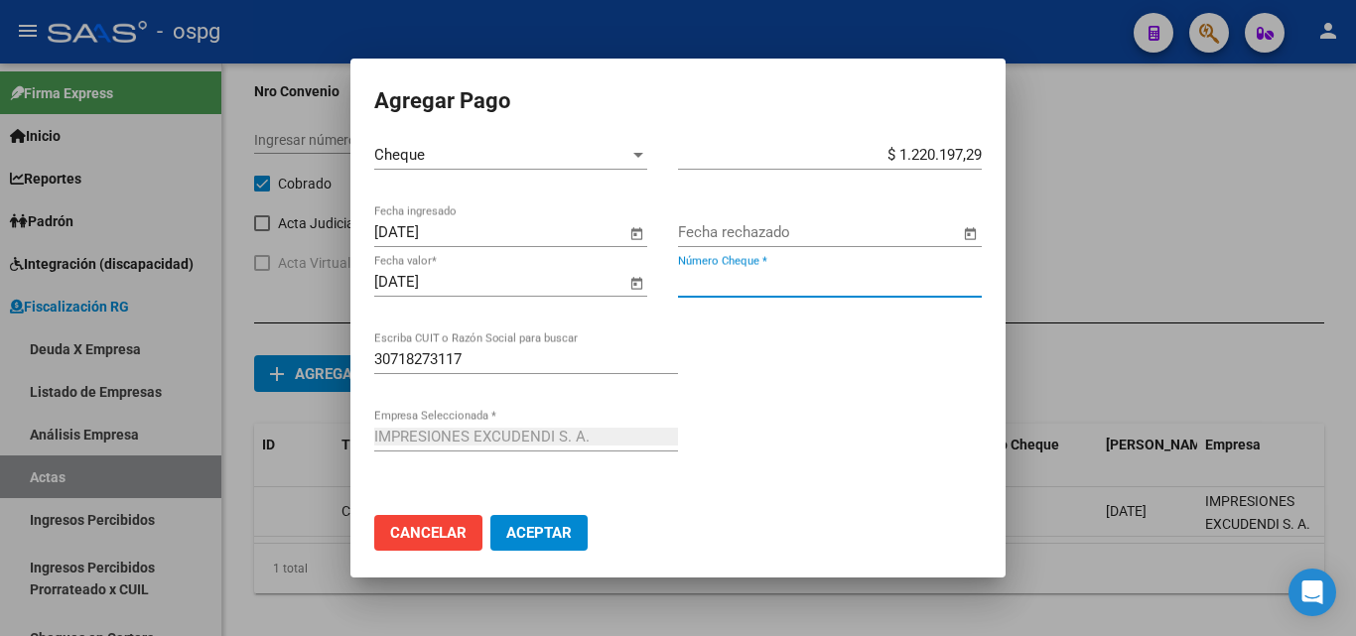
click at [747, 283] on input "Número Cheque *" at bounding box center [830, 282] width 304 height 18
type input "1807"
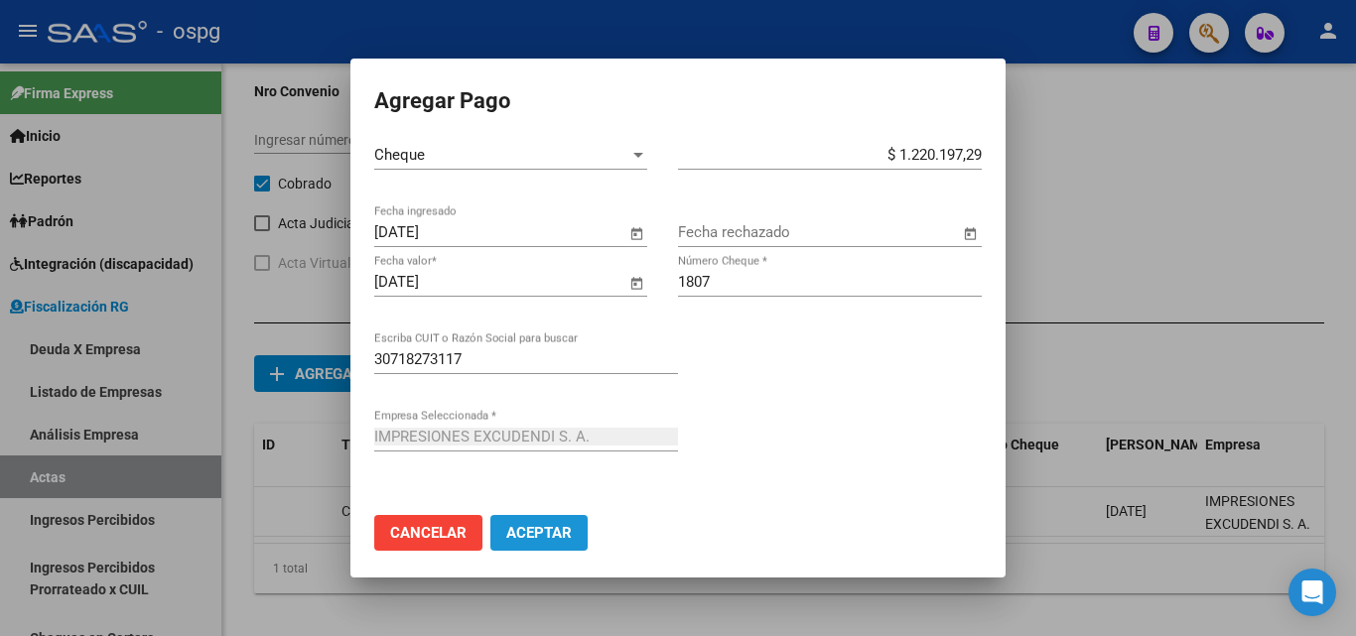
click at [551, 539] on span "Aceptar" at bounding box center [538, 533] width 65 height 18
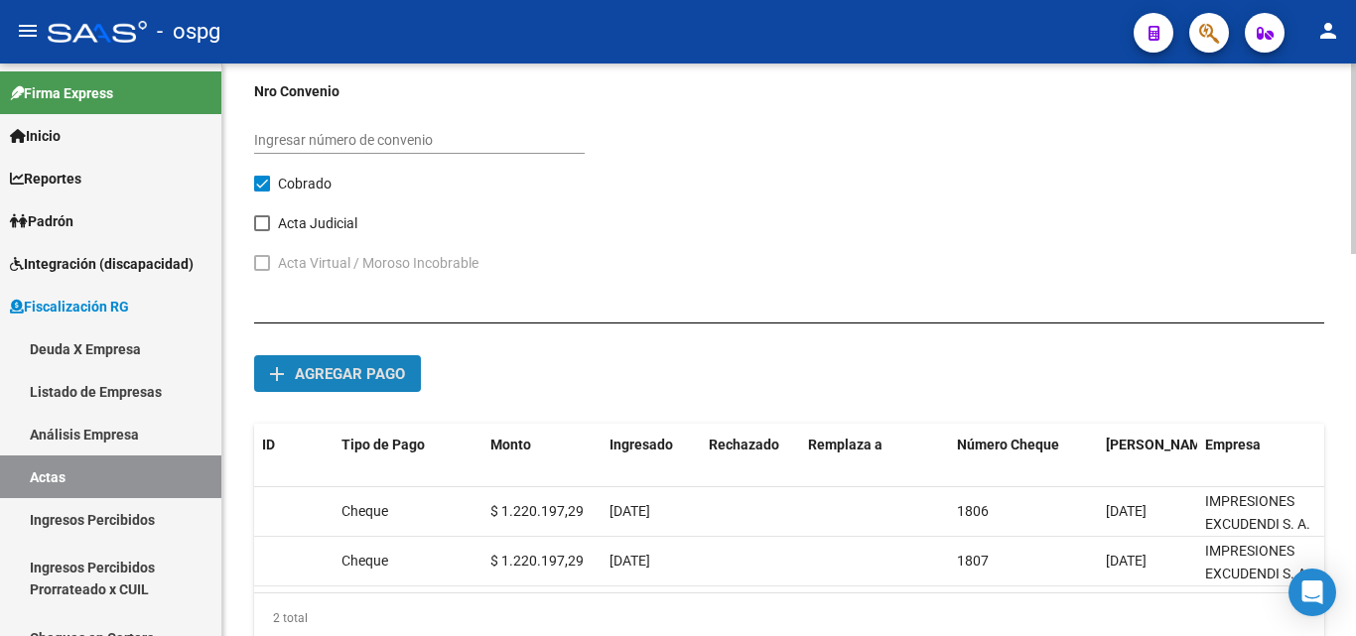
click at [371, 385] on button "add Agregar pago" at bounding box center [337, 373] width 167 height 37
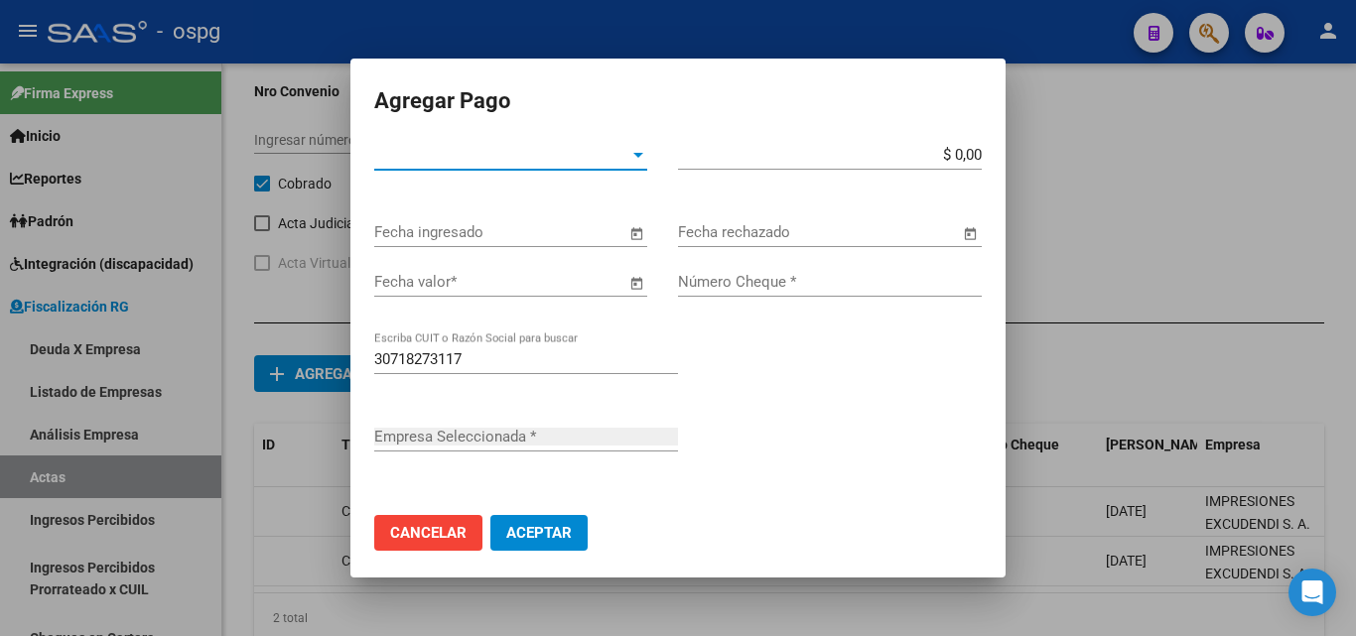
type input "IMPRESIONES EXCUDENDI S. A."
click at [629, 158] on div at bounding box center [638, 155] width 18 height 16
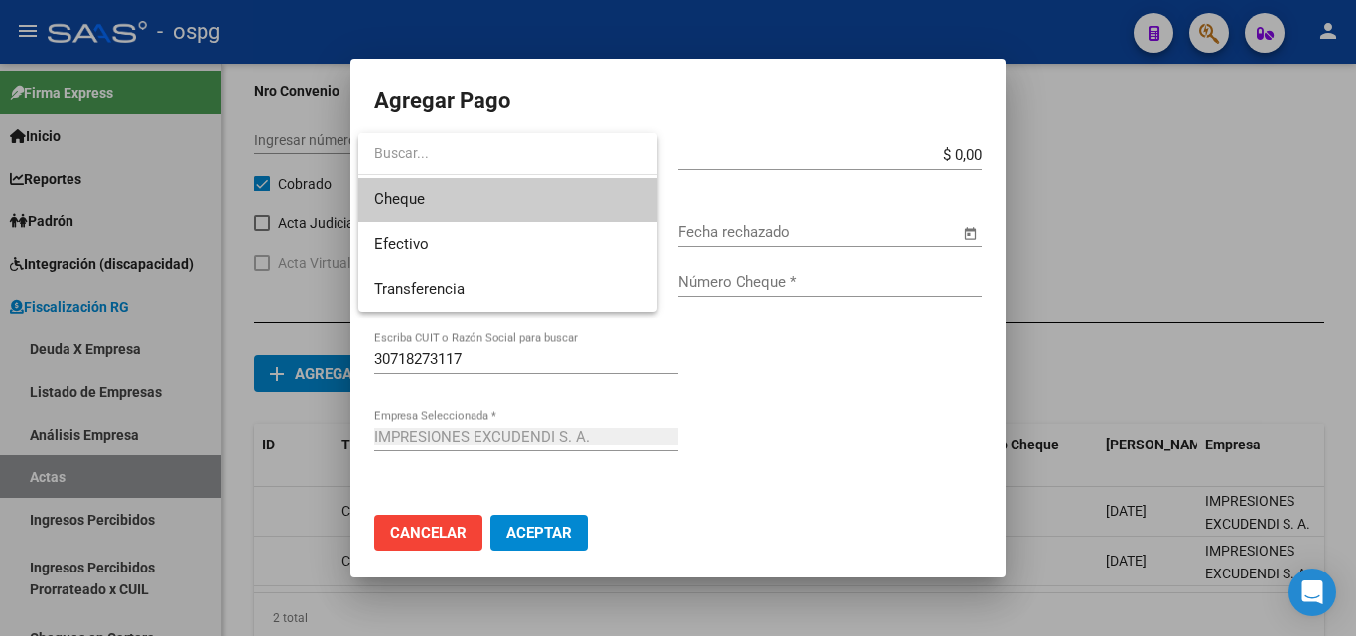
click at [510, 200] on span "Cheque" at bounding box center [507, 200] width 267 height 45
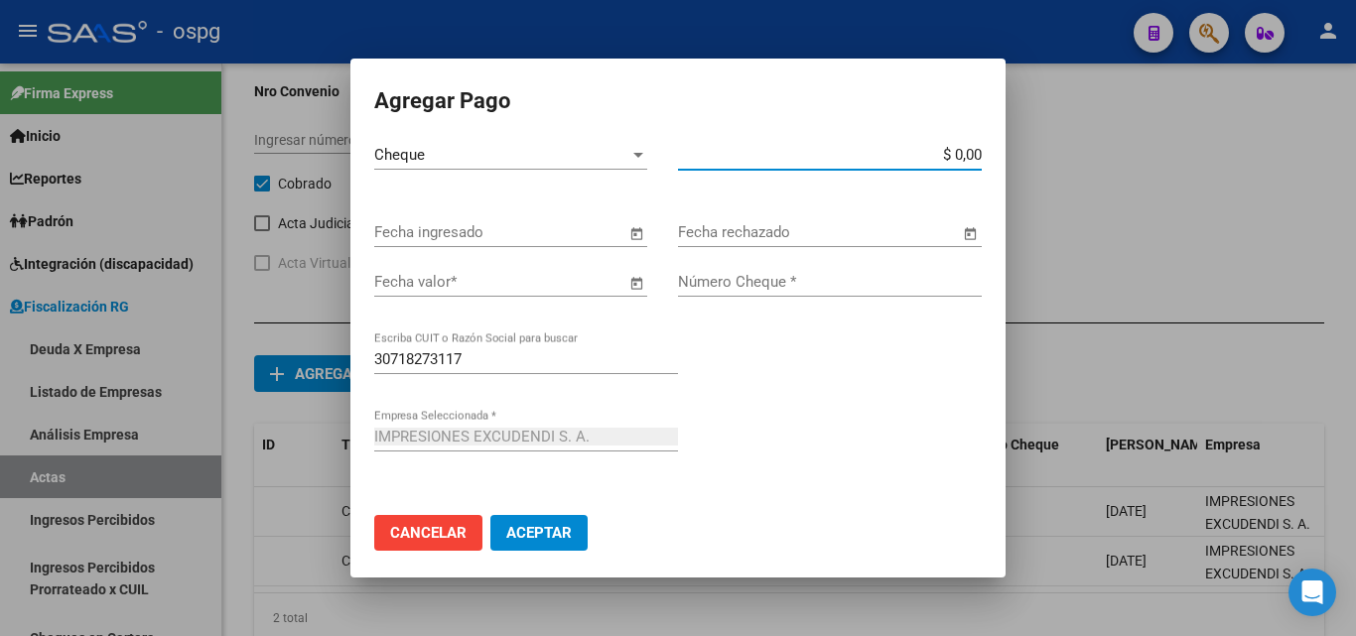
click at [959, 153] on input "$ 0,00" at bounding box center [830, 155] width 304 height 18
type input "$ 1.220.197,29"
click at [624, 230] on span "Open calendar" at bounding box center [636, 233] width 48 height 48
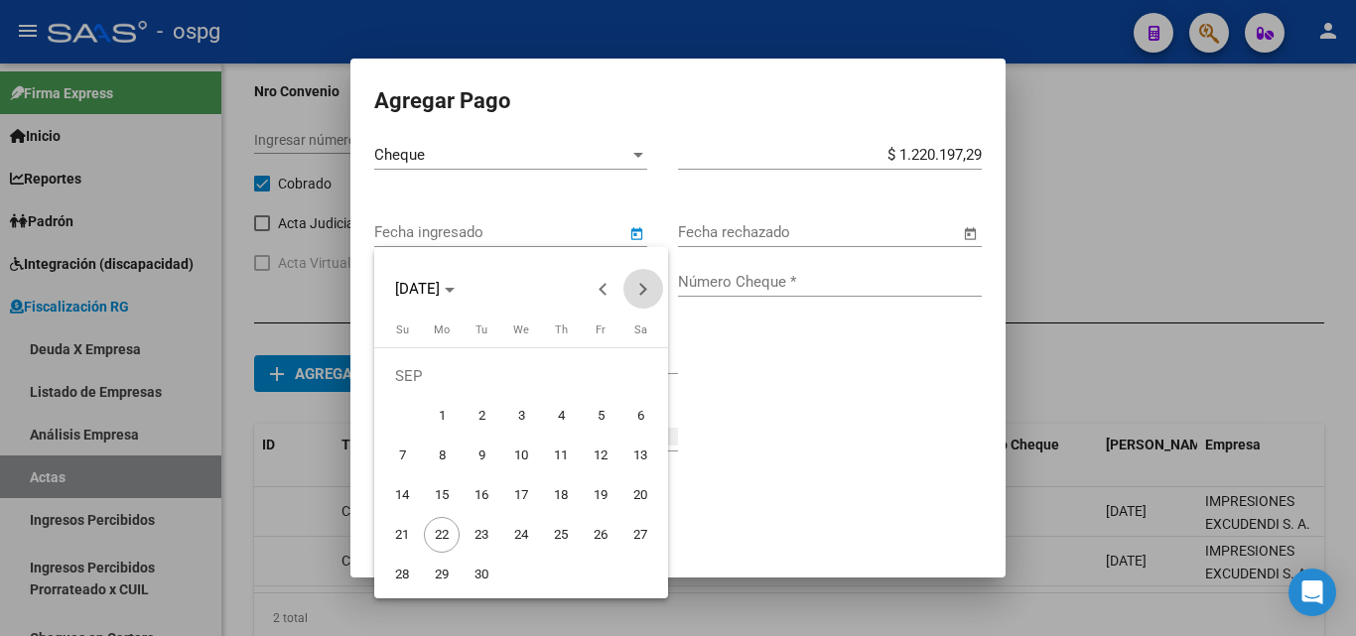
click at [652, 295] on span "Next month" at bounding box center [643, 289] width 40 height 40
click at [484, 465] on span "11" at bounding box center [481, 456] width 36 height 36
type input "[DATE]"
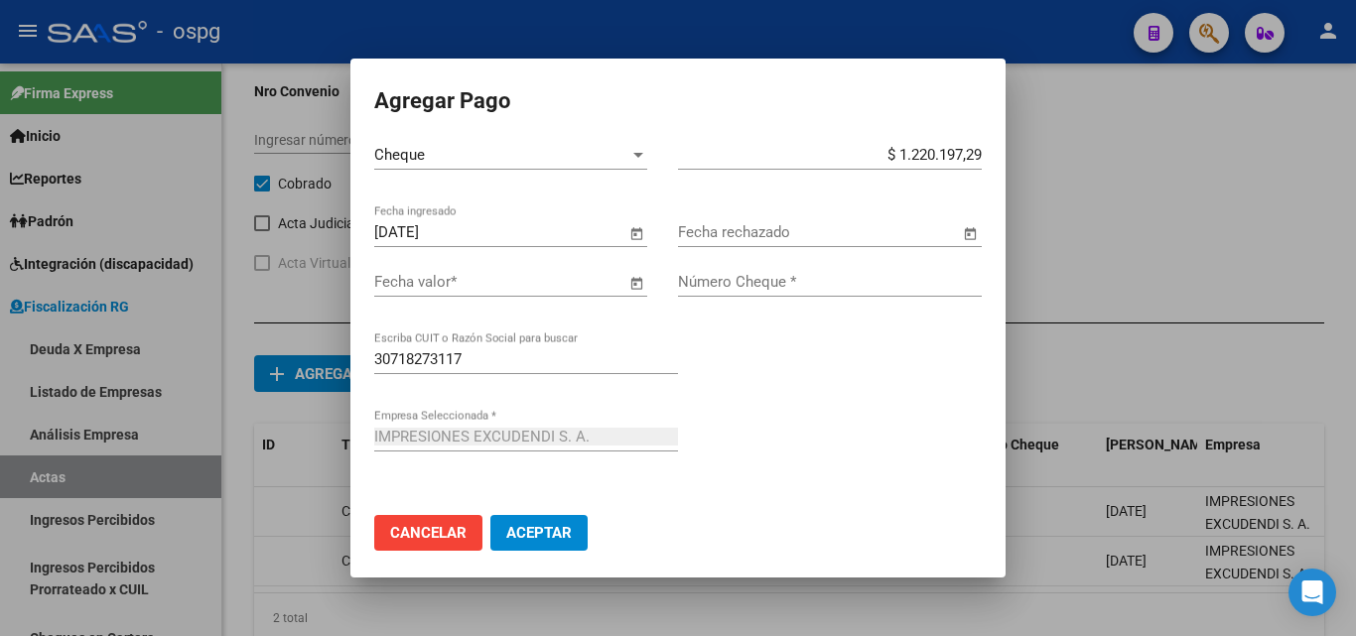
click at [630, 283] on span "Open calendar" at bounding box center [636, 283] width 48 height 48
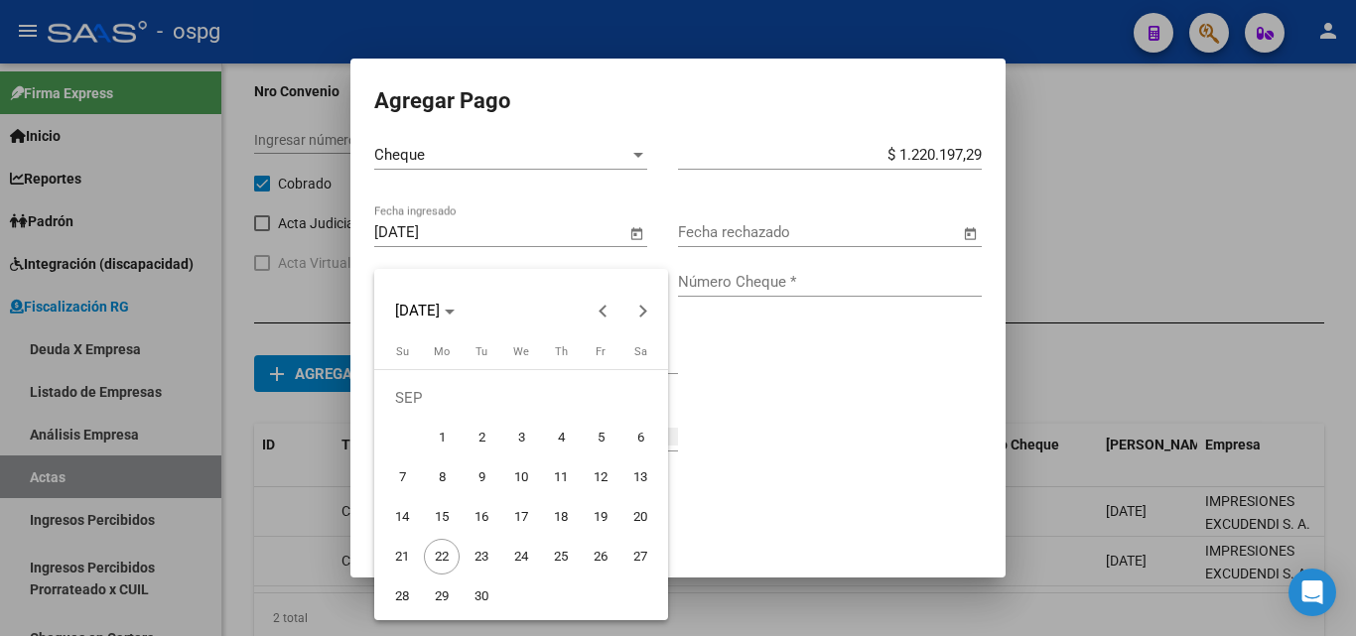
click at [779, 395] on div at bounding box center [678, 318] width 1356 height 636
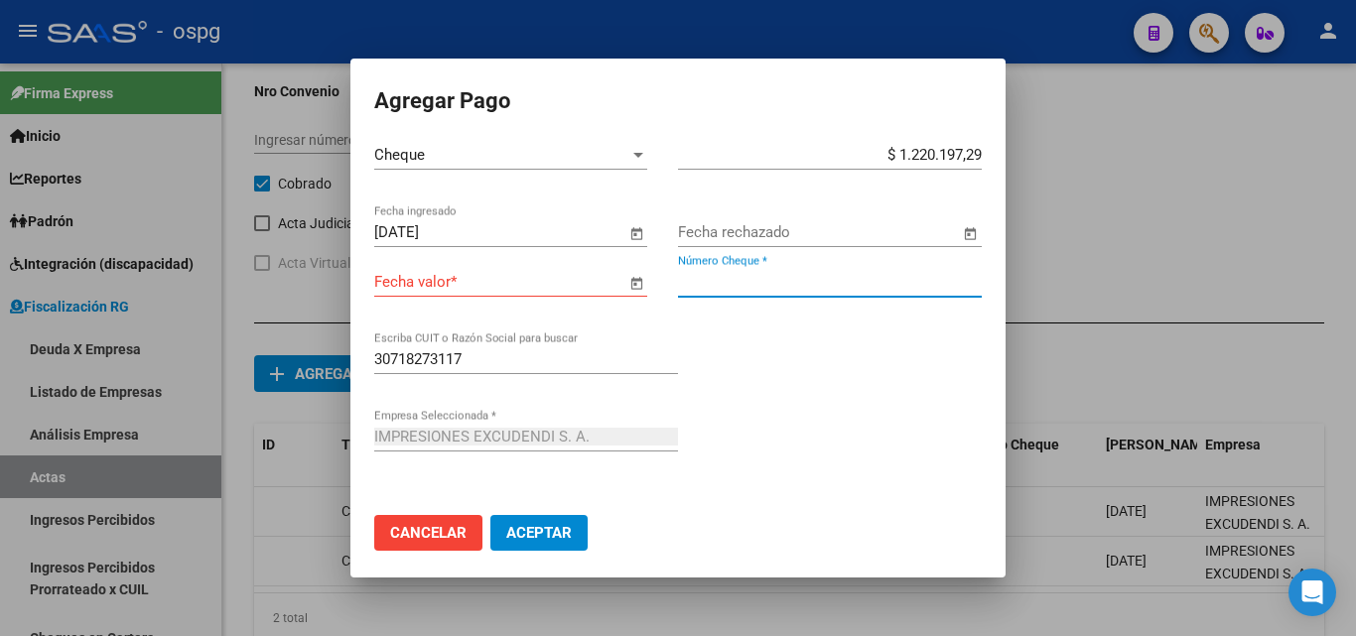
click at [760, 280] on input "Número Cheque *" at bounding box center [830, 282] width 304 height 18
type input "1809"
click at [629, 288] on span "Open calendar" at bounding box center [636, 283] width 48 height 48
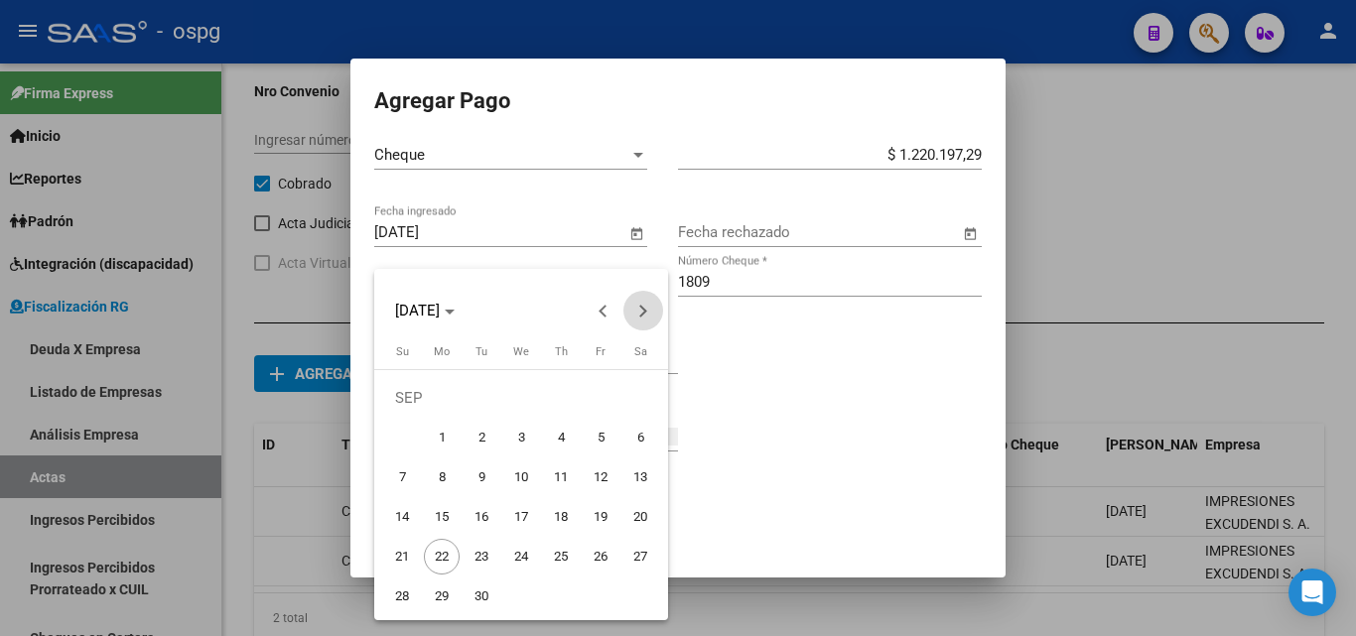
click at [649, 315] on span "Next month" at bounding box center [643, 311] width 40 height 40
click at [485, 479] on span "11" at bounding box center [481, 477] width 36 height 36
type input "[DATE]"
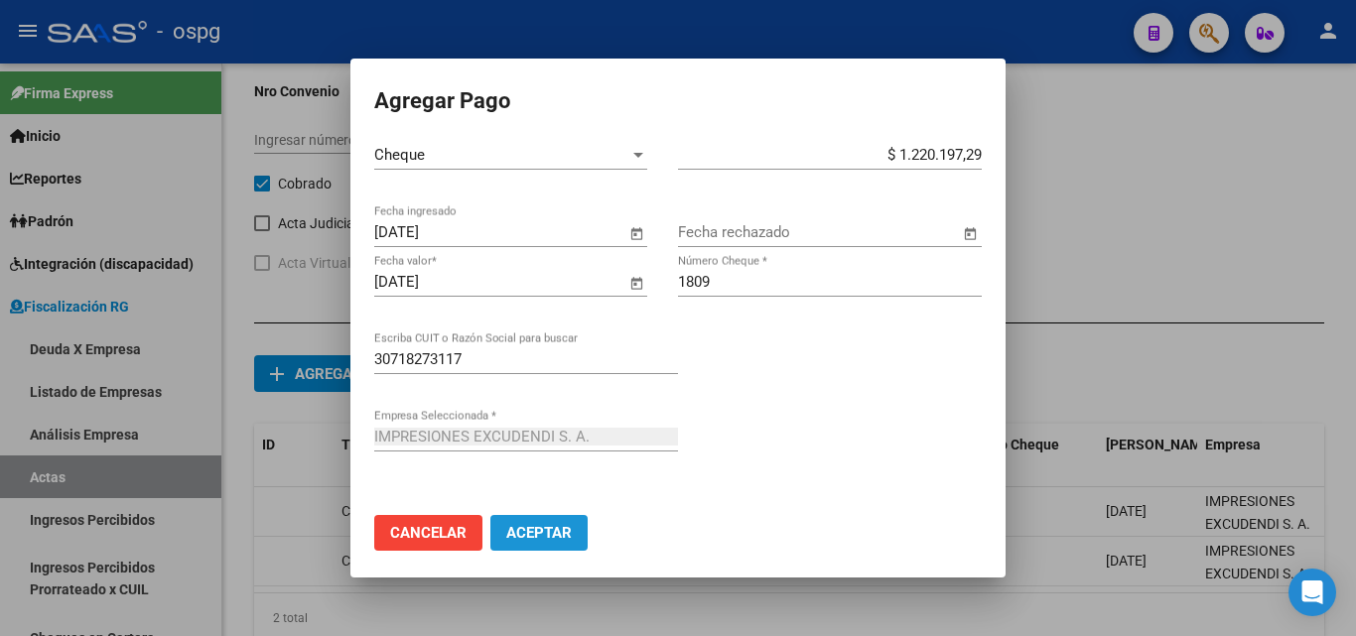
click at [565, 532] on span "Aceptar" at bounding box center [538, 533] width 65 height 18
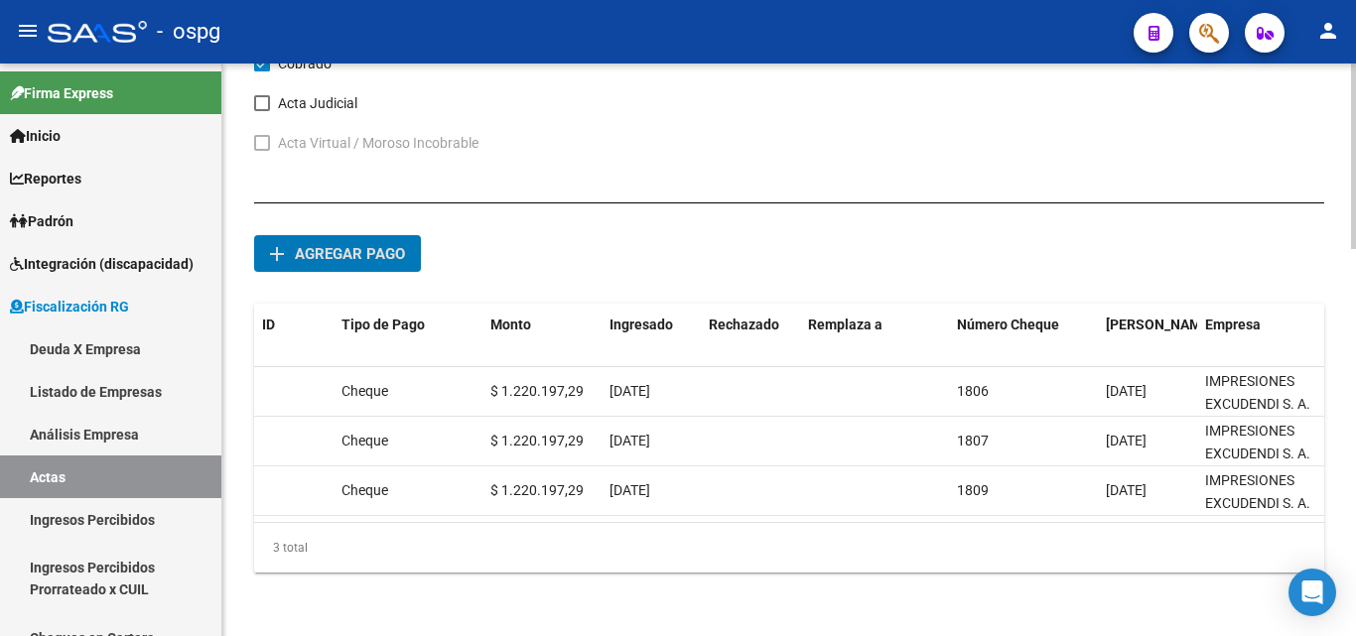
scroll to position [1194, 0]
click at [367, 245] on span "Agregar pago" at bounding box center [350, 254] width 110 height 18
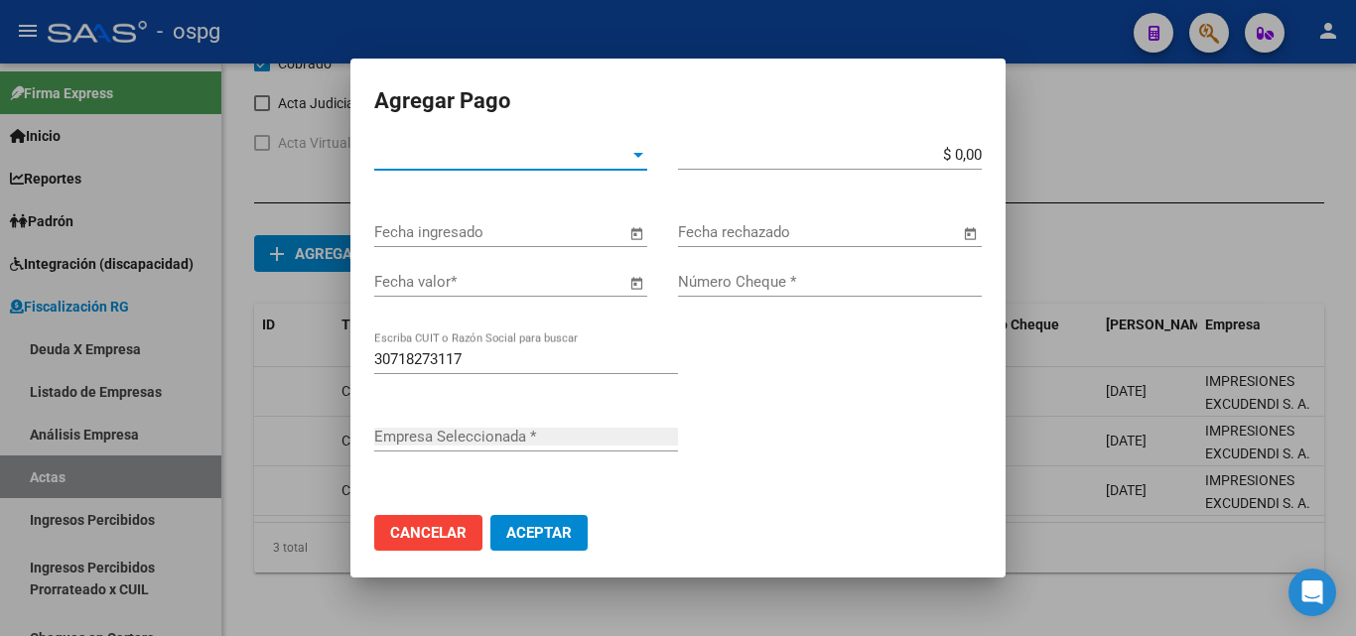
type input "IMPRESIONES EXCUDENDI S. A."
click at [633, 155] on div at bounding box center [638, 155] width 10 height 5
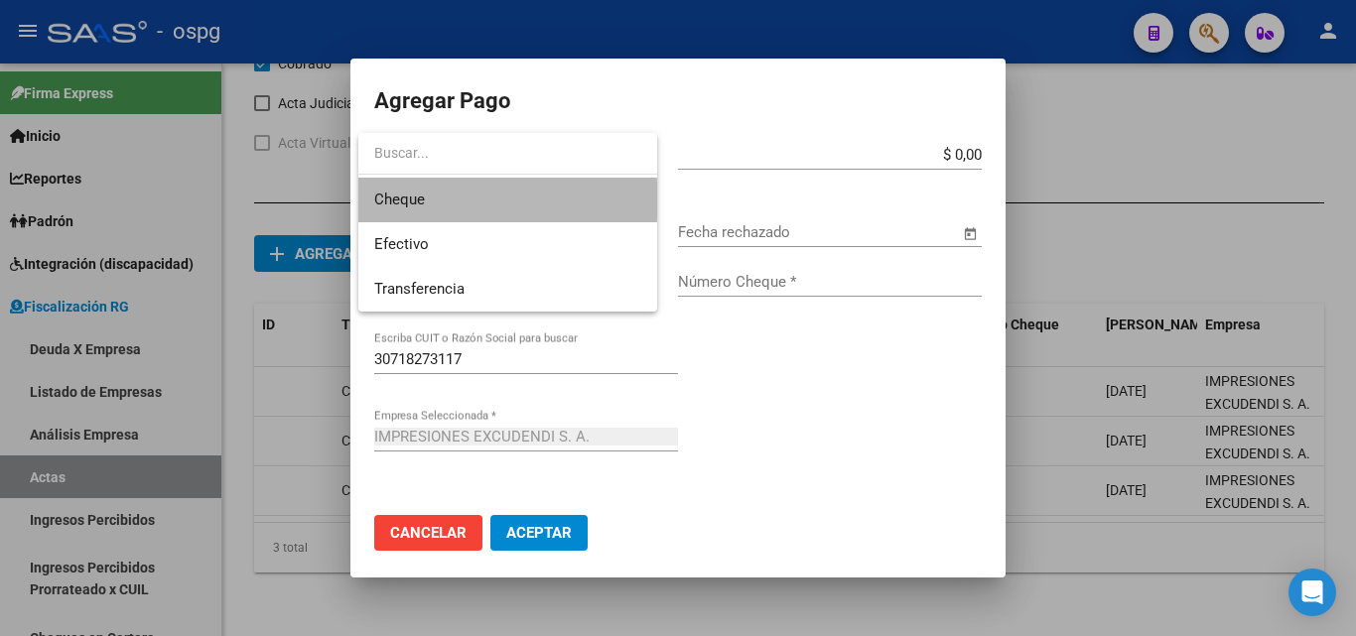
click at [474, 200] on span "Cheque" at bounding box center [507, 200] width 267 height 45
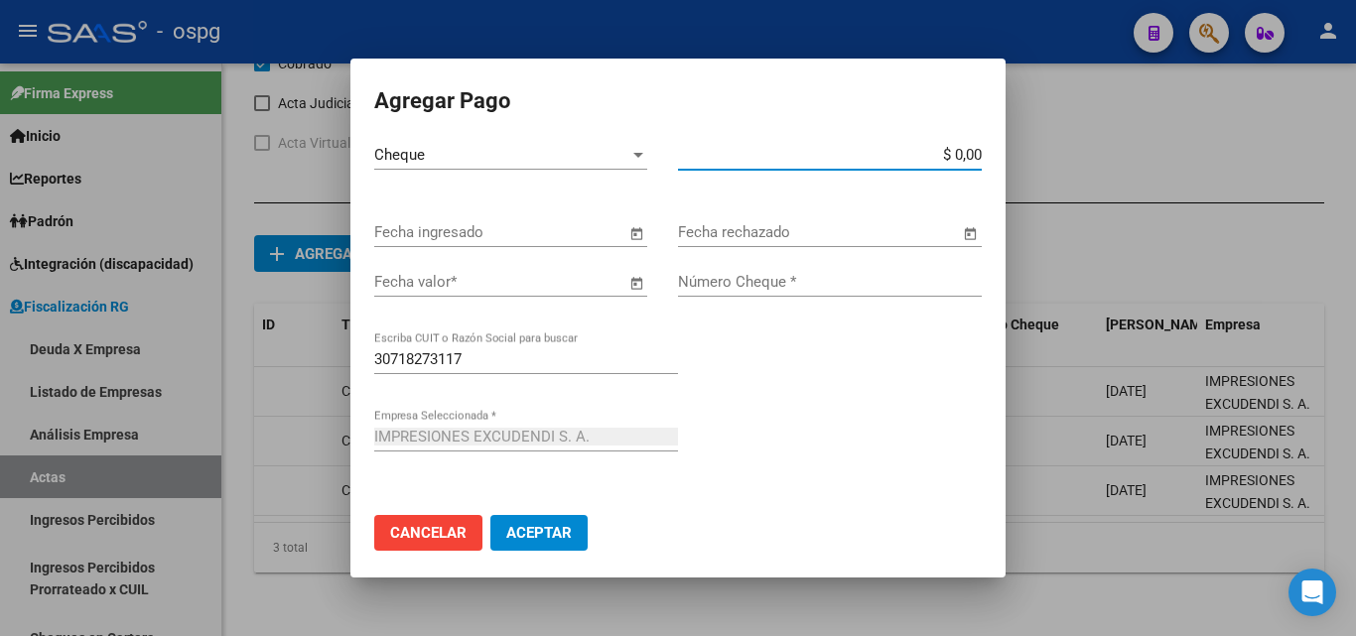
click at [959, 152] on input "$ 0,00" at bounding box center [830, 155] width 304 height 18
type input "$ 1.220.197,29"
click at [636, 239] on span "Open calendar" at bounding box center [636, 233] width 48 height 48
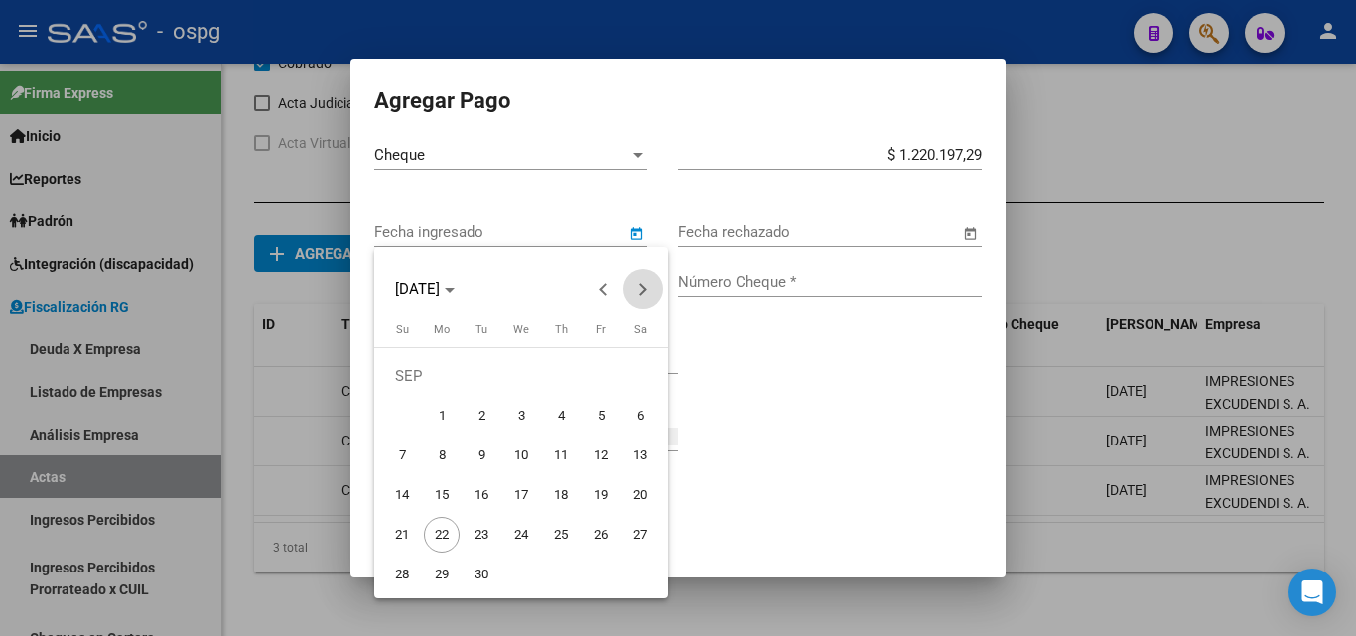
click at [643, 287] on button "Next month" at bounding box center [643, 289] width 40 height 40
click at [556, 541] on span "25" at bounding box center [561, 535] width 36 height 36
type input "[DATE]"
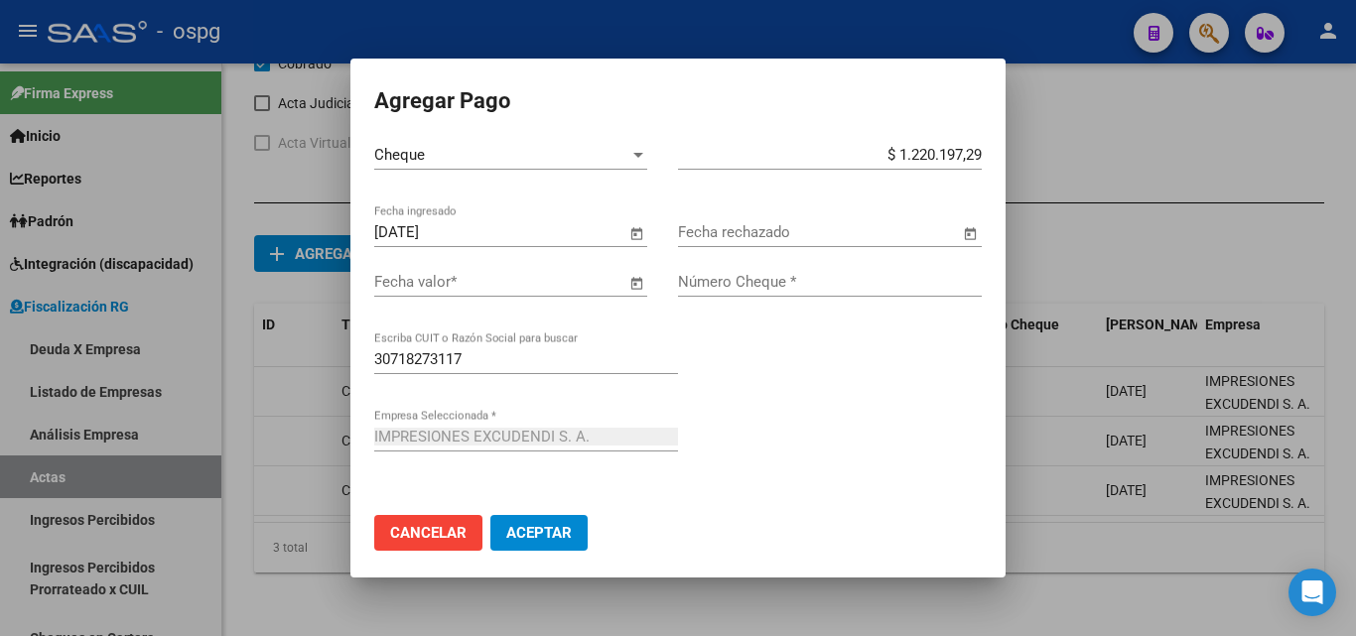
click at [624, 286] on span "Open calendar" at bounding box center [636, 283] width 48 height 48
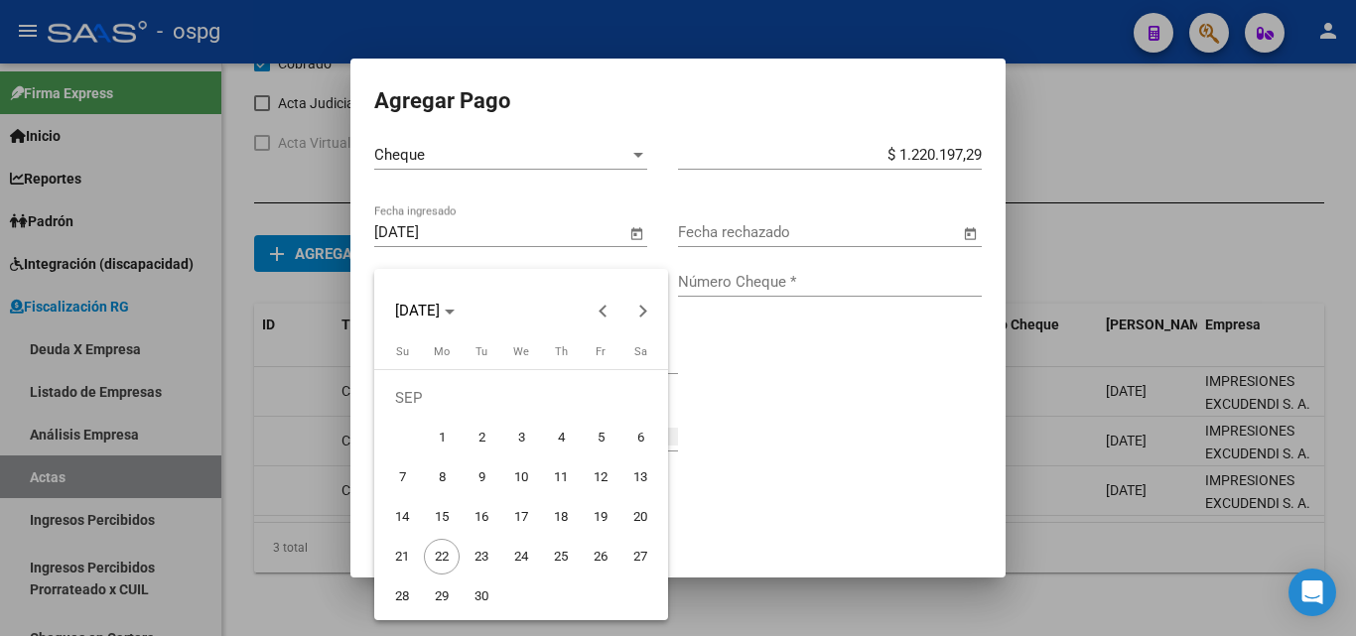
click at [561, 562] on span "25" at bounding box center [561, 557] width 36 height 36
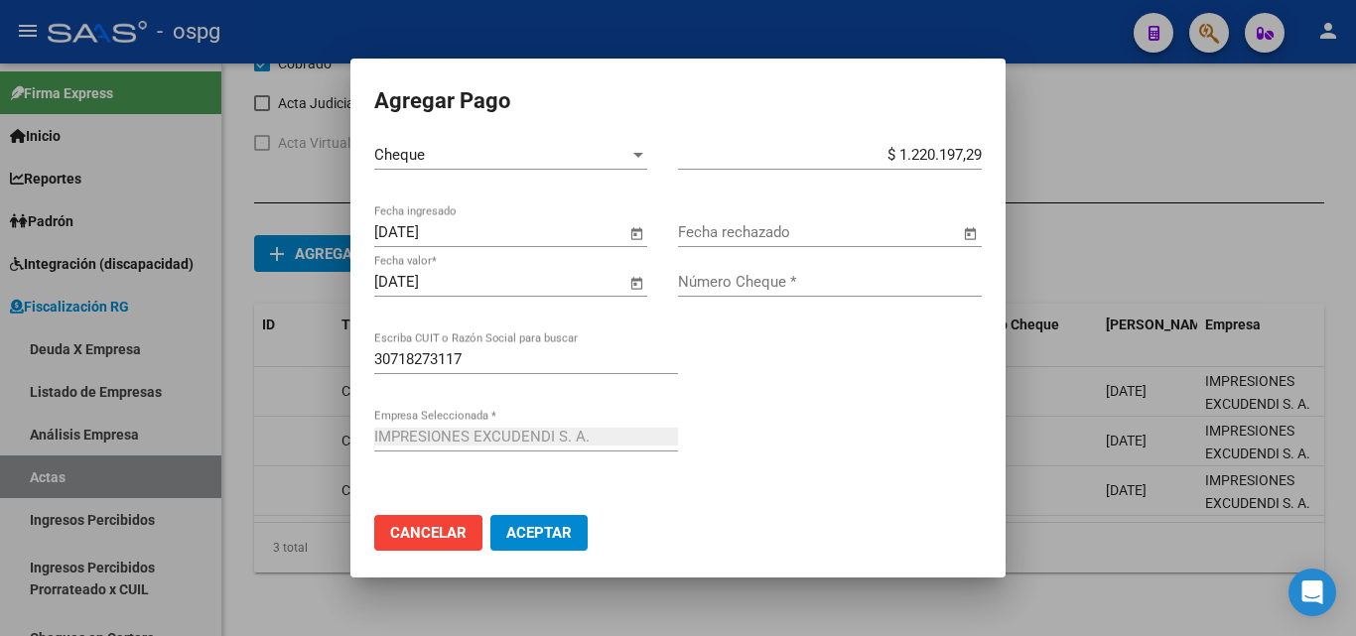
click at [630, 288] on span "Open calendar" at bounding box center [636, 283] width 48 height 48
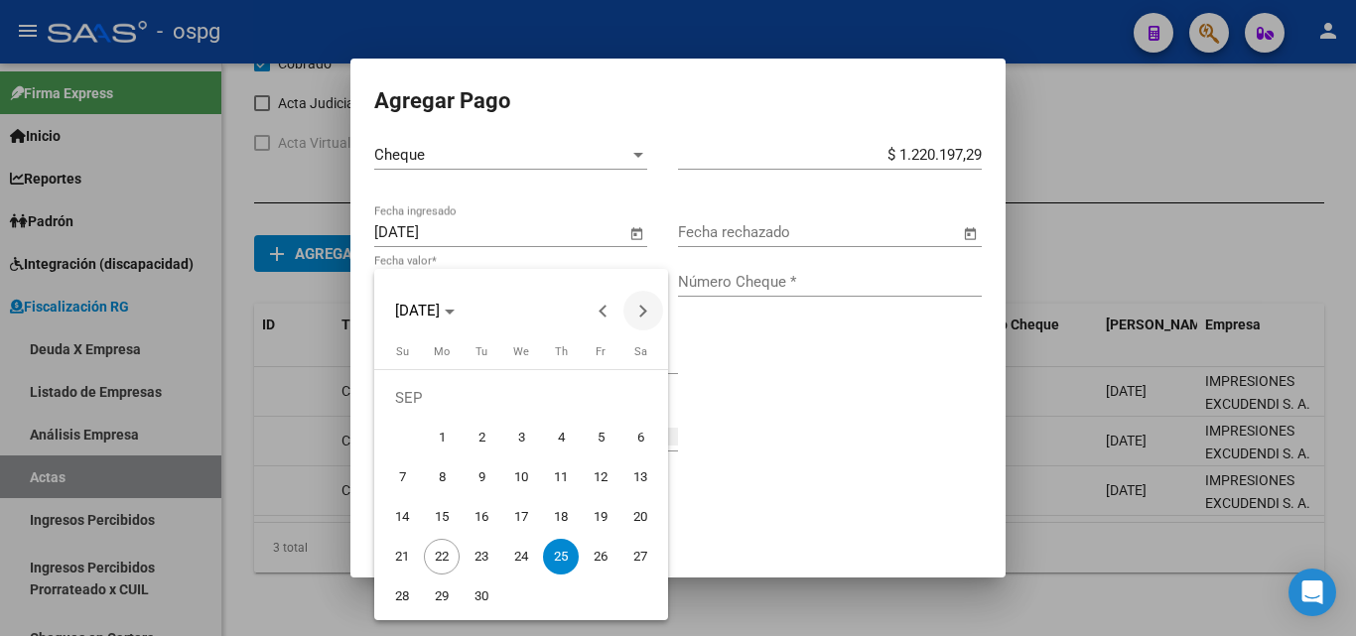
click at [634, 319] on span "Next month" at bounding box center [643, 311] width 40 height 40
click at [560, 560] on span "25" at bounding box center [561, 557] width 36 height 36
type input "[DATE]"
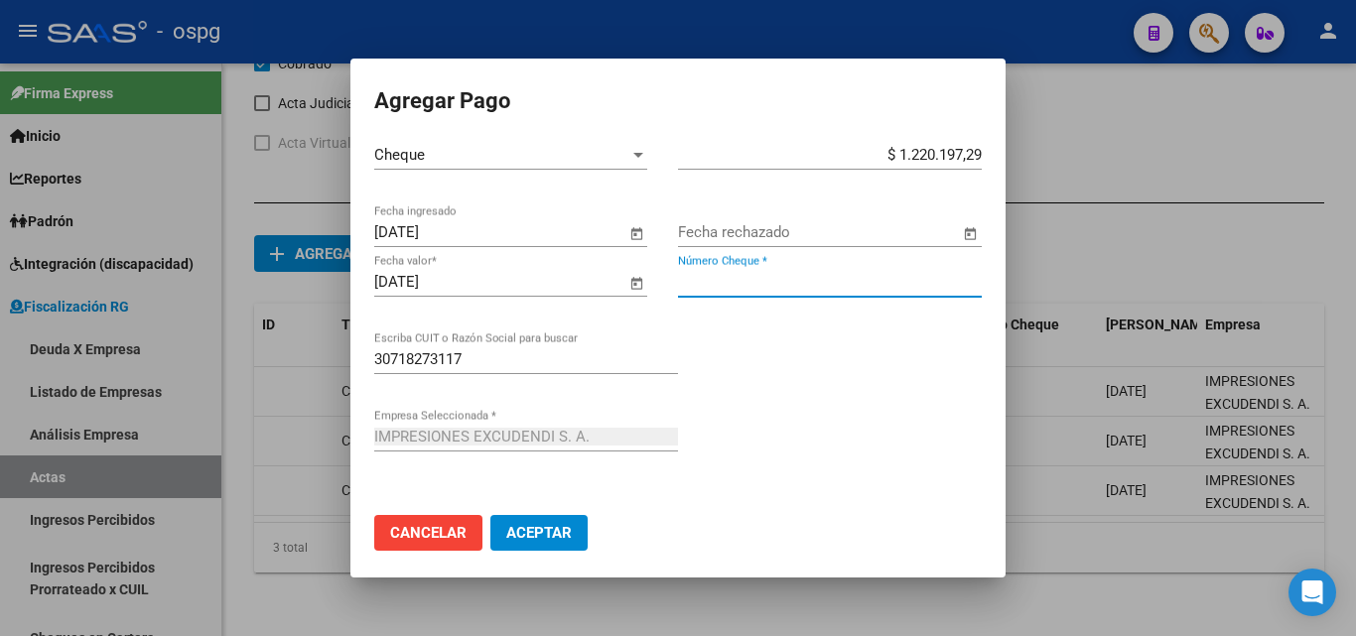
click at [760, 285] on input "Número Cheque *" at bounding box center [830, 282] width 304 height 18
type input "2"
type input "1809"
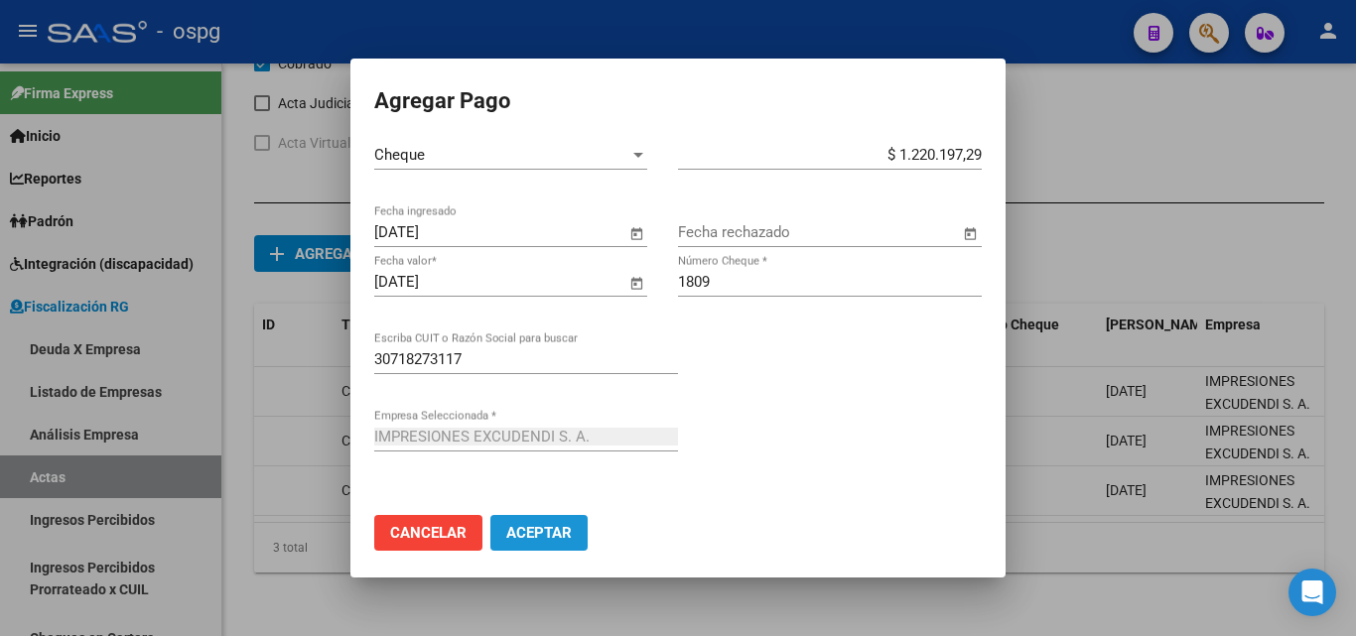
click at [550, 536] on span "Aceptar" at bounding box center [538, 533] width 65 height 18
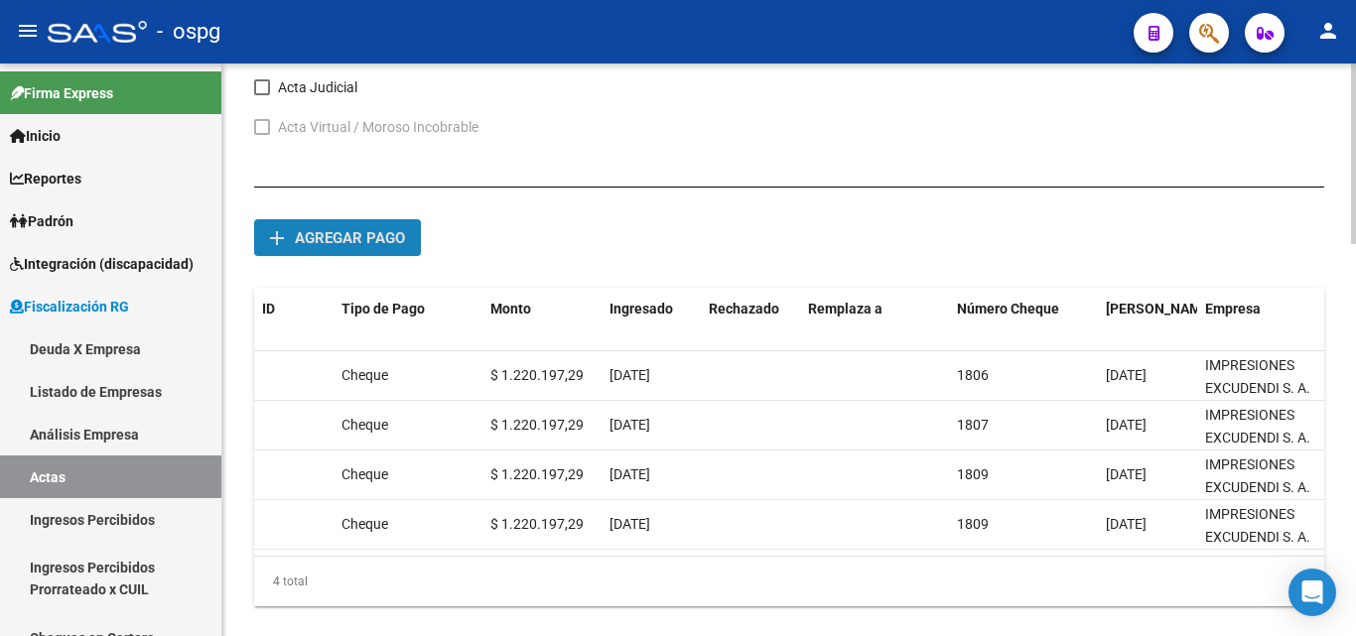
click at [358, 240] on span "Agregar pago" at bounding box center [350, 238] width 110 height 18
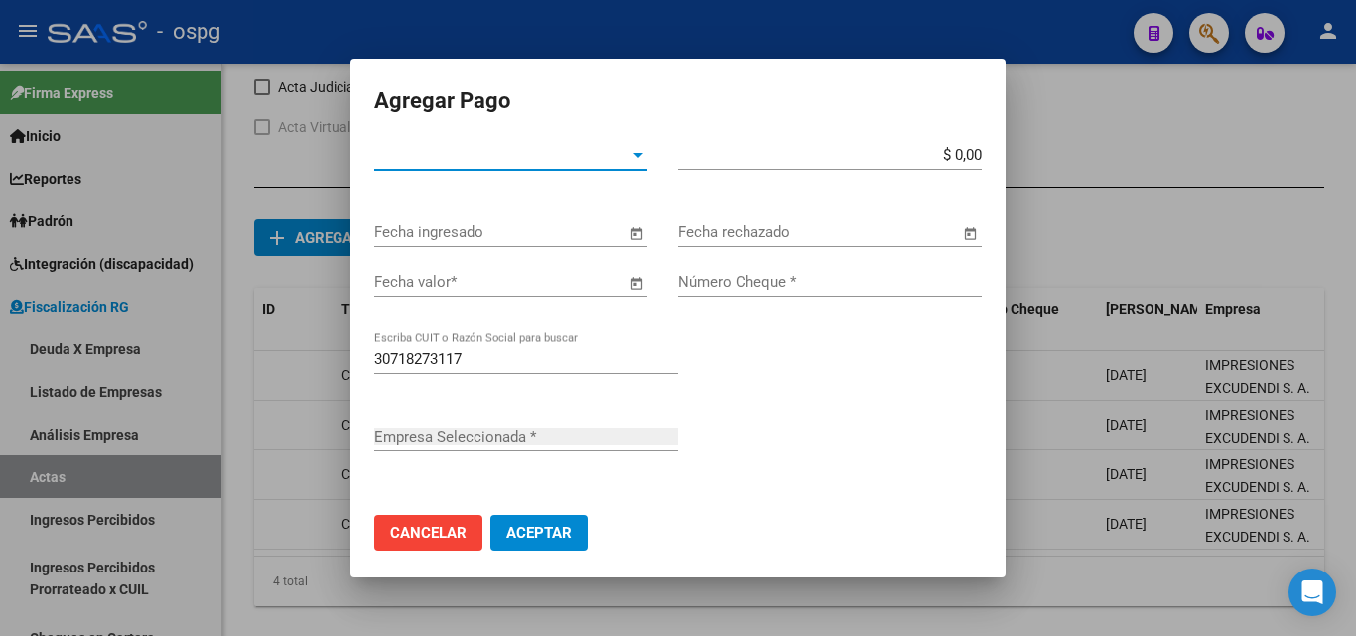
type input "IMPRESIONES EXCUDENDI S. A."
click at [633, 157] on div at bounding box center [638, 155] width 10 height 5
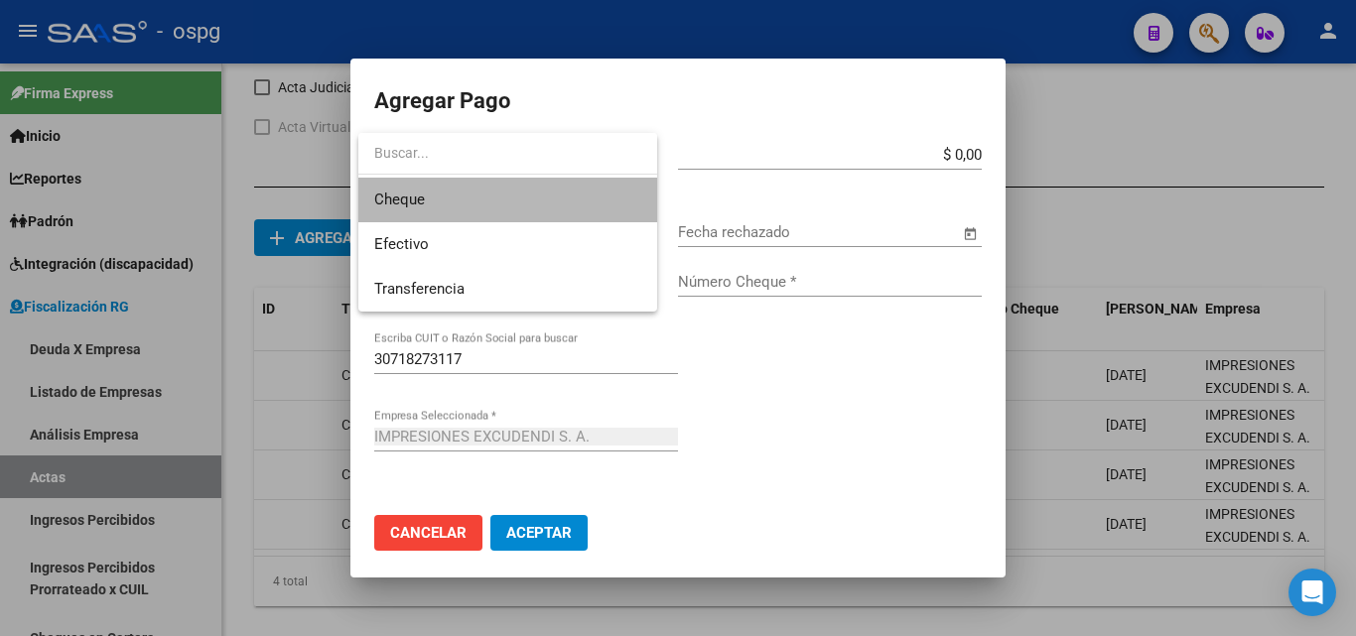
drag, startPoint x: 489, startPoint y: 197, endPoint x: 772, endPoint y: 183, distance: 283.2
click at [492, 197] on span "Cheque" at bounding box center [507, 200] width 267 height 45
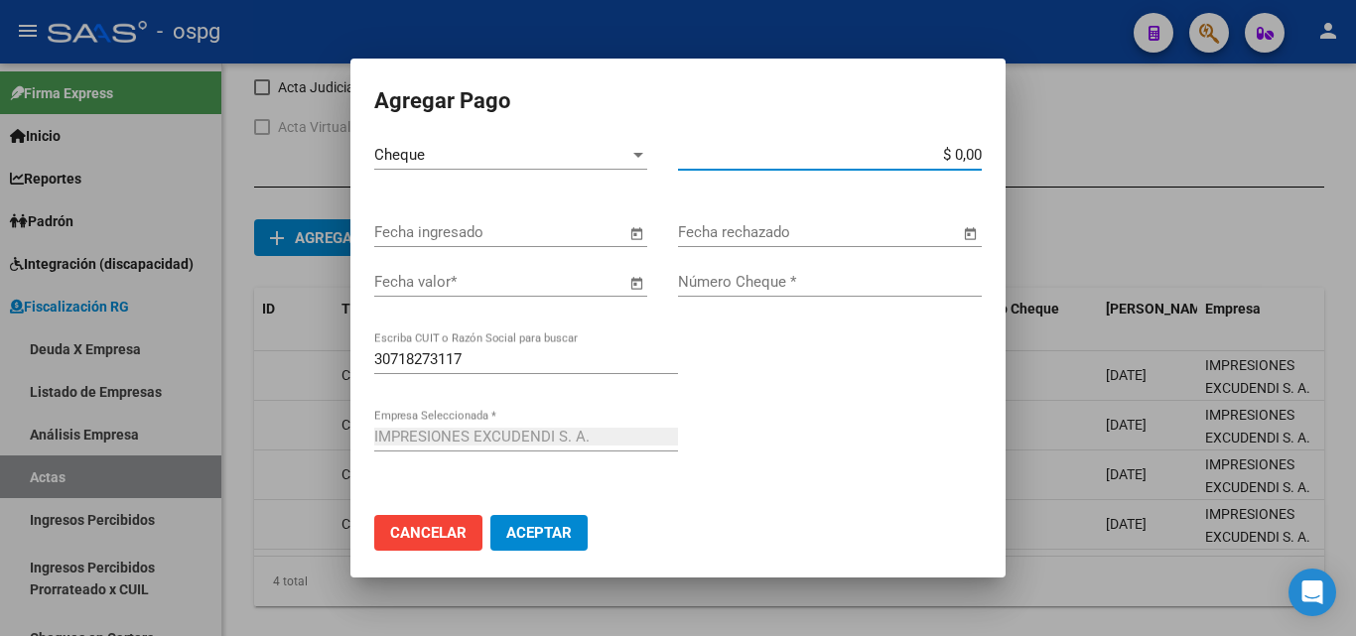
click at [958, 154] on input "$ 0,00" at bounding box center [830, 155] width 304 height 18
type input "$ 1.220.197,29"
click at [636, 229] on span "Open calendar" at bounding box center [636, 233] width 48 height 48
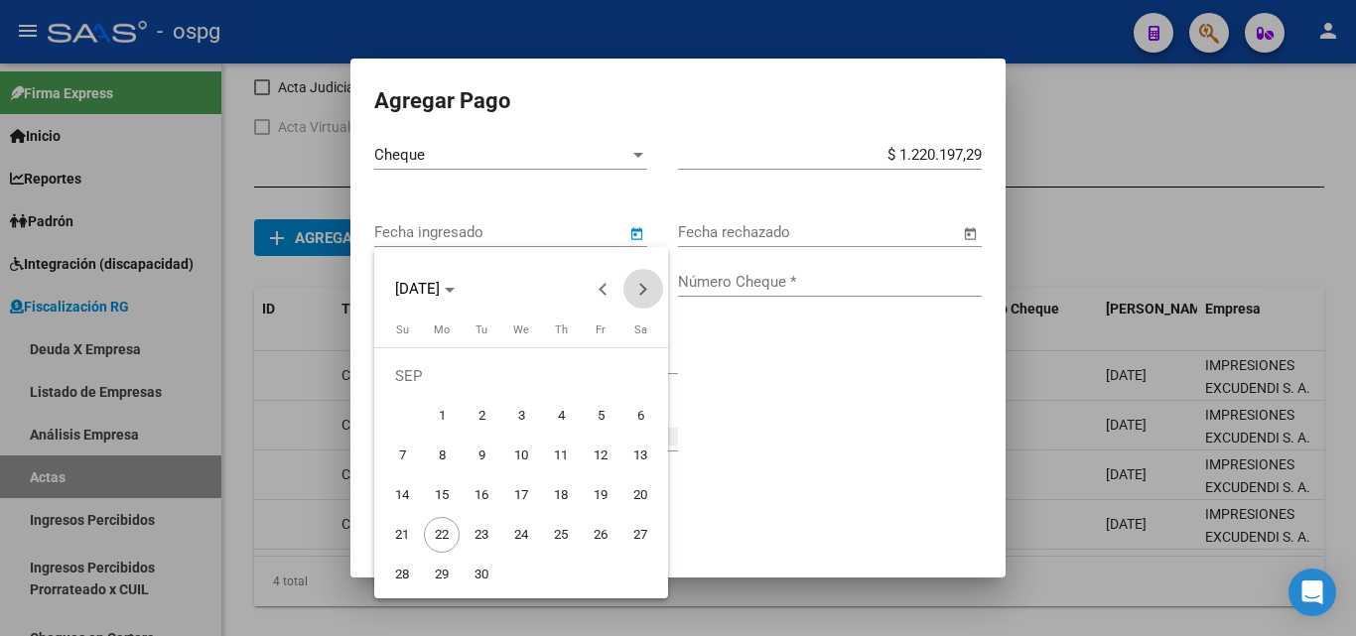
click at [638, 284] on button "Next month" at bounding box center [643, 289] width 40 height 40
click at [633, 283] on span "Next month" at bounding box center [643, 289] width 40 height 40
click at [638, 293] on button "Next month" at bounding box center [643, 289] width 40 height 40
click at [566, 537] on span "25" at bounding box center [561, 535] width 36 height 36
type input "[DATE]"
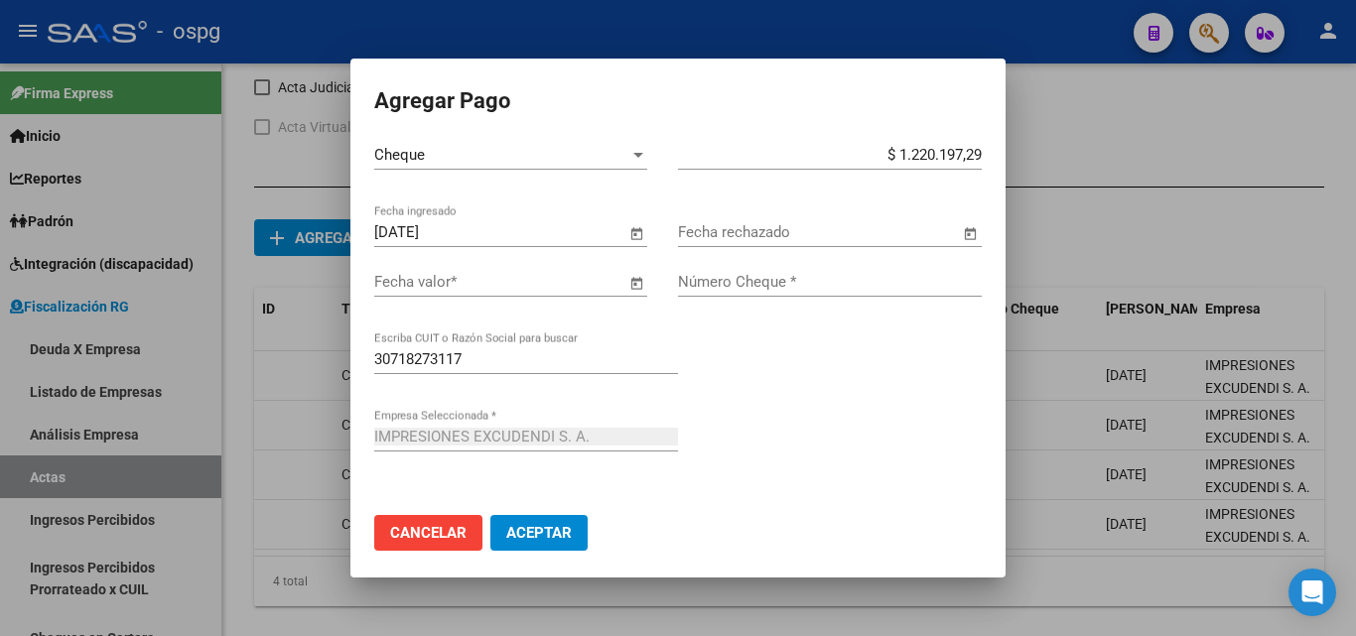
click at [620, 284] on span "Open calendar" at bounding box center [636, 283] width 48 height 48
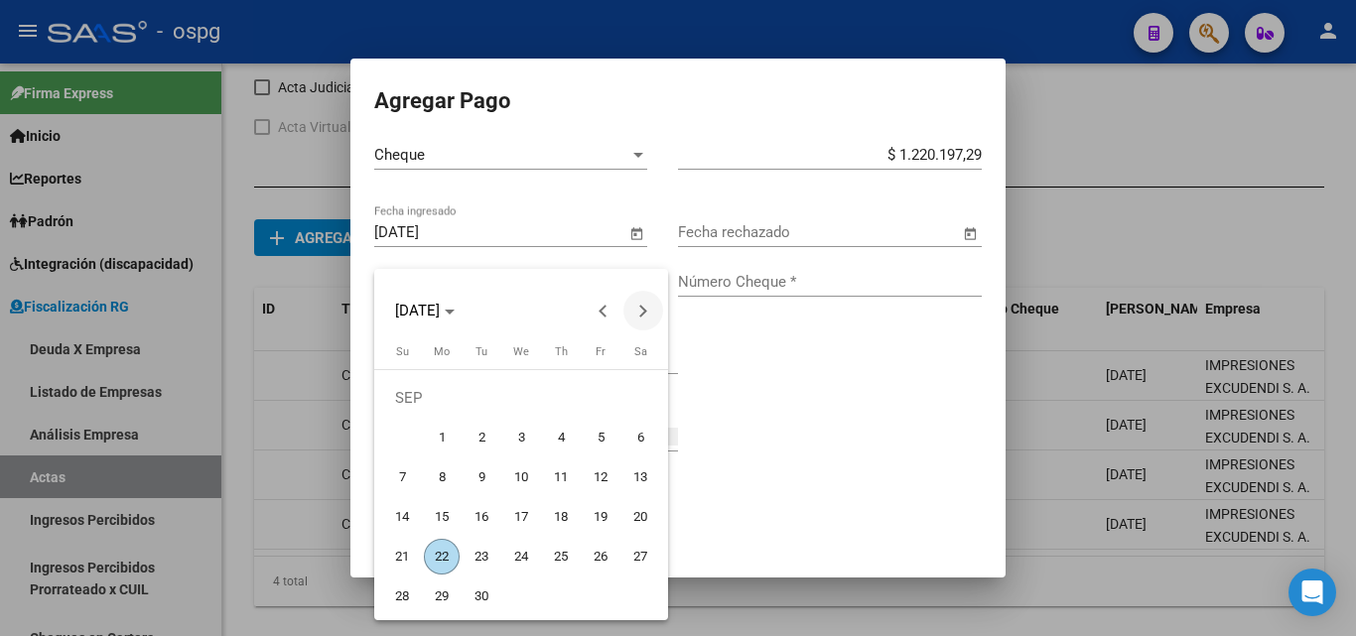
click at [641, 308] on button "Next month" at bounding box center [643, 311] width 40 height 40
click at [565, 549] on span "25" at bounding box center [561, 557] width 36 height 36
type input "[DATE]"
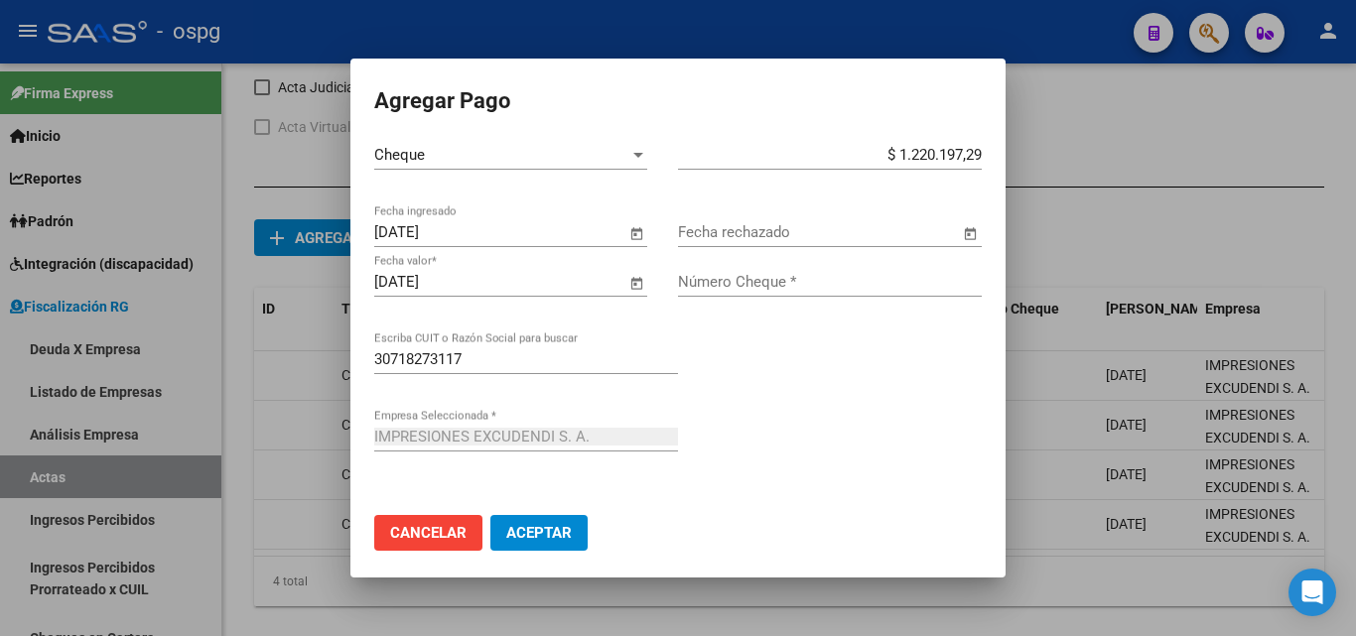
click at [780, 280] on input "Número Cheque *" at bounding box center [830, 282] width 304 height 18
type input "1809"
click at [555, 529] on span "Aceptar" at bounding box center [538, 533] width 65 height 18
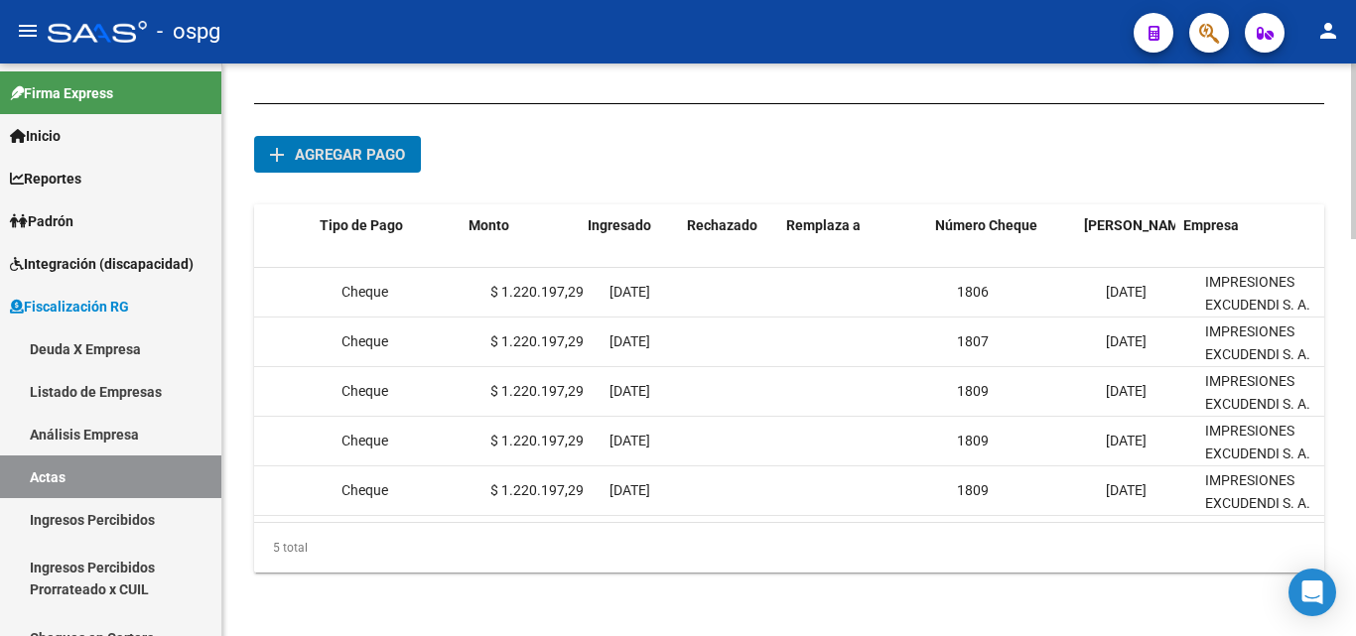
scroll to position [0, 171]
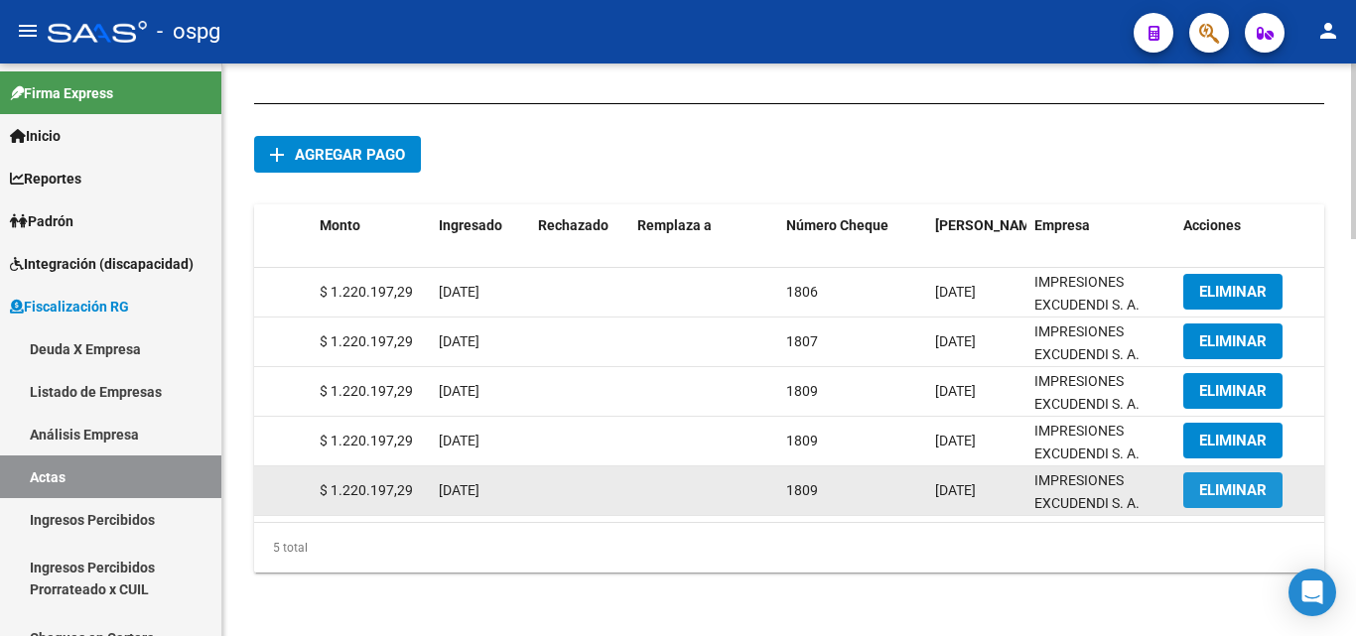
click at [1240, 481] on span "ELIMINAR" at bounding box center [1232, 490] width 67 height 18
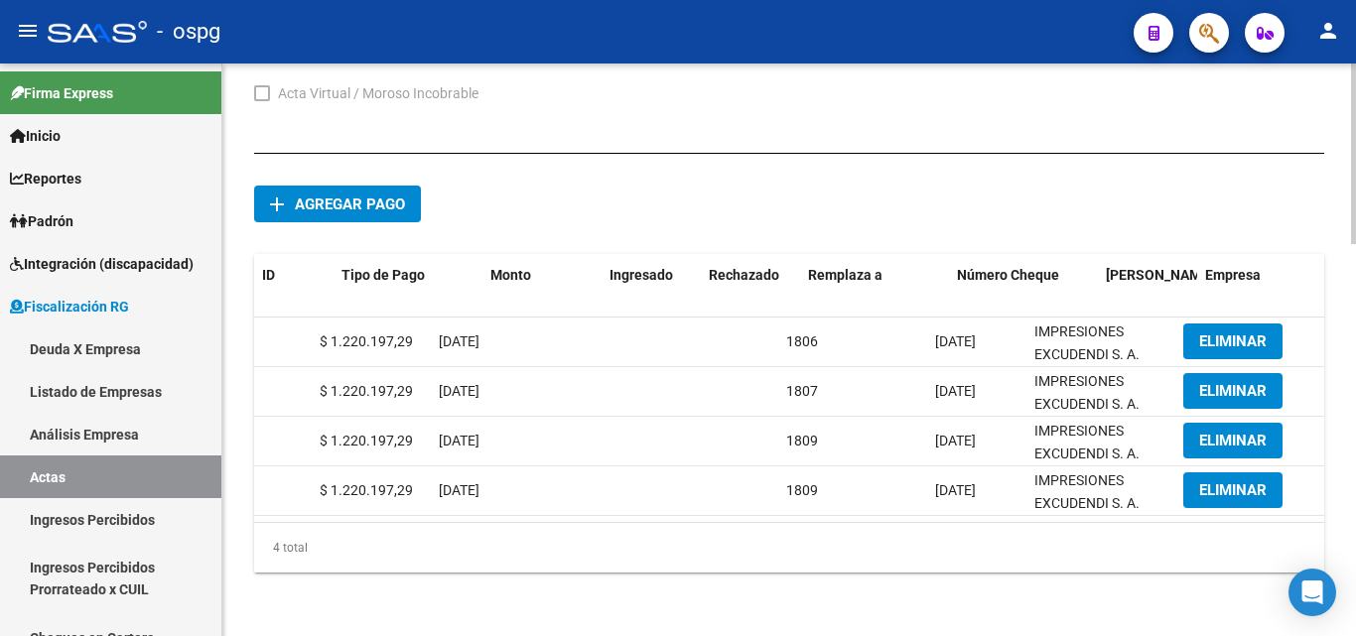
scroll to position [0, 0]
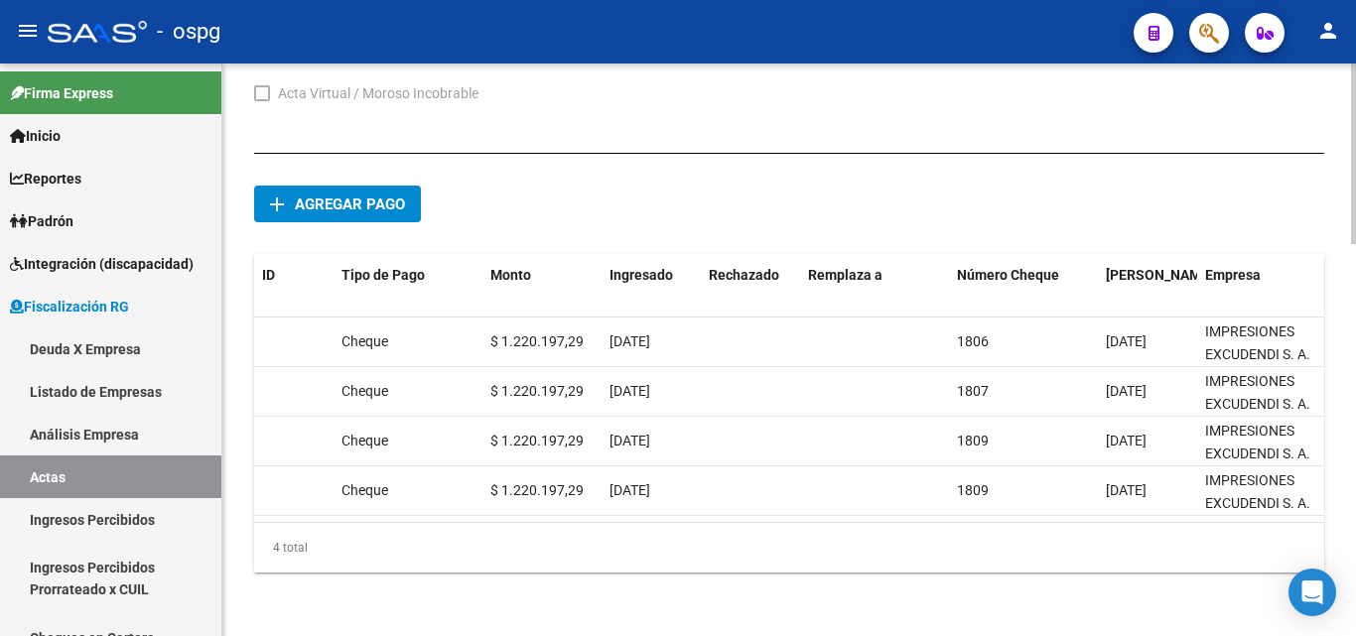
click at [338, 196] on span "Agregar pago" at bounding box center [350, 205] width 110 height 18
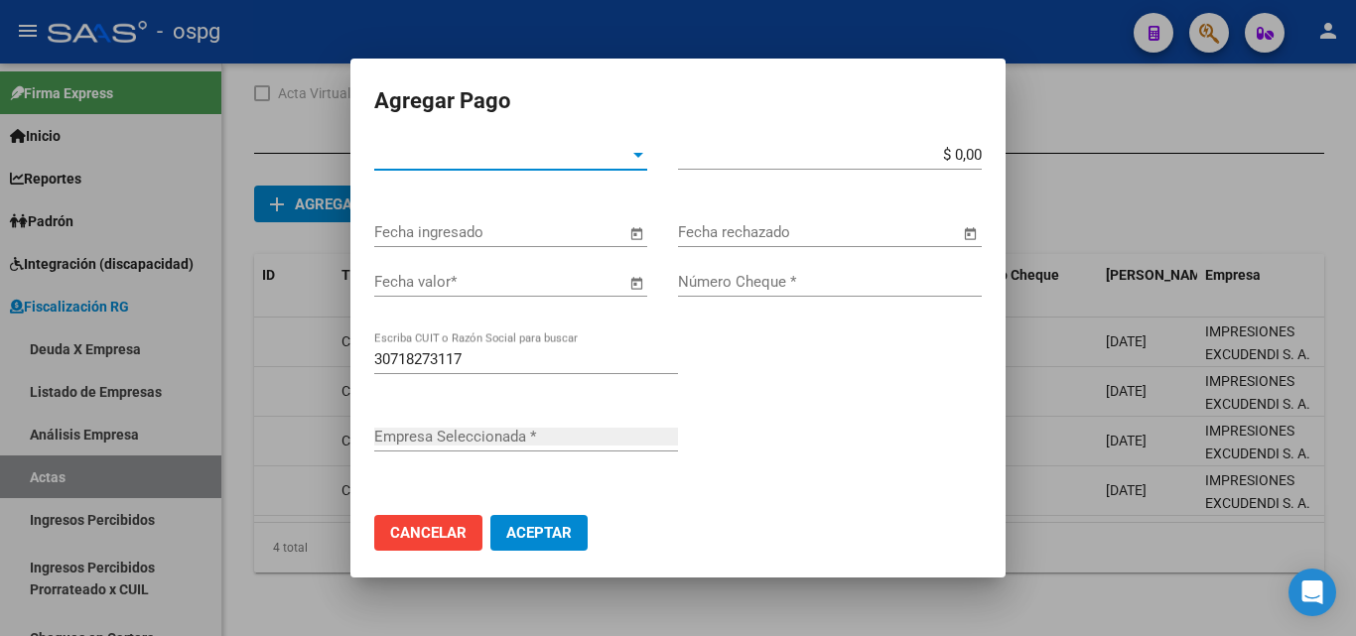
type input "IMPRESIONES EXCUDENDI S. A."
click at [629, 157] on div at bounding box center [638, 155] width 18 height 16
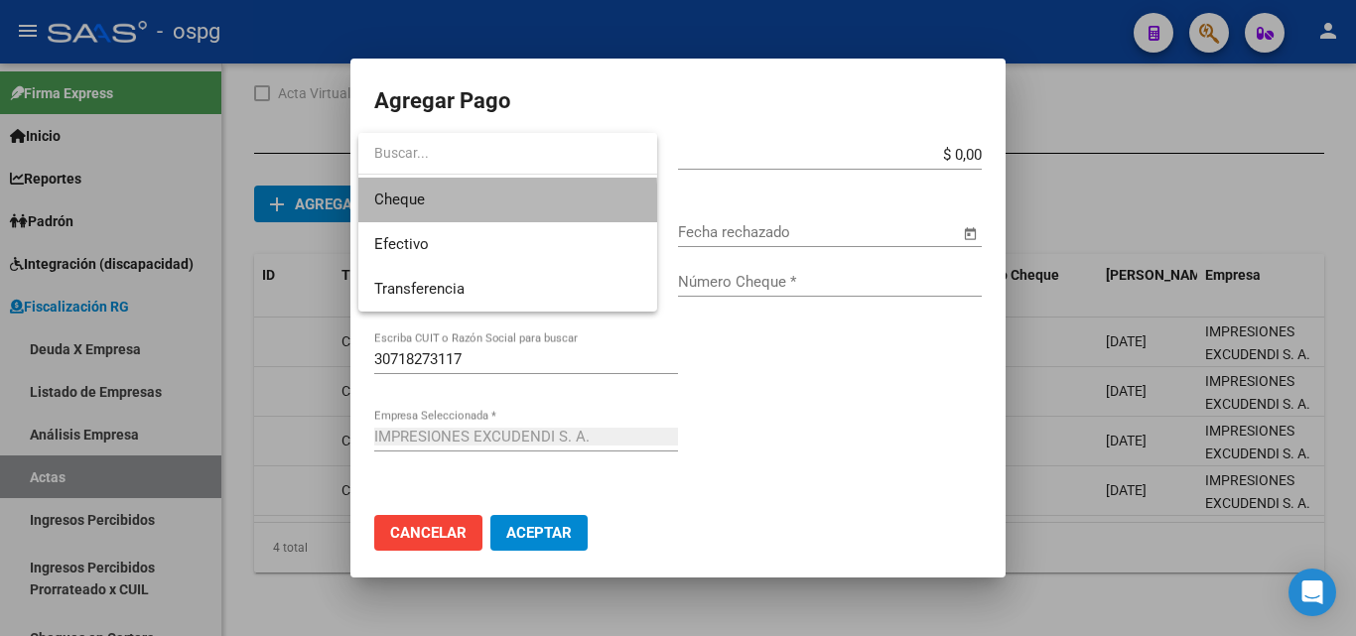
drag, startPoint x: 471, startPoint y: 203, endPoint x: 674, endPoint y: 203, distance: 202.4
click at [472, 203] on span "Cheque" at bounding box center [507, 200] width 267 height 45
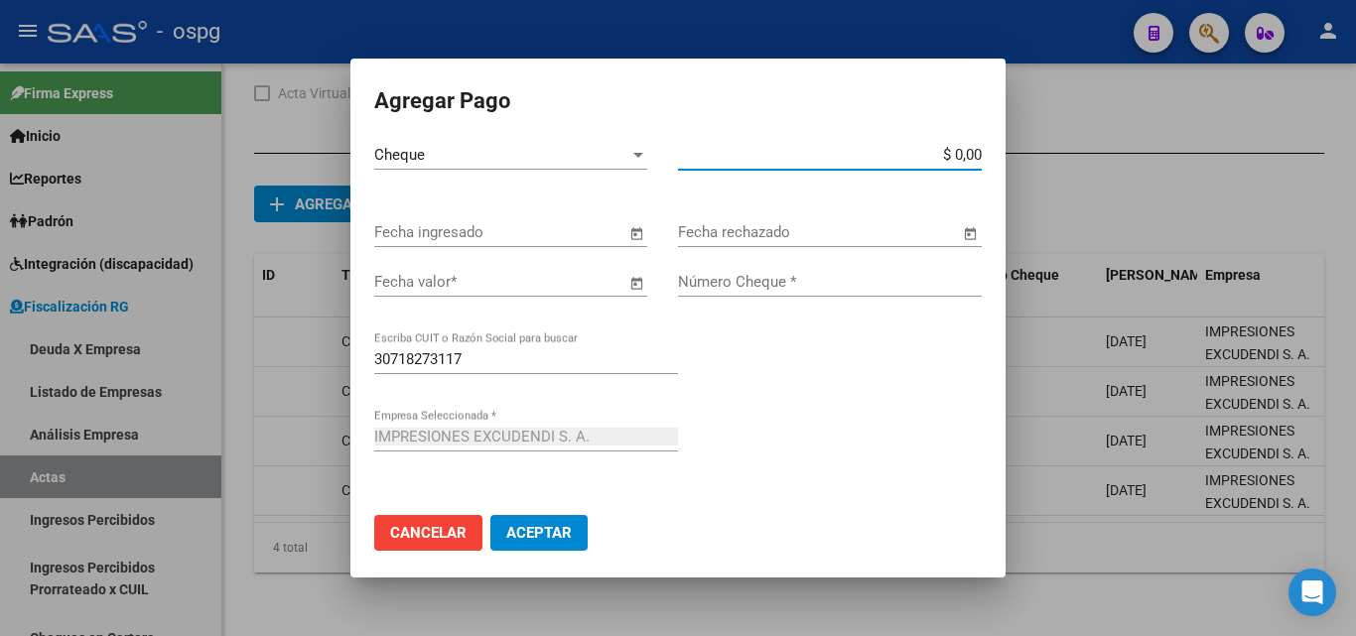
click at [959, 154] on input "$ 0,00" at bounding box center [830, 155] width 304 height 18
drag, startPoint x: 882, startPoint y: 155, endPoint x: 997, endPoint y: 152, distance: 115.2
click at [997, 152] on mat-dialog-content "Cheque Tipo de Pago * $ 2.501.202,50 Monto bruto * Fecha ingresado Fecha rechaz…" at bounding box center [677, 347] width 655 height 414
type input "$ 1.220.197,29"
click at [633, 233] on span "Open calendar" at bounding box center [636, 233] width 48 height 48
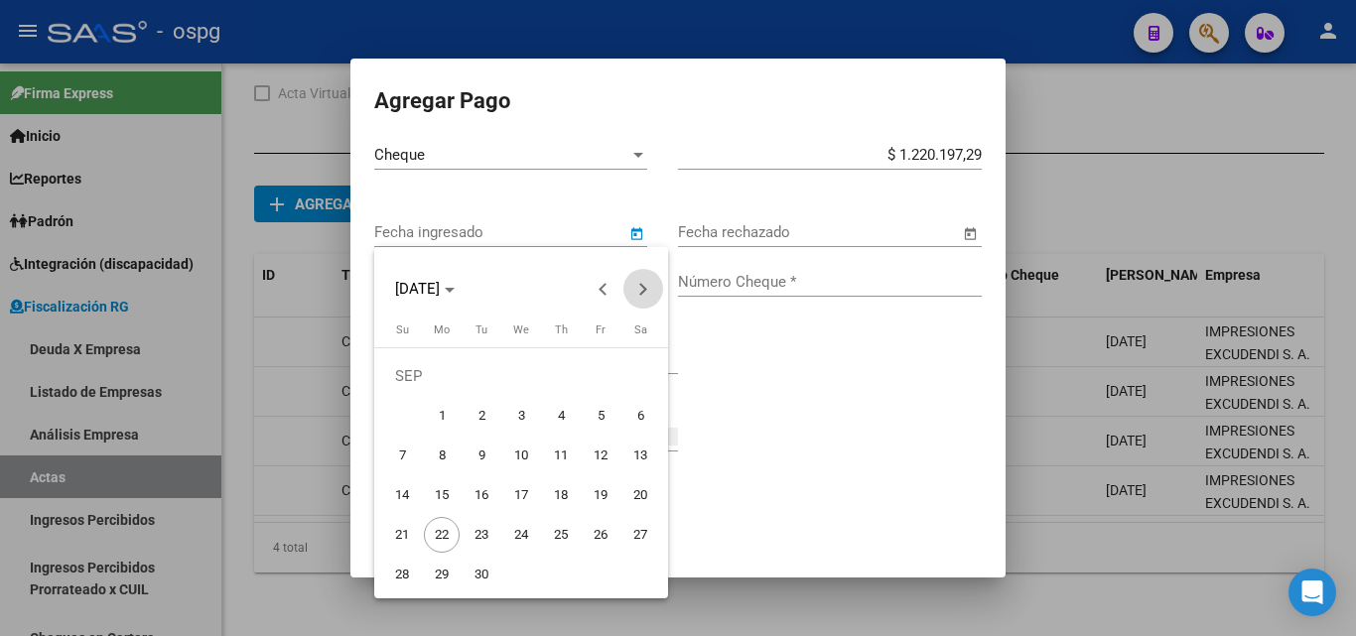
click at [642, 285] on button "Next month" at bounding box center [643, 289] width 40 height 40
click at [642, 286] on button "Next month" at bounding box center [643, 289] width 40 height 40
click at [399, 543] on span "25" at bounding box center [402, 535] width 36 height 36
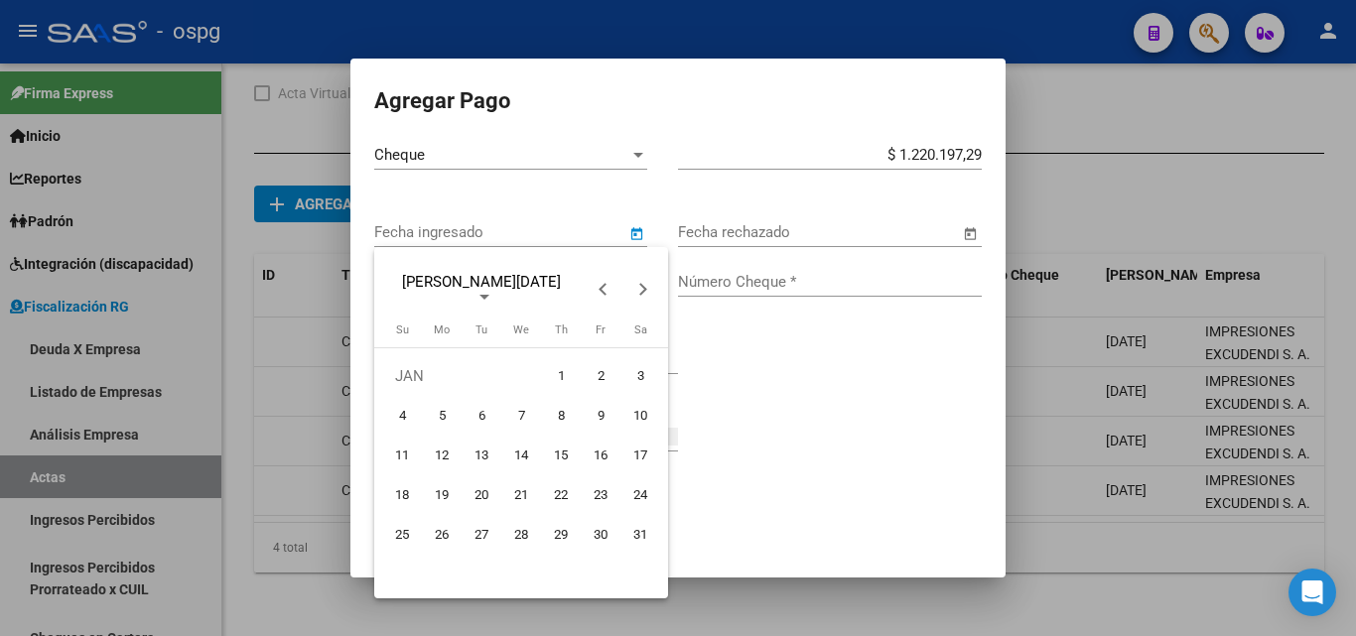
type input "[DATE]"
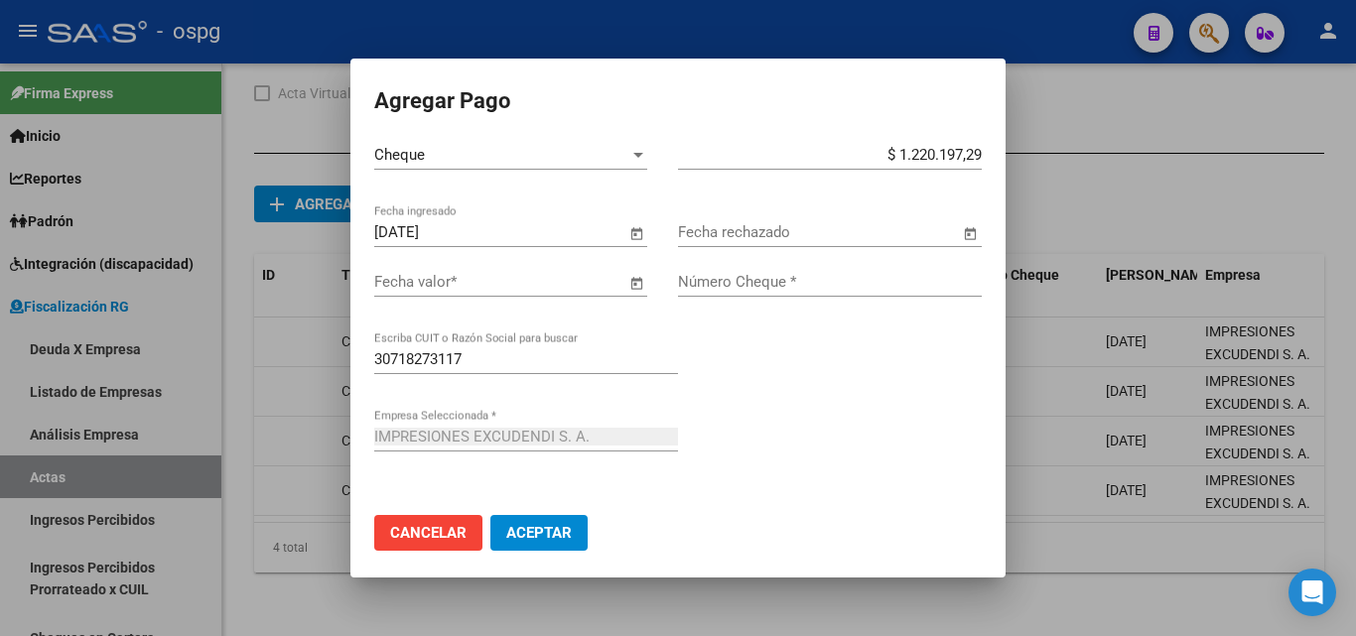
click at [629, 281] on span "Open calendar" at bounding box center [636, 283] width 48 height 48
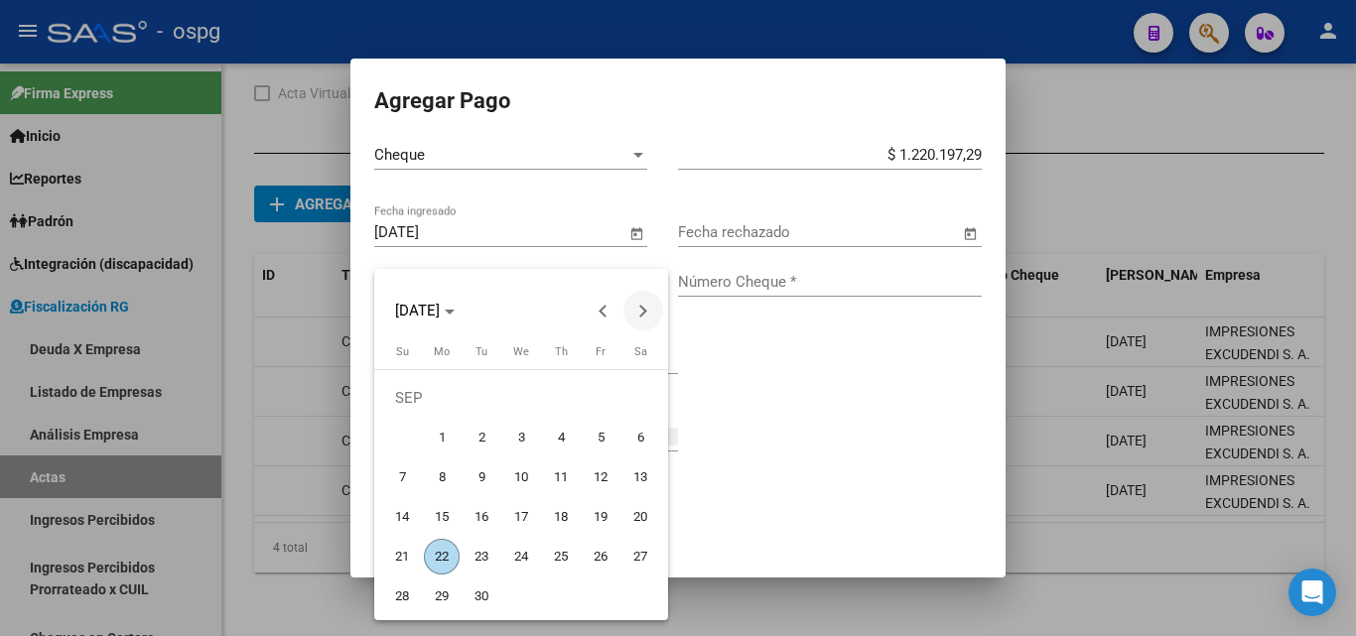
click at [644, 310] on button "Next month" at bounding box center [643, 311] width 40 height 40
click at [643, 312] on button "Next month" at bounding box center [643, 311] width 40 height 40
click at [402, 560] on span "25" at bounding box center [402, 557] width 36 height 36
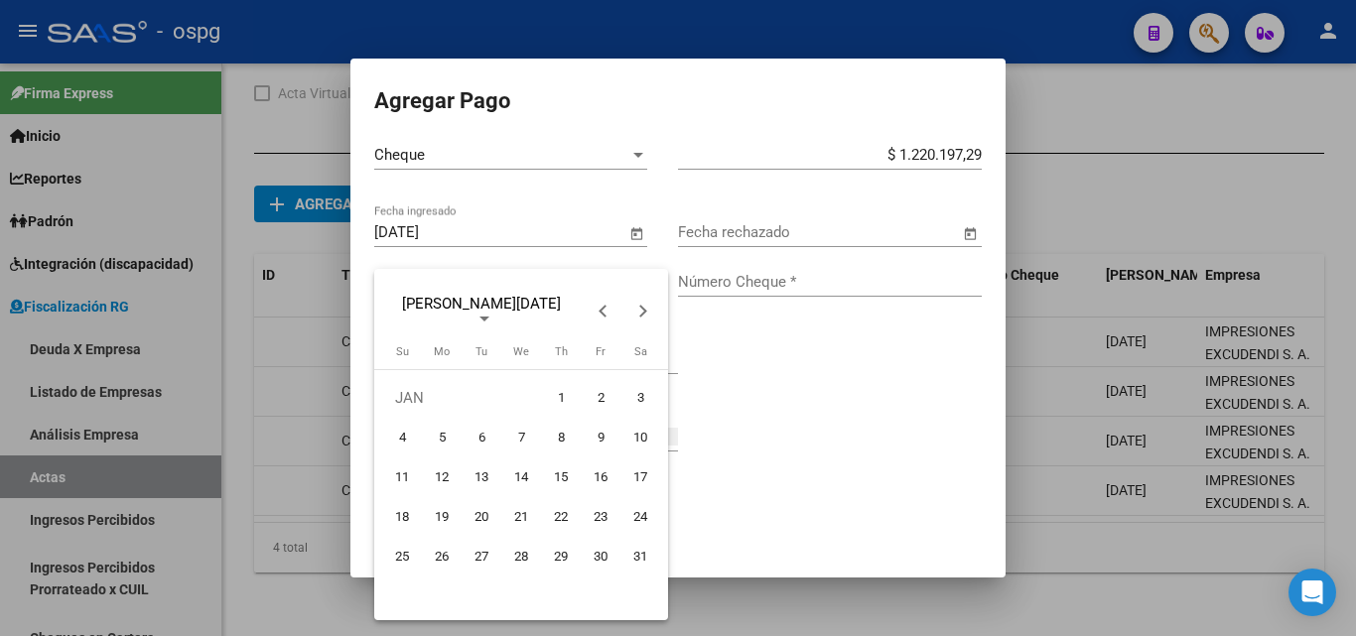
type input "[DATE]"
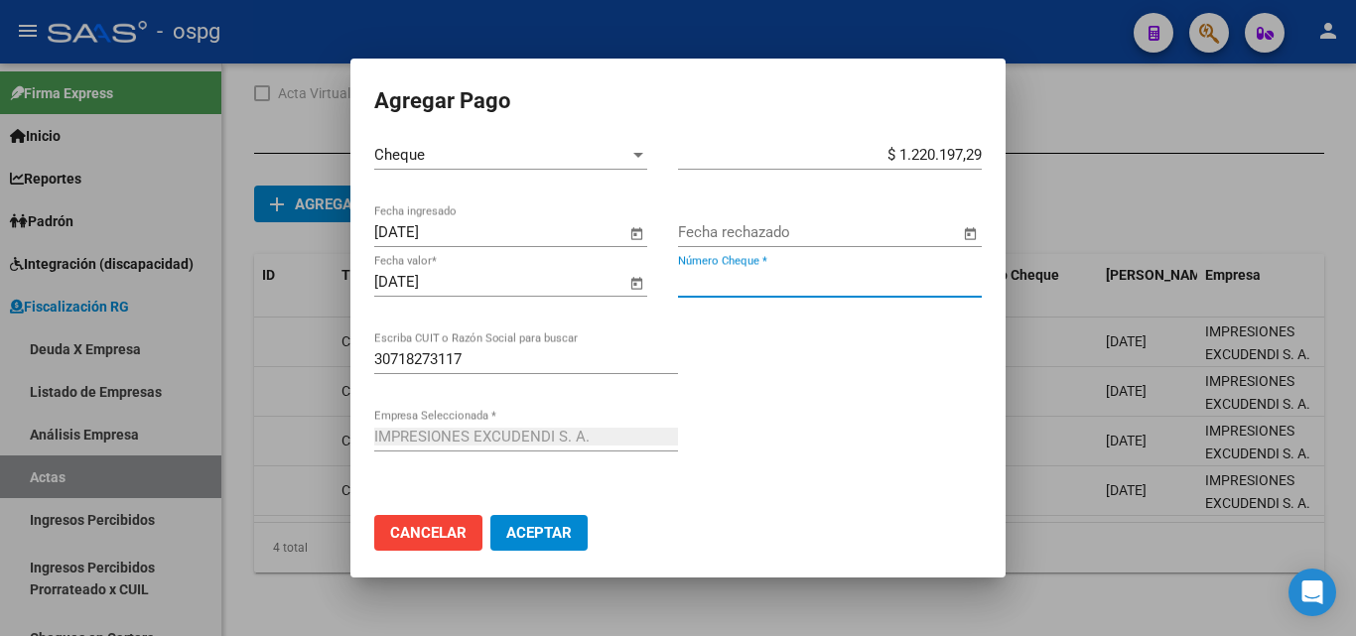
click at [738, 283] on input "Número Cheque *" at bounding box center [830, 282] width 304 height 18
type input "1810"
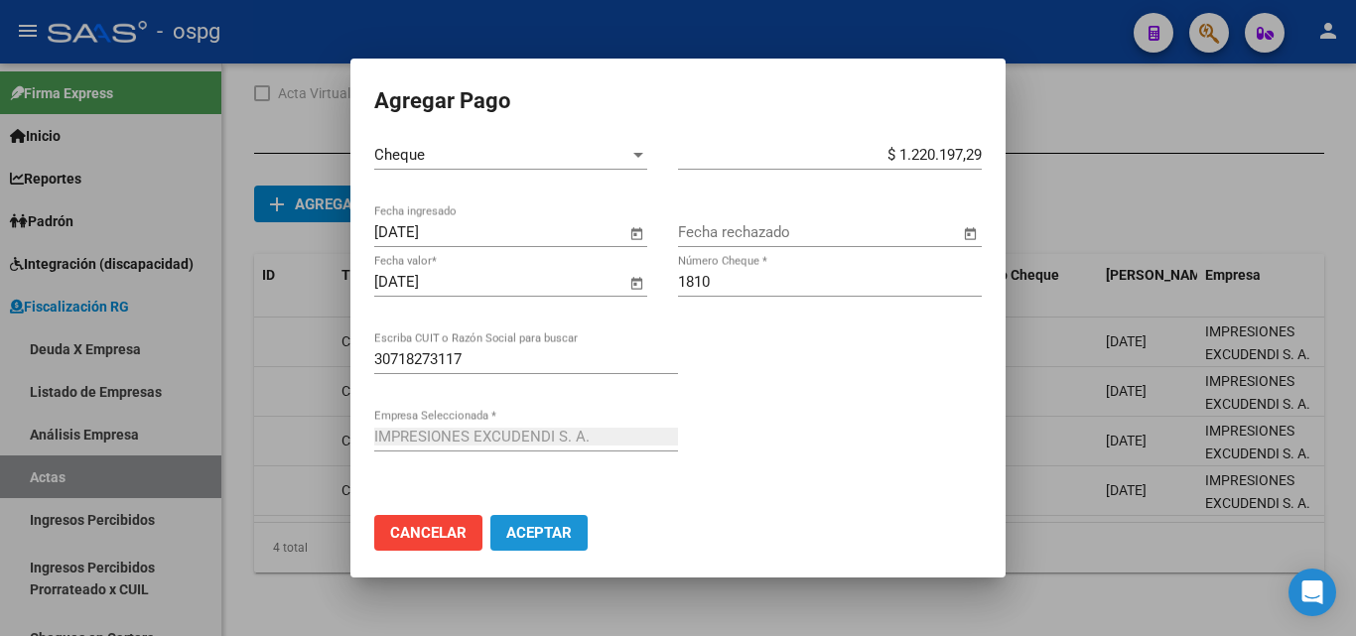
click at [549, 540] on span "Aceptar" at bounding box center [538, 533] width 65 height 18
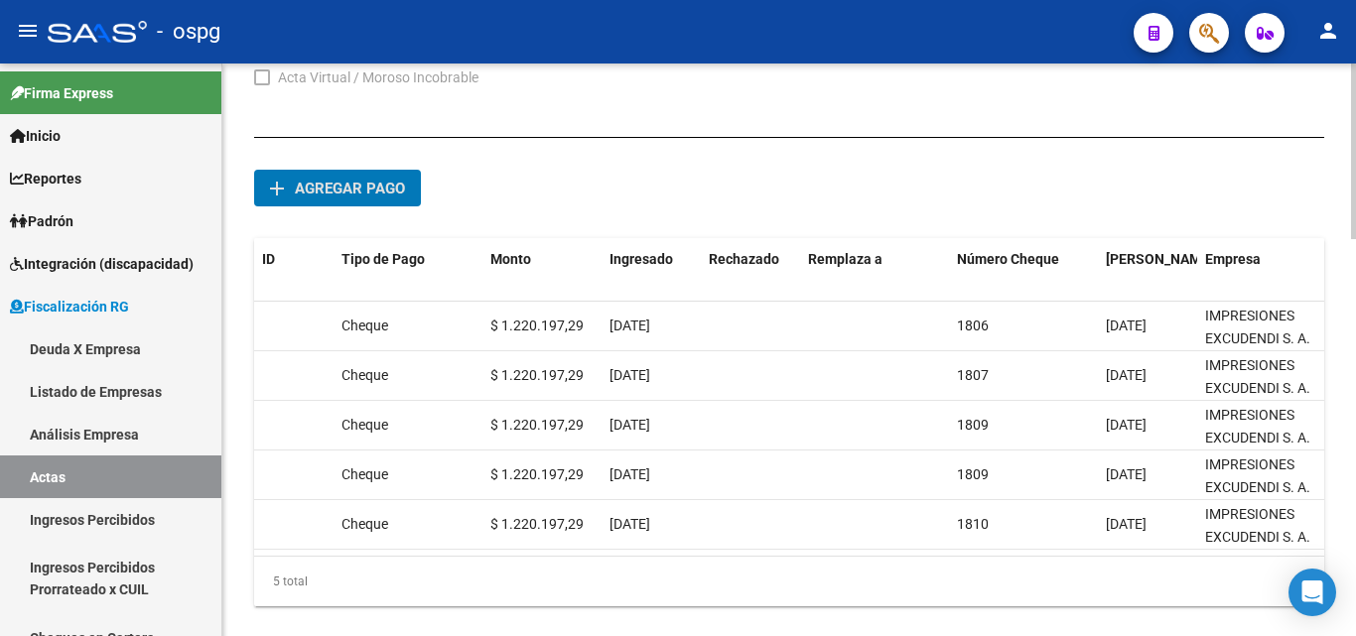
click at [363, 199] on button "add Agregar pago" at bounding box center [337, 188] width 167 height 37
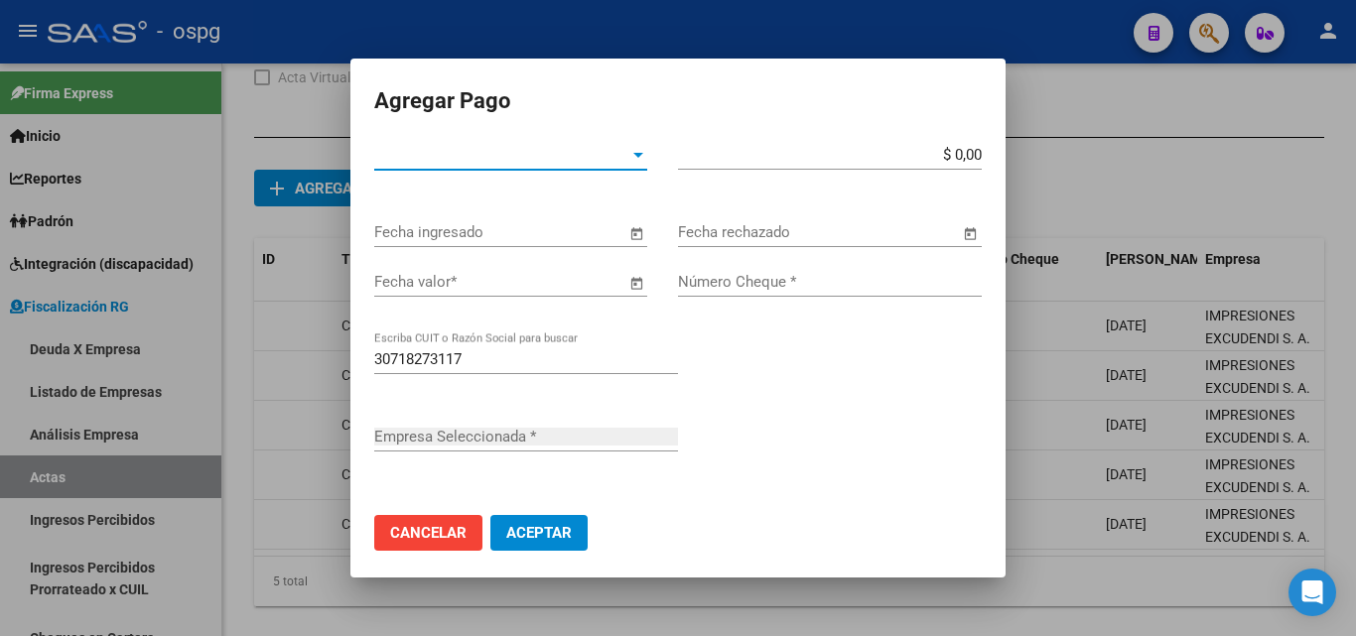
type input "IMPRESIONES EXCUDENDI S. A."
click at [633, 158] on div at bounding box center [638, 155] width 18 height 16
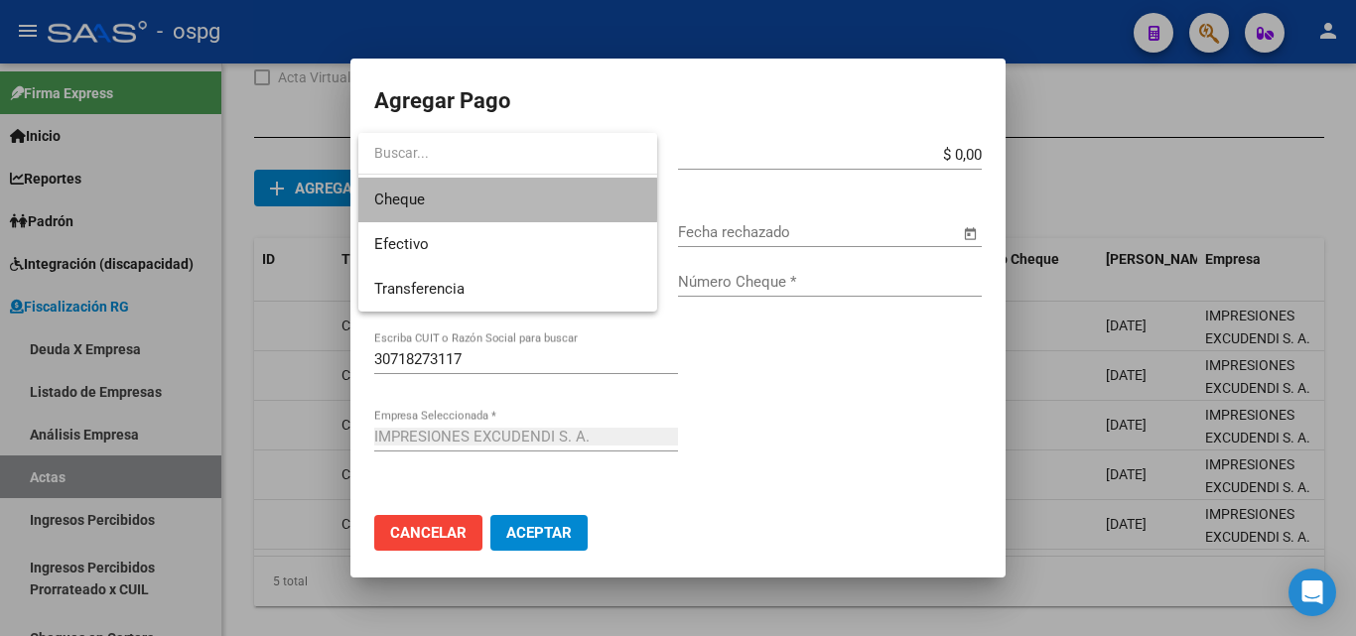
click at [464, 199] on span "Cheque" at bounding box center [507, 200] width 267 height 45
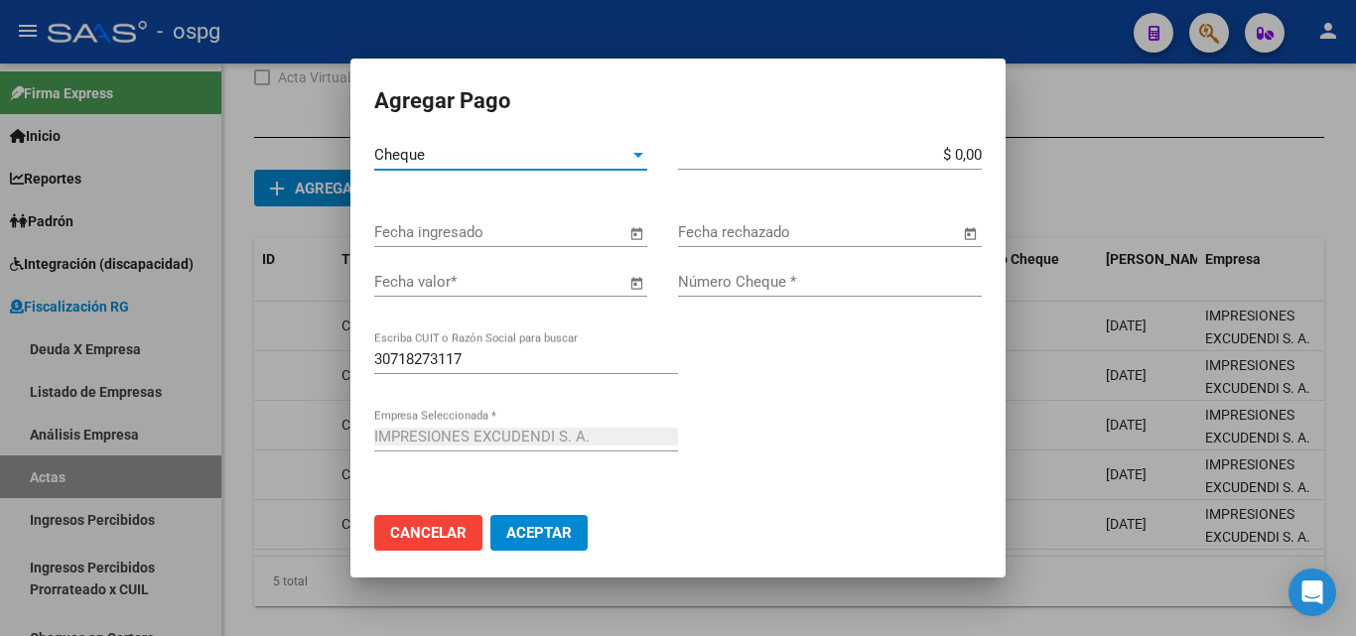
click at [960, 154] on input "$ 0,00" at bounding box center [830, 155] width 304 height 18
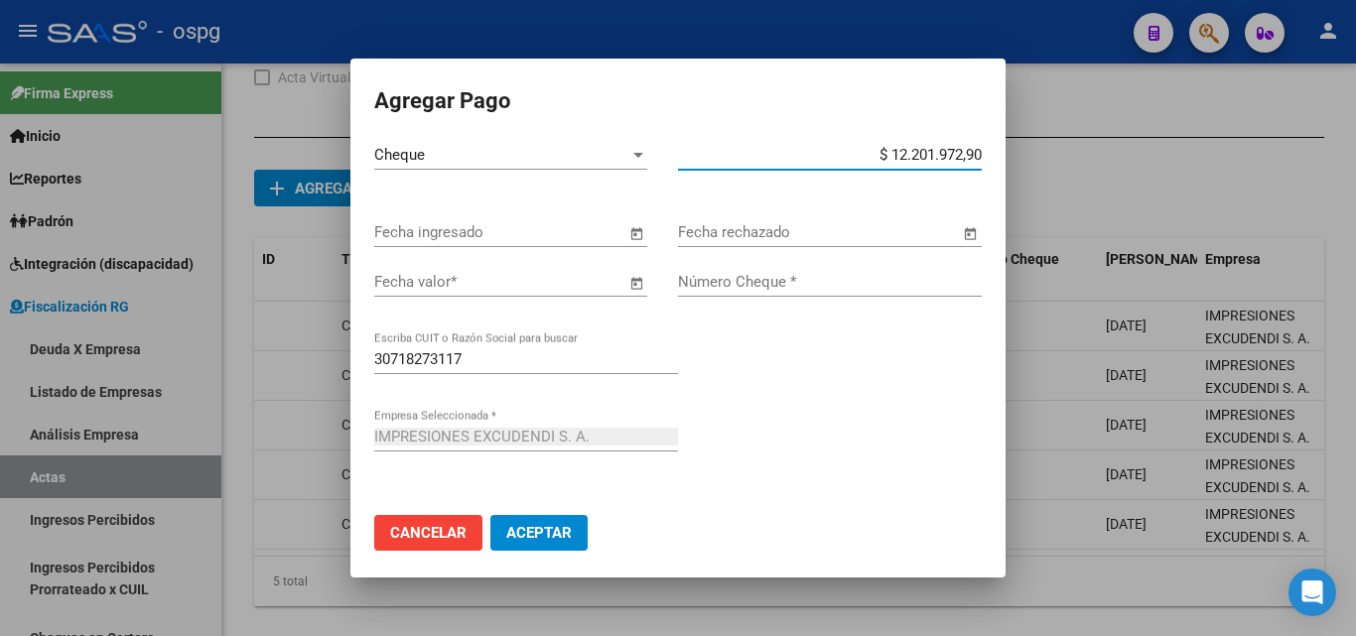
click at [963, 154] on input "$ 12.201.972,90" at bounding box center [830, 155] width 304 height 18
type input "$ 1.220.197,29"
click at [628, 231] on span "Open calendar" at bounding box center [636, 233] width 48 height 48
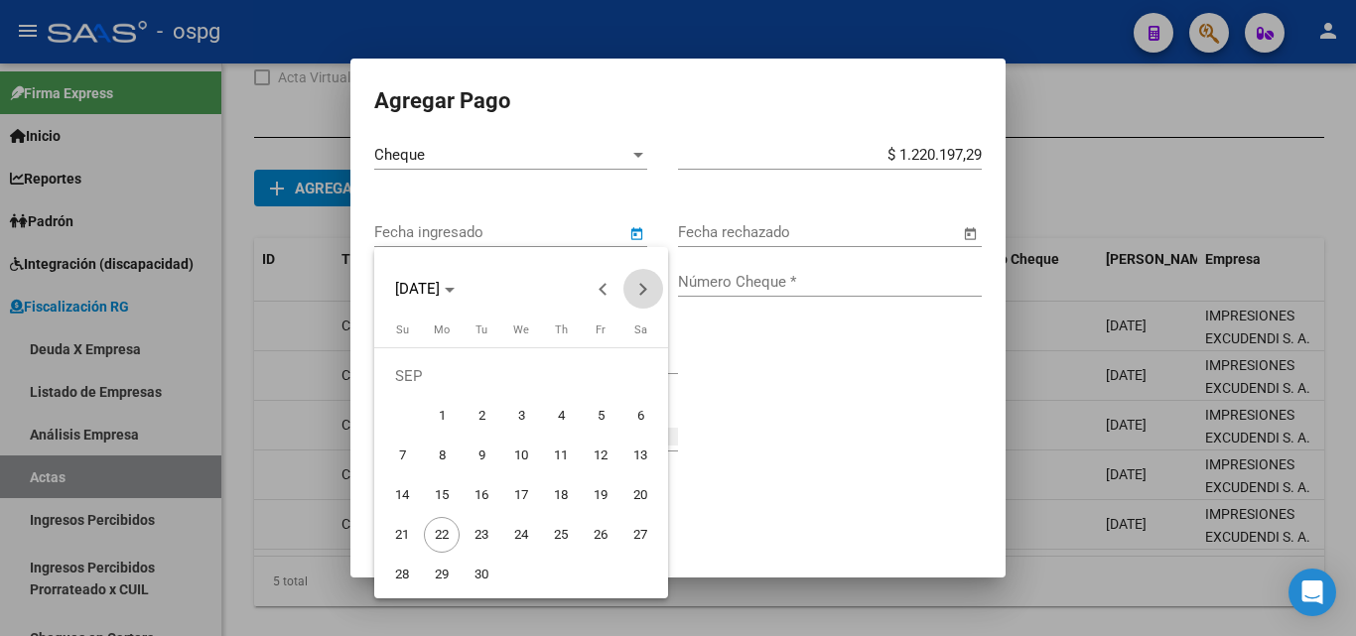
click at [645, 288] on button "Next month" at bounding box center [643, 289] width 40 height 40
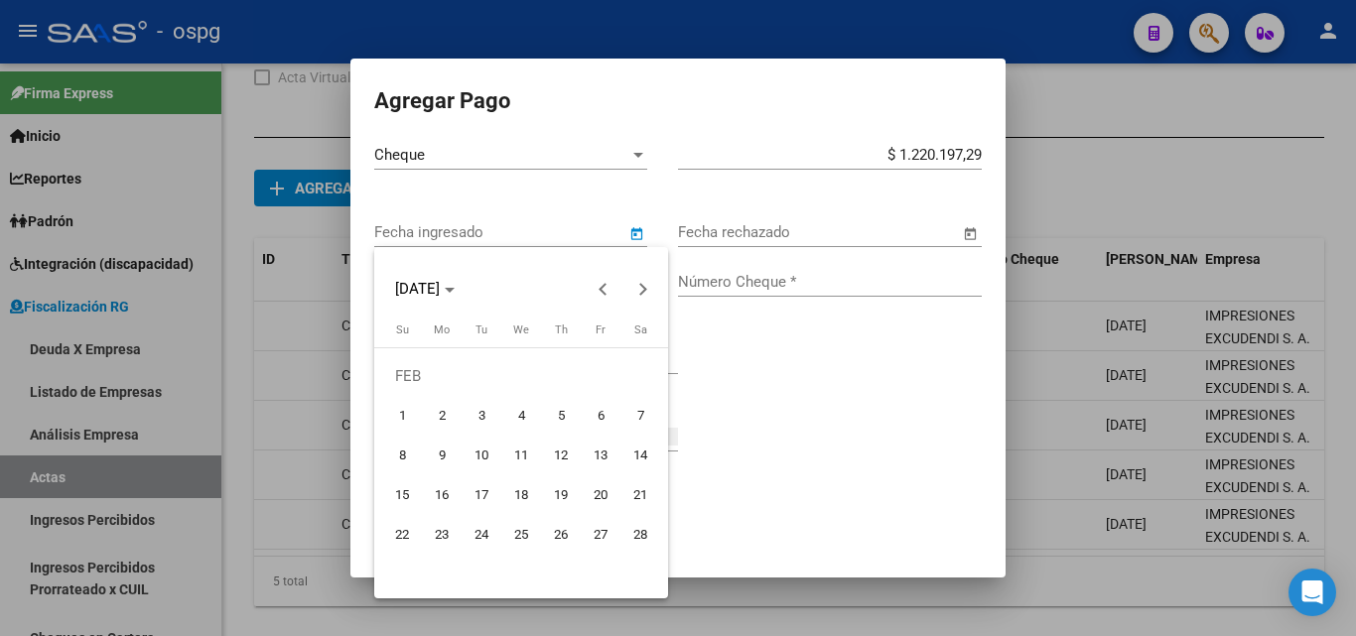
click at [532, 535] on span "25" at bounding box center [521, 535] width 36 height 36
type input "[DATE]"
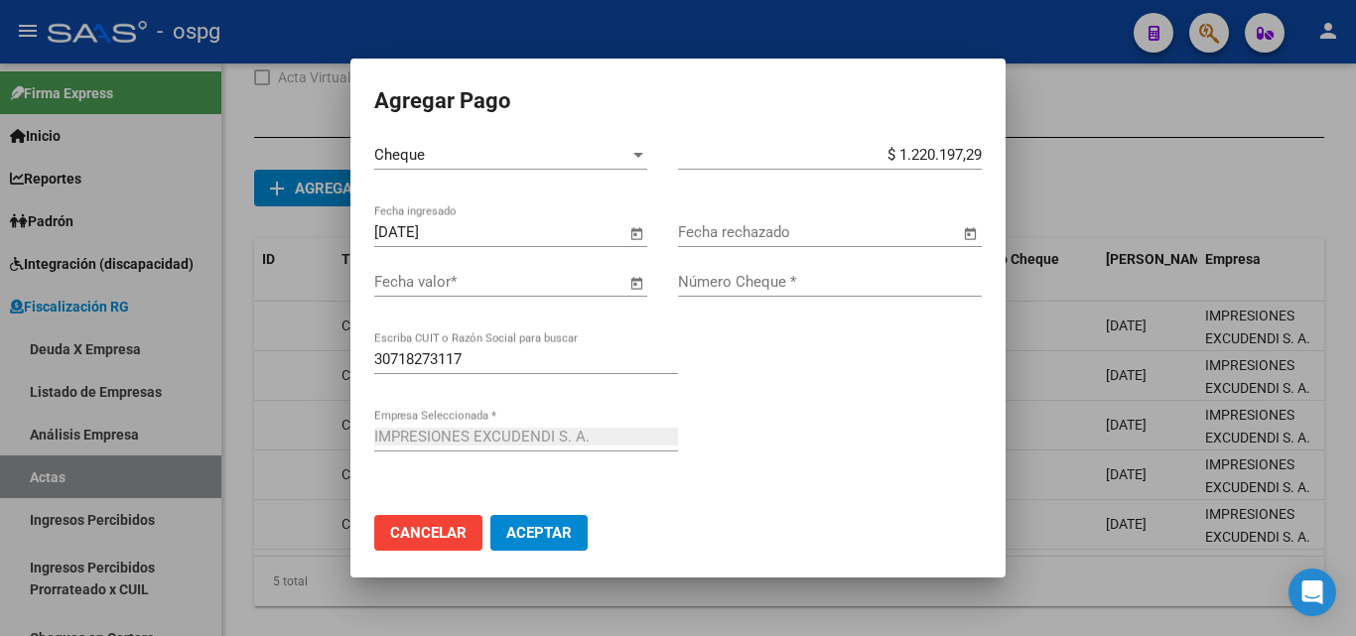
click at [633, 286] on span "Open calendar" at bounding box center [636, 283] width 48 height 48
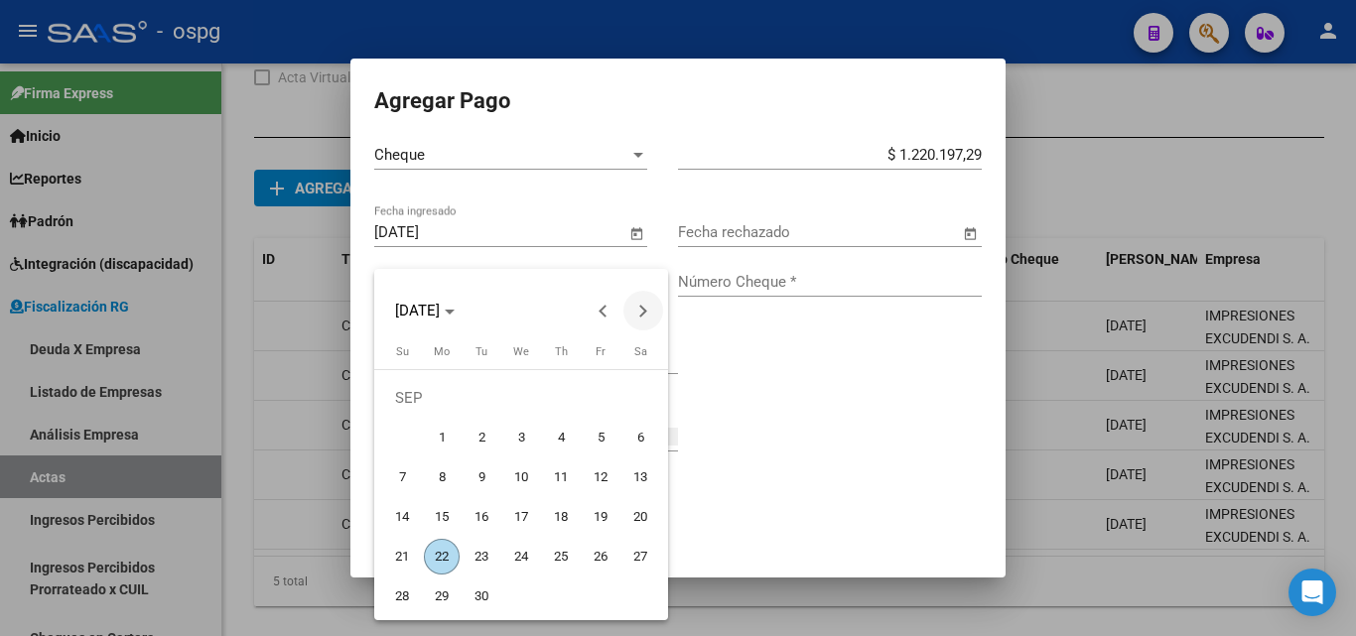
click at [641, 317] on button "Next month" at bounding box center [643, 311] width 40 height 40
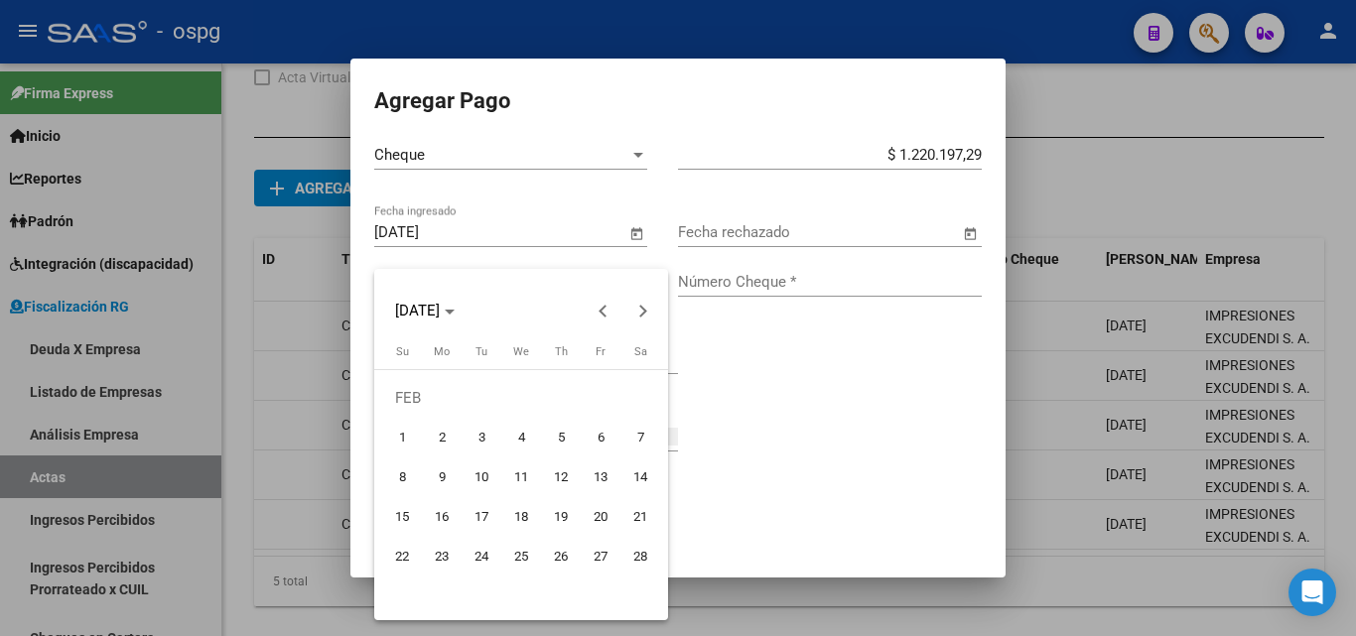
click at [520, 555] on span "25" at bounding box center [521, 557] width 36 height 36
type input "[DATE]"
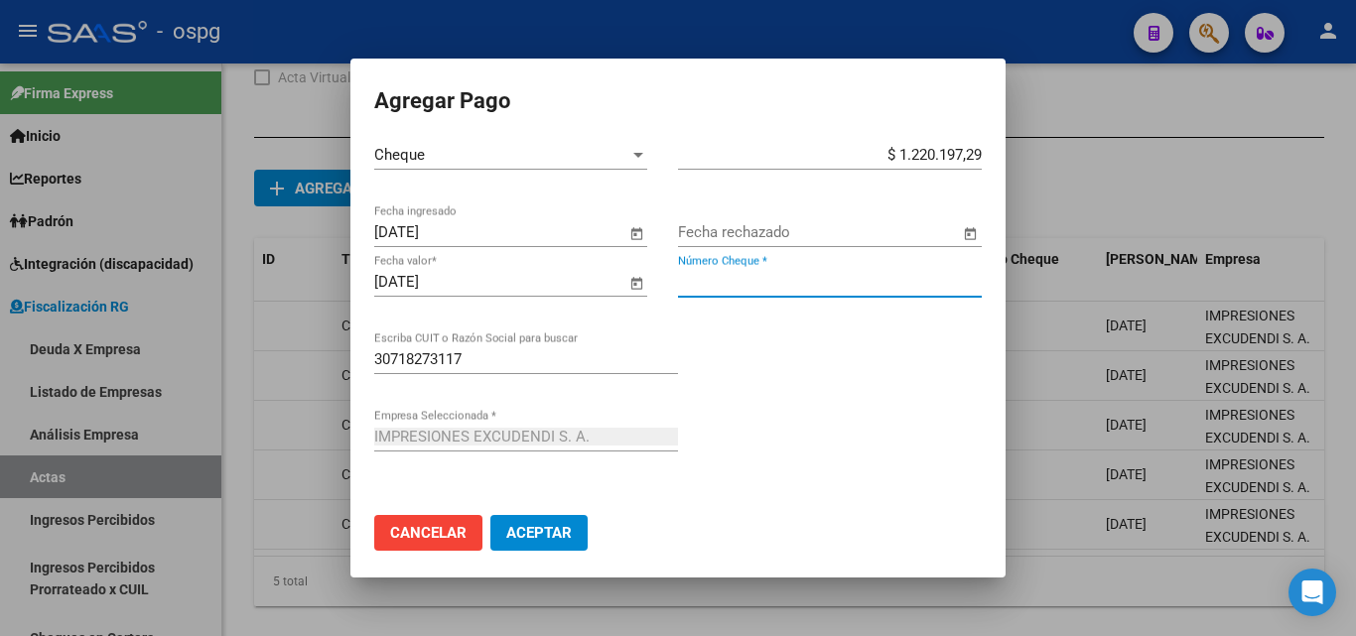
click at [702, 285] on input "Número Cheque *" at bounding box center [830, 282] width 304 height 18
type input "1811"
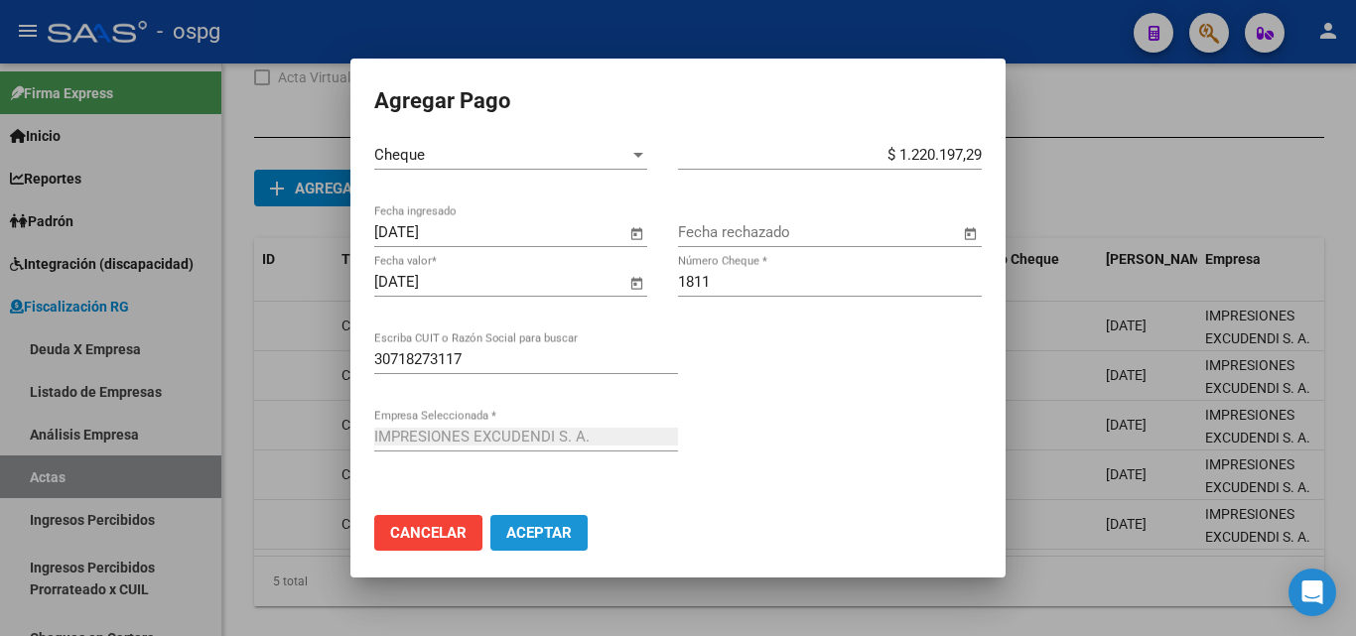
click at [552, 534] on span "Aceptar" at bounding box center [538, 533] width 65 height 18
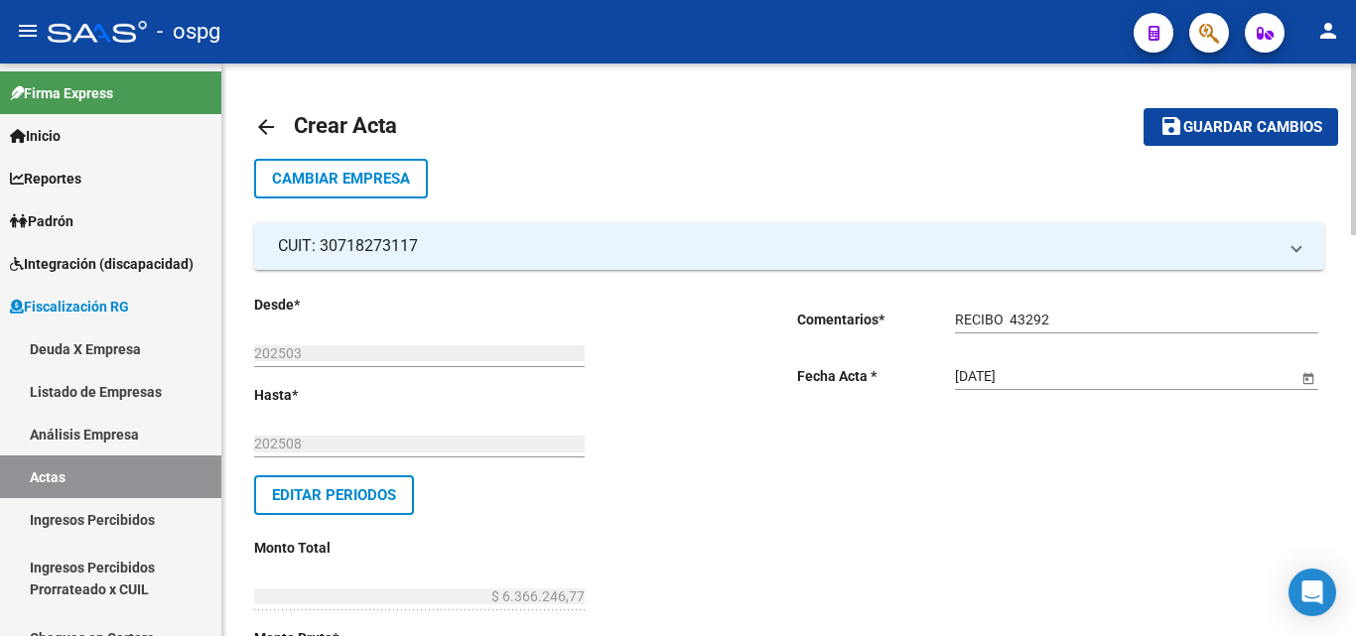
click at [1282, 139] on button "save Guardar cambios" at bounding box center [1240, 126] width 195 height 37
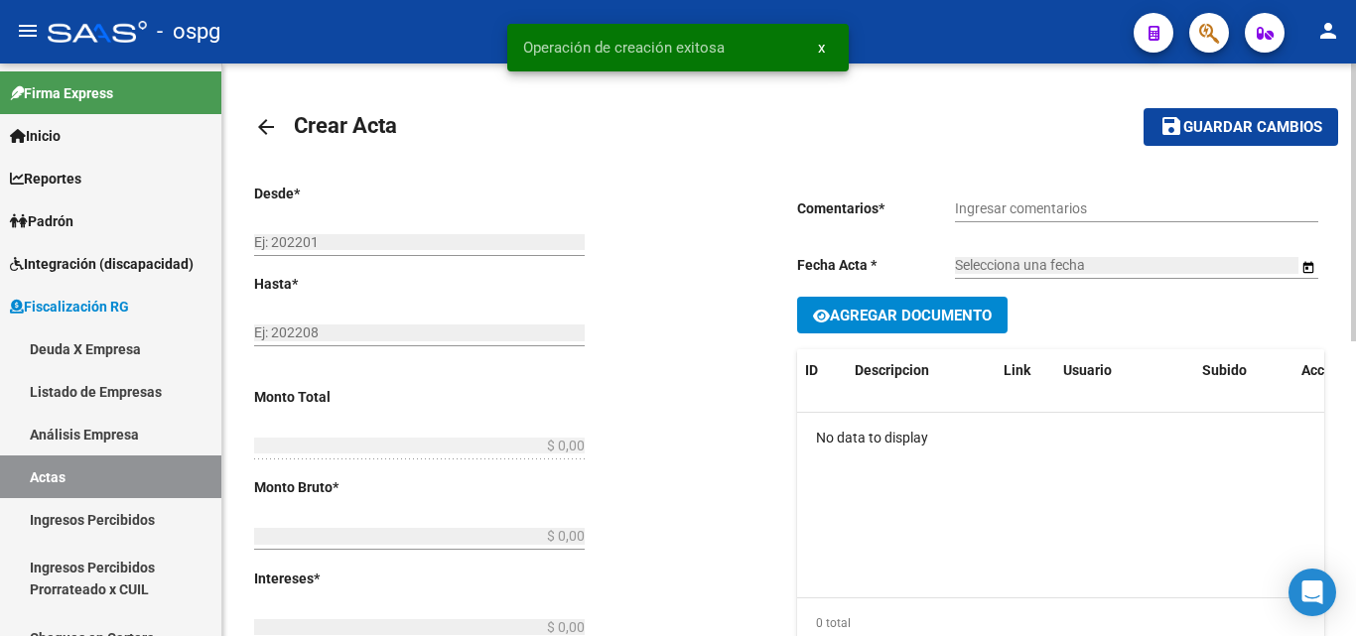
type input "202503"
type input "202508"
type input "$ 6.366.246,77"
type input "$ 5.925.329,98"
type input "$ 440.916,79"
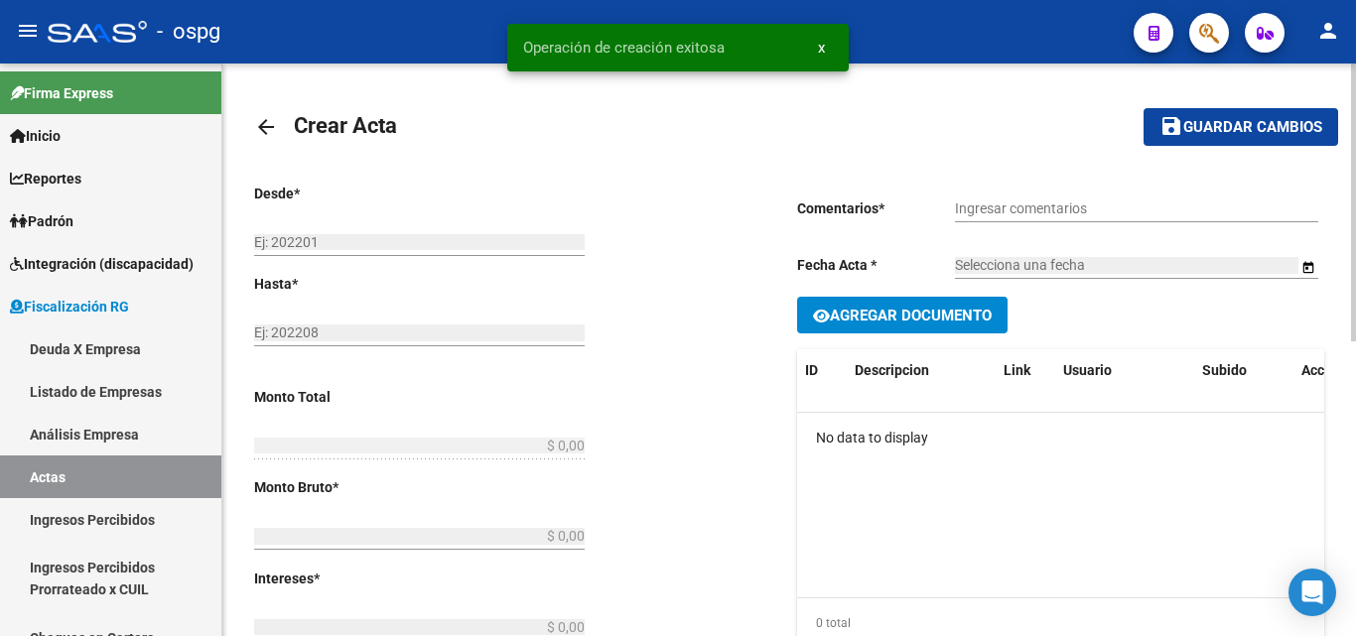
type input "202503-202508"
checkbox input "true"
type input "RECIBO 43292"
type input "[DATE]"
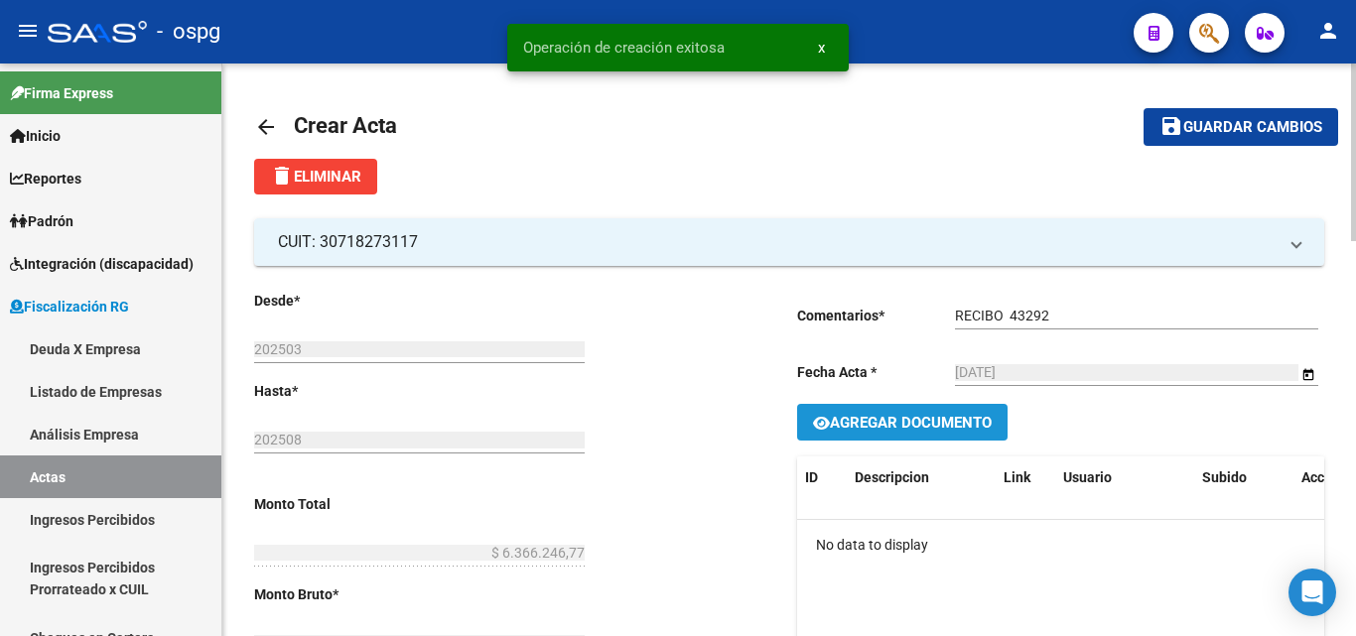
click at [938, 421] on span "Agregar Documento" at bounding box center [911, 423] width 162 height 18
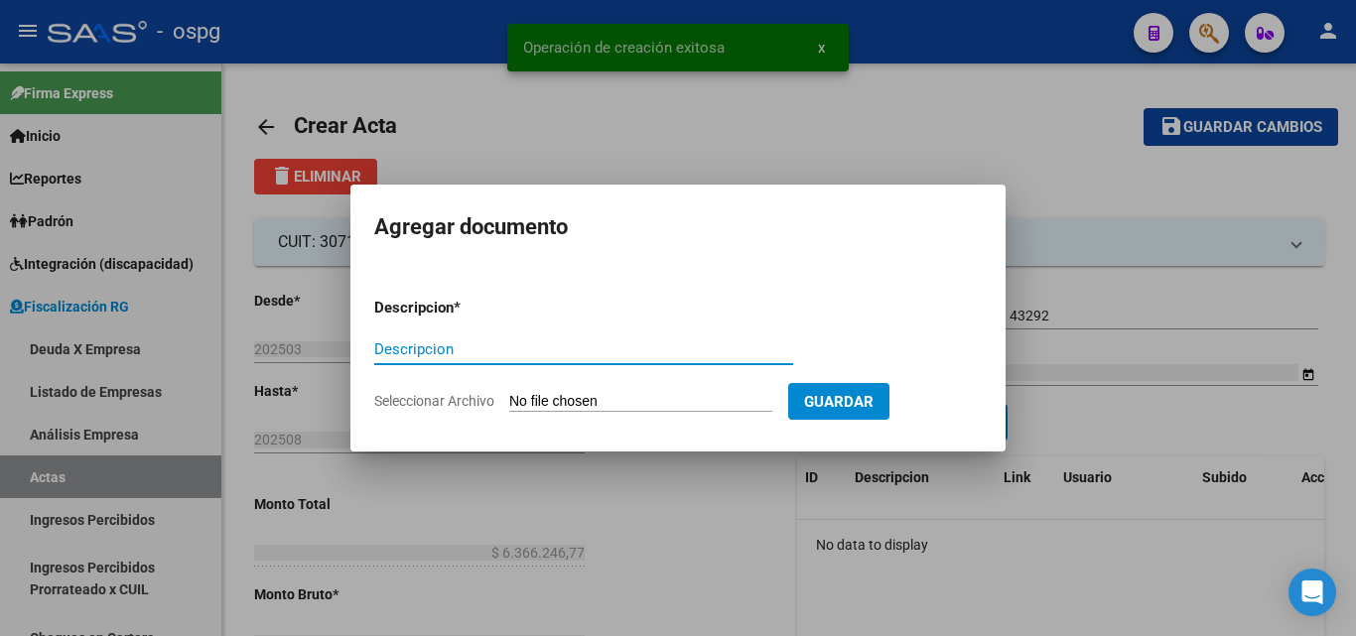
click at [657, 346] on input "Descripcion" at bounding box center [583, 349] width 419 height 18
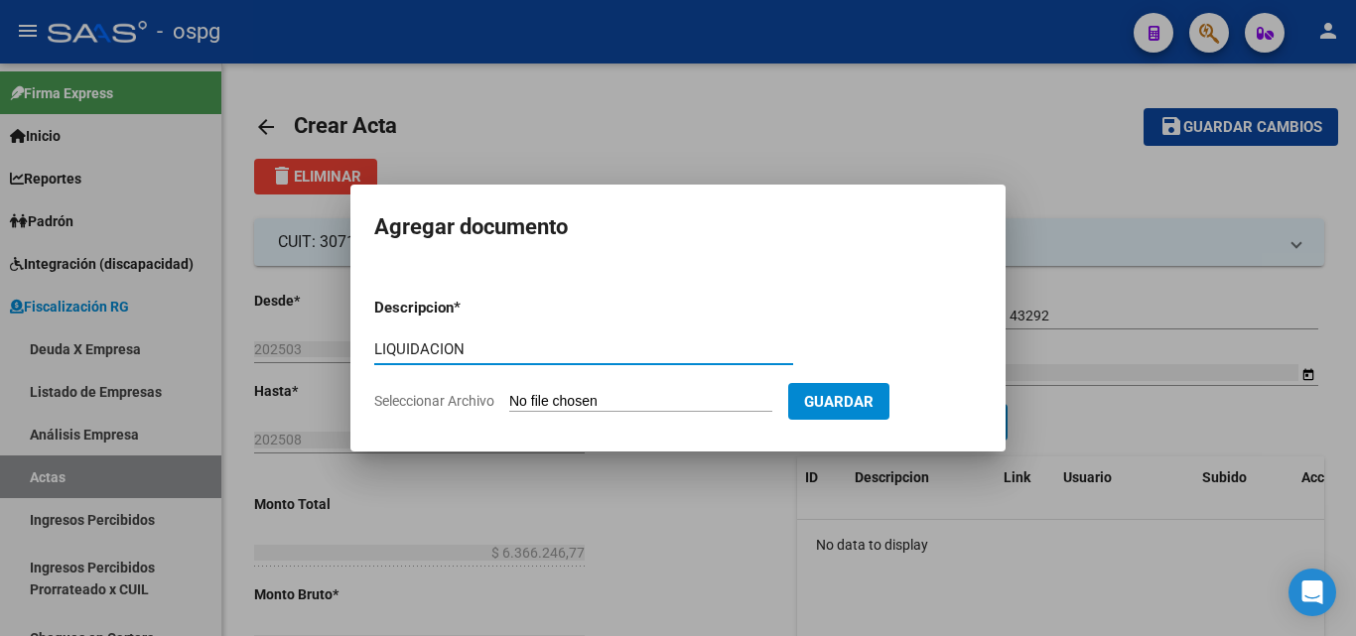
type input "LIQUIDACION"
click at [706, 403] on input "Seleccionar Archivo" at bounding box center [640, 402] width 263 height 19
click at [734, 119] on div at bounding box center [678, 318] width 1356 height 636
